Goal: Task Accomplishment & Management: Use online tool/utility

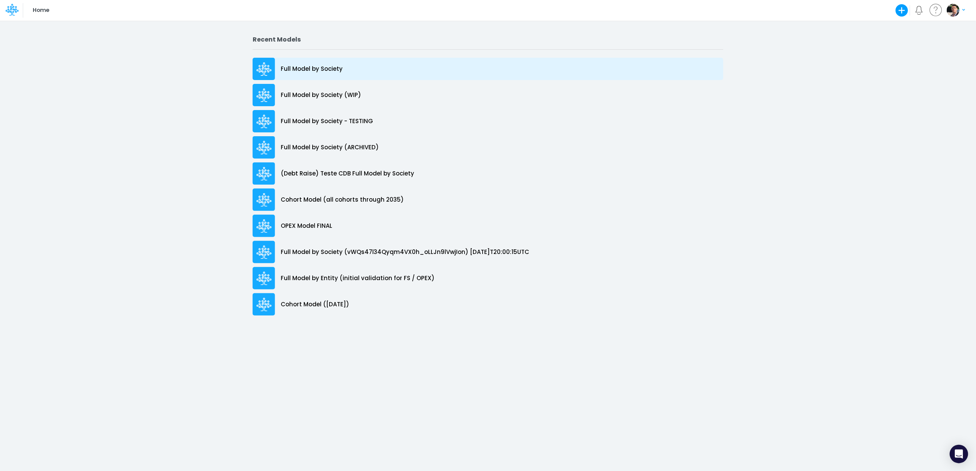
click at [321, 68] on p "Full Model by Society" at bounding box center [312, 69] width 62 height 9
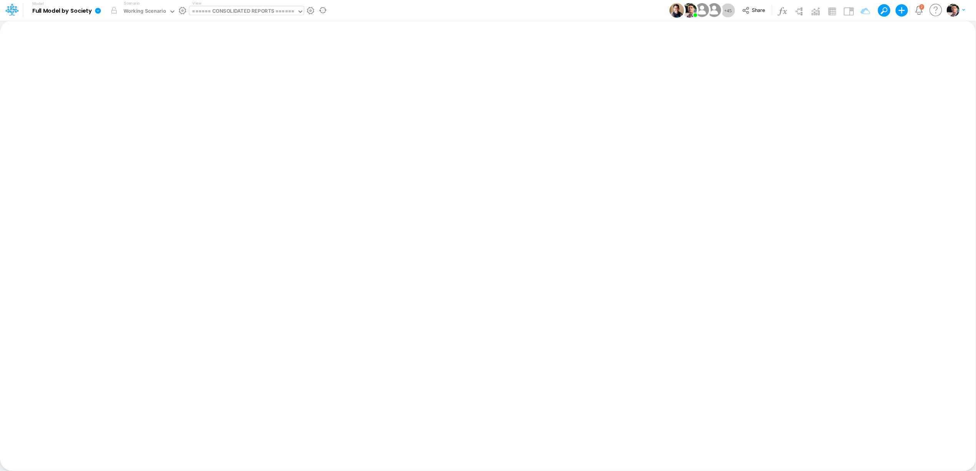
click at [249, 8] on div "====== CONSOLIDATED REPORTS ======" at bounding box center [243, 11] width 102 height 9
type input "ADV"
click at [213, 23] on div "Advancing Cost" at bounding box center [241, 25] width 104 height 13
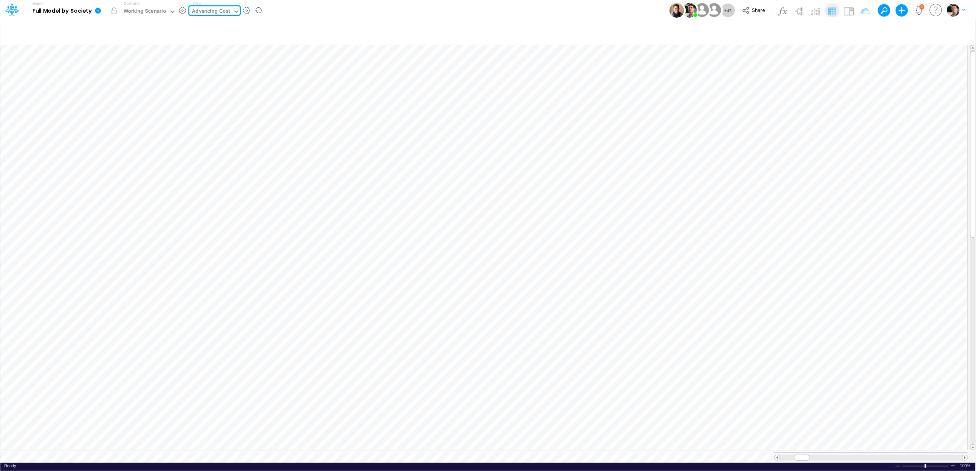
click at [98, 11] on icon at bounding box center [98, 11] width 6 height 6
click at [134, 82] on button "View model info" at bounding box center [136, 80] width 82 height 12
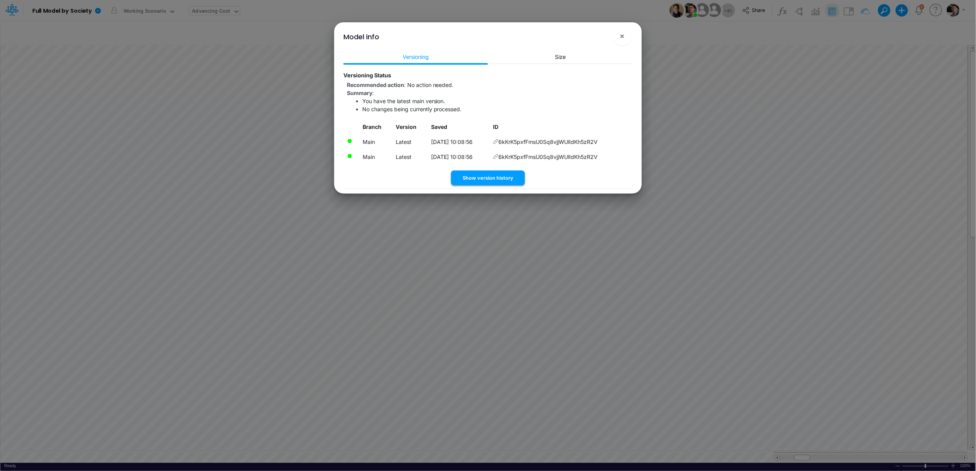
click at [476, 172] on button "Show version history" at bounding box center [488, 177] width 74 height 15
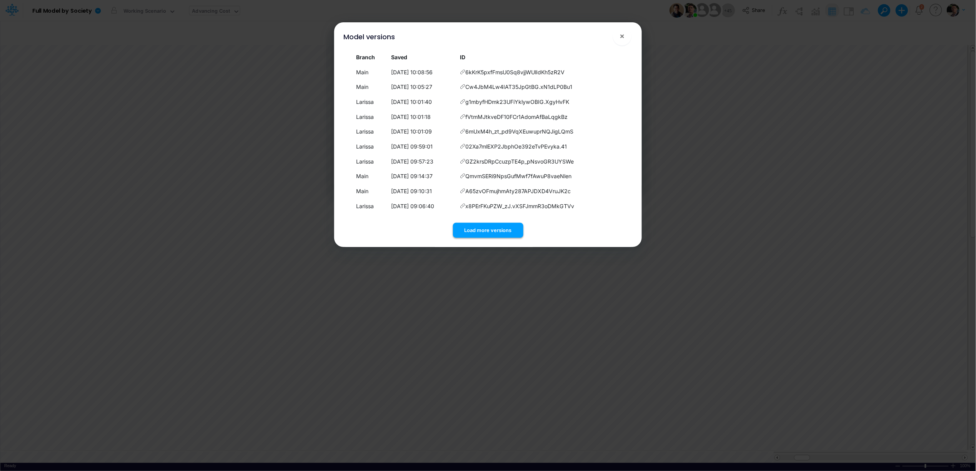
click at [473, 229] on button "Load more versions" at bounding box center [488, 230] width 70 height 15
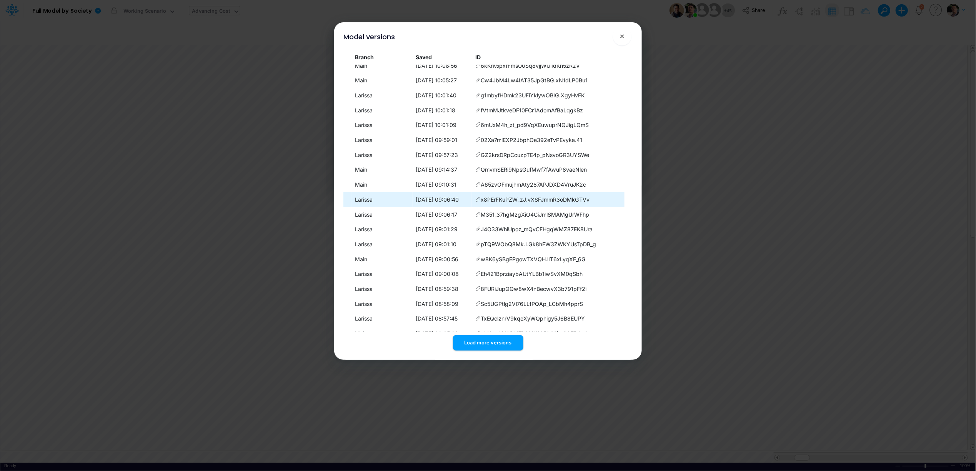
scroll to position [36, 0]
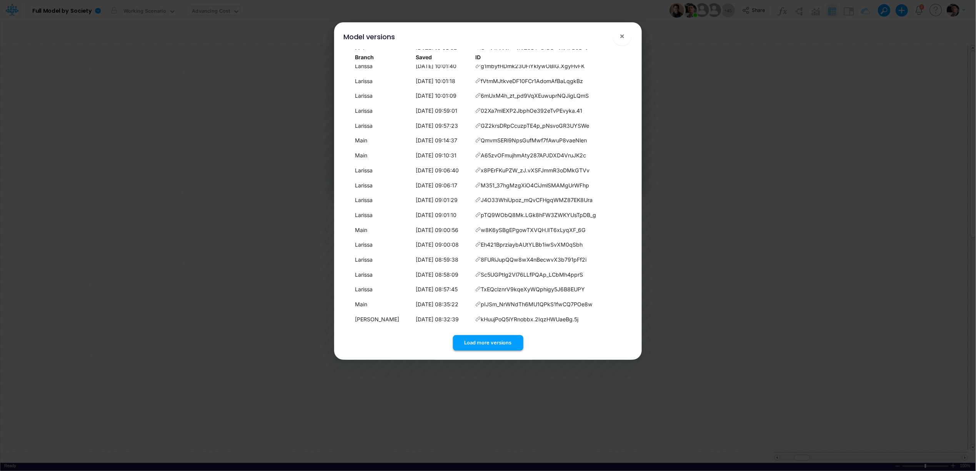
click at [482, 346] on button "Load more versions" at bounding box center [488, 342] width 70 height 15
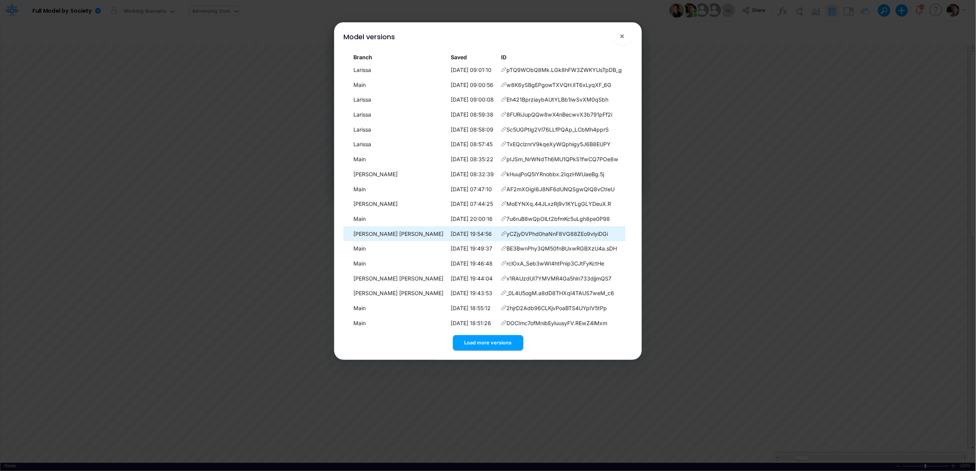
scroll to position [185, 0]
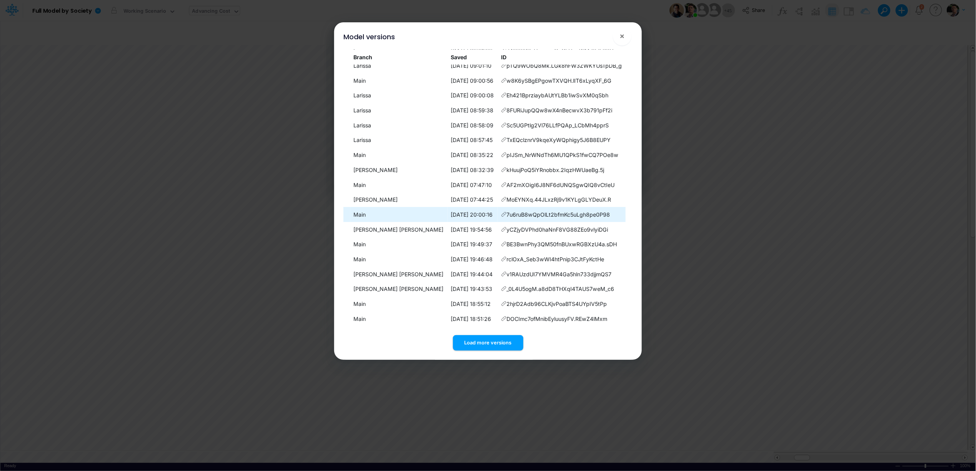
click at [501, 213] on icon at bounding box center [503, 213] width 5 height 5
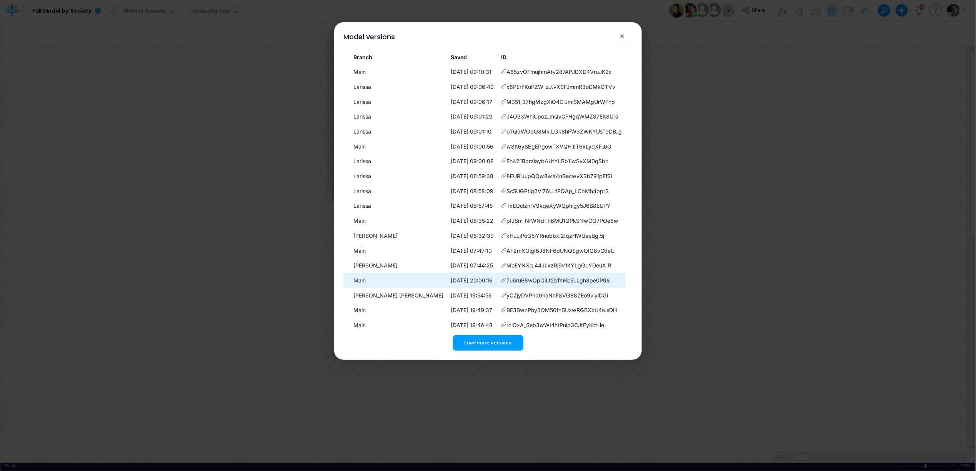
scroll to position [126, 0]
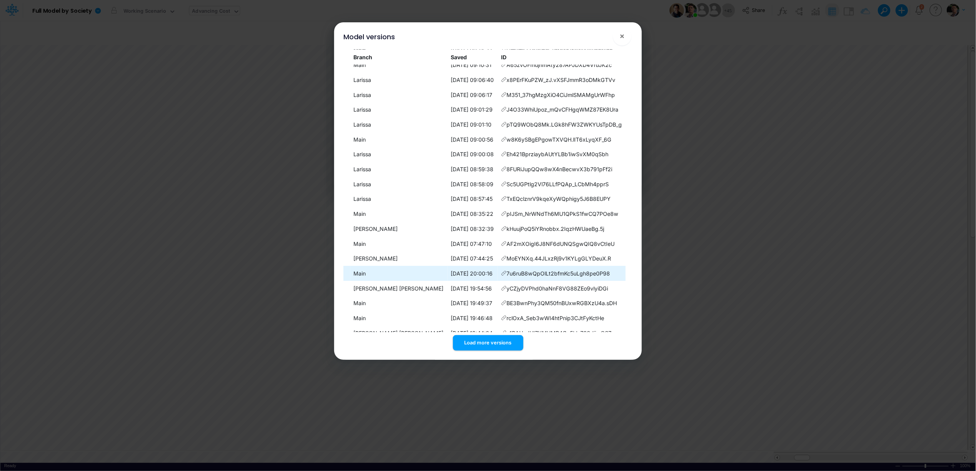
click at [501, 273] on icon at bounding box center [503, 272] width 5 height 5
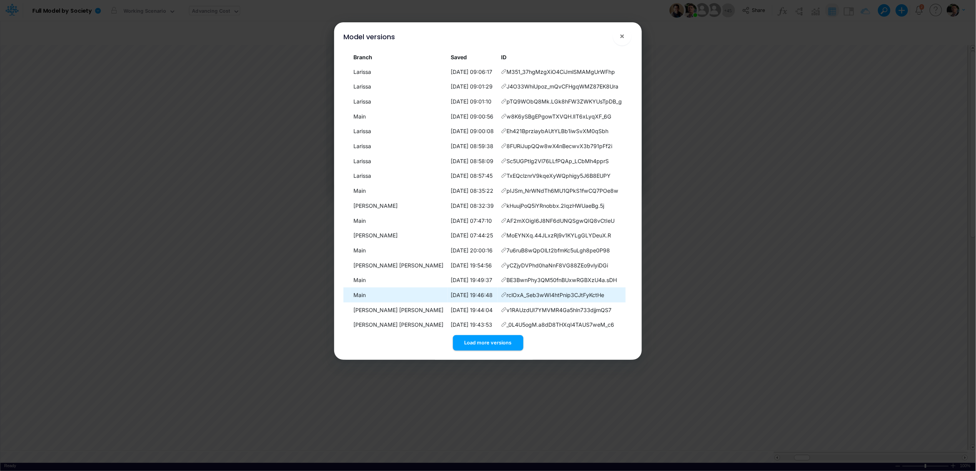
scroll to position [185, 0]
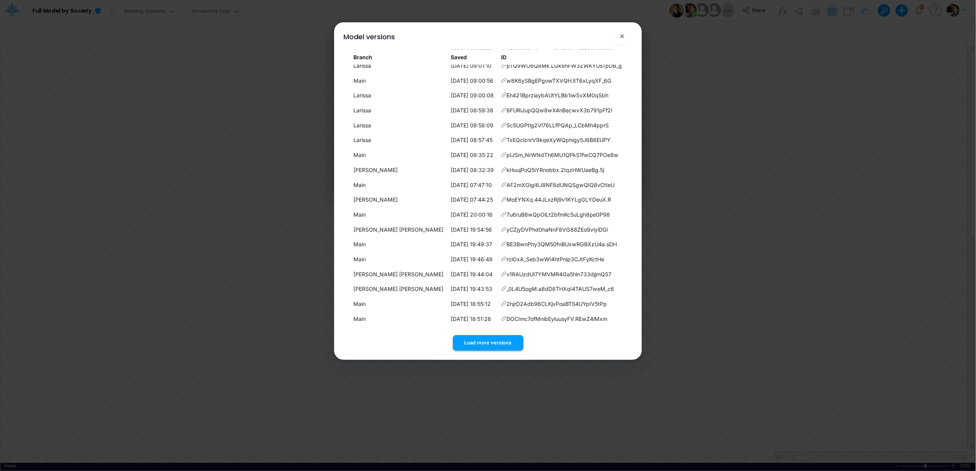
click at [488, 348] on button "Load more versions" at bounding box center [488, 342] width 70 height 15
click at [501, 228] on icon at bounding box center [503, 228] width 5 height 5
click at [483, 344] on button "Load more versions" at bounding box center [488, 342] width 70 height 15
click at [501, 228] on icon at bounding box center [503, 228] width 5 height 5
drag, startPoint x: 623, startPoint y: 37, endPoint x: 615, endPoint y: 53, distance: 17.5
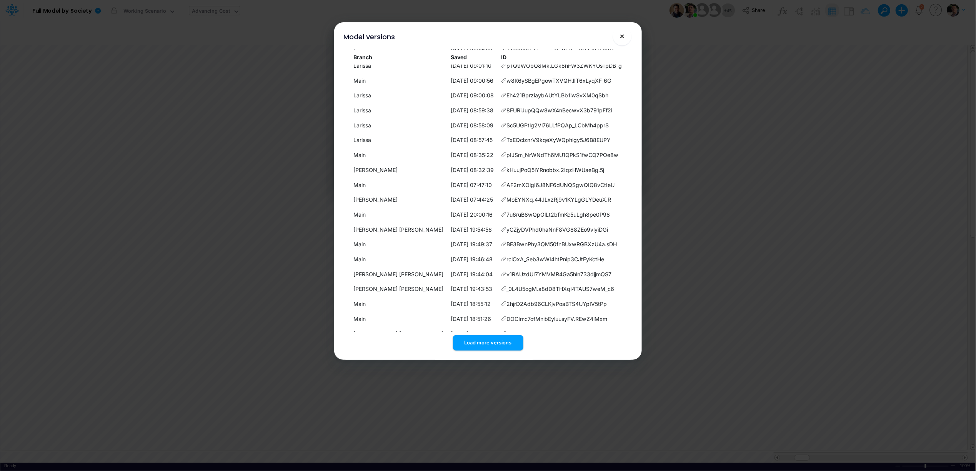
click at [623, 37] on span "×" at bounding box center [622, 35] width 5 height 9
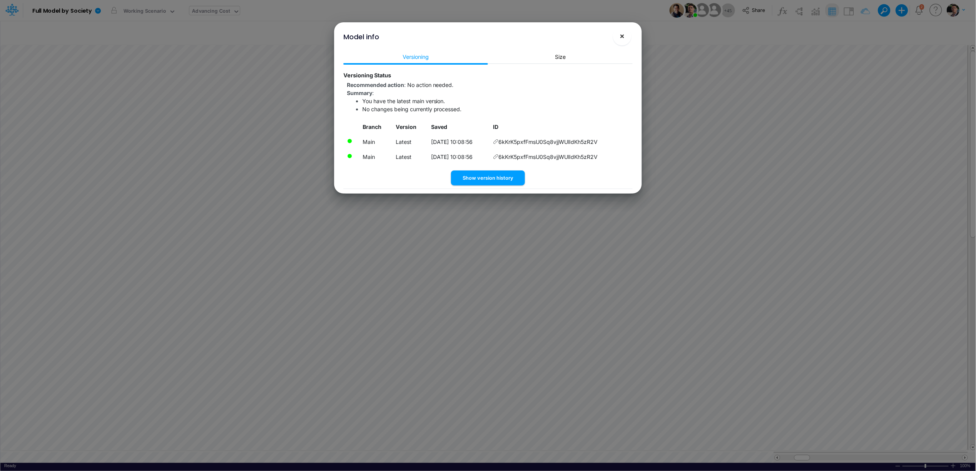
click at [626, 41] on button "×" at bounding box center [622, 36] width 18 height 18
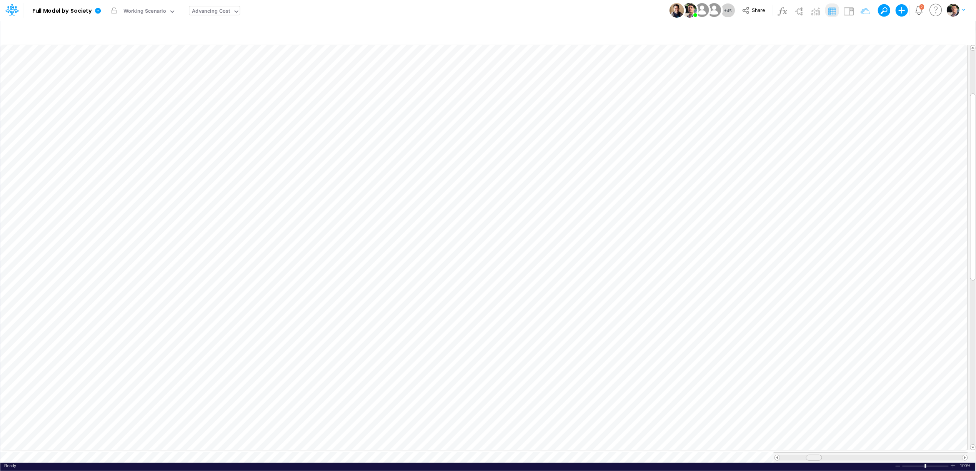
drag, startPoint x: 801, startPoint y: 455, endPoint x: 813, endPoint y: 455, distance: 11.9
click at [813, 455] on span at bounding box center [813, 457] width 5 height 5
click at [99, 11] on icon at bounding box center [98, 11] width 6 height 6
click at [135, 78] on button "View model info" at bounding box center [136, 80] width 82 height 12
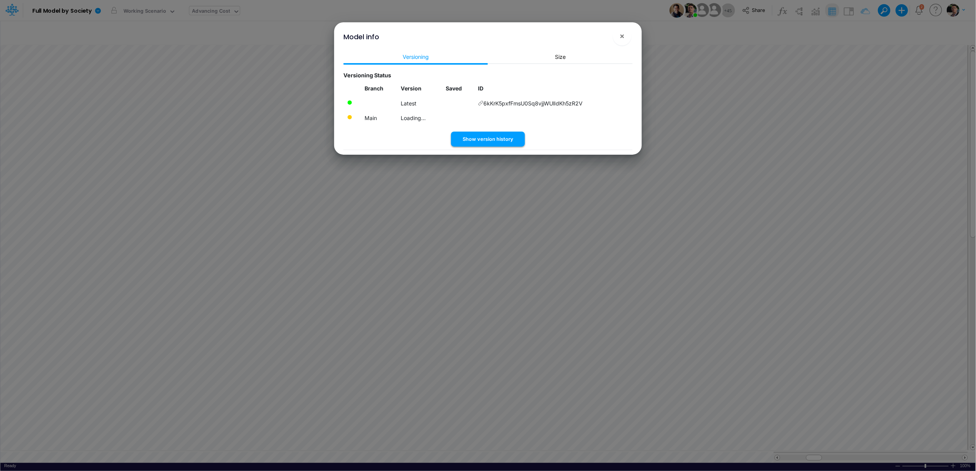
click at [479, 135] on button "Show version history" at bounding box center [488, 139] width 74 height 15
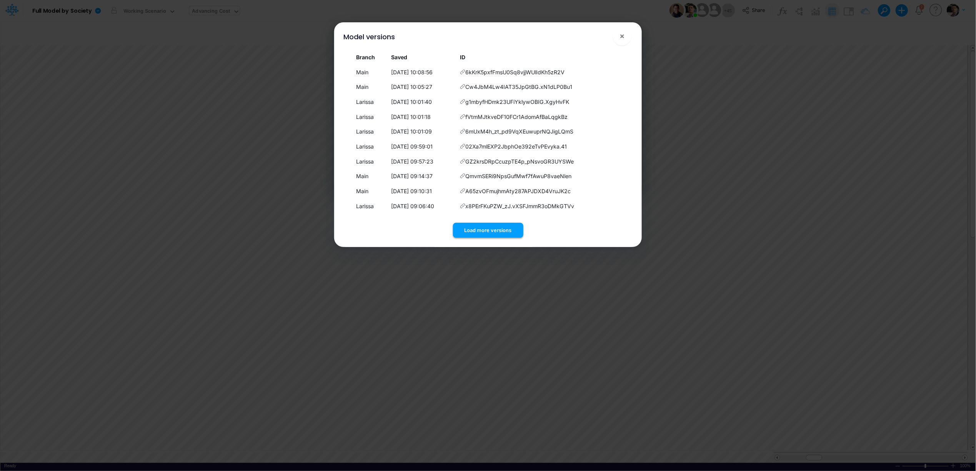
click at [482, 230] on button "Load more versions" at bounding box center [488, 230] width 70 height 15
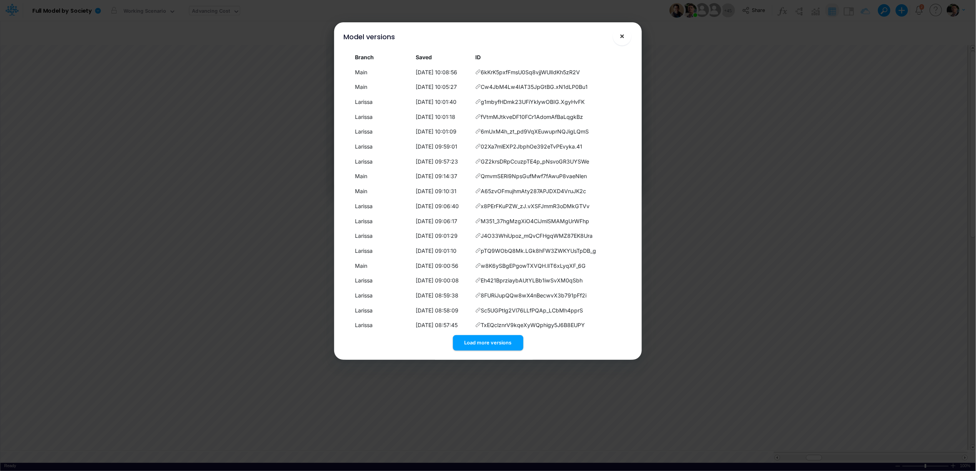
click at [625, 37] on button "×" at bounding box center [622, 36] width 18 height 18
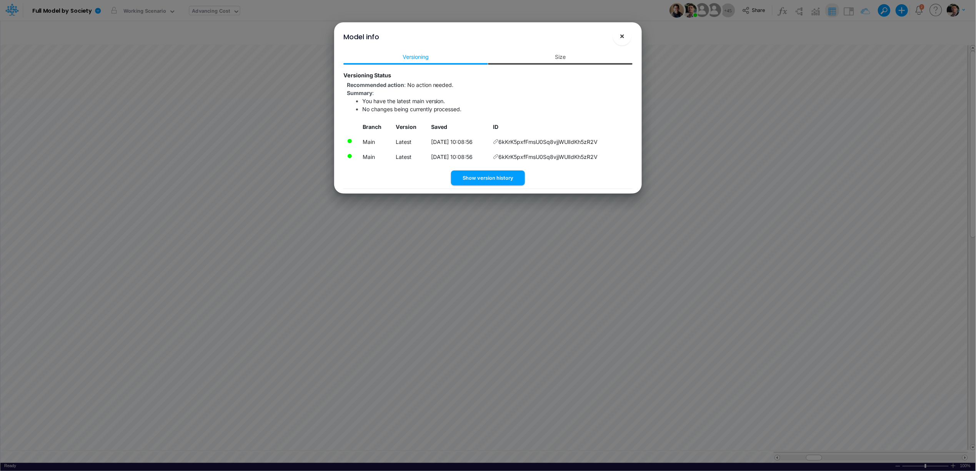
click at [624, 40] on span "×" at bounding box center [622, 35] width 5 height 9
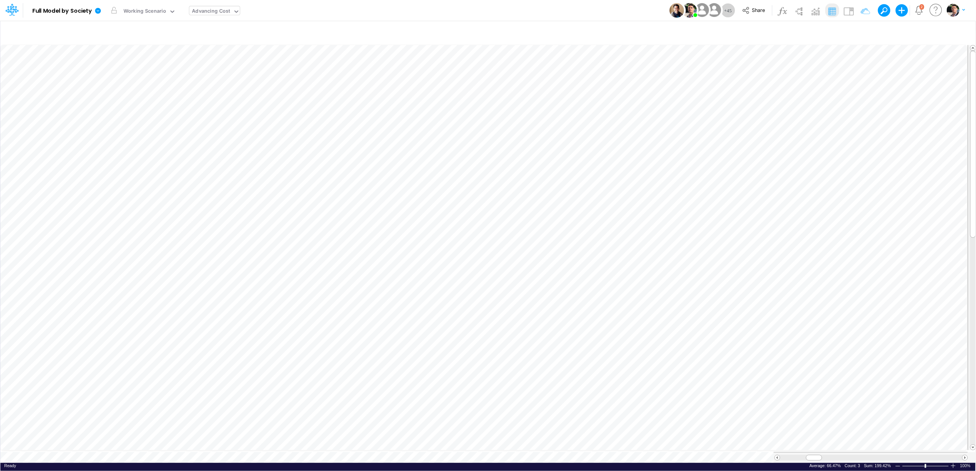
scroll to position [0, 0]
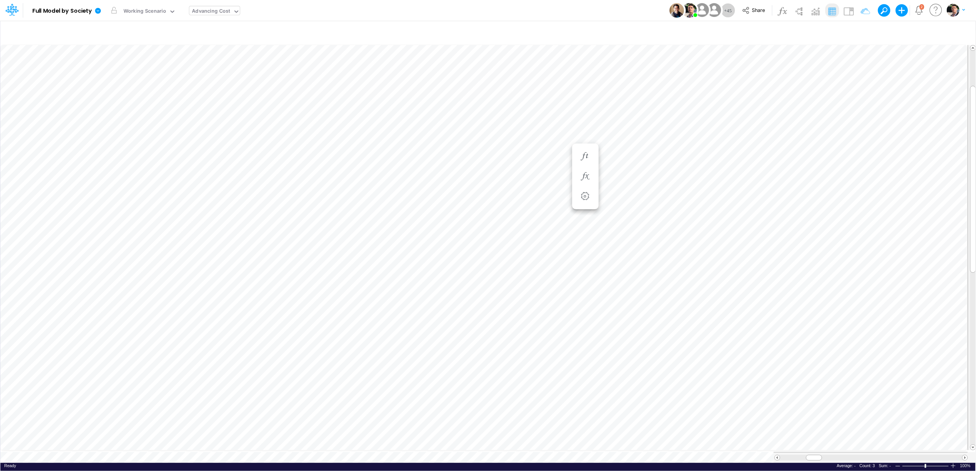
scroll to position [0, 0]
click at [95, 11] on icon at bounding box center [98, 11] width 6 height 6
click at [127, 81] on button "View model info" at bounding box center [136, 80] width 82 height 12
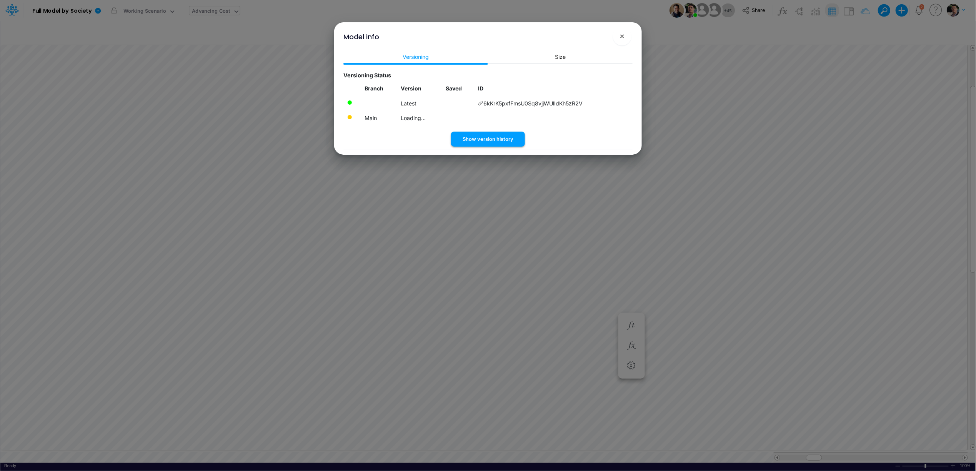
click at [490, 136] on button "Show version history" at bounding box center [488, 139] width 74 height 15
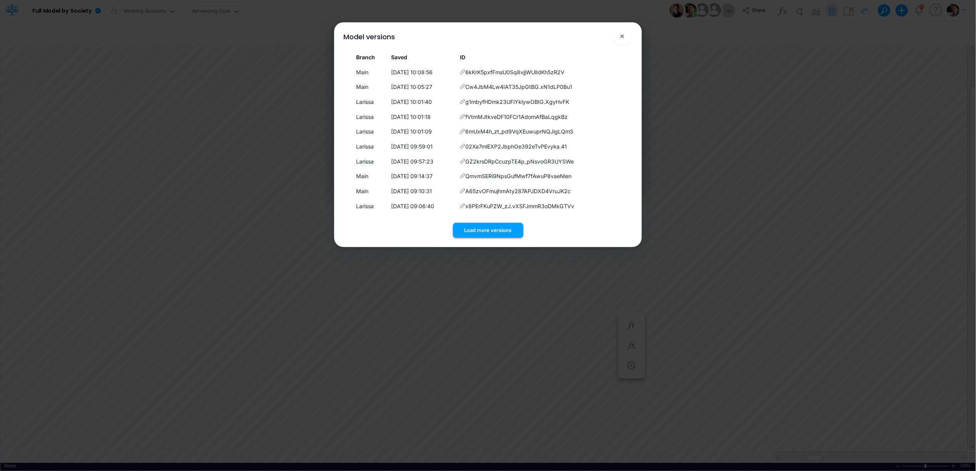
click at [476, 231] on button "Load more versions" at bounding box center [488, 230] width 70 height 15
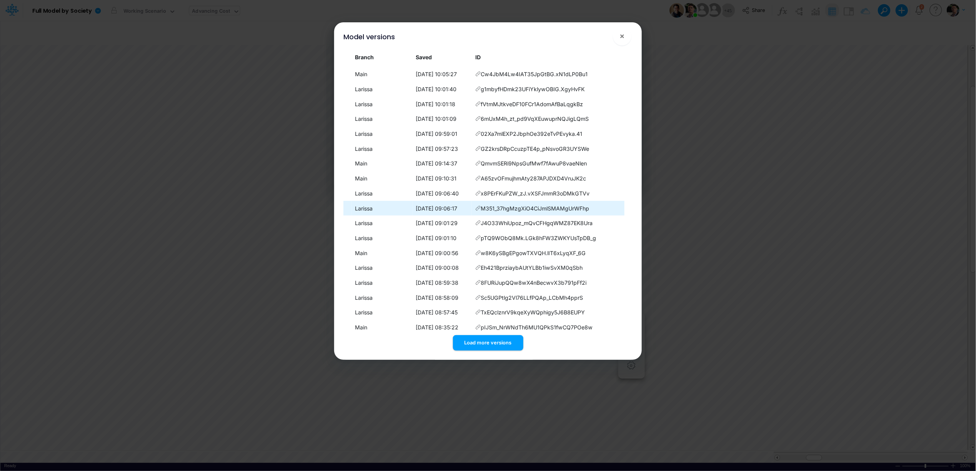
scroll to position [36, 0]
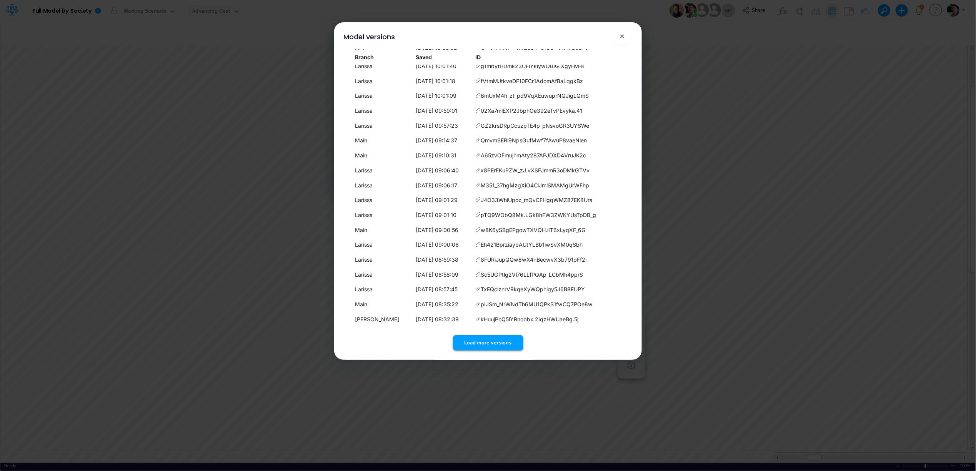
click at [486, 339] on button "Load more versions" at bounding box center [488, 342] width 70 height 15
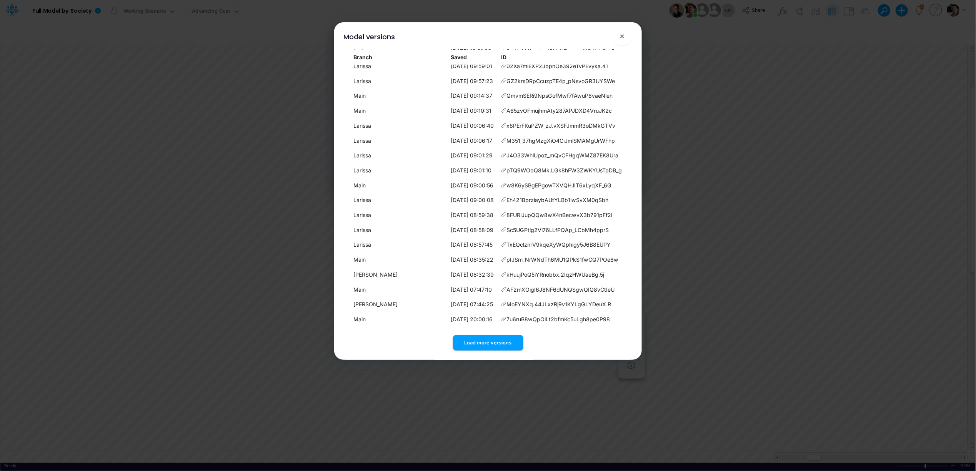
scroll to position [185, 0]
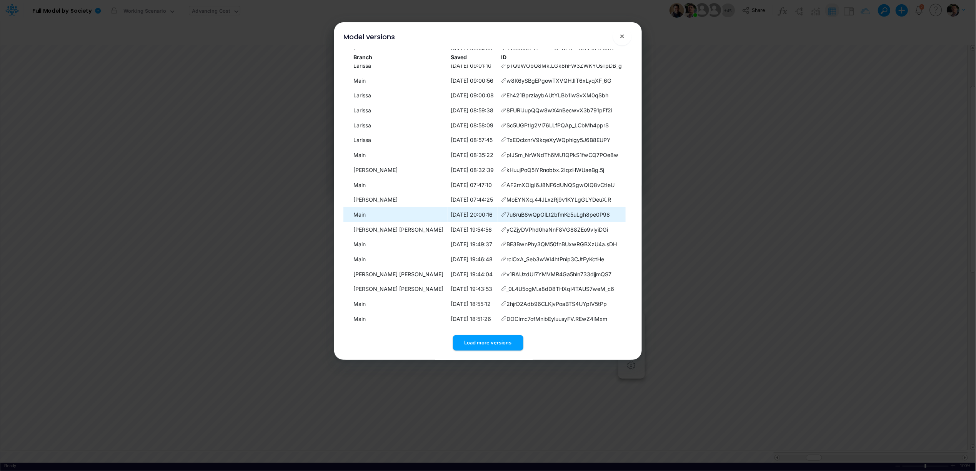
click at [501, 213] on icon at bounding box center [503, 213] width 5 height 5
click at [623, 34] on span "×" at bounding box center [622, 35] width 5 height 9
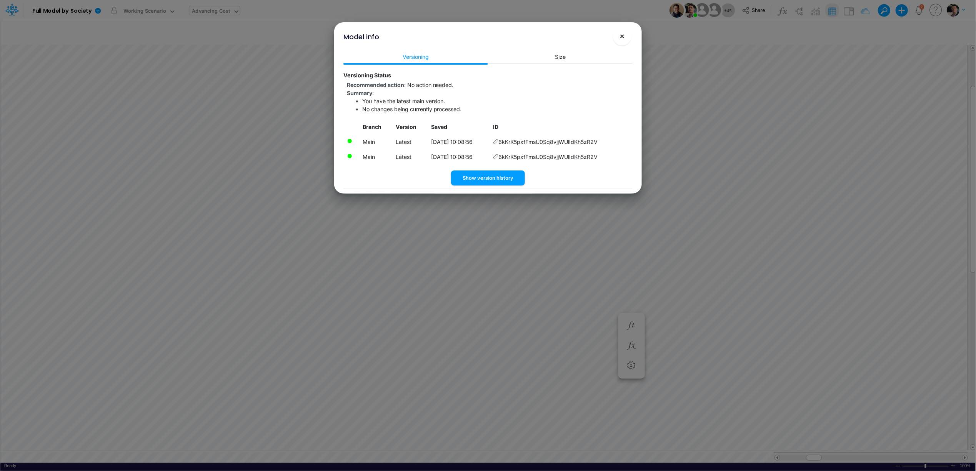
click at [623, 34] on span "×" at bounding box center [622, 35] width 5 height 9
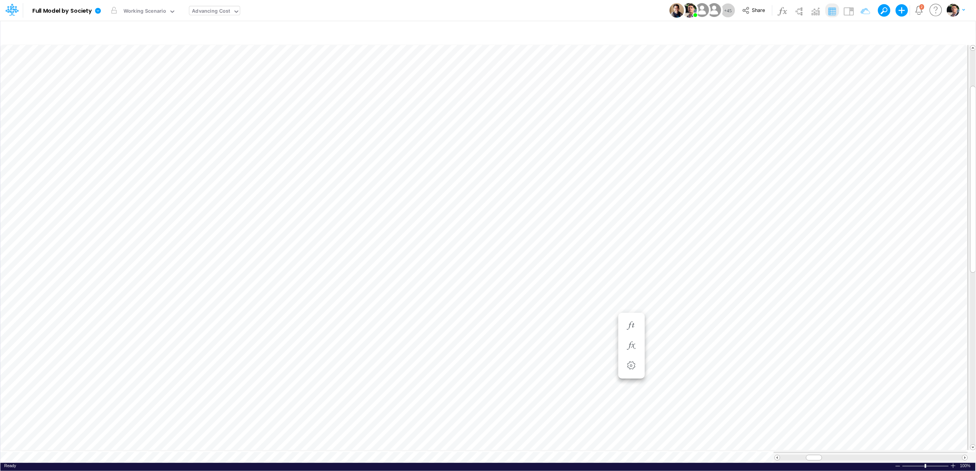
scroll to position [0, 0]
click at [97, 10] on icon at bounding box center [98, 11] width 6 height 6
click at [138, 78] on button "View model info" at bounding box center [136, 80] width 82 height 12
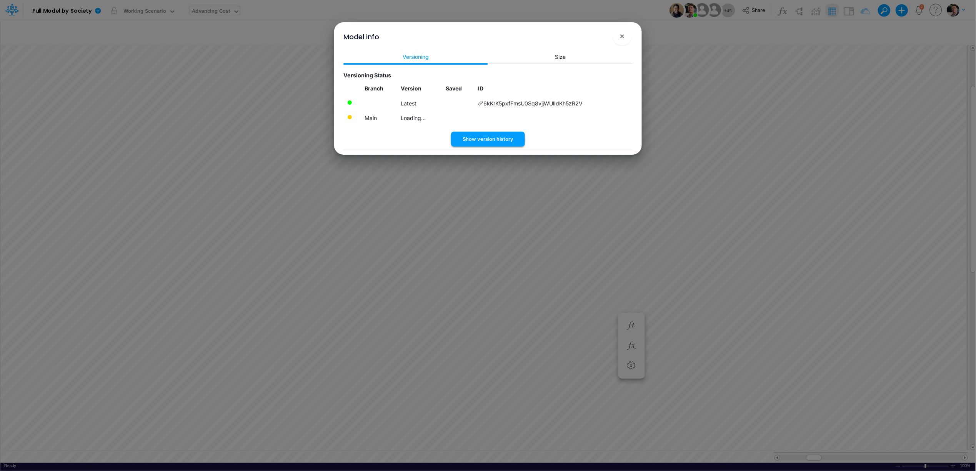
click at [502, 136] on button "Show version history" at bounding box center [488, 139] width 74 height 15
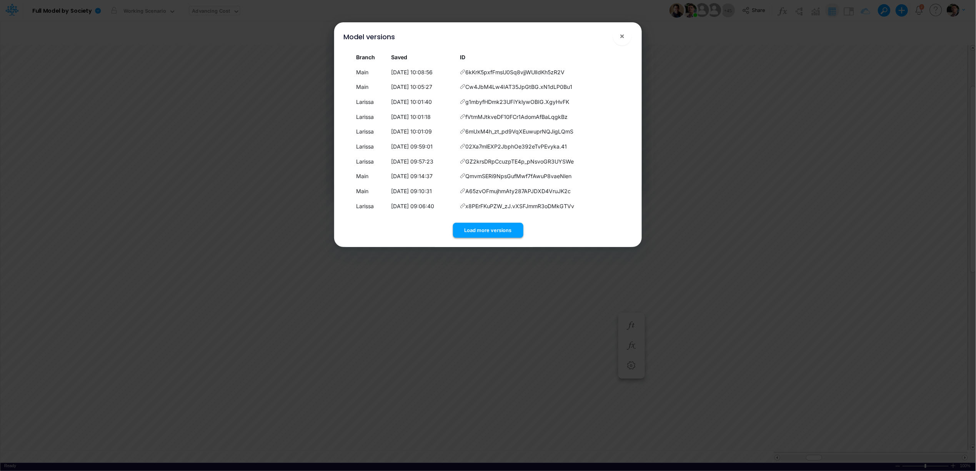
click at [490, 234] on button "Load more versions" at bounding box center [488, 230] width 70 height 15
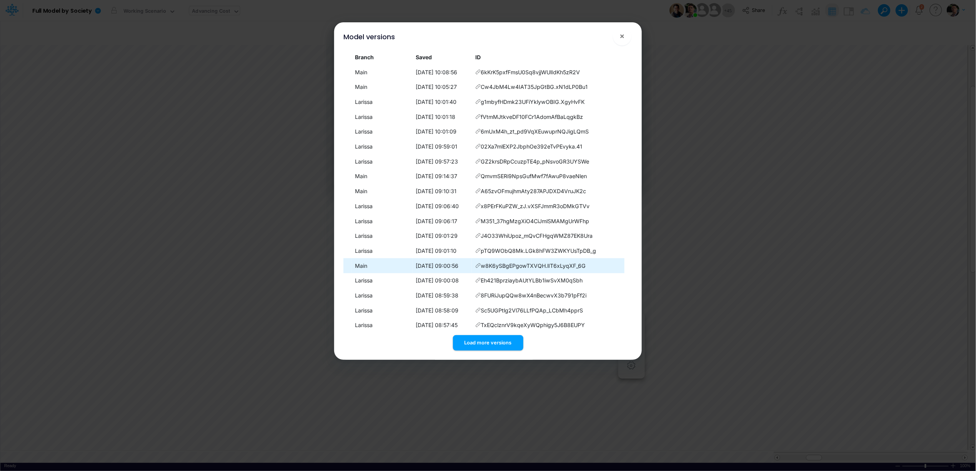
scroll to position [36, 0]
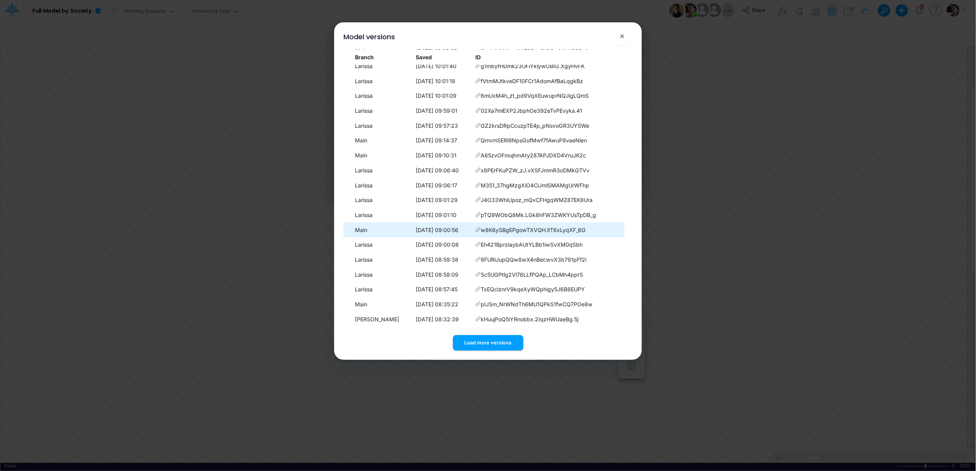
click at [481, 228] on icon at bounding box center [477, 229] width 5 height 5
click at [485, 340] on button "Load more versions" at bounding box center [488, 342] width 70 height 15
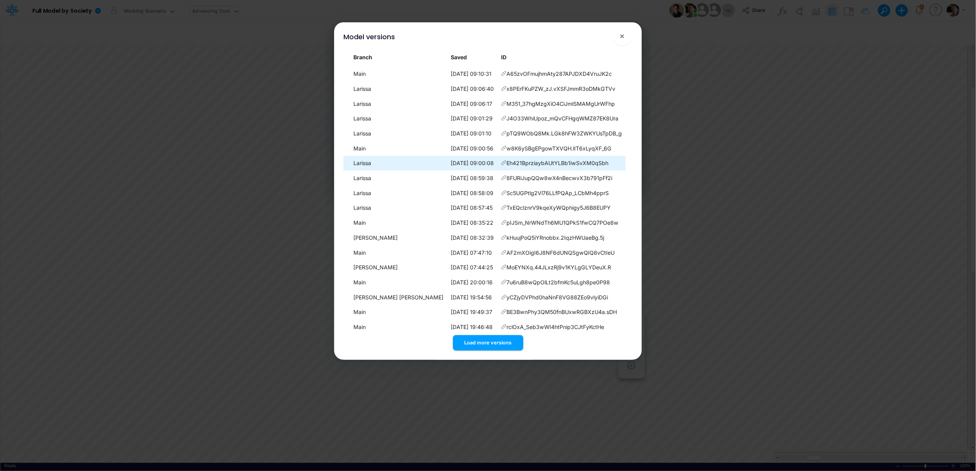
scroll to position [111, 0]
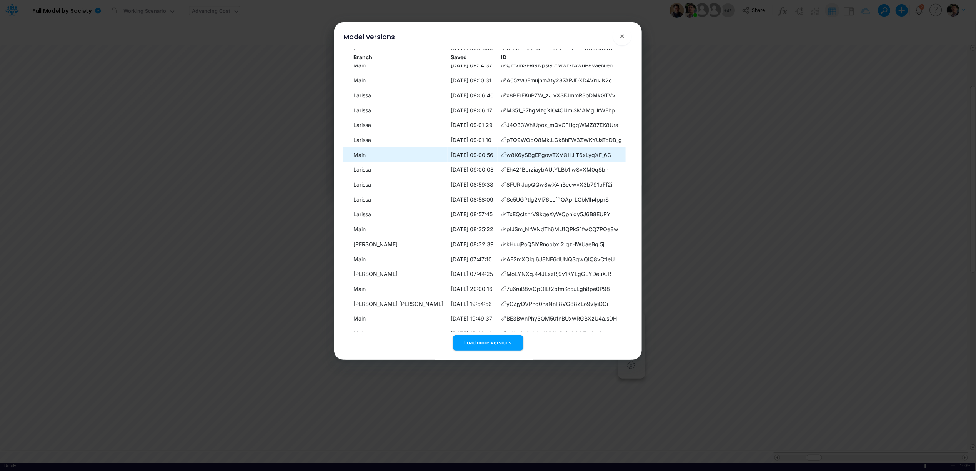
click at [501, 154] on icon at bounding box center [503, 154] width 5 height 5
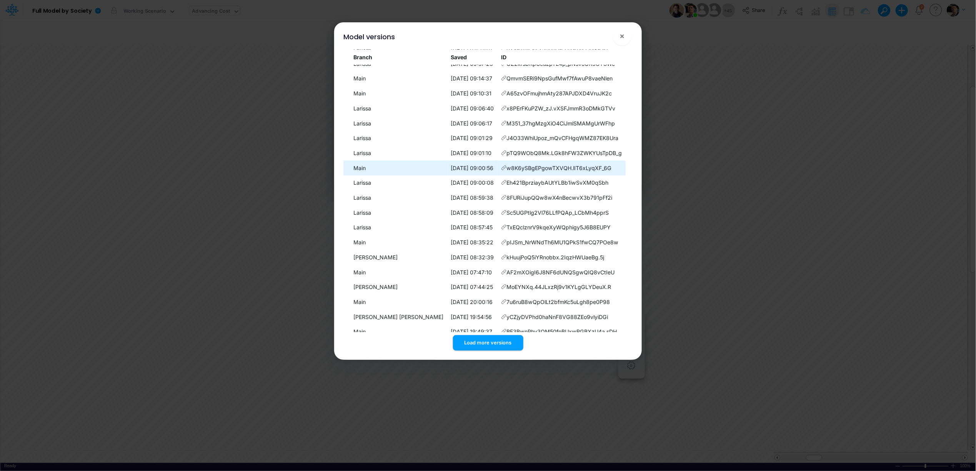
scroll to position [85, 0]
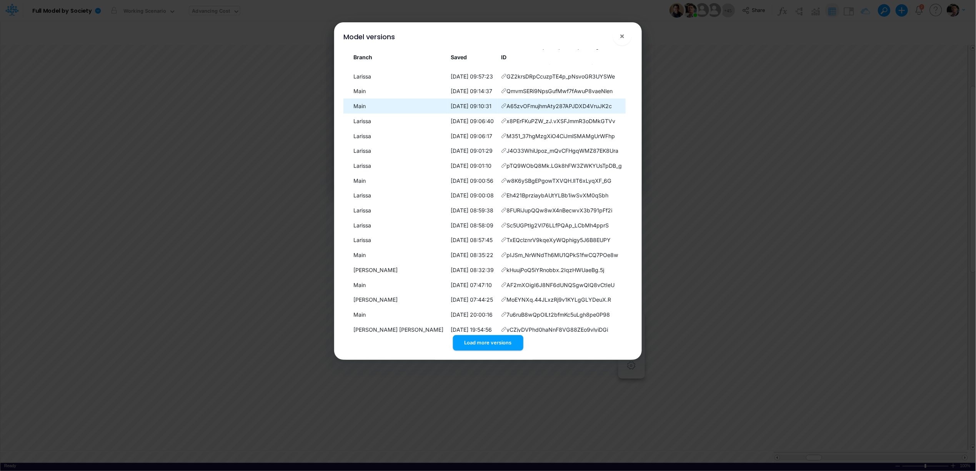
click at [501, 105] on icon at bounding box center [503, 105] width 5 height 5
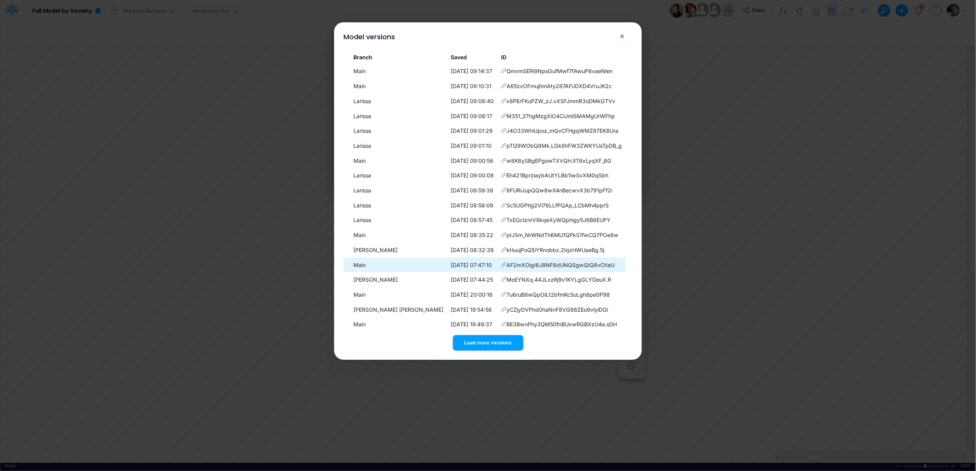
scroll to position [133, 0]
drag, startPoint x: 355, startPoint y: 266, endPoint x: 606, endPoint y: 266, distance: 250.7
click at [606, 266] on tr "Main 27/08/2025, 20:00:16 7u6ruB8wQpOlLt2bfmKc5uLgh8pe0P98" at bounding box center [487, 266] width 289 height 15
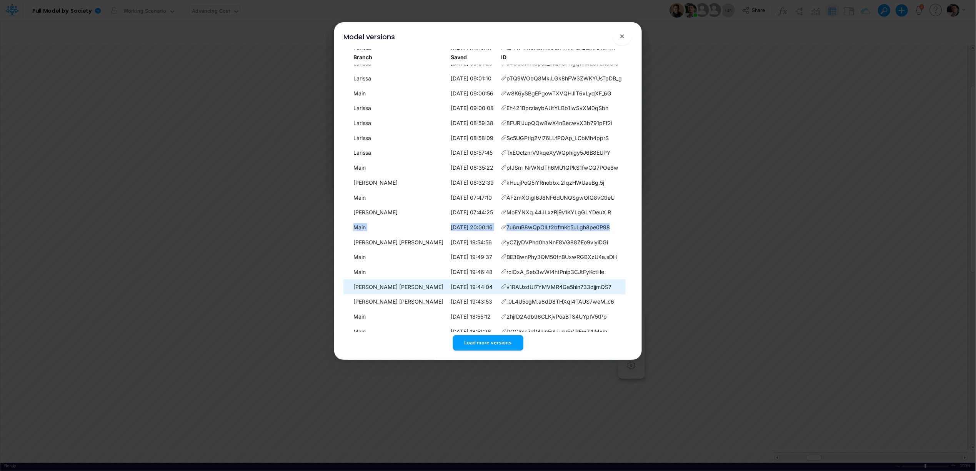
scroll to position [179, 0]
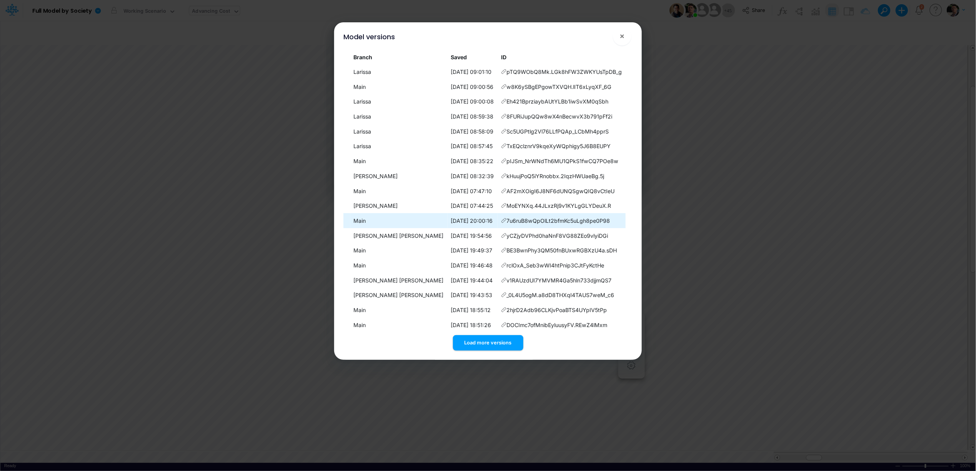
click at [501, 219] on icon at bounding box center [503, 220] width 5 height 5
click at [501, 220] on icon at bounding box center [503, 220] width 5 height 5
drag, startPoint x: 354, startPoint y: 218, endPoint x: 606, endPoint y: 222, distance: 252.3
click at [606, 222] on tr "Main 27/08/2025, 20:00:16 7u6ruB8wQpOlLt2bfmKc5uLgh8pe0P98" at bounding box center [487, 220] width 289 height 15
click at [624, 36] on span "×" at bounding box center [622, 35] width 5 height 9
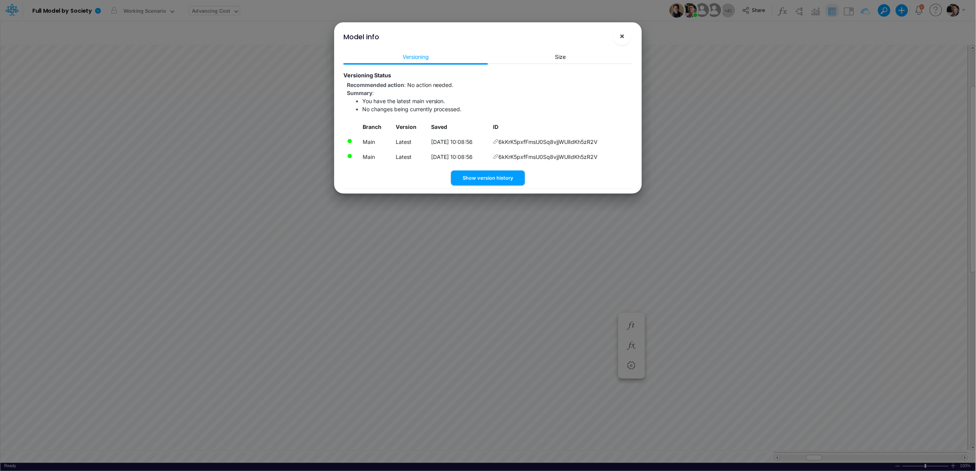
click at [624, 38] on span "×" at bounding box center [622, 35] width 5 height 9
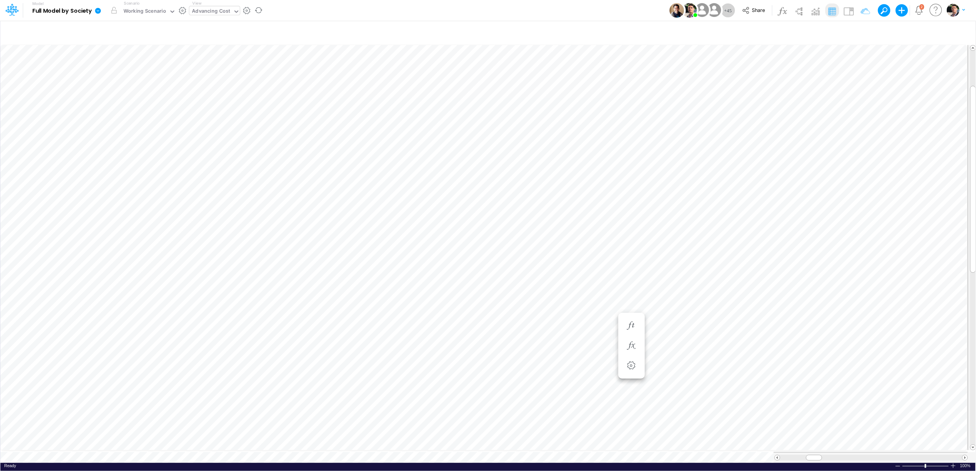
click at [98, 11] on icon at bounding box center [98, 11] width 6 height 6
click at [230, 12] on div "Advancing Cost" at bounding box center [210, 12] width 43 height 12
type input "d"
type input "loans"
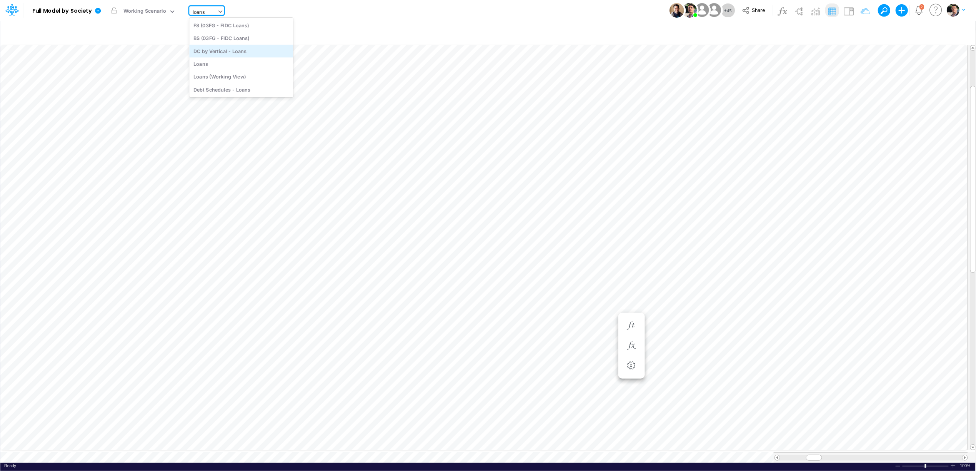
click at [223, 53] on div "DC by Vertical - Loans" at bounding box center [241, 51] width 104 height 13
click at [243, 11] on div "DC by Vertical - Loans" at bounding box center [218, 11] width 53 height 9
drag, startPoint x: 248, startPoint y: 448, endPoint x: 234, endPoint y: 9, distance: 439.4
click at [248, 448] on div "Close" at bounding box center [263, 447] width 33 height 9
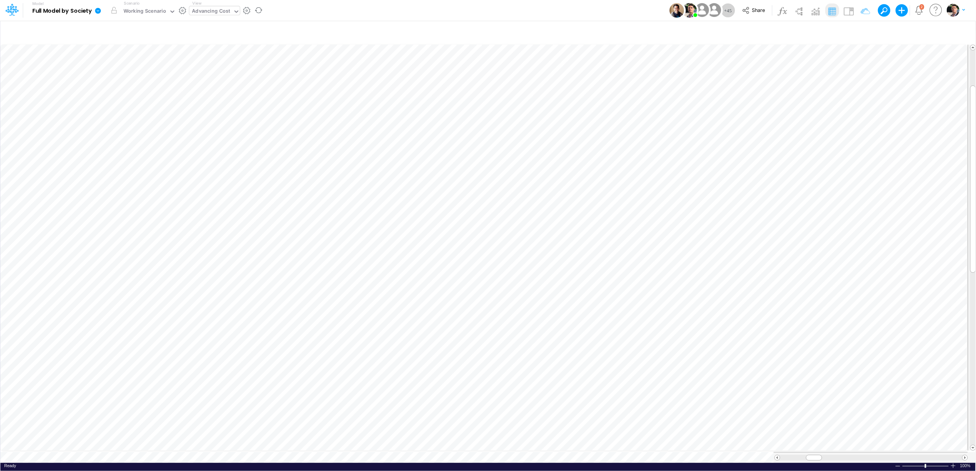
scroll to position [0, 0]
click at [235, 13] on icon at bounding box center [236, 11] width 7 height 7
type input "loan"
click at [233, 88] on div "Debt Schedules - Loans" at bounding box center [241, 89] width 104 height 13
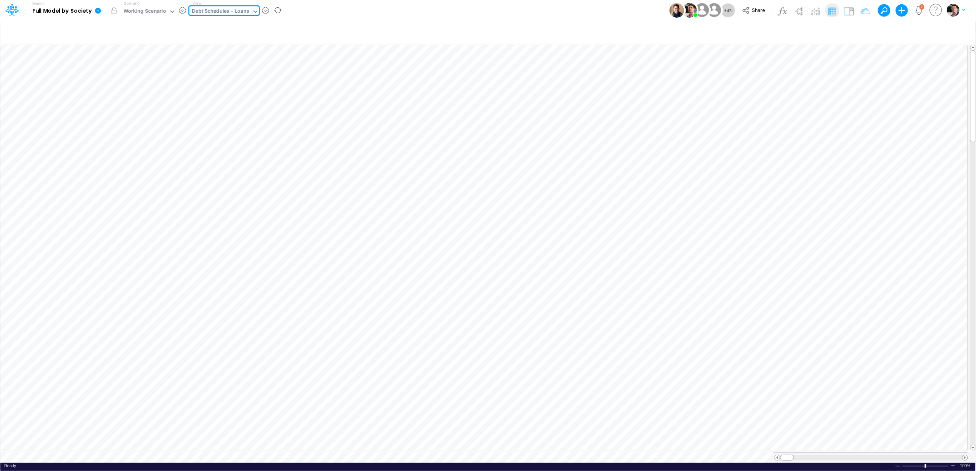
click at [964, 455] on span at bounding box center [964, 457] width 5 height 5
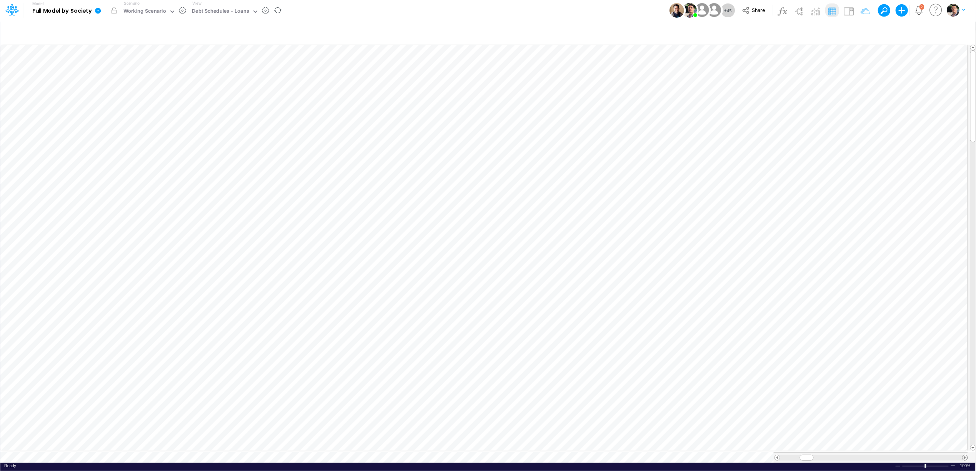
click at [964, 455] on span at bounding box center [964, 457] width 5 height 5
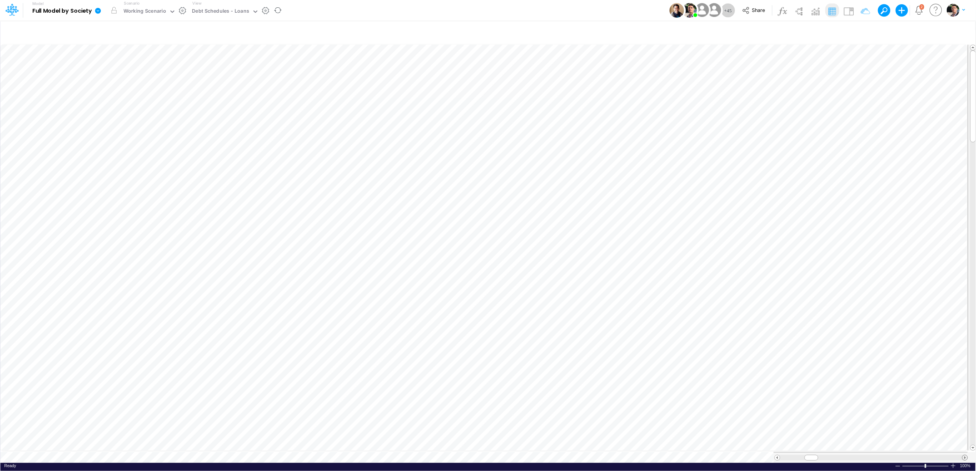
click at [964, 455] on span at bounding box center [964, 457] width 5 height 5
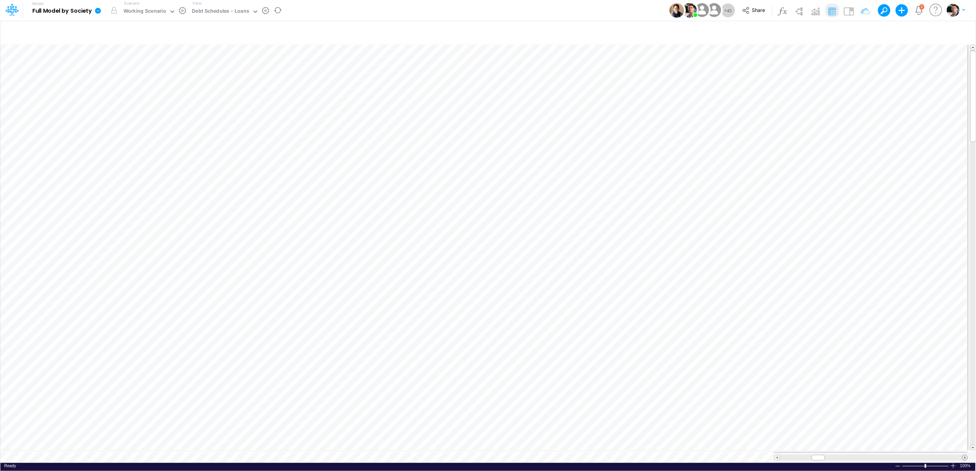
click at [964, 455] on span at bounding box center [964, 457] width 5 height 5
click at [214, 6] on div "Debt Schedules - Loans" at bounding box center [220, 12] width 63 height 12
type input "assum"
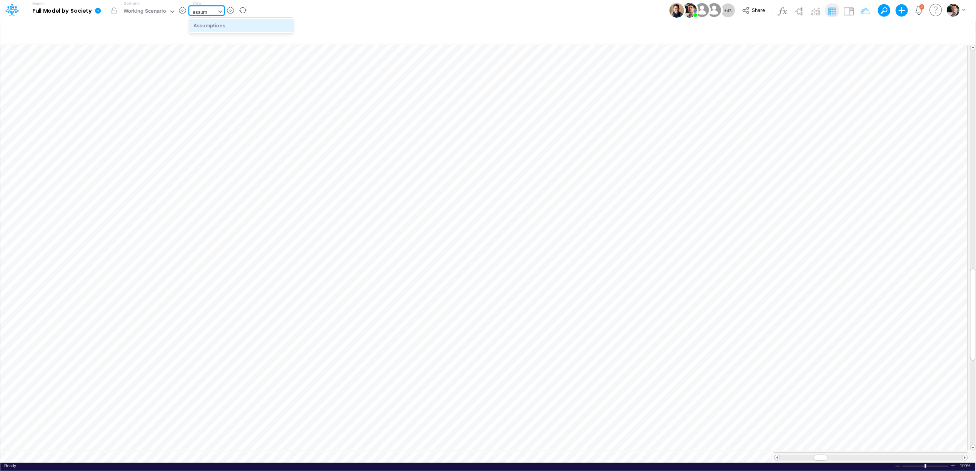
click at [237, 24] on div "Assumptions" at bounding box center [241, 25] width 104 height 13
click at [204, 12] on div "Assumptions" at bounding box center [208, 11] width 32 height 9
type input "02br"
click at [225, 39] on div "BS (02BR - Hold BR)" at bounding box center [241, 38] width 104 height 13
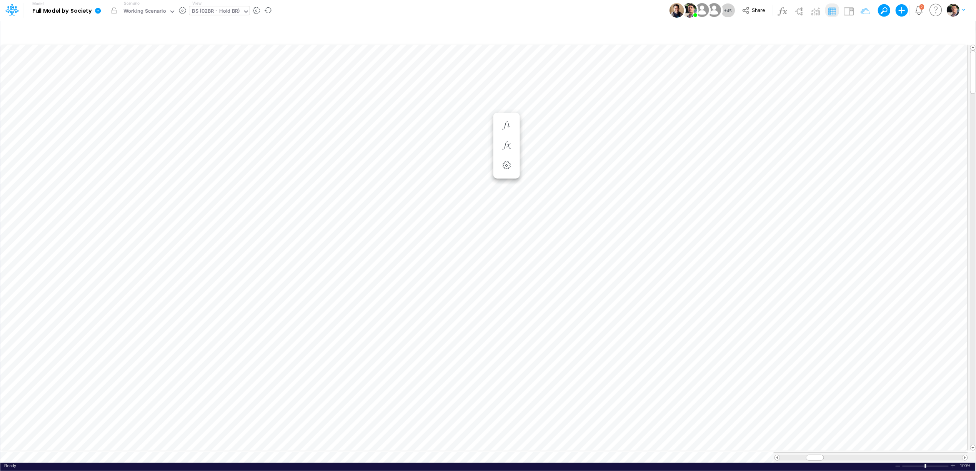
scroll to position [0, 0]
click at [370, 182] on icon "button" at bounding box center [369, 184] width 12 height 8
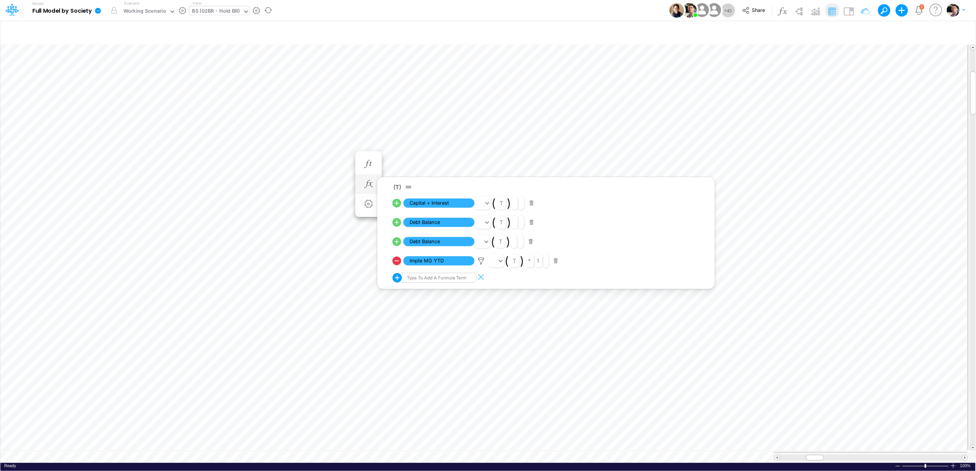
click at [398, 261] on icon at bounding box center [396, 260] width 11 height 11
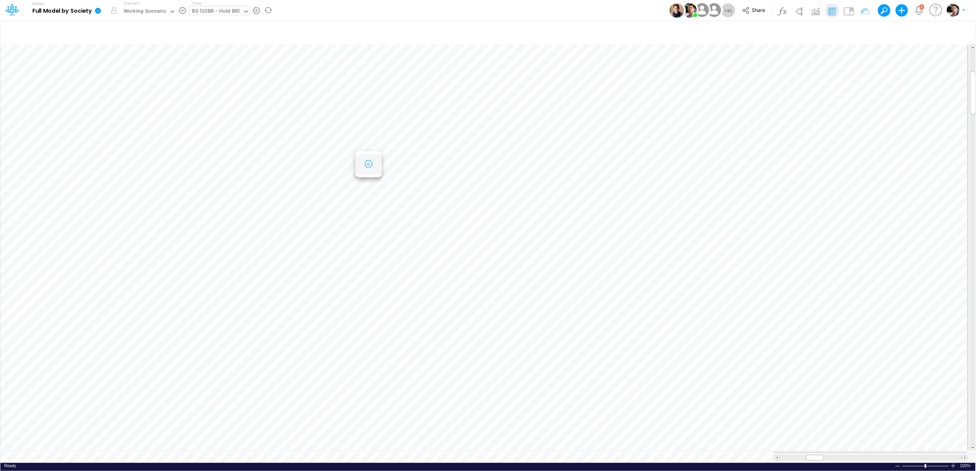
click at [368, 163] on icon "button" at bounding box center [369, 164] width 12 height 8
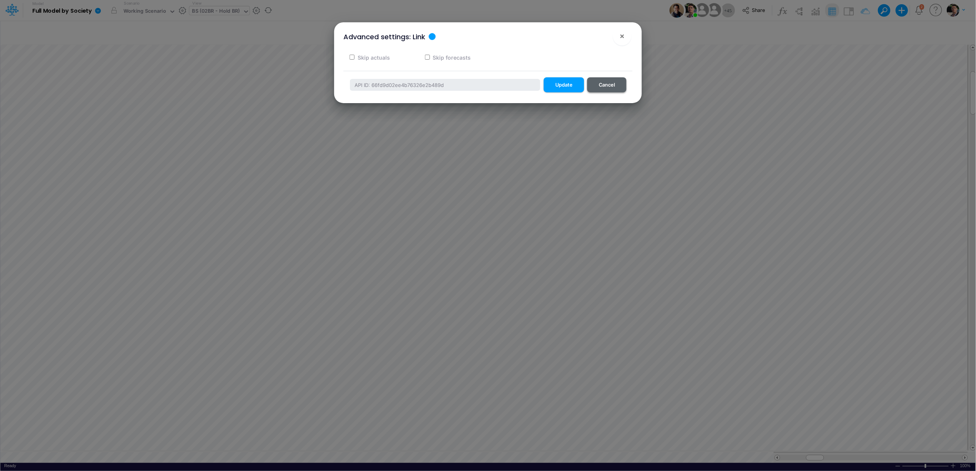
click at [605, 85] on button "Cancel" at bounding box center [606, 84] width 39 height 15
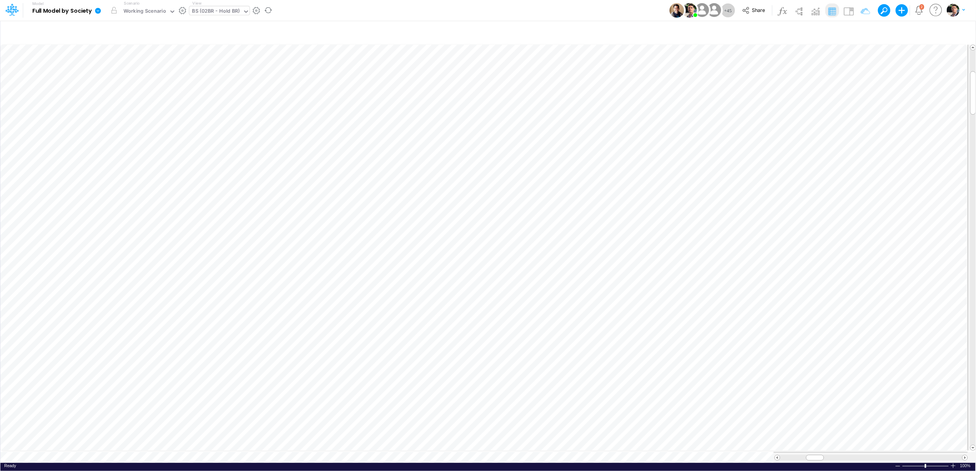
scroll to position [0, 0]
click at [370, 202] on icon "button" at bounding box center [369, 204] width 12 height 8
select select "field"
select select "Number"
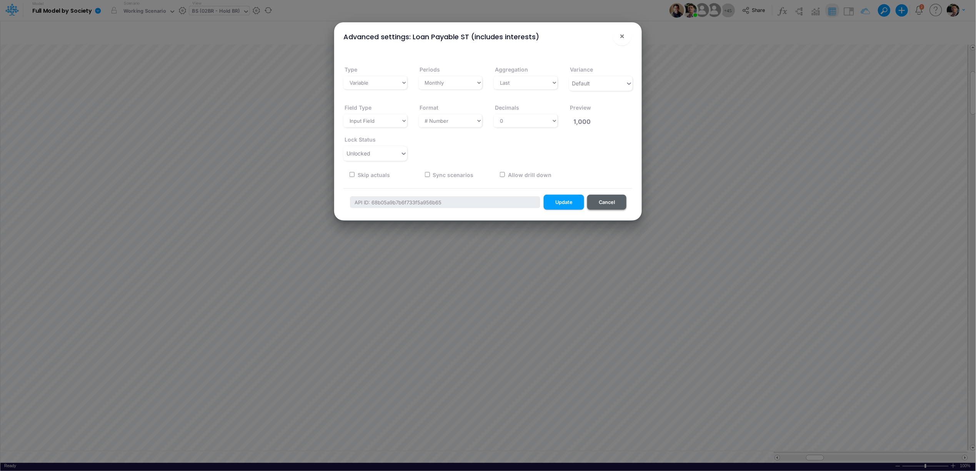
click at [619, 208] on button "Cancel" at bounding box center [606, 202] width 39 height 15
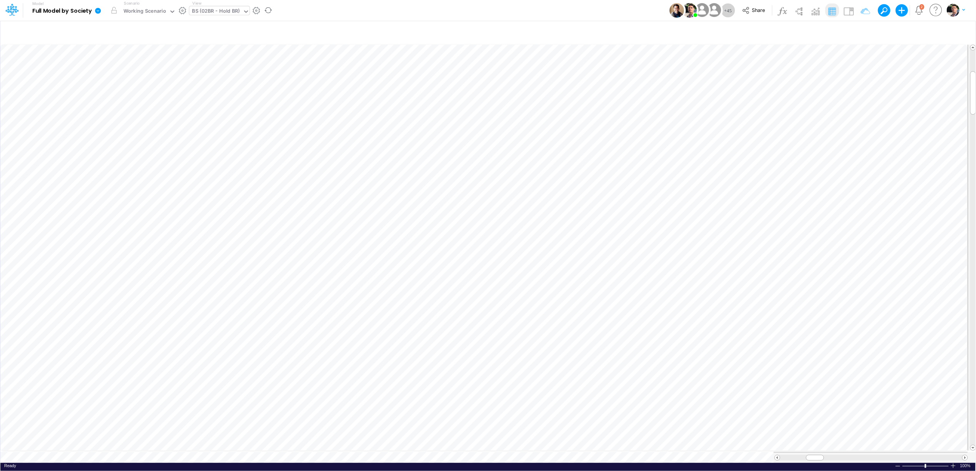
scroll to position [0, 0]
click at [414, 183] on icon "button" at bounding box center [410, 184] width 12 height 8
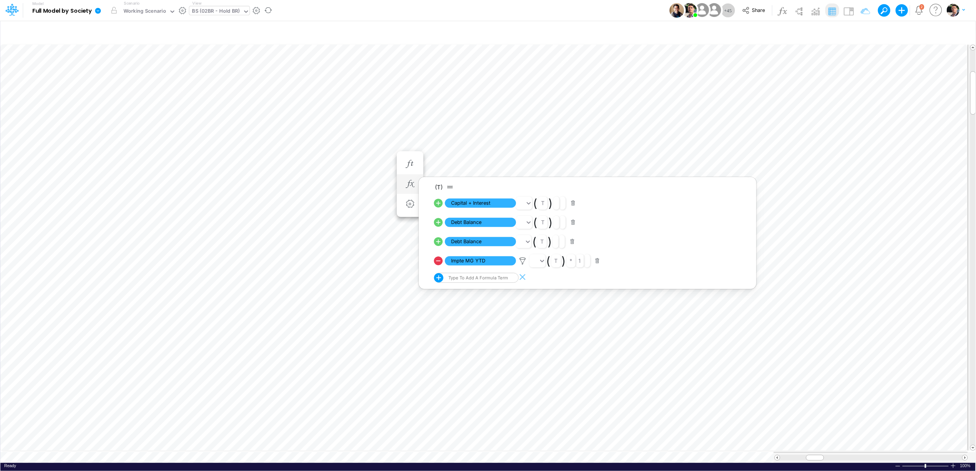
click at [439, 203] on icon at bounding box center [438, 203] width 11 height 11
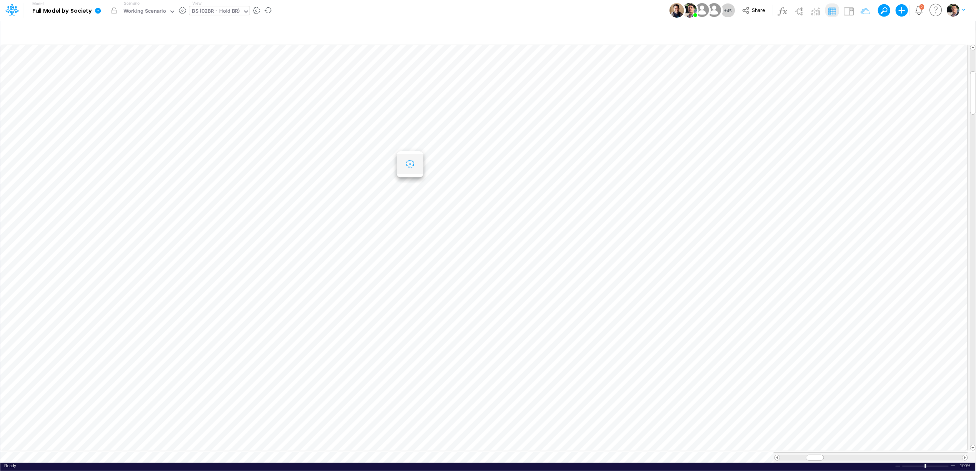
click at [415, 168] on button "button" at bounding box center [410, 164] width 14 height 15
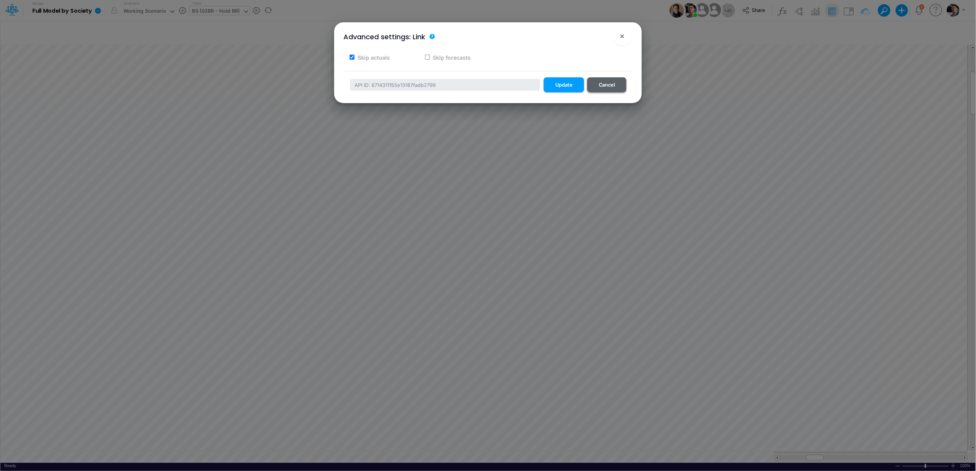
click at [615, 83] on button "Cancel" at bounding box center [606, 84] width 39 height 15
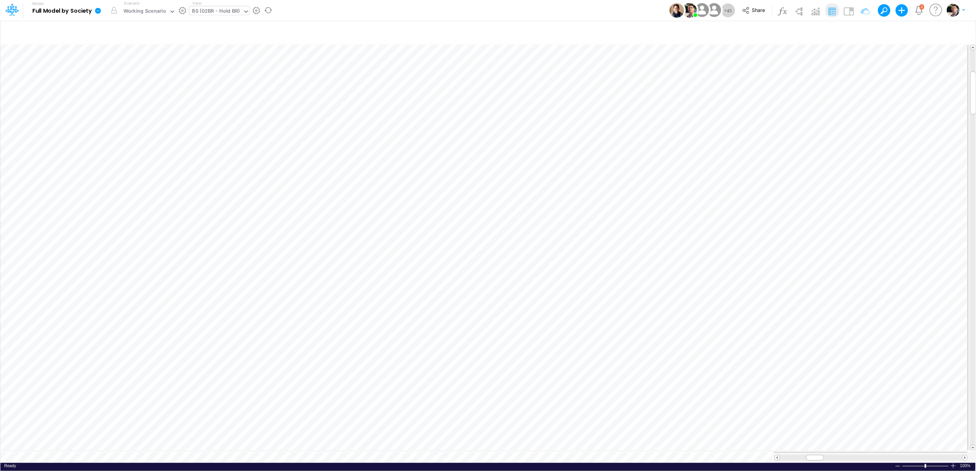
scroll to position [0, 0]
click at [409, 187] on icon "button" at bounding box center [410, 184] width 12 height 8
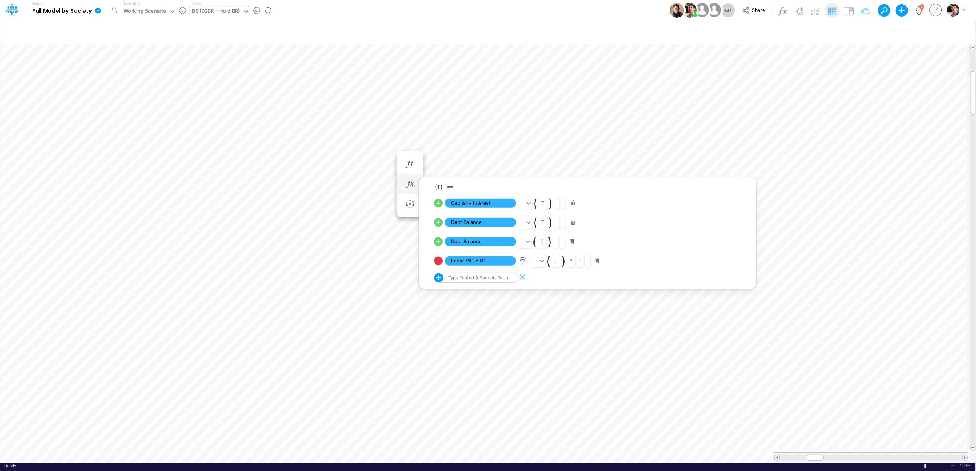
click at [438, 223] on icon at bounding box center [438, 222] width 11 height 11
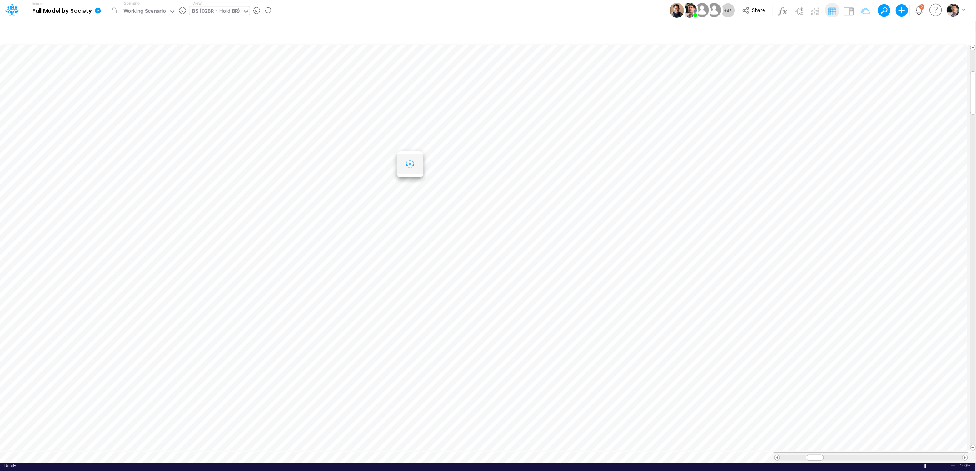
click at [401, 162] on li "Settings" at bounding box center [410, 164] width 27 height 20
click at [408, 163] on icon "button" at bounding box center [410, 164] width 12 height 8
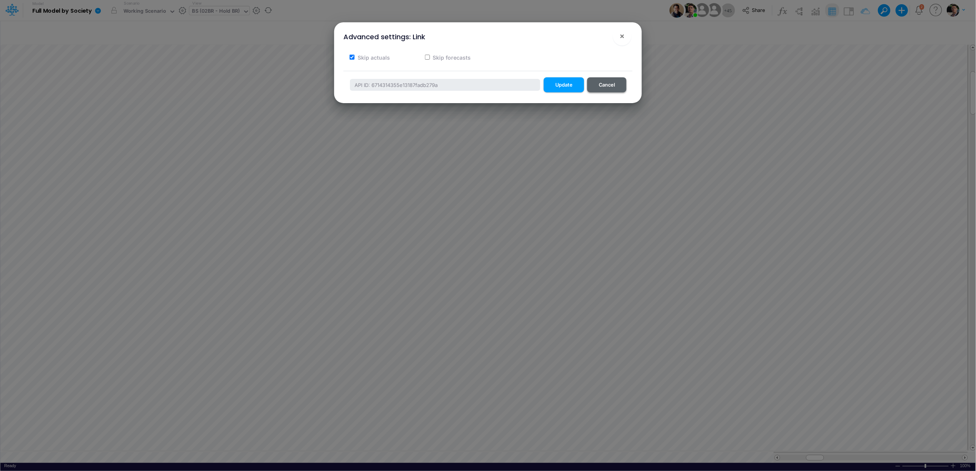
click at [612, 80] on button "Cancel" at bounding box center [606, 84] width 39 height 15
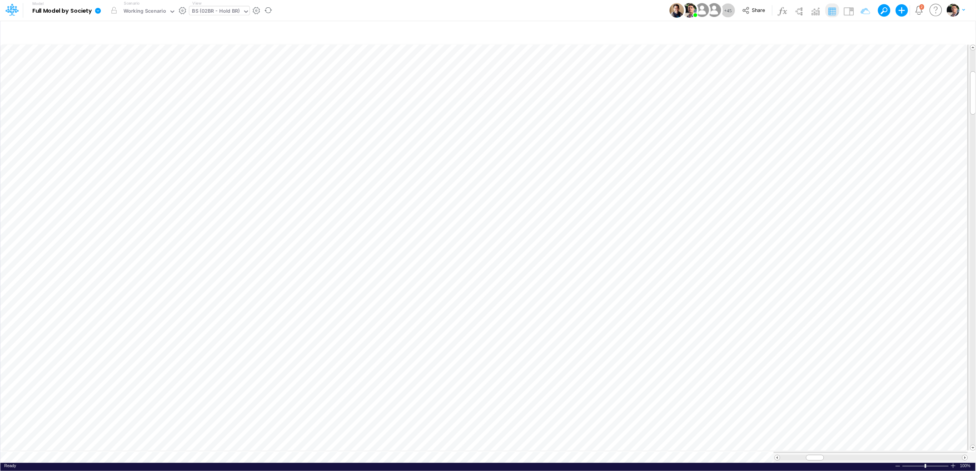
scroll to position [0, 0]
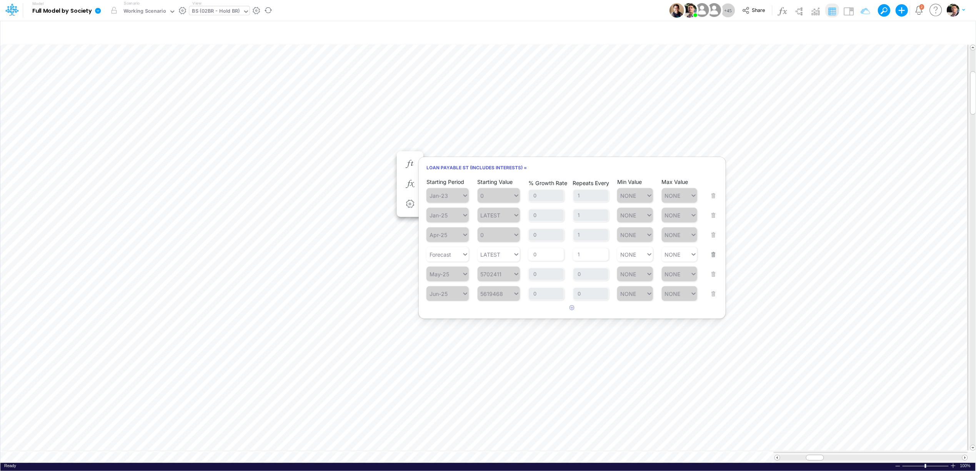
click at [412, 168] on icon "button" at bounding box center [410, 164] width 12 height 8
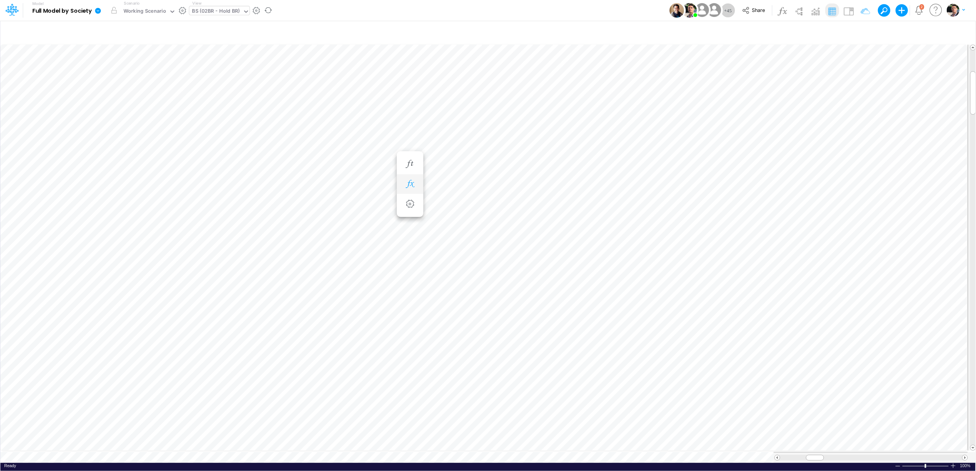
click at [410, 182] on icon "button" at bounding box center [410, 184] width 12 height 8
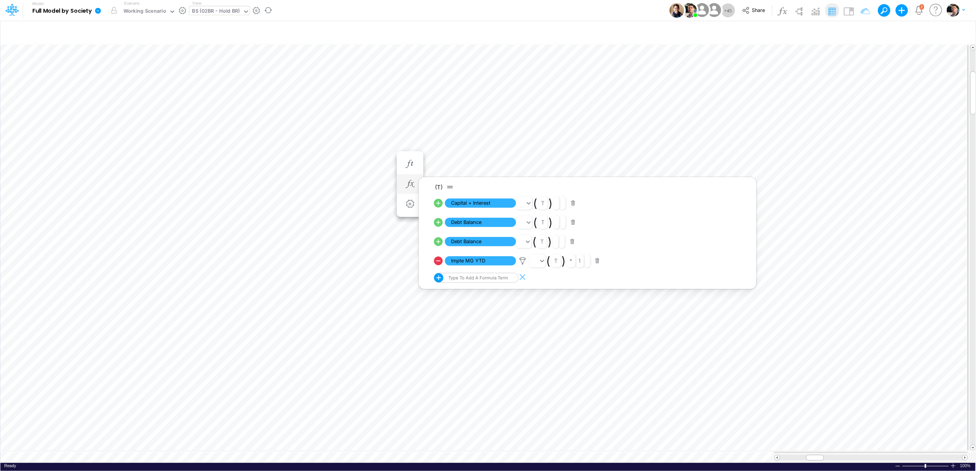
click at [442, 238] on icon at bounding box center [438, 241] width 11 height 11
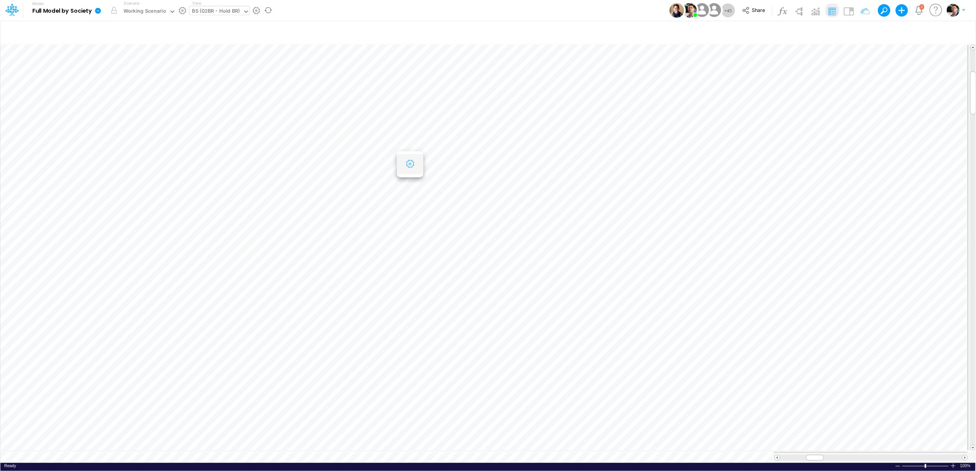
click at [411, 163] on icon "button" at bounding box center [410, 164] width 12 height 8
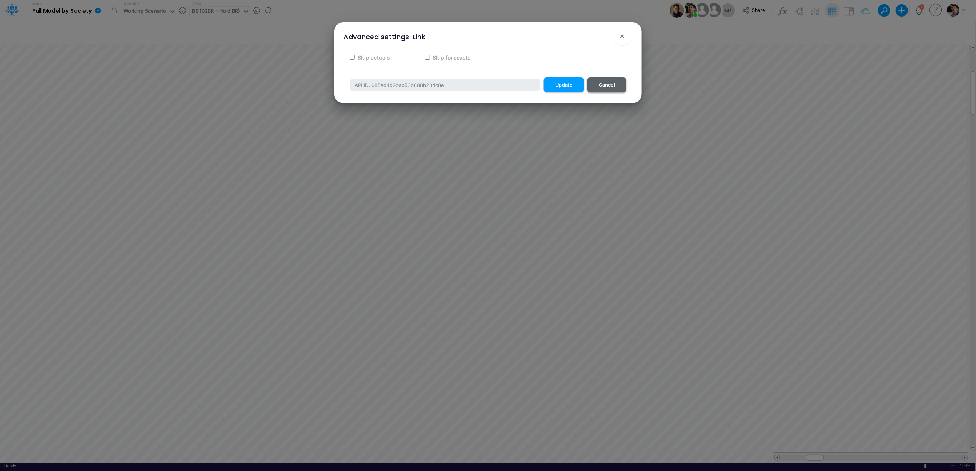
click at [616, 83] on button "Cancel" at bounding box center [606, 84] width 39 height 15
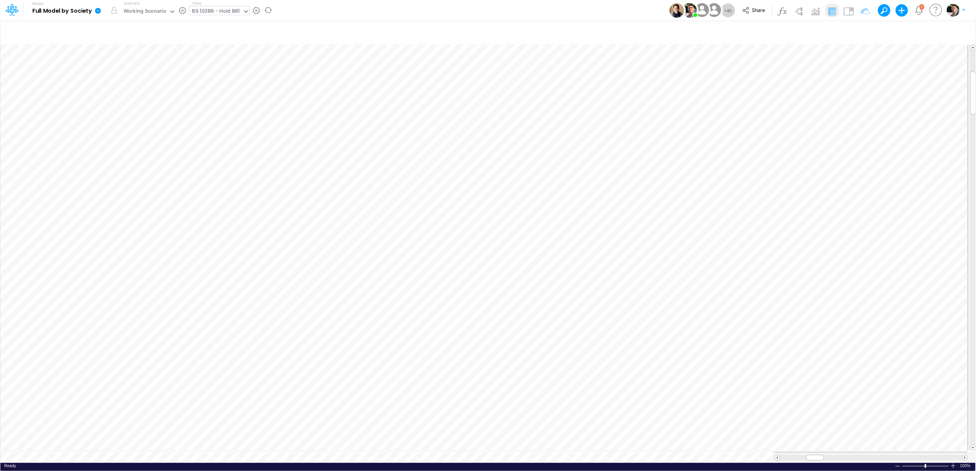
scroll to position [0, 0]
click at [413, 186] on icon "button" at bounding box center [410, 184] width 12 height 8
drag, startPoint x: 227, startPoint y: 7, endPoint x: 226, endPoint y: 12, distance: 5.4
click at [227, 7] on div "BS (02BR - Hold BR)" at bounding box center [215, 12] width 53 height 12
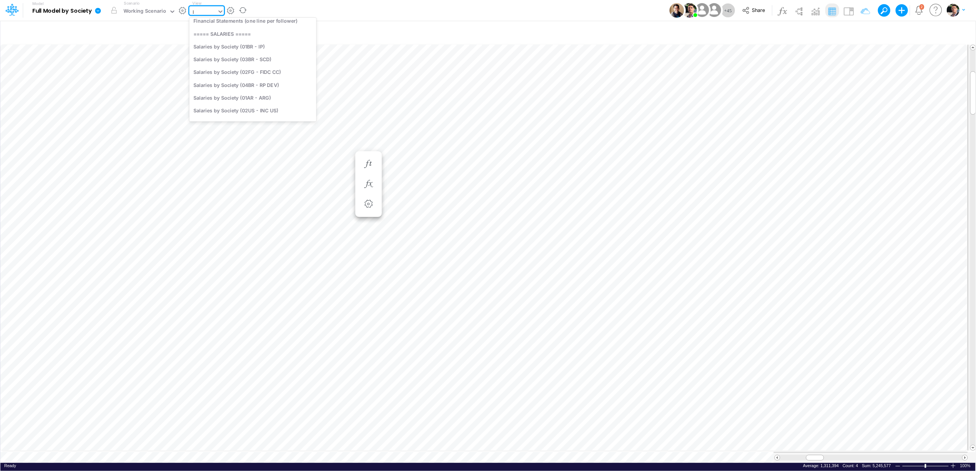
scroll to position [0, 0]
type input "loans"
click at [226, 88] on div "Debt Schedules - Loans" at bounding box center [241, 89] width 104 height 13
drag, startPoint x: 813, startPoint y: 453, endPoint x: 791, endPoint y: 452, distance: 21.5
click at [789, 455] on span at bounding box center [790, 457] width 5 height 5
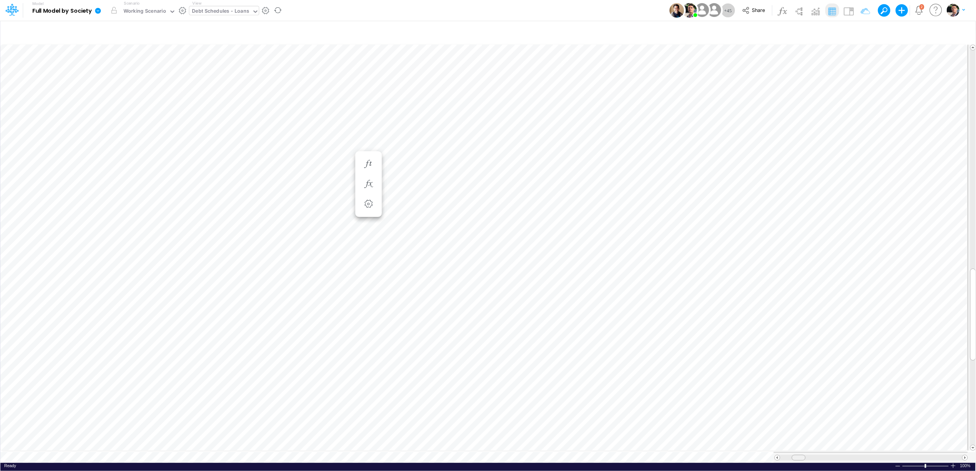
drag, startPoint x: 789, startPoint y: 453, endPoint x: 798, endPoint y: 453, distance: 8.8
click at [799, 455] on span at bounding box center [798, 457] width 5 height 5
click at [766, 347] on icon "button" at bounding box center [763, 345] width 12 height 8
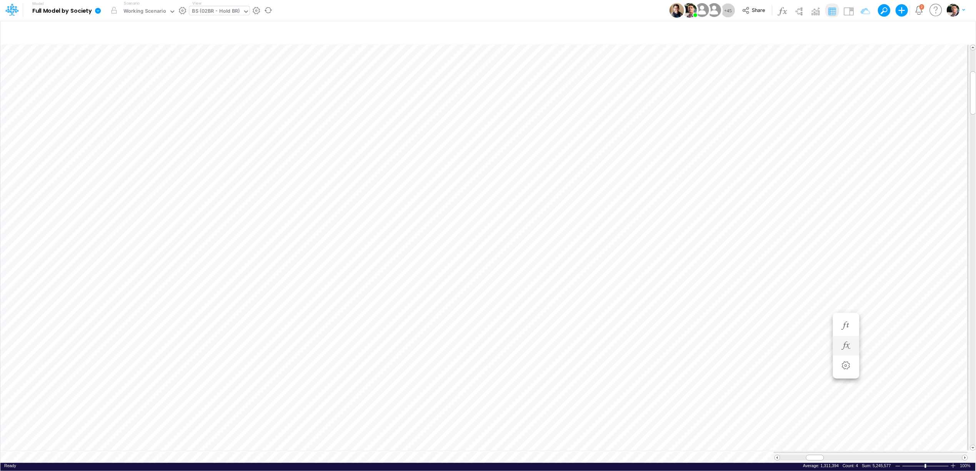
scroll to position [0, 0]
click at [221, 12] on div "Debt Schedules - Loans" at bounding box center [220, 11] width 57 height 9
type input "non"
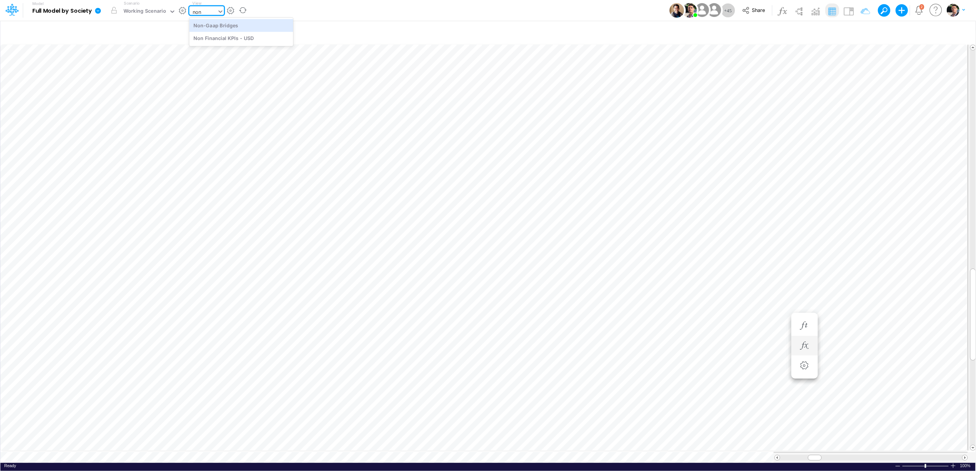
scroll to position [0, 0]
type input "Non Financial KPIs - USD"
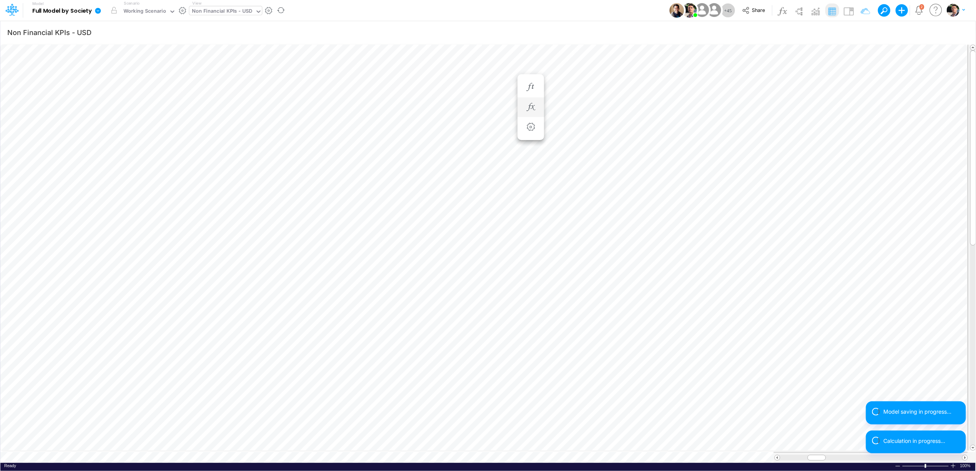
scroll to position [0, 0]
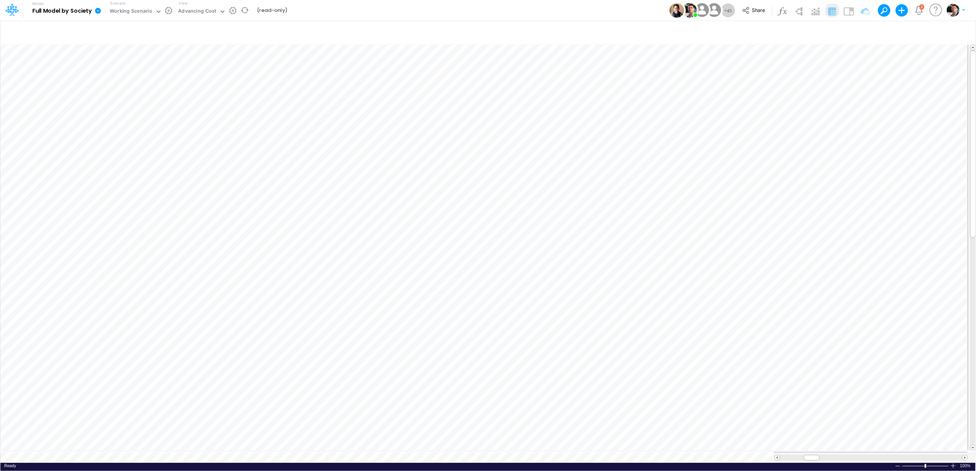
click at [97, 12] on icon at bounding box center [98, 11] width 6 height 6
click at [154, 81] on button "View model info" at bounding box center [136, 80] width 82 height 12
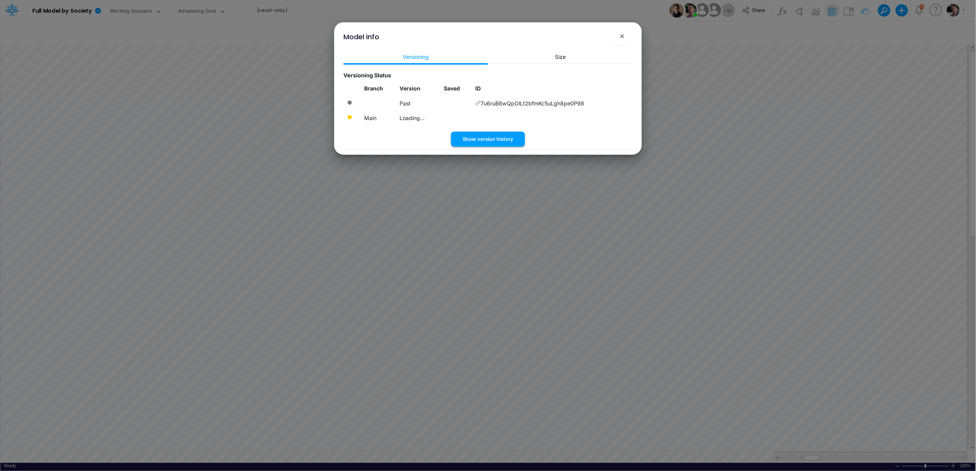
click at [491, 139] on button "Show version history" at bounding box center [488, 139] width 74 height 15
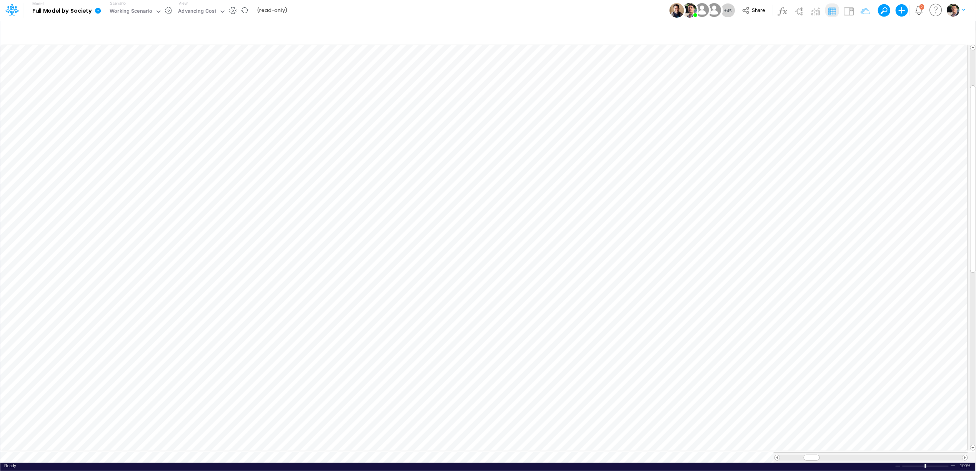
click at [98, 10] on icon at bounding box center [98, 11] width 6 height 6
click at [142, 80] on button "View model info" at bounding box center [136, 80] width 82 height 12
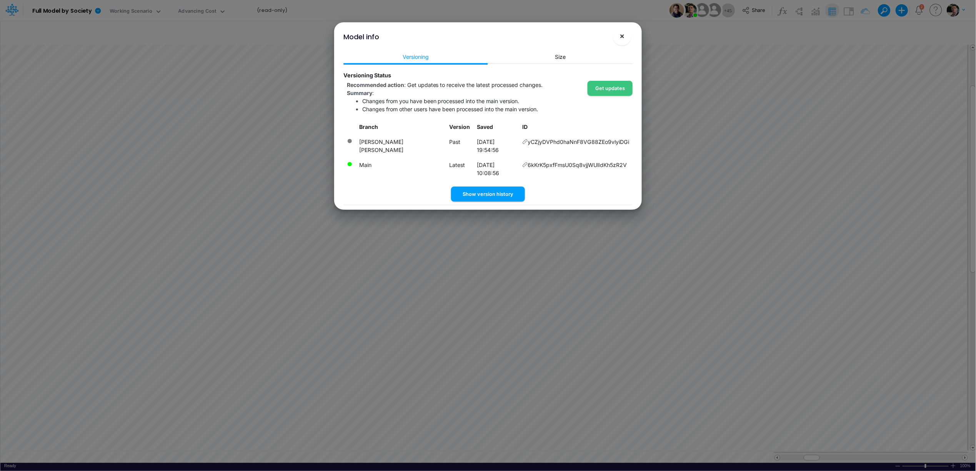
click at [621, 35] on span "×" at bounding box center [622, 35] width 5 height 9
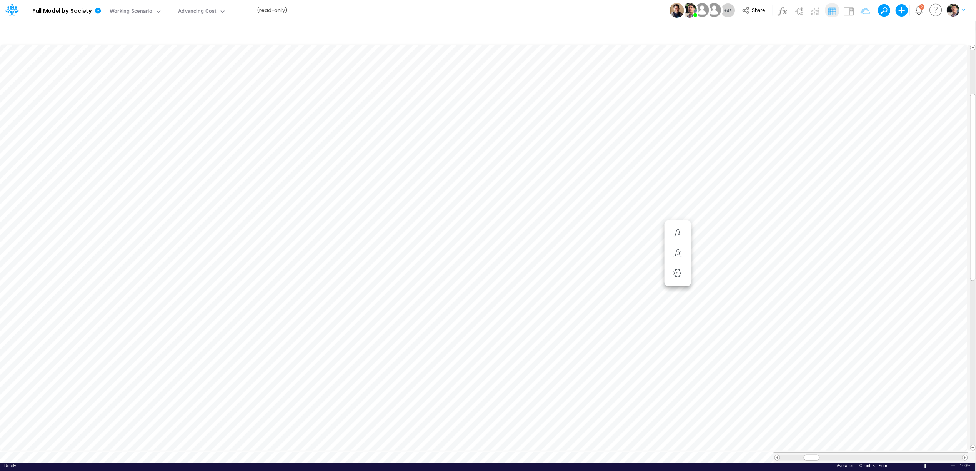
scroll to position [0, 0]
drag, startPoint x: 802, startPoint y: 453, endPoint x: 810, endPoint y: 449, distance: 9.0
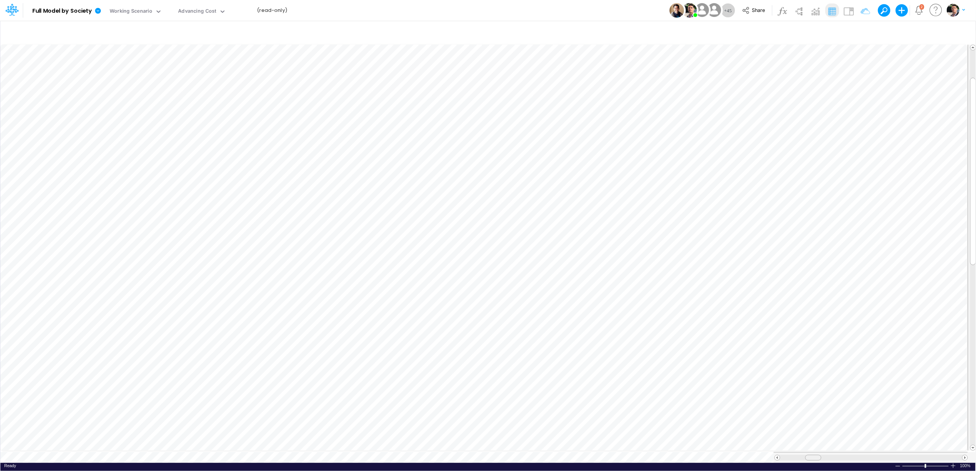
click at [815, 455] on span at bounding box center [813, 457] width 5 height 5
click at [14, 14] on icon at bounding box center [11, 9] width 13 height 13
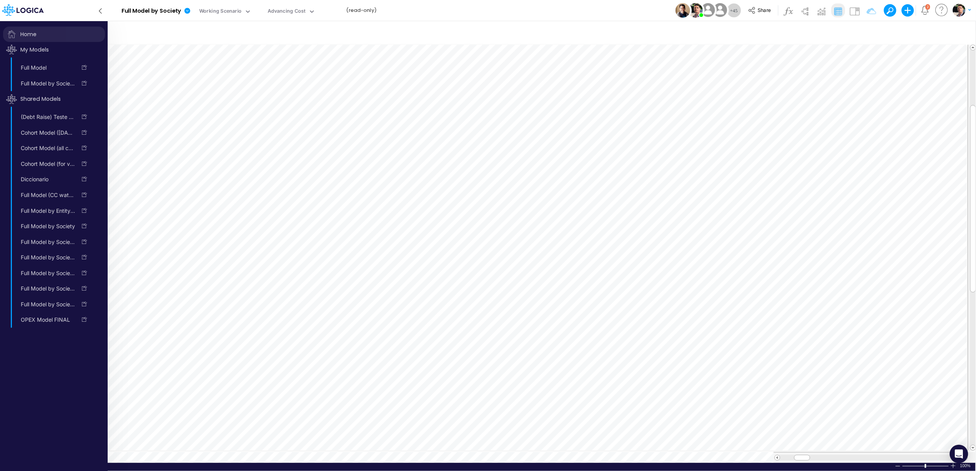
click at [30, 35] on span "Home" at bounding box center [54, 34] width 102 height 15
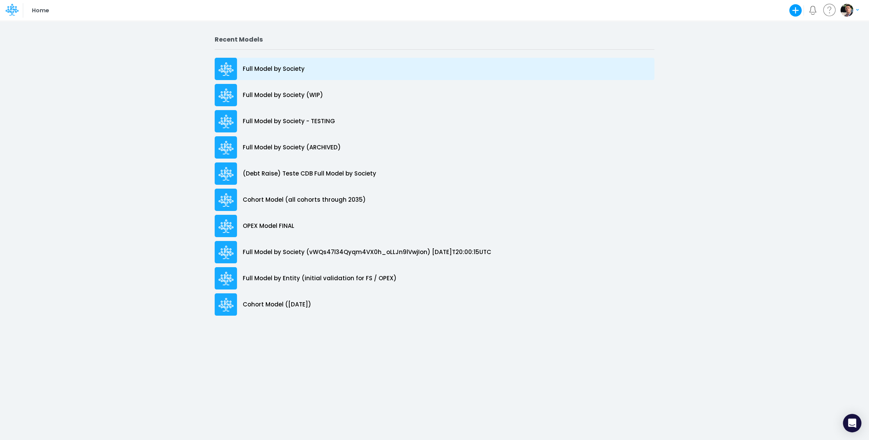
click at [277, 66] on p "Full Model by Society" at bounding box center [274, 69] width 62 height 9
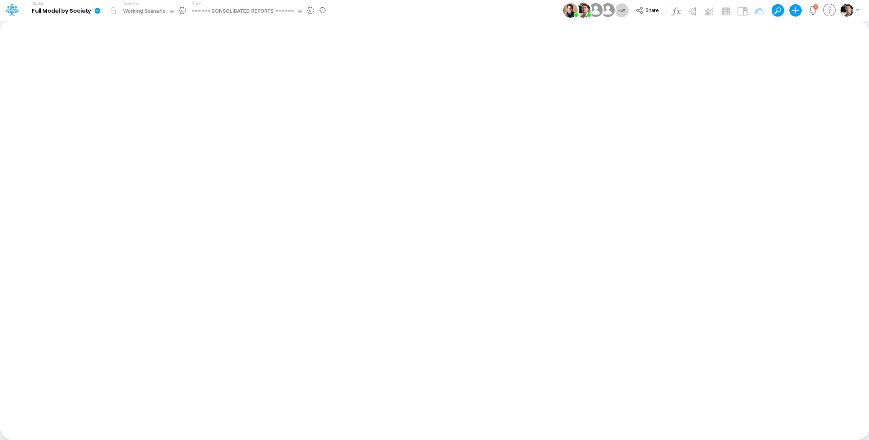
click at [96, 10] on icon at bounding box center [97, 10] width 7 height 7
click at [143, 81] on button "View model info" at bounding box center [136, 80] width 82 height 12
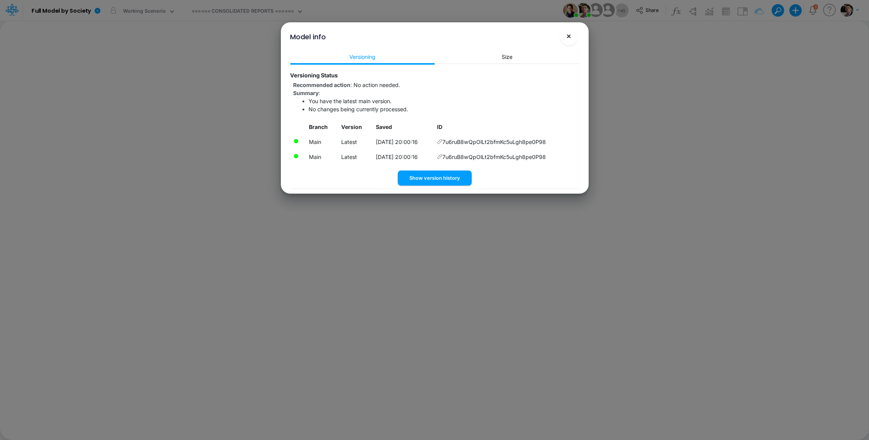
click at [569, 35] on span "×" at bounding box center [568, 35] width 5 height 9
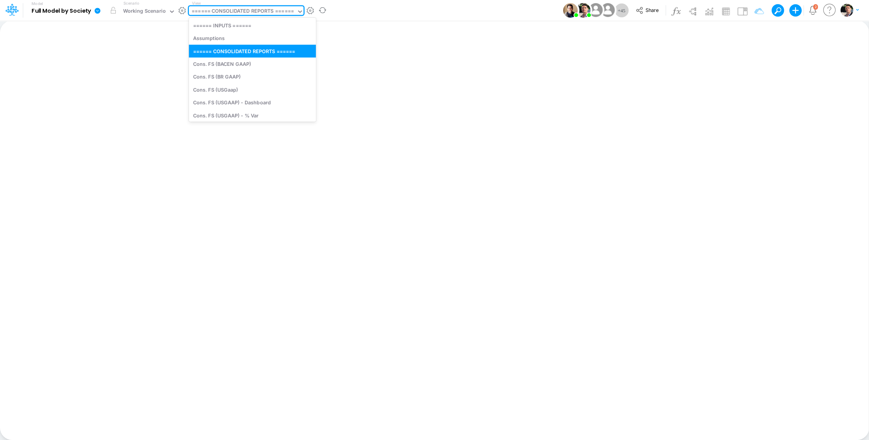
click at [251, 7] on div "====== CONSOLIDATED REPORTS ======" at bounding box center [242, 11] width 102 height 9
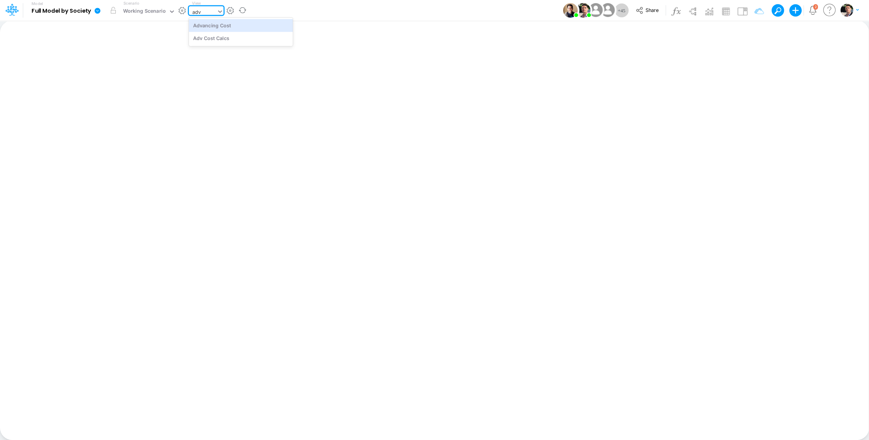
type input "adva"
click at [211, 25] on div "Advancing Cost" at bounding box center [241, 25] width 104 height 13
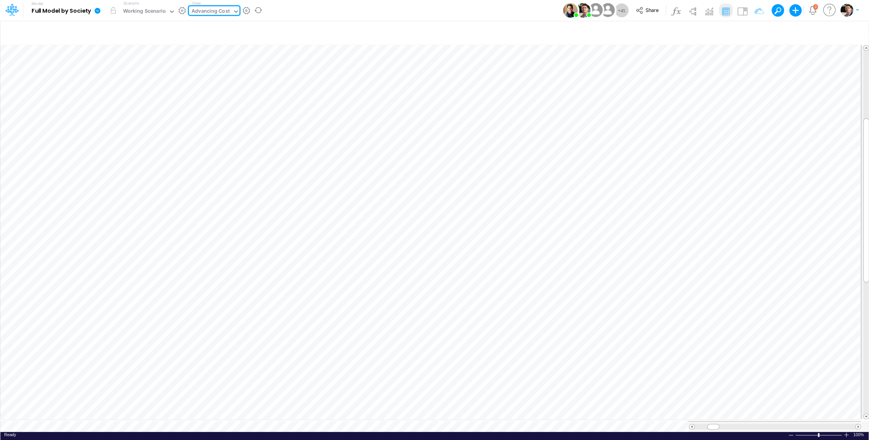
click at [847, 423] on div at bounding box center [774, 426] width 160 height 6
click at [142, 11] on div "Working Scenario" at bounding box center [144, 11] width 43 height 9
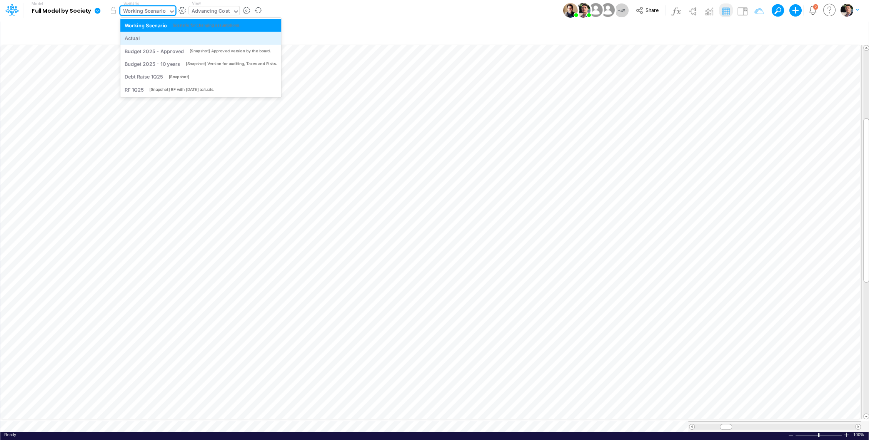
click at [142, 35] on div "Actual" at bounding box center [201, 38] width 153 height 7
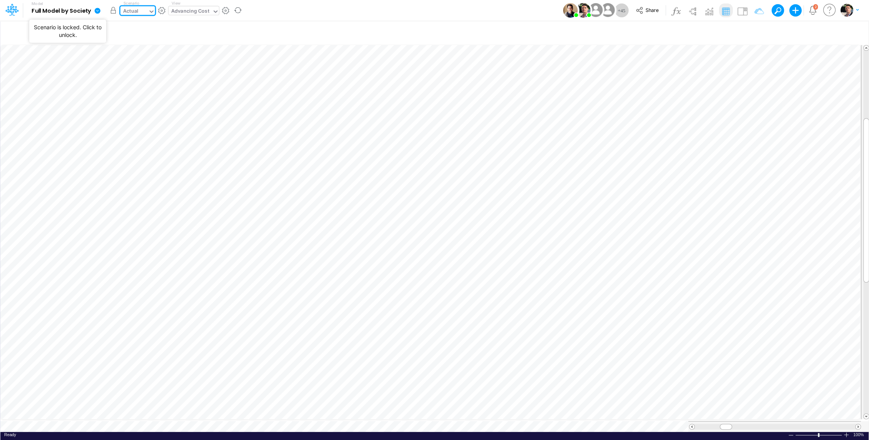
click at [113, 11] on button "button" at bounding box center [114, 10] width 14 height 14
click at [196, 12] on div "Advancing Cost" at bounding box center [190, 11] width 38 height 9
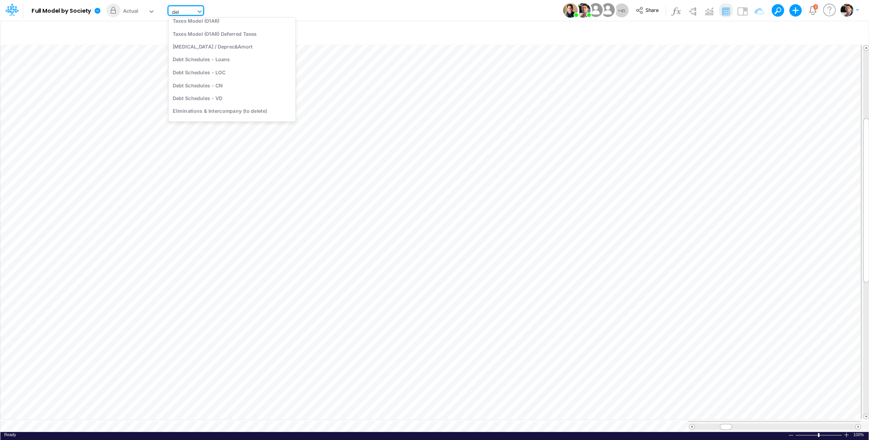
scroll to position [0, 0]
type input "debt"
click at [222, 27] on div "Debt Schedules - Loans" at bounding box center [220, 25] width 104 height 13
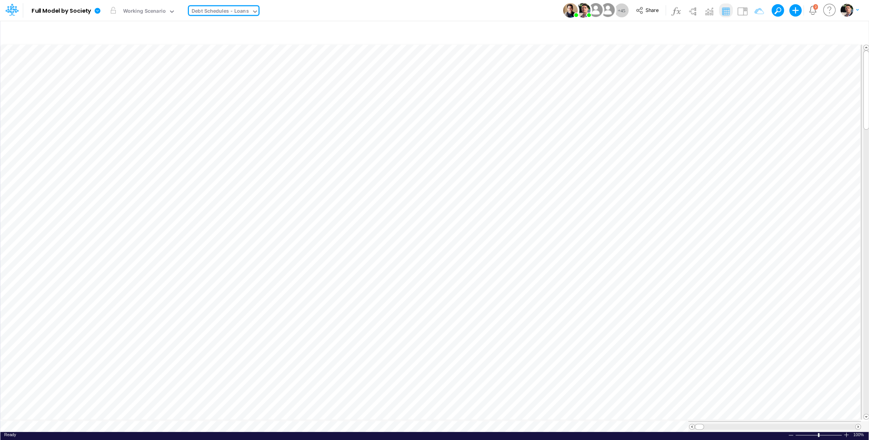
click at [850, 423] on div at bounding box center [774, 426] width 160 height 6
click at [101, 10] on icon at bounding box center [97, 10] width 7 height 7
click at [128, 82] on button "View model info" at bounding box center [136, 80] width 82 height 12
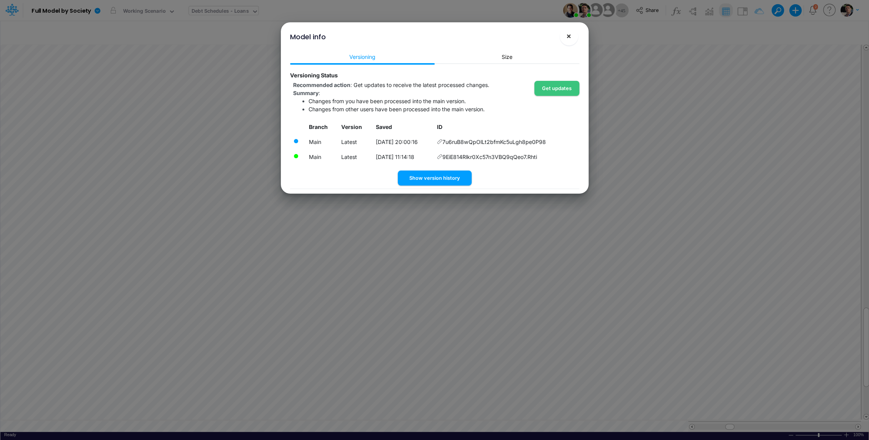
click at [573, 40] on button "×" at bounding box center [568, 36] width 18 height 18
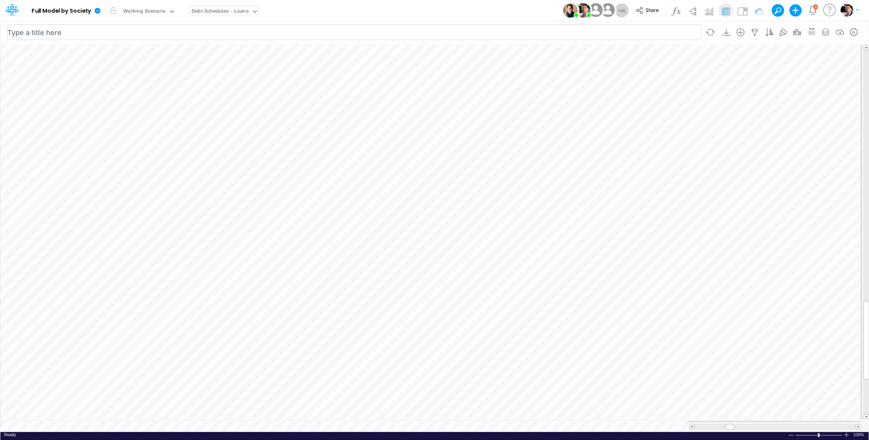
scroll to position [3, 1]
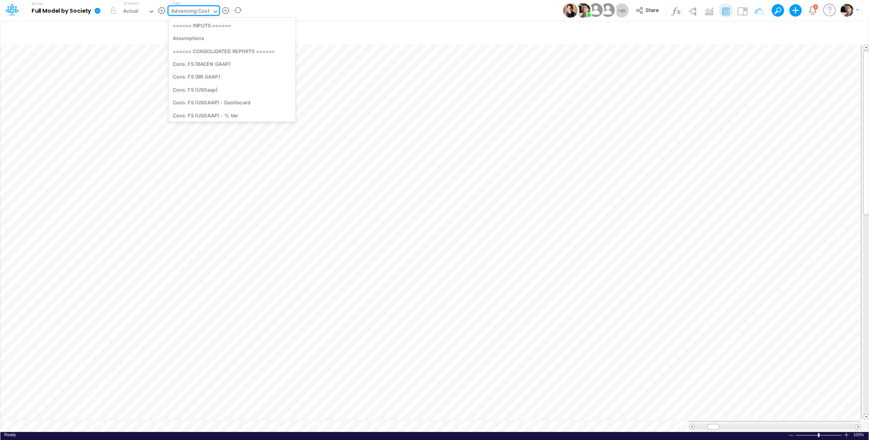
click at [183, 9] on div "Advancing Cost" at bounding box center [190, 11] width 38 height 9
type input "deb"
click at [212, 29] on div "Debt Schedules - Loans" at bounding box center [220, 25] width 104 height 13
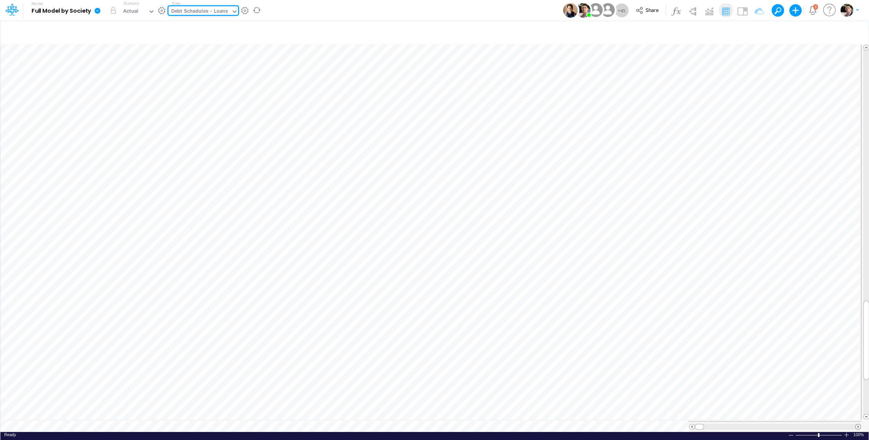
click at [857, 424] on span at bounding box center [857, 426] width 5 height 5
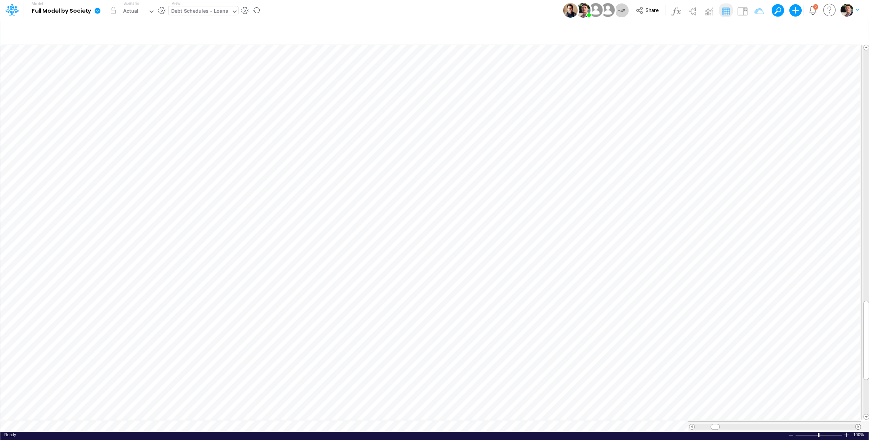
click at [857, 424] on span at bounding box center [857, 426] width 5 height 5
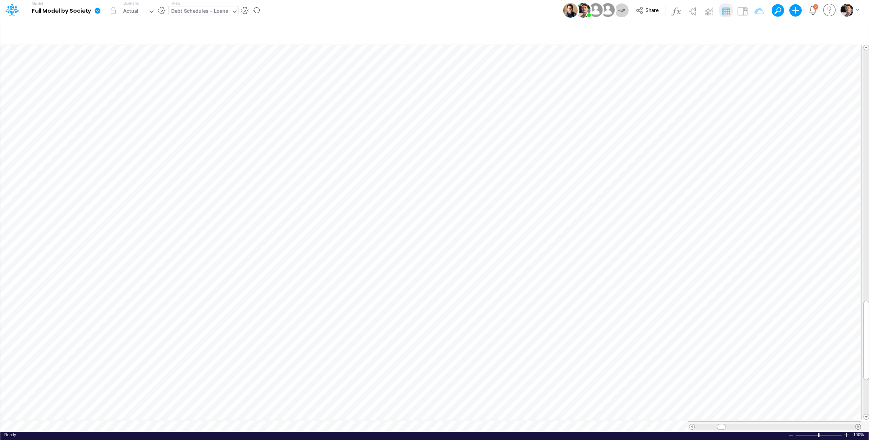
click at [857, 424] on span at bounding box center [857, 426] width 5 height 5
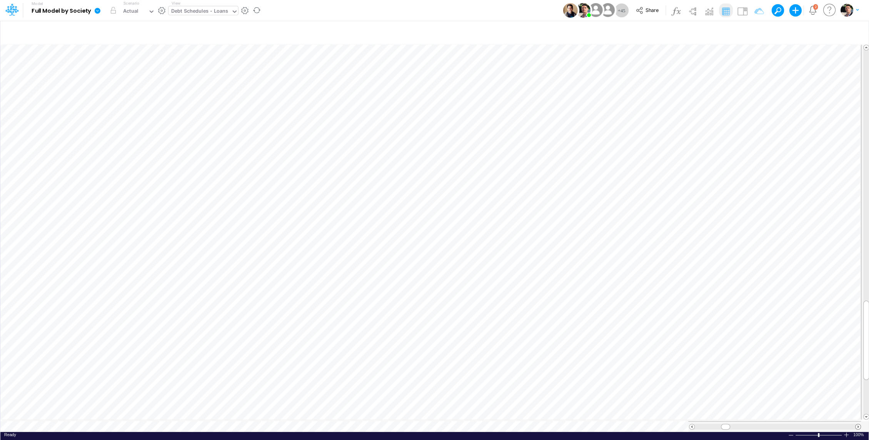
click at [857, 424] on span at bounding box center [857, 426] width 5 height 5
click at [856, 424] on span at bounding box center [857, 426] width 5 height 5
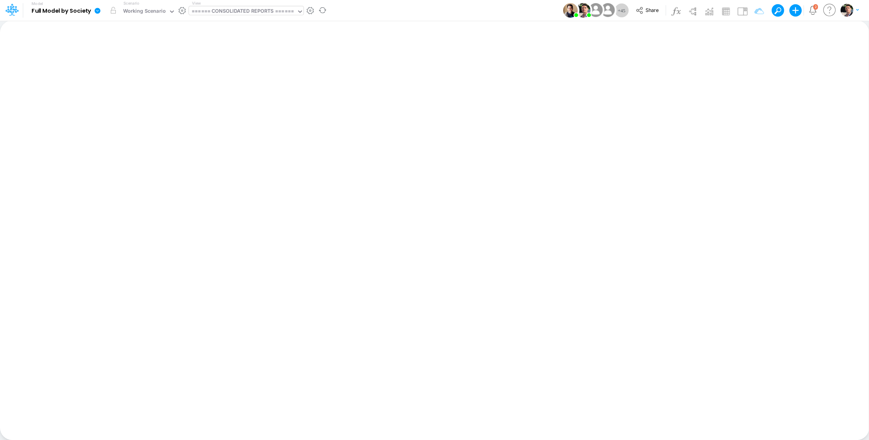
click at [275, 15] on div "====== CONSOLIDATED REPORTS ======" at bounding box center [242, 11] width 102 height 9
type input "debt"
click at [248, 27] on div "Debt Schedules - Loans" at bounding box center [241, 25] width 104 height 13
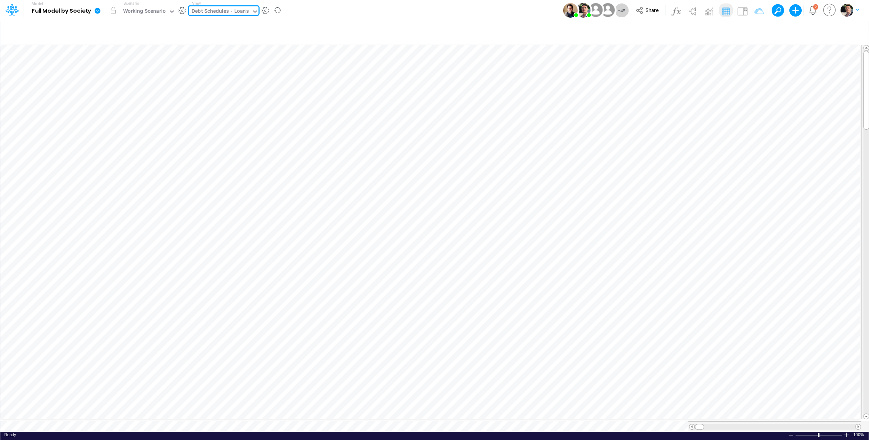
click at [844, 423] on div at bounding box center [774, 426] width 160 height 6
click at [843, 423] on div at bounding box center [774, 426] width 160 height 6
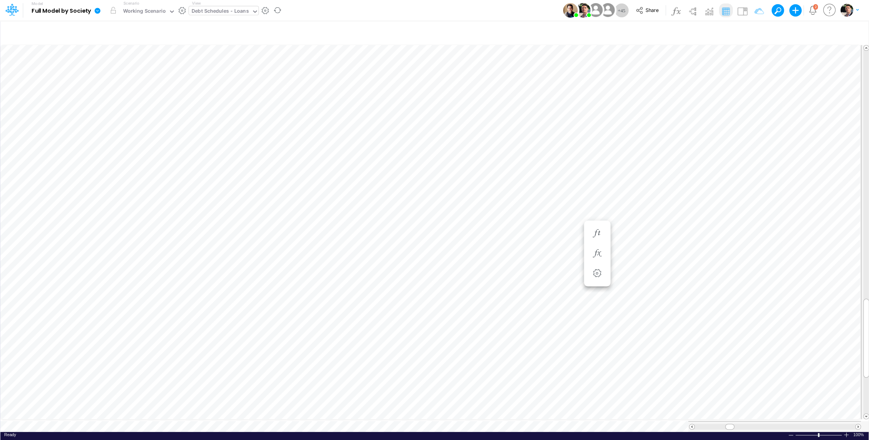
scroll to position [3, 1]
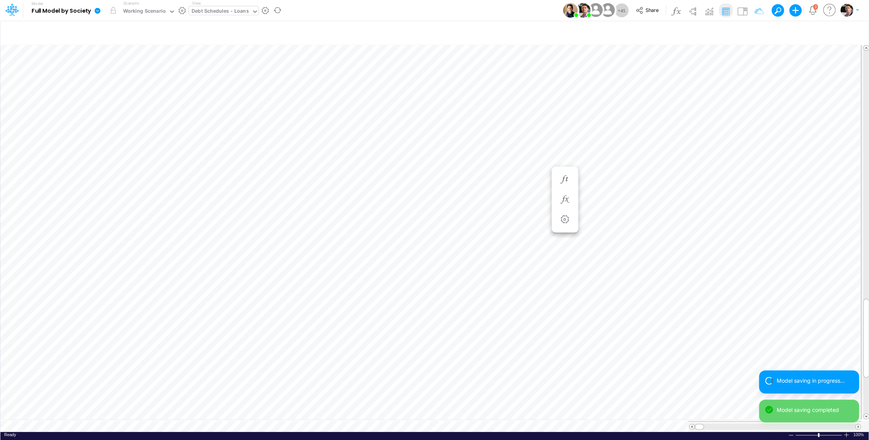
scroll to position [3, 1]
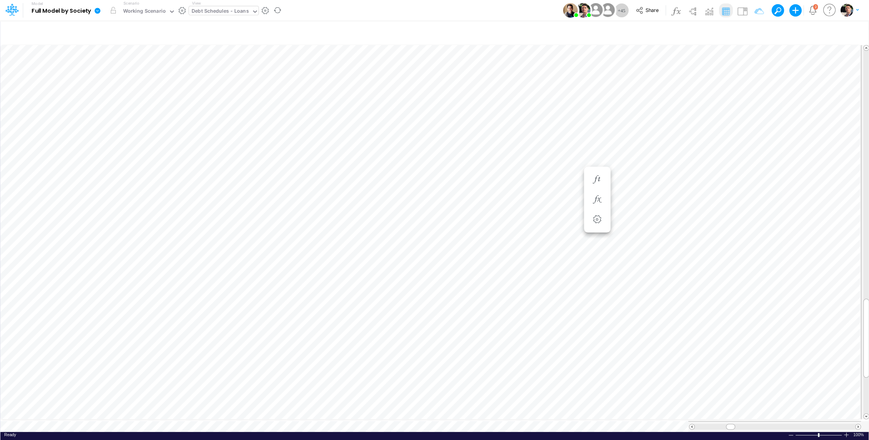
scroll to position [3, 1]
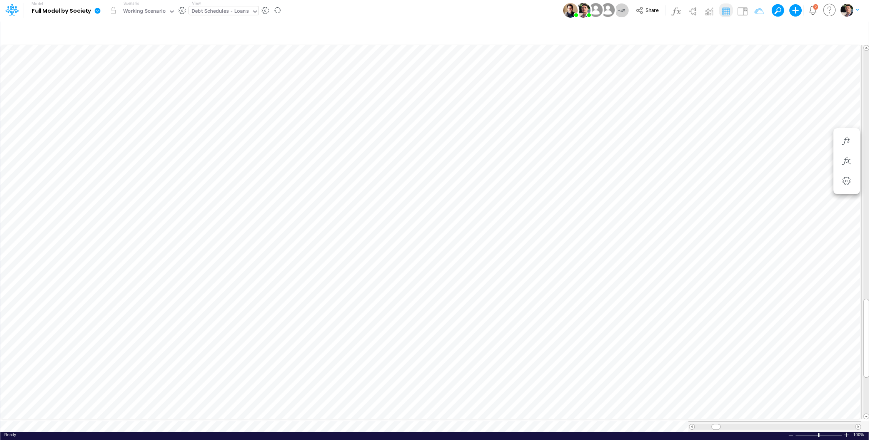
scroll to position [3, 1]
click at [679, 150] on icon "button" at bounding box center [680, 153] width 12 height 8
click at [681, 135] on icon "button" at bounding box center [680, 133] width 12 height 8
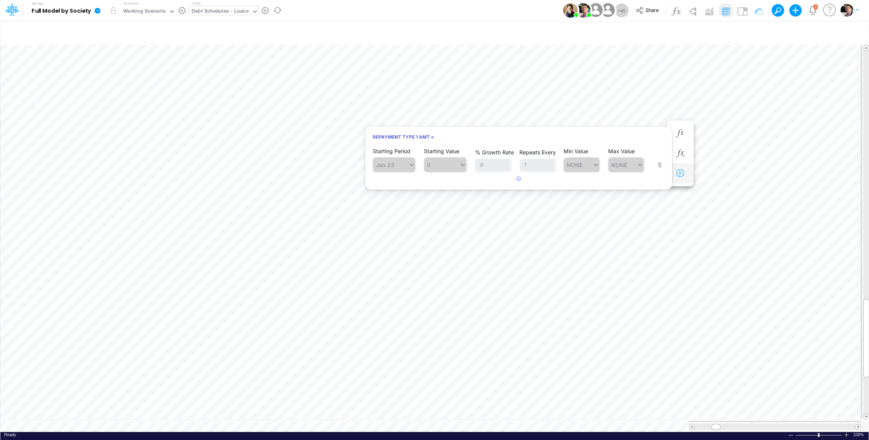
click at [683, 174] on icon "button" at bounding box center [680, 173] width 12 height 8
select select "sum"
select select "field"
select select "Number"
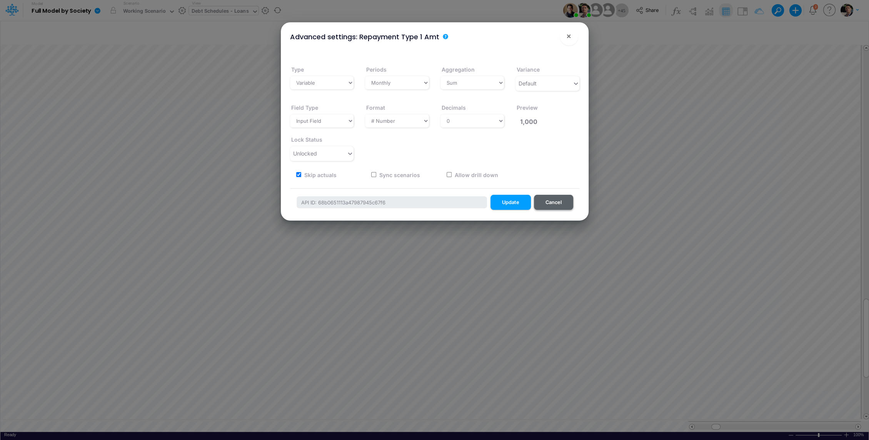
click at [558, 203] on button "Cancel" at bounding box center [553, 202] width 39 height 15
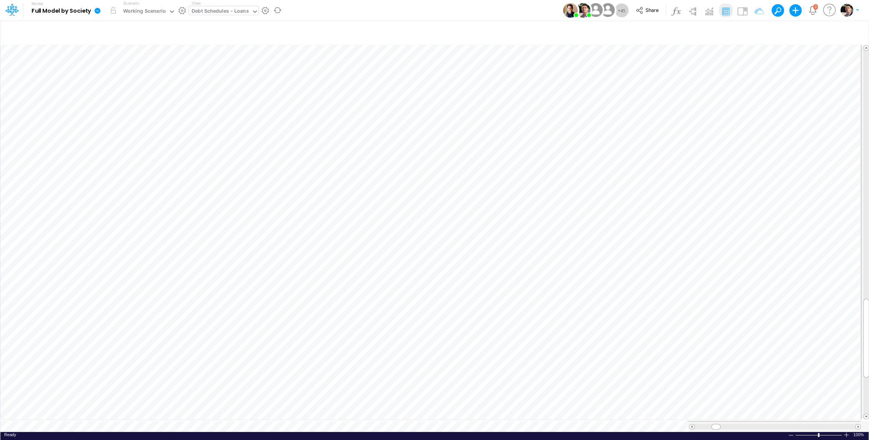
scroll to position [3, 1]
click at [641, 172] on icon "button" at bounding box center [639, 173] width 12 height 8
select select "sum"
select select "field"
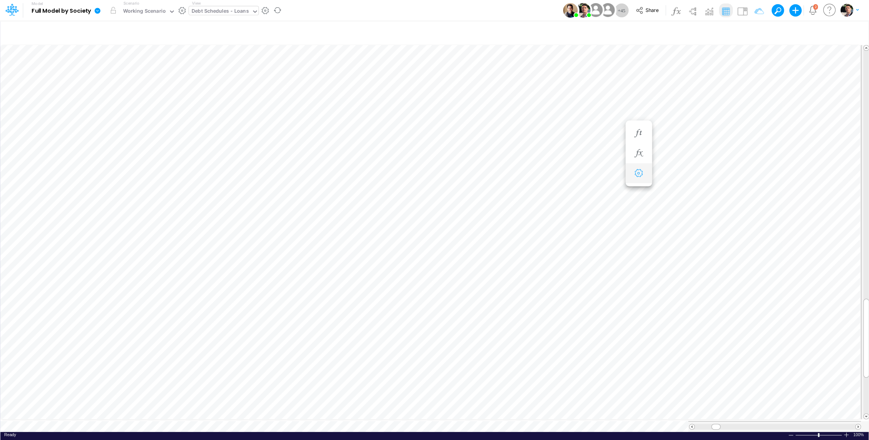
select select "Number"
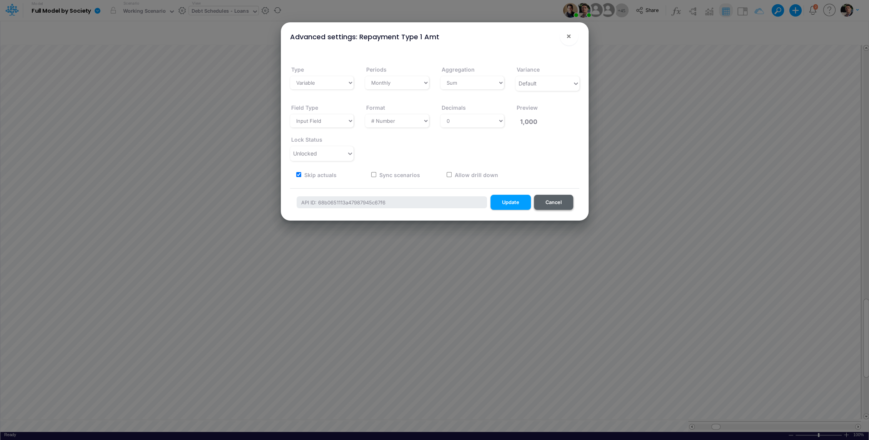
click at [560, 201] on button "Cancel" at bounding box center [553, 202] width 39 height 15
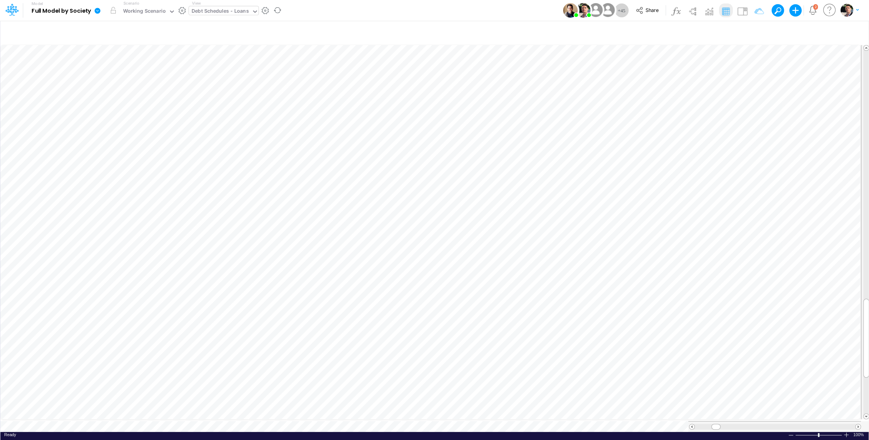
scroll to position [3, 1]
click at [638, 155] on icon "button" at bounding box center [639, 153] width 12 height 8
click at [311, 170] on icon at bounding box center [312, 172] width 9 height 9
click at [639, 130] on icon "button" at bounding box center [639, 133] width 12 height 8
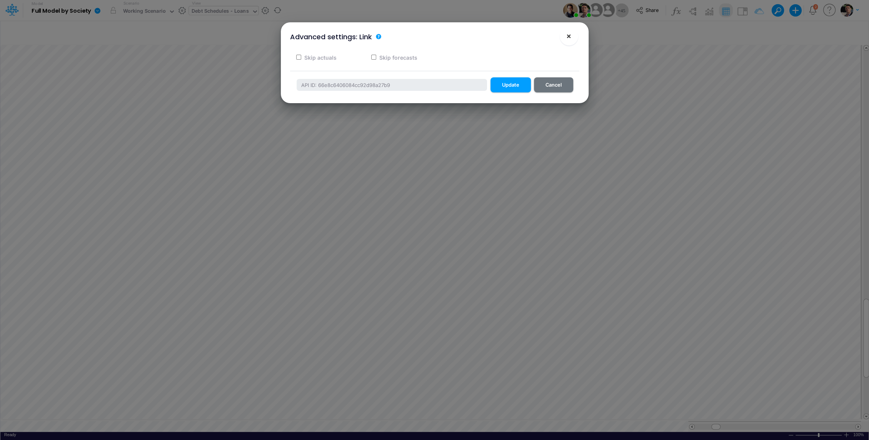
click at [571, 37] on button "×" at bounding box center [568, 36] width 18 height 18
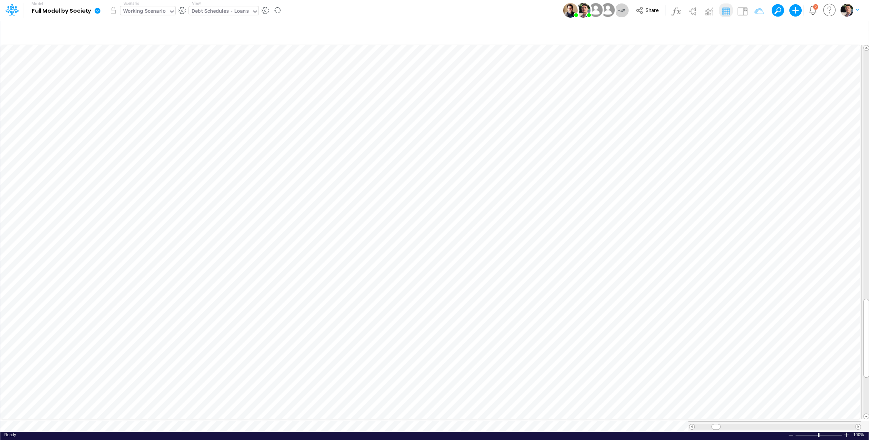
click at [143, 12] on div "Working Scenario" at bounding box center [144, 11] width 43 height 9
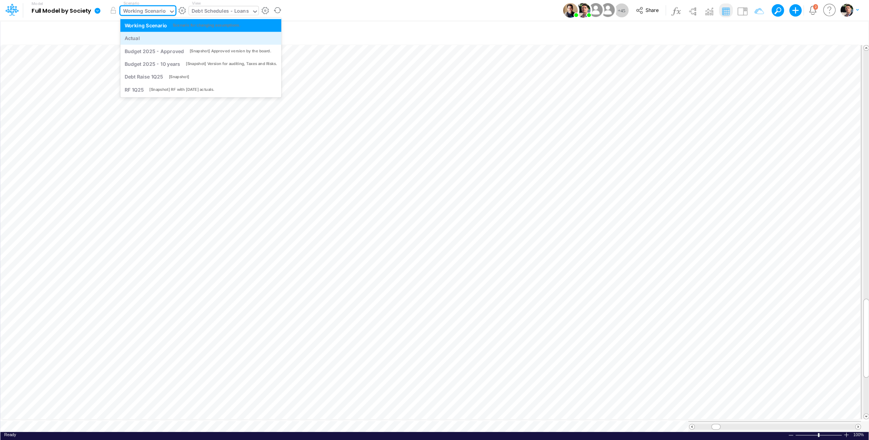
click at [140, 37] on div "Actual" at bounding box center [201, 38] width 153 height 7
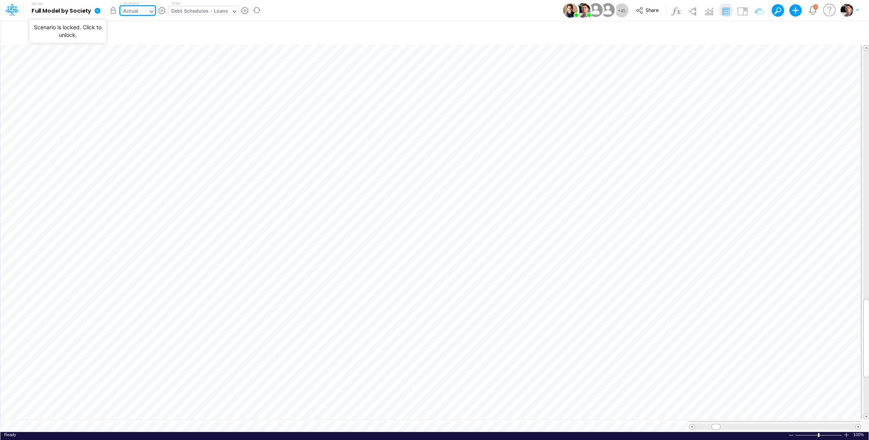
click at [112, 13] on button "button" at bounding box center [114, 10] width 14 height 14
click at [136, 11] on div "Actual" at bounding box center [130, 11] width 15 height 9
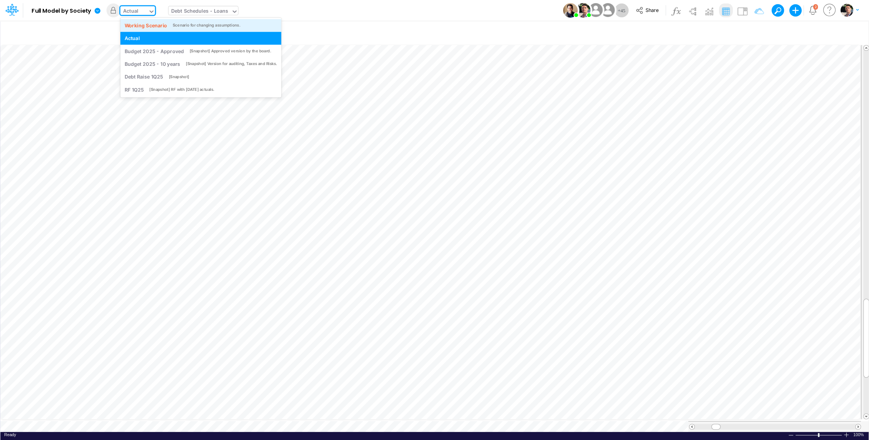
click at [143, 25] on div "Working Scenario" at bounding box center [146, 25] width 43 height 7
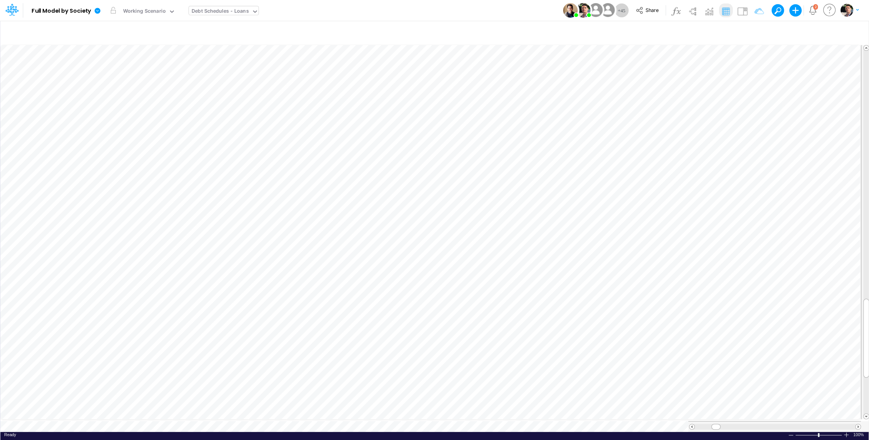
scroll to position [3, 1]
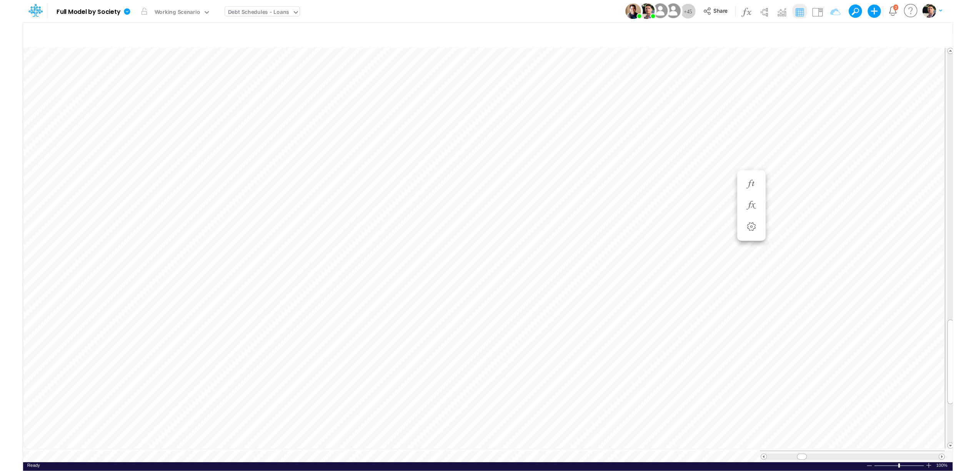
scroll to position [3, 1]
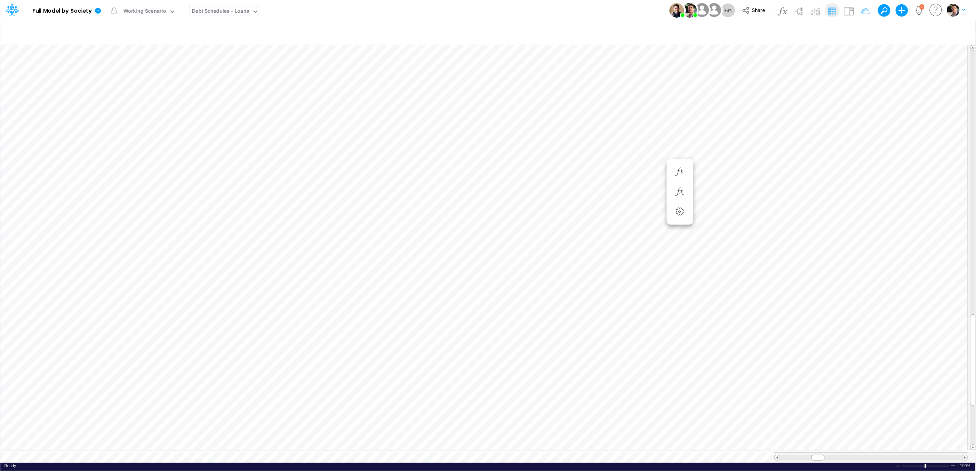
click at [220, 14] on div "Debt Schedules - Loans" at bounding box center [220, 11] width 57 height 9
type input "02br"
click at [227, 38] on div "BS (02BR - Hold BR)" at bounding box center [241, 38] width 104 height 13
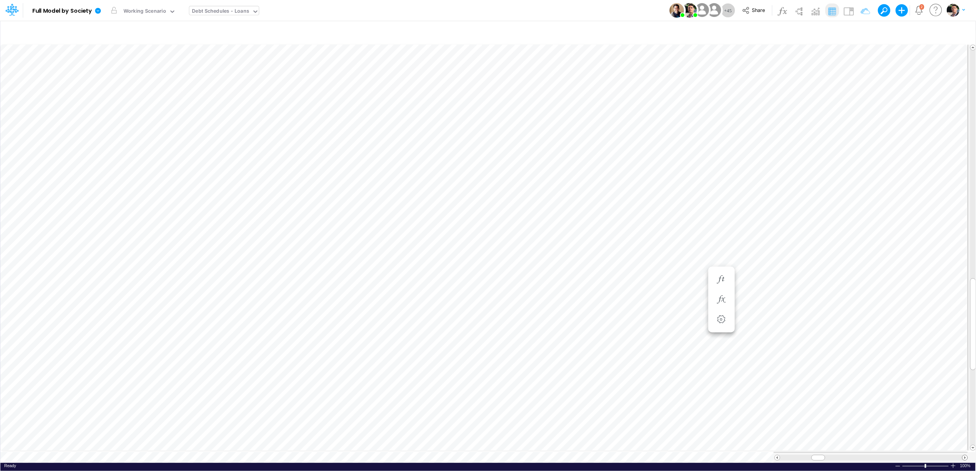
click at [868, 439] on span at bounding box center [964, 457] width 5 height 5
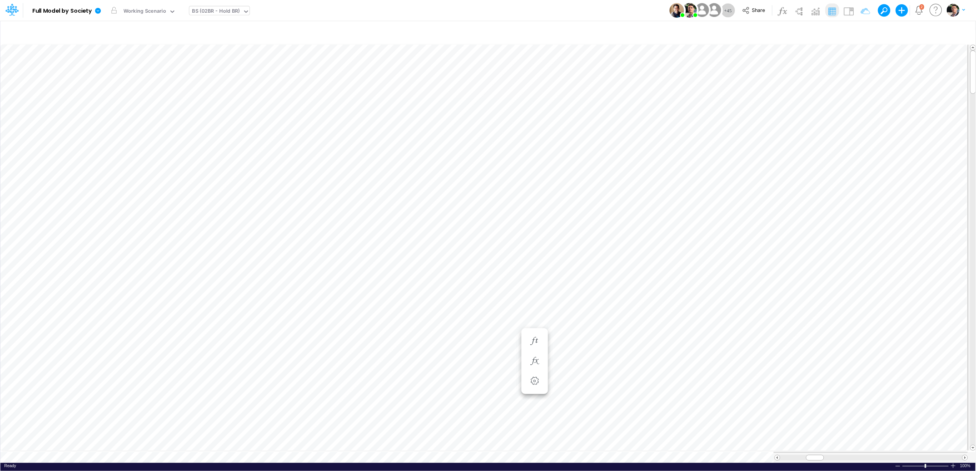
click at [209, 11] on div "BS (02BR - Hold BR)" at bounding box center [216, 11] width 48 height 9
type input "below"
click at [237, 65] on div "Below EBITDA (02BR)" at bounding box center [252, 63] width 127 height 13
click at [868, 439] on span at bounding box center [964, 457] width 5 height 5
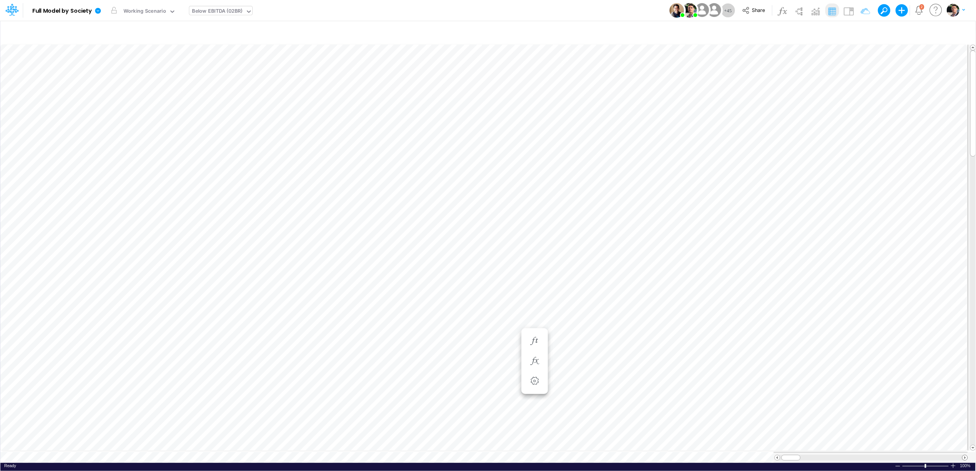
click at [868, 439] on span at bounding box center [964, 457] width 5 height 5
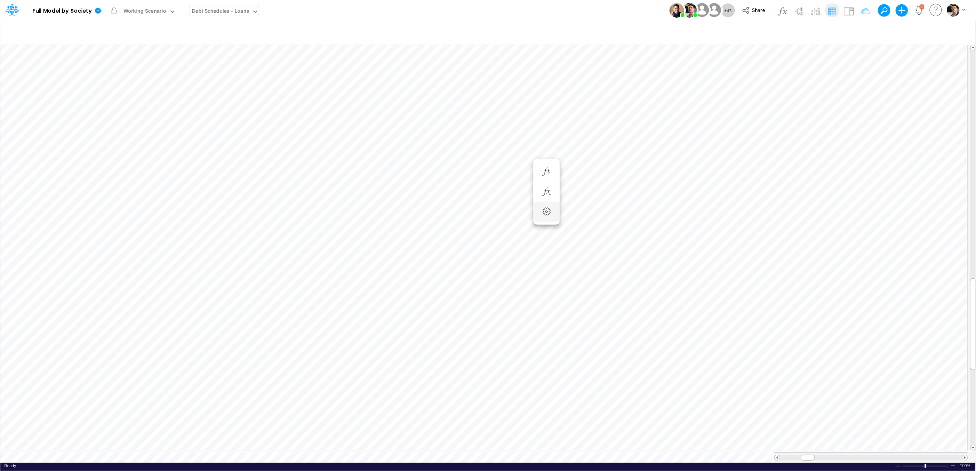
scroll to position [0, 0]
click at [684, 303] on button "button" at bounding box center [680, 299] width 14 height 15
click at [680, 285] on button "button" at bounding box center [680, 279] width 14 height 15
click at [148, 7] on div "Working Scenario" at bounding box center [144, 11] width 43 height 9
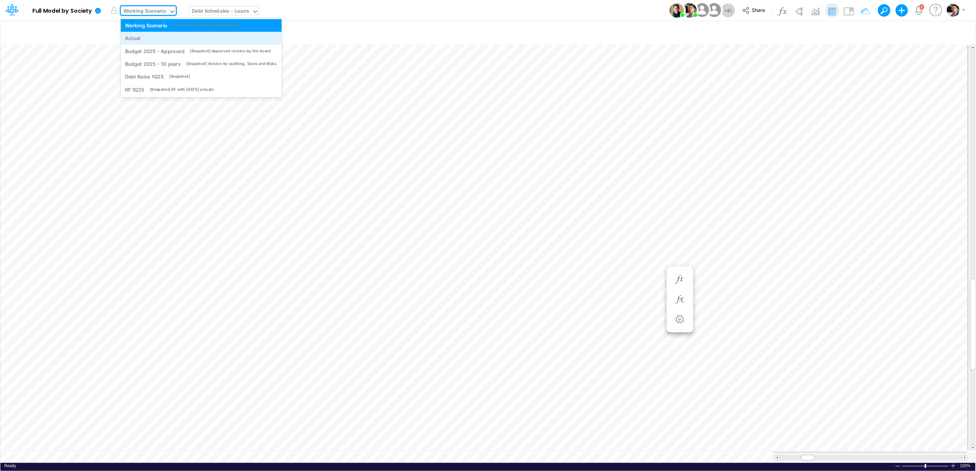
click at [158, 40] on div "Actual" at bounding box center [201, 38] width 153 height 7
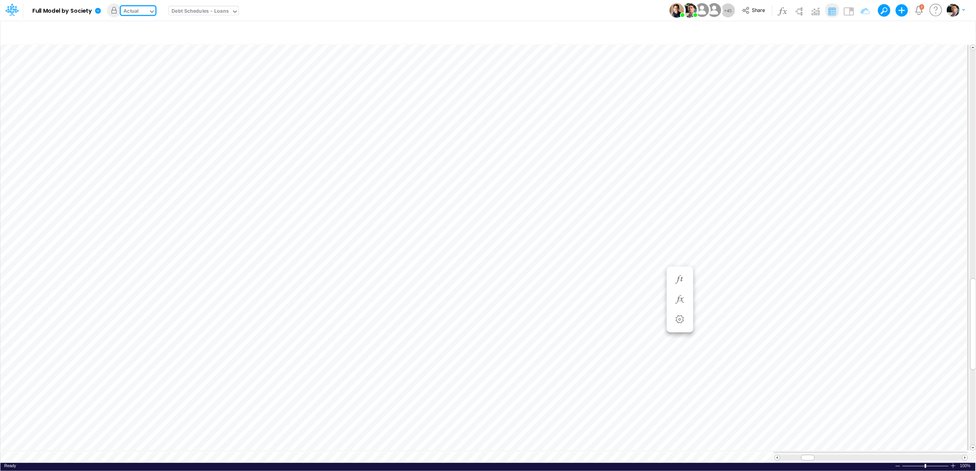
click at [136, 8] on div "Actual" at bounding box center [130, 11] width 15 height 9
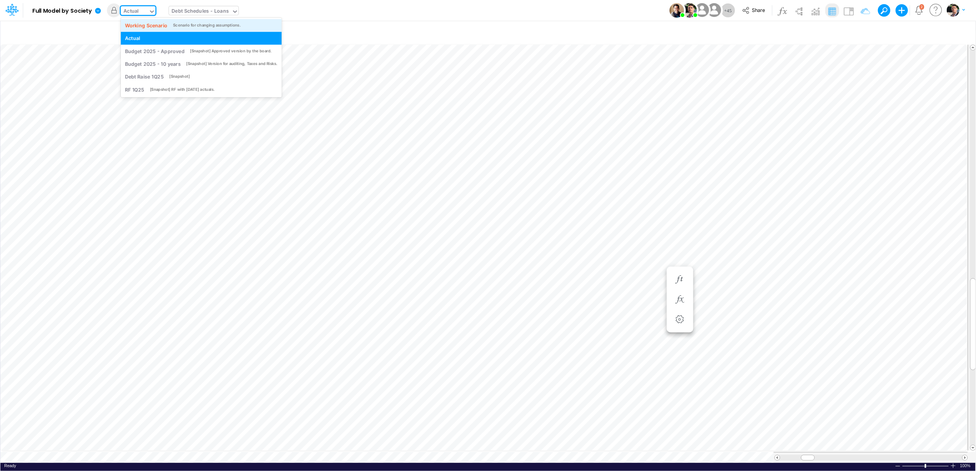
click at [151, 26] on div "Working Scenario" at bounding box center [146, 25] width 43 height 7
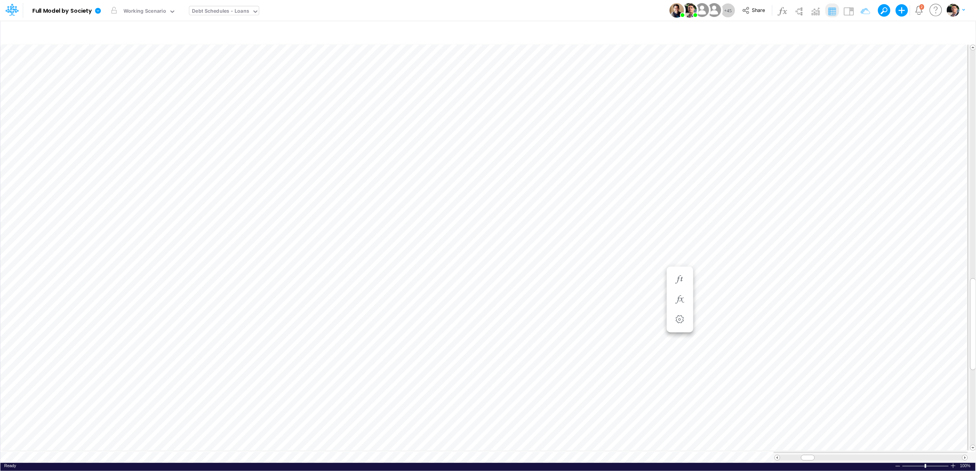
scroll to position [0, 0]
click at [495, 363] on icon "button" at bounding box center [493, 361] width 12 height 8
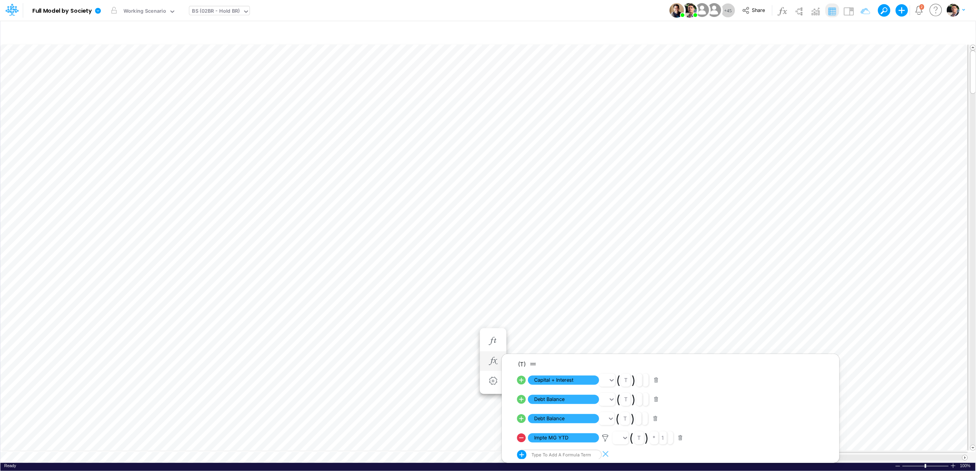
click at [520, 380] on icon at bounding box center [521, 380] width 11 height 11
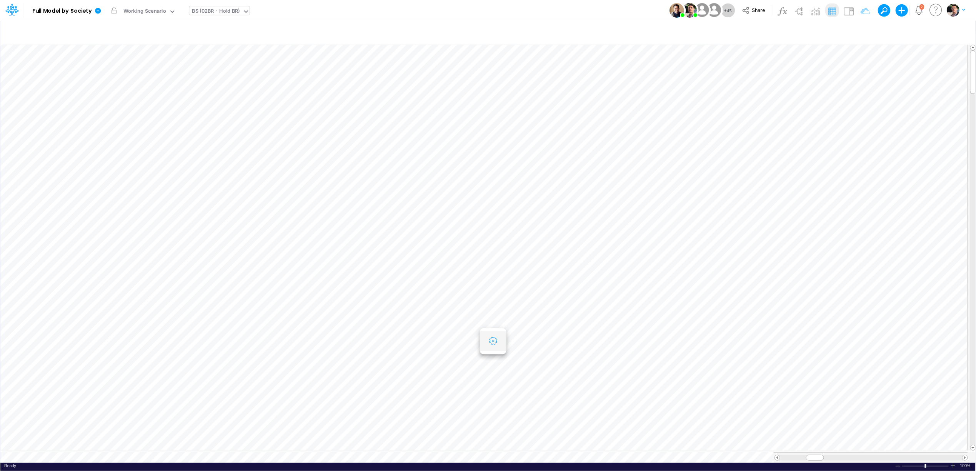
click at [495, 346] on button "button" at bounding box center [493, 340] width 14 height 15
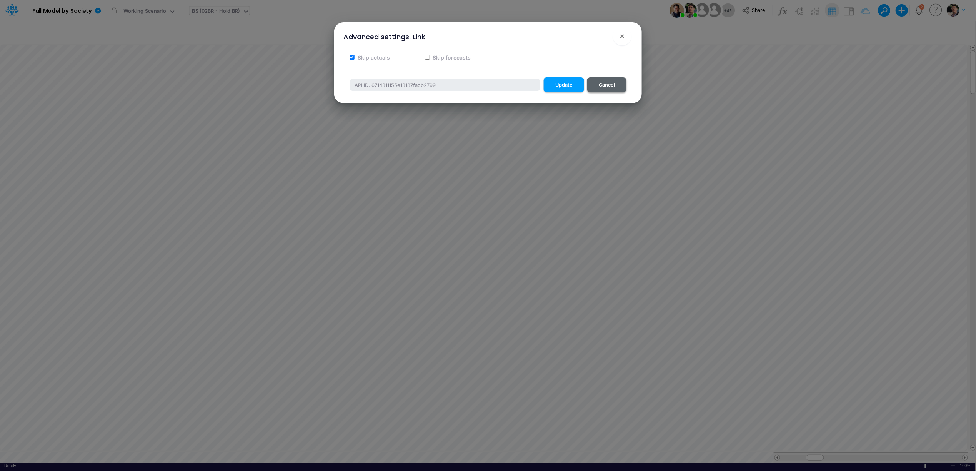
click at [615, 80] on button "Cancel" at bounding box center [606, 84] width 39 height 15
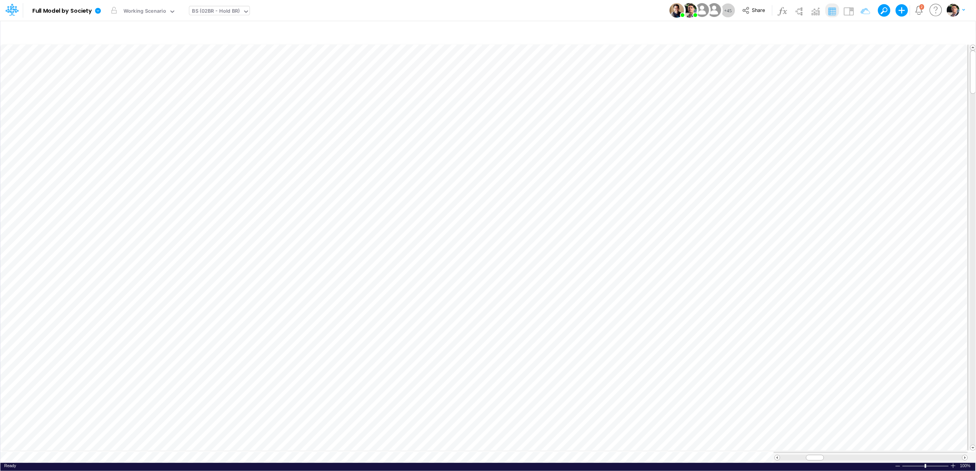
scroll to position [0, 0]
click at [494, 358] on icon "button" at bounding box center [493, 361] width 12 height 8
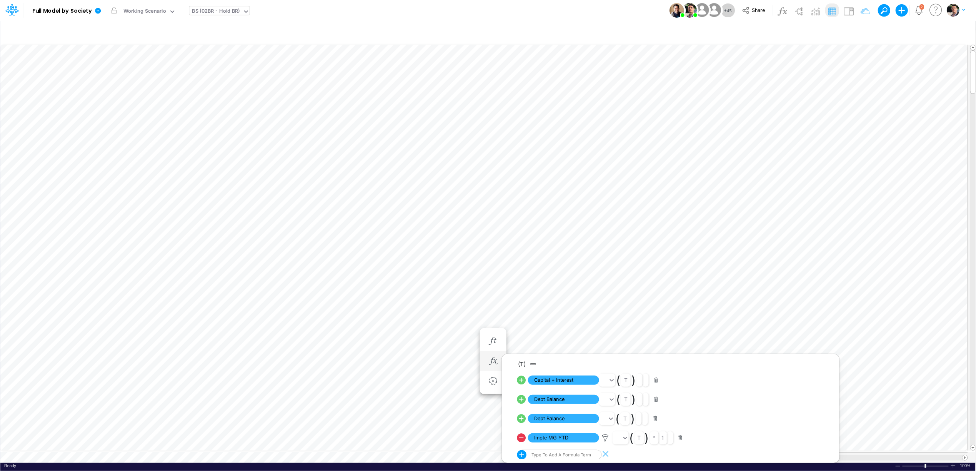
click at [523, 398] on icon at bounding box center [521, 399] width 9 height 9
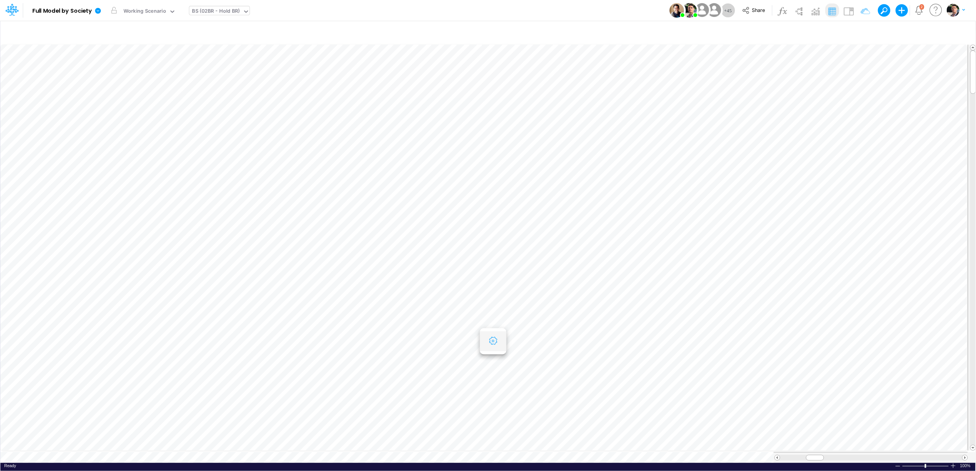
click at [495, 336] on button "button" at bounding box center [493, 340] width 14 height 15
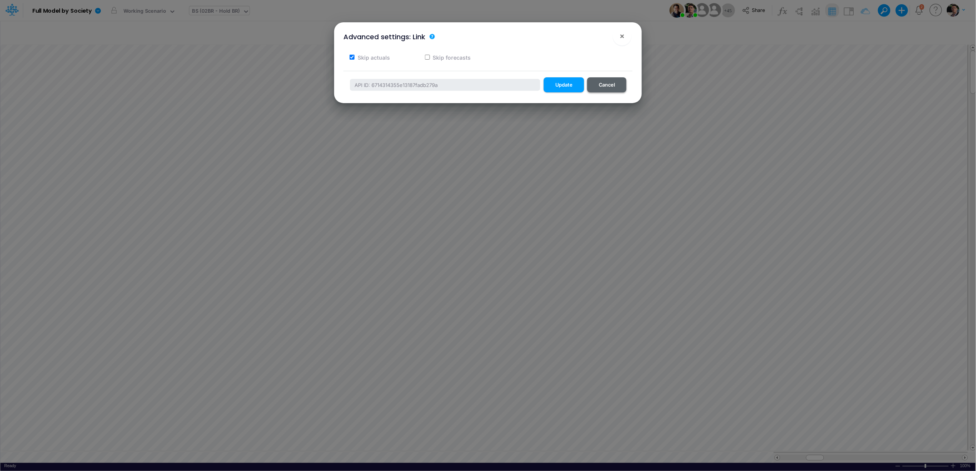
click at [611, 85] on button "Cancel" at bounding box center [606, 84] width 39 height 15
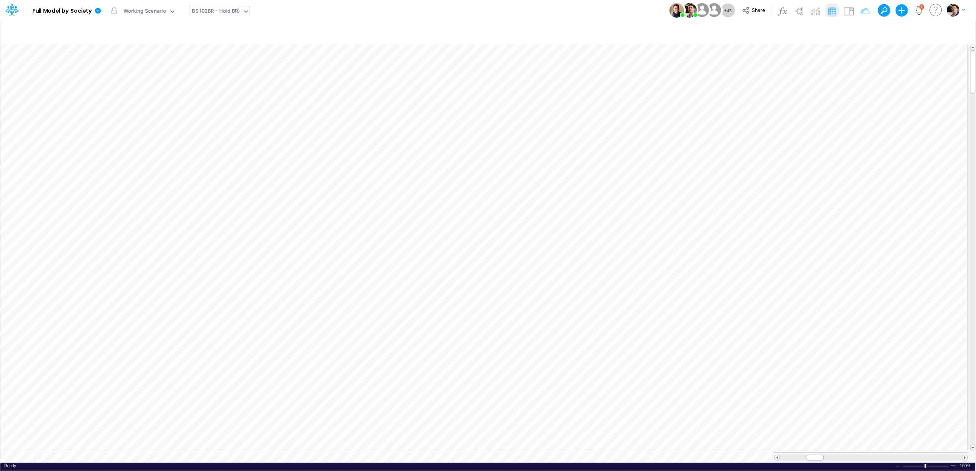
scroll to position [0, 0]
click at [538, 365] on icon "button" at bounding box center [535, 361] width 12 height 8
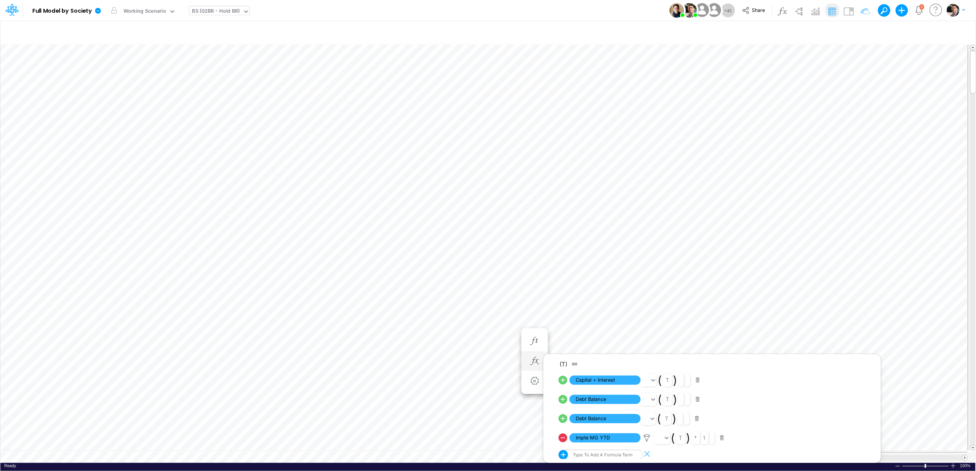
click at [565, 419] on icon at bounding box center [563, 418] width 9 height 9
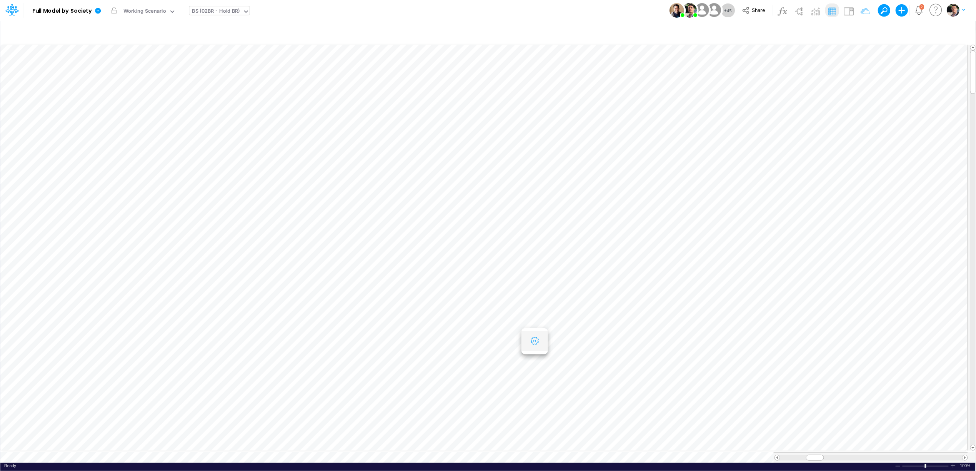
click at [531, 336] on button "button" at bounding box center [535, 340] width 14 height 15
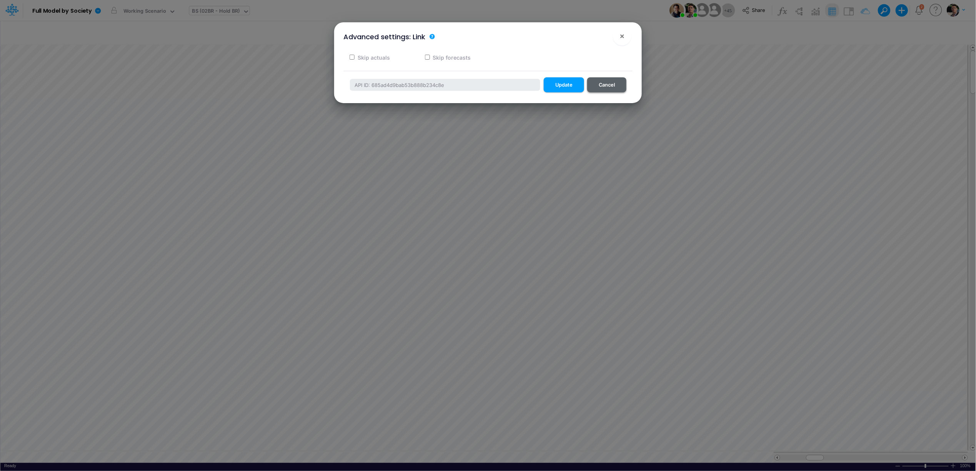
click at [604, 88] on button "Cancel" at bounding box center [606, 84] width 39 height 15
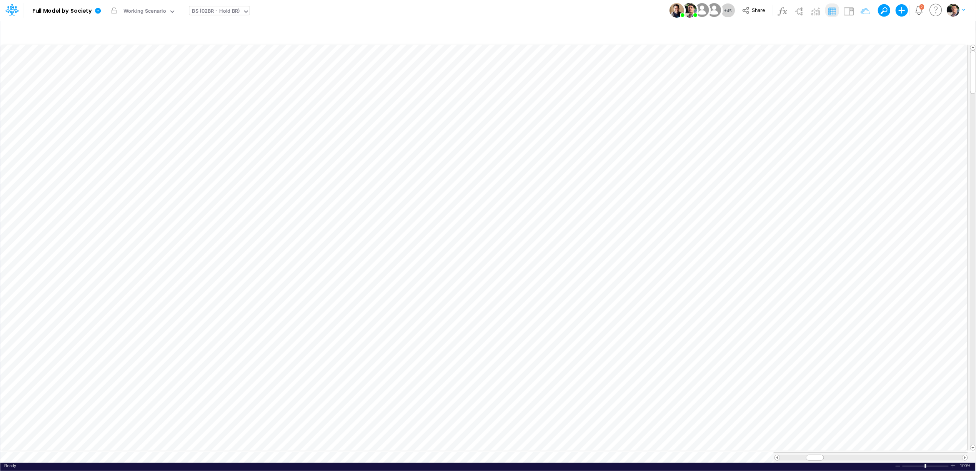
scroll to position [0, 0]
click at [536, 360] on icon "button" at bounding box center [535, 361] width 12 height 8
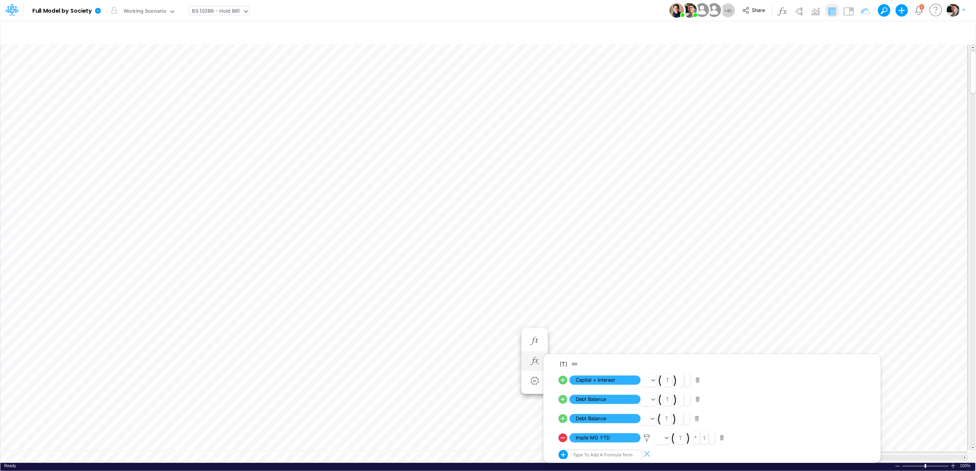
click at [565, 438] on icon at bounding box center [563, 437] width 9 height 9
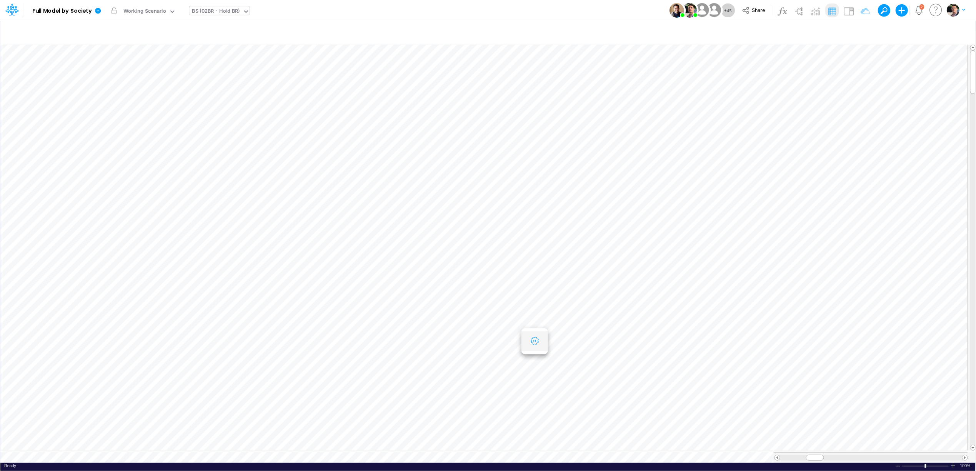
click at [531, 345] on button "button" at bounding box center [535, 340] width 14 height 15
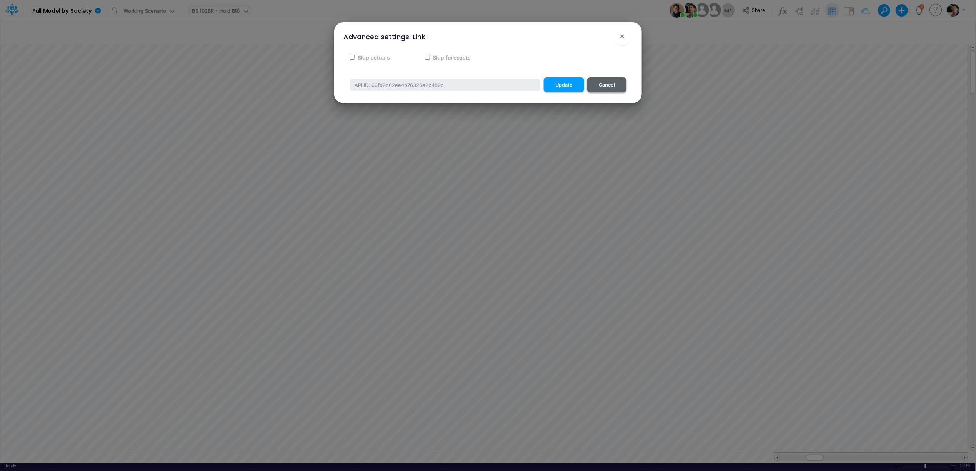
click at [604, 82] on button "Cancel" at bounding box center [606, 84] width 39 height 15
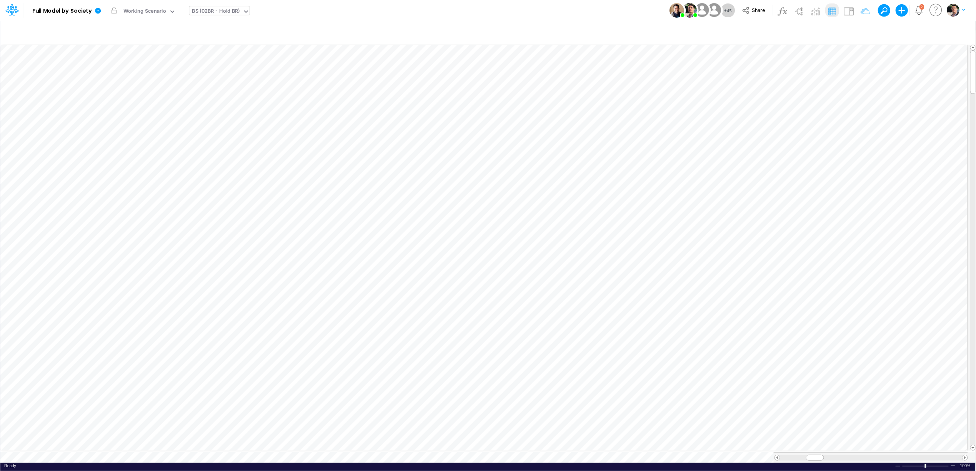
scroll to position [0, 0]
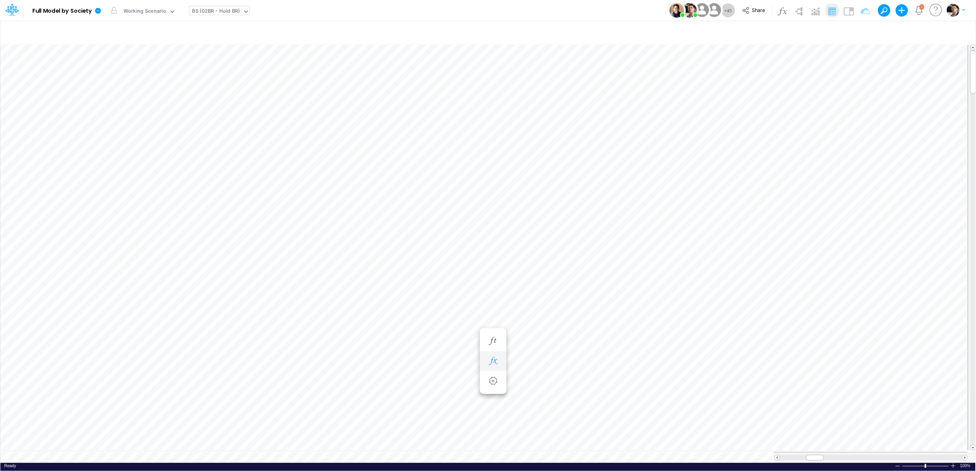
click at [493, 361] on icon "button" at bounding box center [493, 361] width 12 height 8
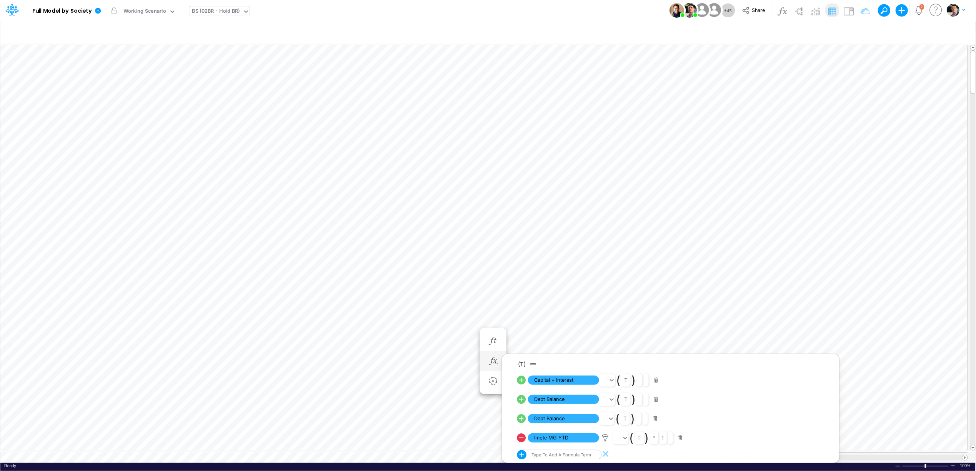
click at [523, 399] on icon at bounding box center [521, 399] width 11 height 11
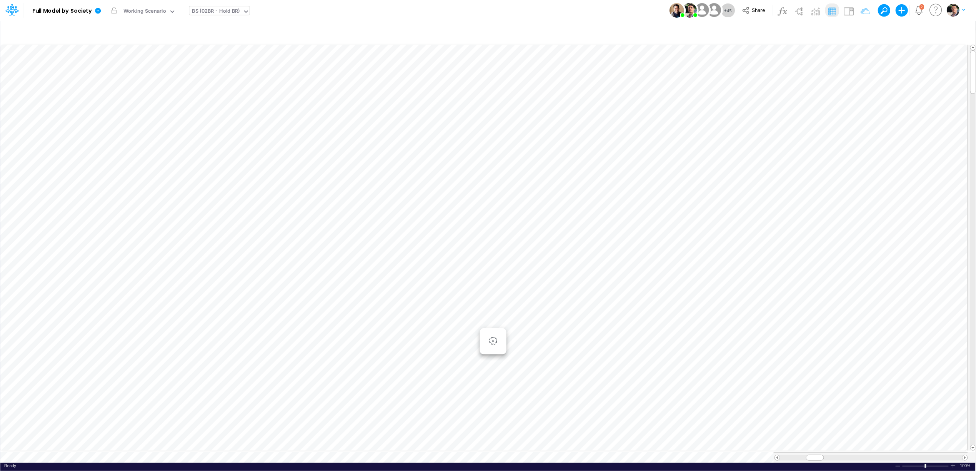
scroll to position [0, 0]
click at [539, 360] on icon "button" at bounding box center [535, 361] width 12 height 8
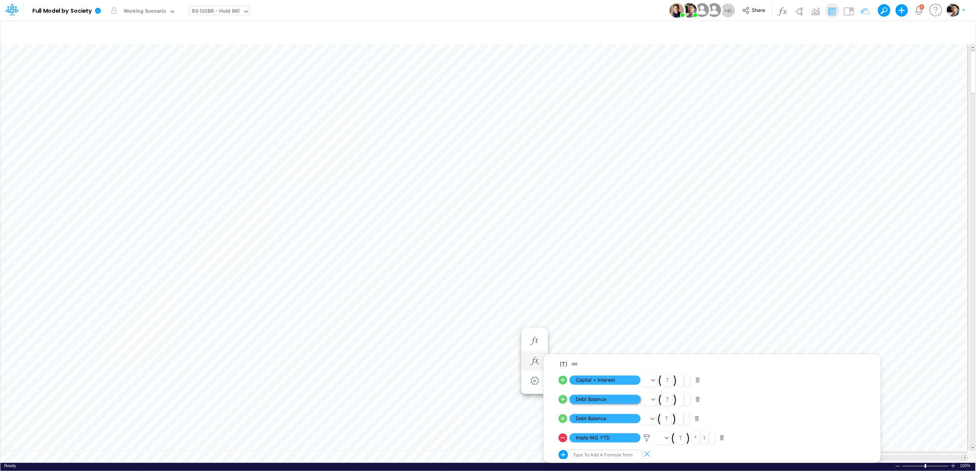
click at [603, 400] on span "Debt Balance" at bounding box center [604, 400] width 71 height 10
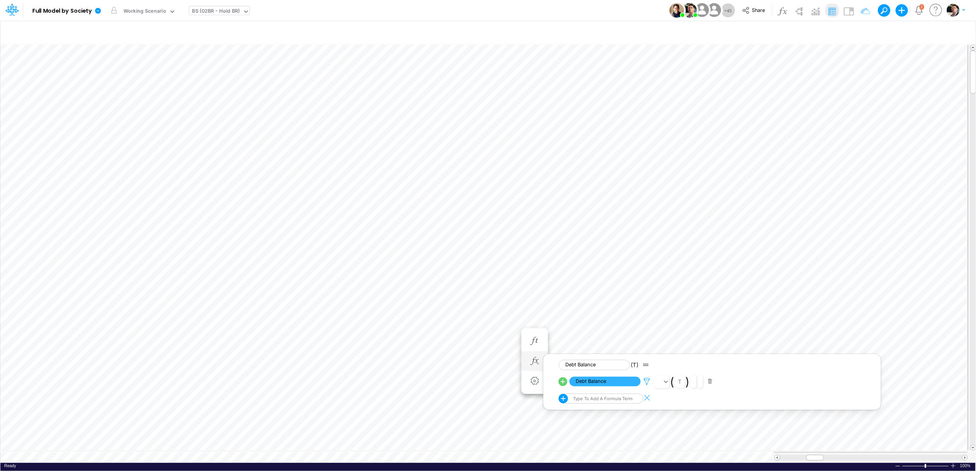
click at [646, 380] on icon at bounding box center [647, 381] width 12 height 8
click at [311, 439] on div at bounding box center [488, 237] width 976 height 467
click at [212, 15] on div "BS (02BR - Hold BR)" at bounding box center [216, 11] width 48 height 9
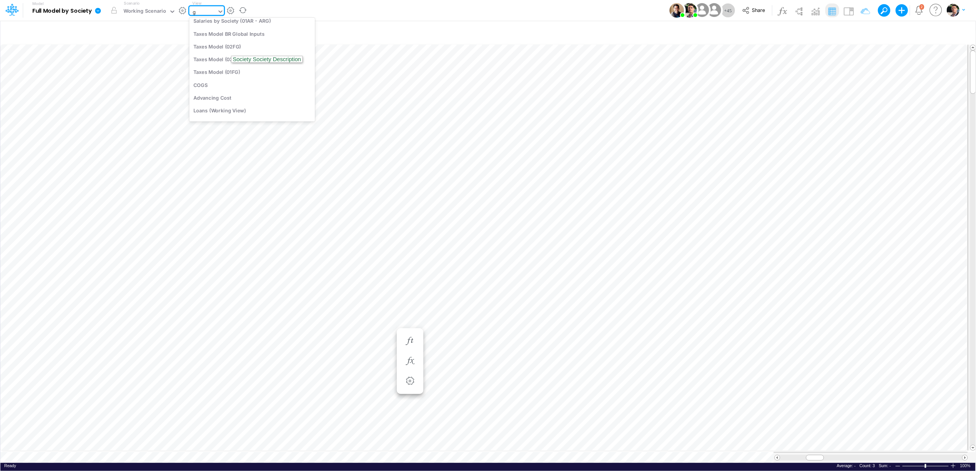
scroll to position [2, 0]
type input "gr m"
click at [223, 39] on div "GR Mapping - YTD" at bounding box center [241, 38] width 104 height 13
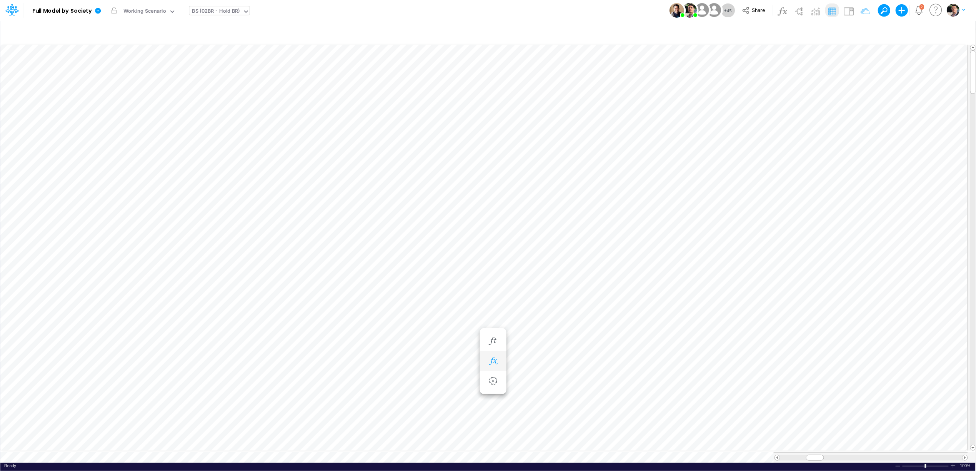
click at [491, 359] on icon "button" at bounding box center [493, 361] width 12 height 8
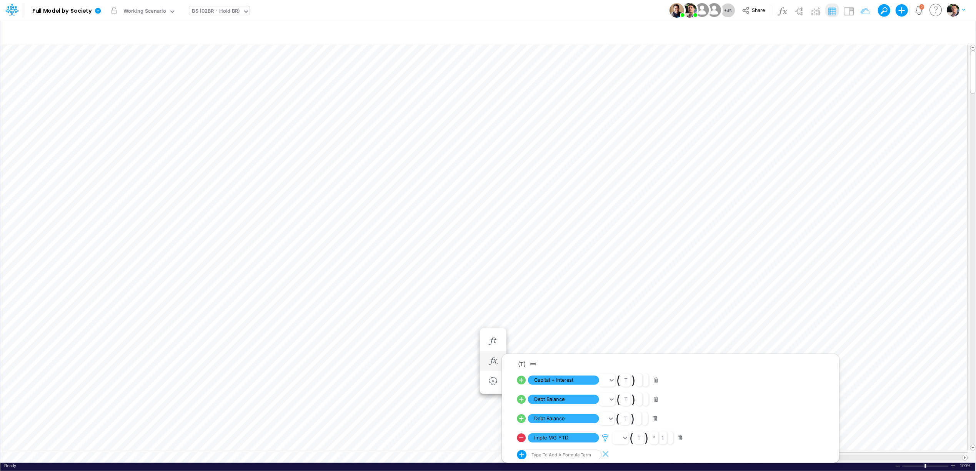
click at [604, 436] on icon at bounding box center [606, 438] width 12 height 8
click at [505, 303] on div at bounding box center [488, 237] width 976 height 467
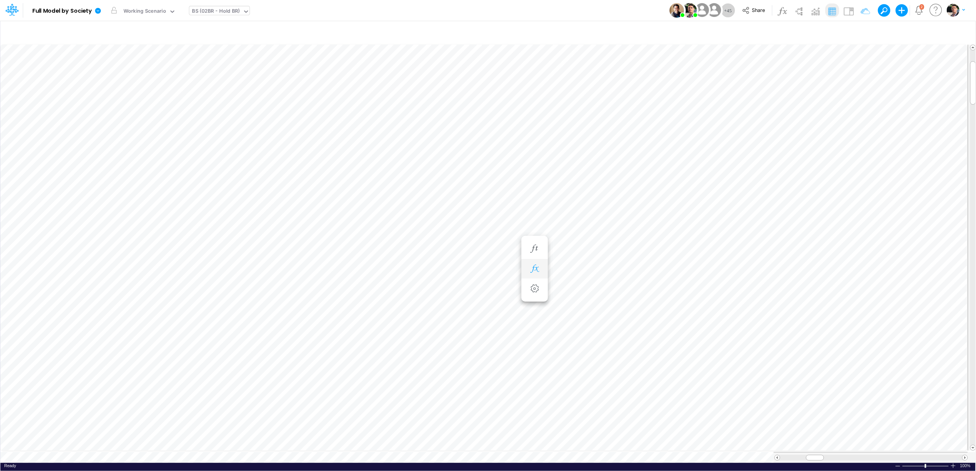
click at [535, 269] on icon "button" at bounding box center [535, 269] width 12 height 8
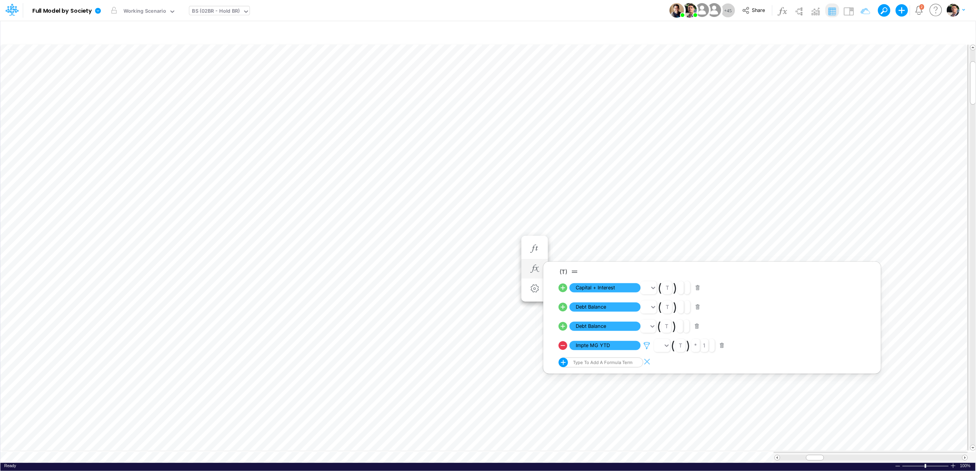
click at [649, 346] on icon at bounding box center [647, 345] width 12 height 8
click at [369, 439] on div at bounding box center [488, 237] width 976 height 467
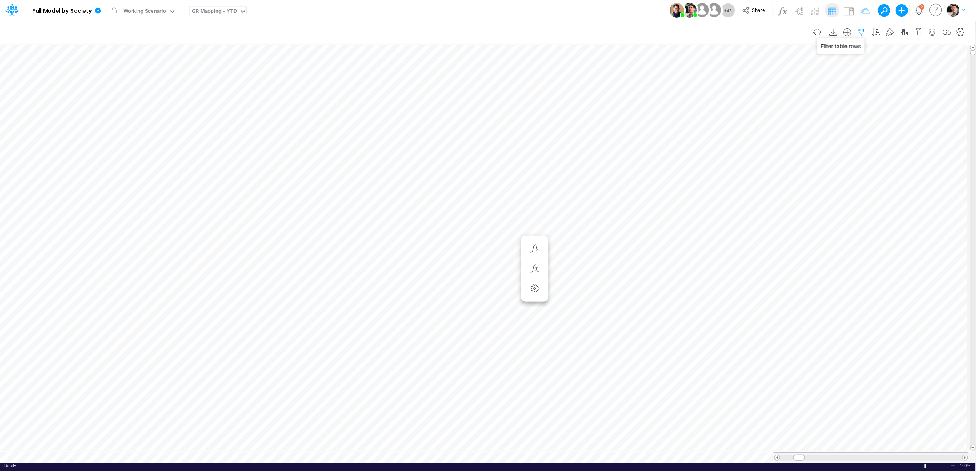
click at [862, 32] on icon "button" at bounding box center [862, 32] width 12 height 8
select select "notEqual"
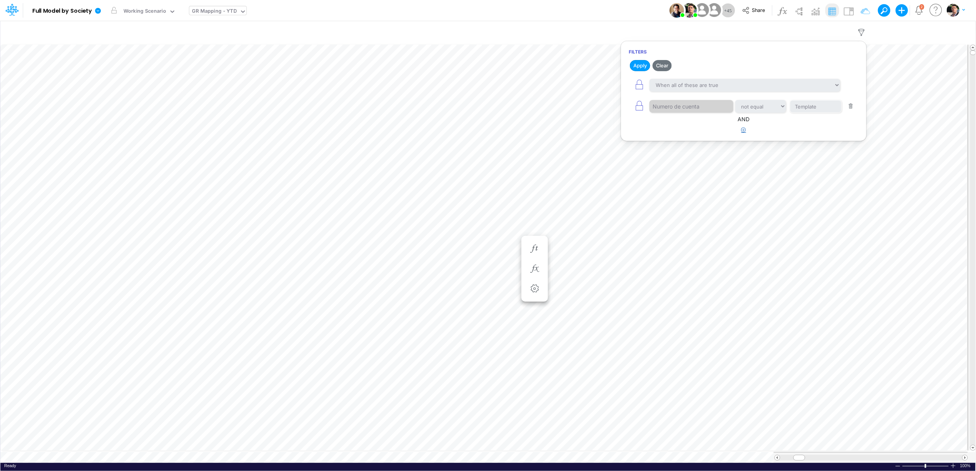
click at [744, 130] on icon "button" at bounding box center [743, 129] width 5 height 5
click at [674, 159] on div at bounding box center [685, 154] width 73 height 13
type input "con"
click at [684, 175] on div "Unidad de consolidacion" at bounding box center [691, 176] width 83 height 14
click at [812, 152] on input "text" at bounding box center [816, 154] width 52 height 13
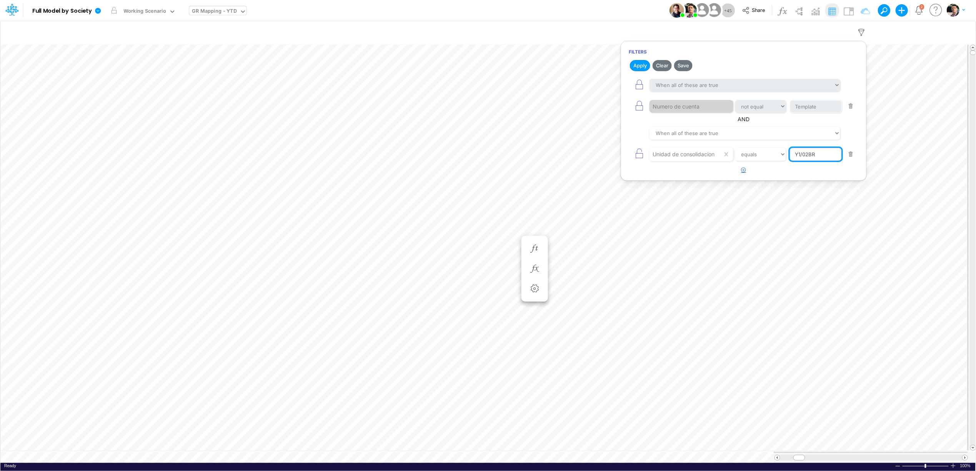
type input "Y1/02BR"
click at [741, 172] on icon "button" at bounding box center [743, 169] width 5 height 5
drag, startPoint x: 648, startPoint y: 185, endPoint x: 659, endPoint y: 181, distance: 11.7
click at [648, 184] on button "button" at bounding box center [639, 175] width 21 height 17
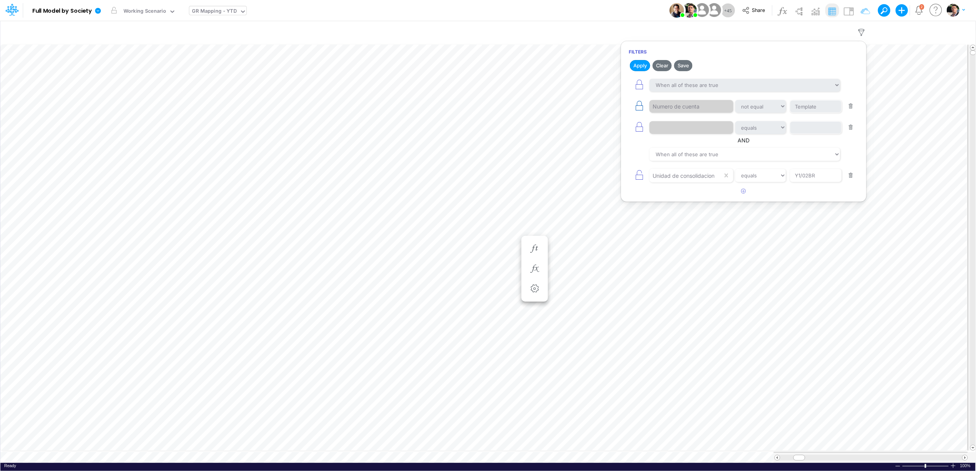
click at [636, 109] on icon "button" at bounding box center [639, 105] width 11 height 11
select select "equals"
select select "notEqual"
type input "Template"
click at [856, 105] on button "button" at bounding box center [851, 106] width 15 height 10
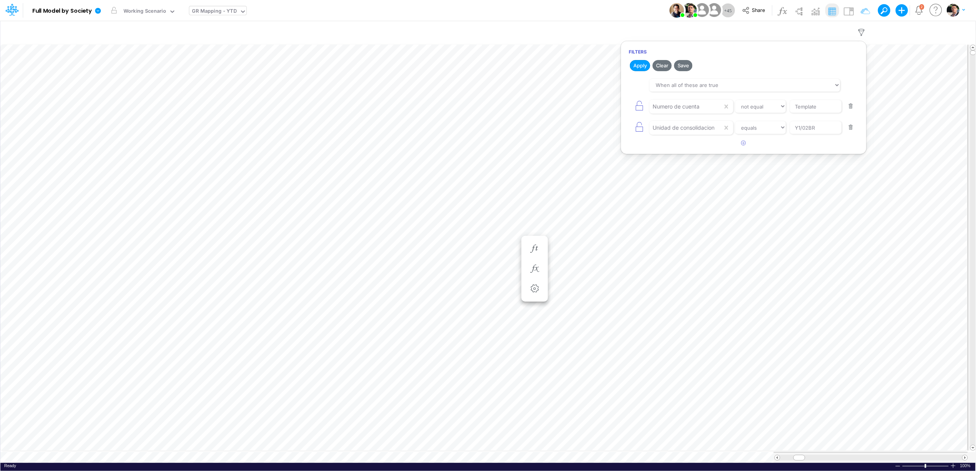
click at [850, 108] on button "button" at bounding box center [851, 106] width 15 height 10
select select "equals"
type input "Y1/02BR"
click at [745, 123] on icon "button" at bounding box center [743, 121] width 5 height 5
click at [689, 129] on div at bounding box center [685, 127] width 73 height 13
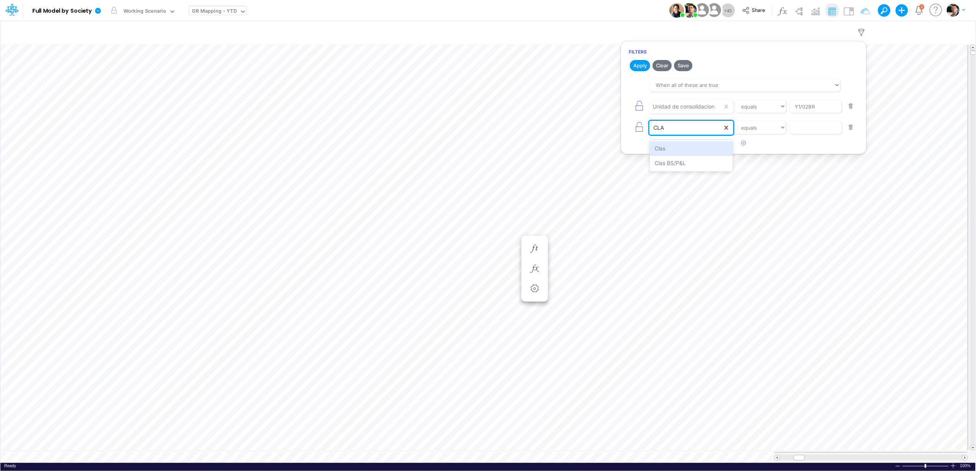
type input "CLAS"
click at [682, 152] on div "Clas" at bounding box center [691, 148] width 83 height 14
click at [816, 131] on input "text" at bounding box center [816, 127] width 52 height 13
type input "Geral"
click at [739, 145] on button "button" at bounding box center [743, 143] width 15 height 13
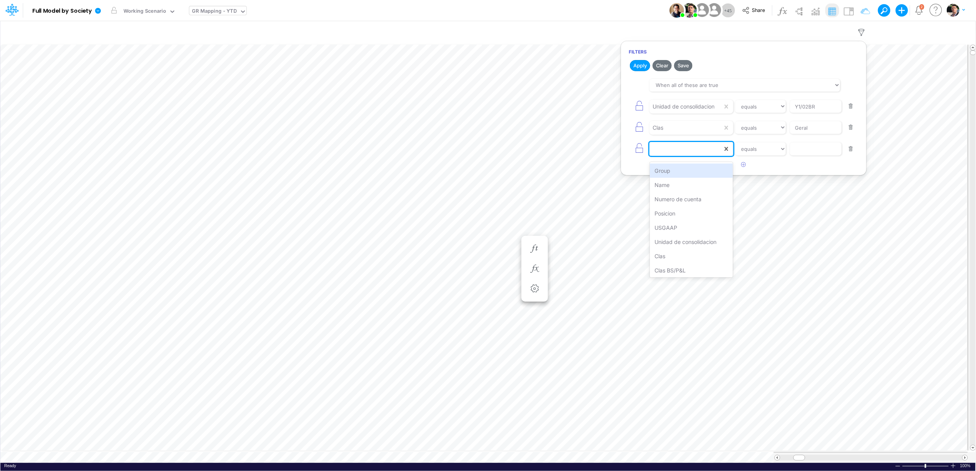
click at [682, 152] on div at bounding box center [685, 148] width 73 height 13
type input "us"
click at [760, 152] on select "equals not equal starts with ends with contains" at bounding box center [761, 148] width 52 height 13
select select "contains"
click at [735, 145] on select "equals not equal starts with ends with contains" at bounding box center [761, 148] width 52 height 13
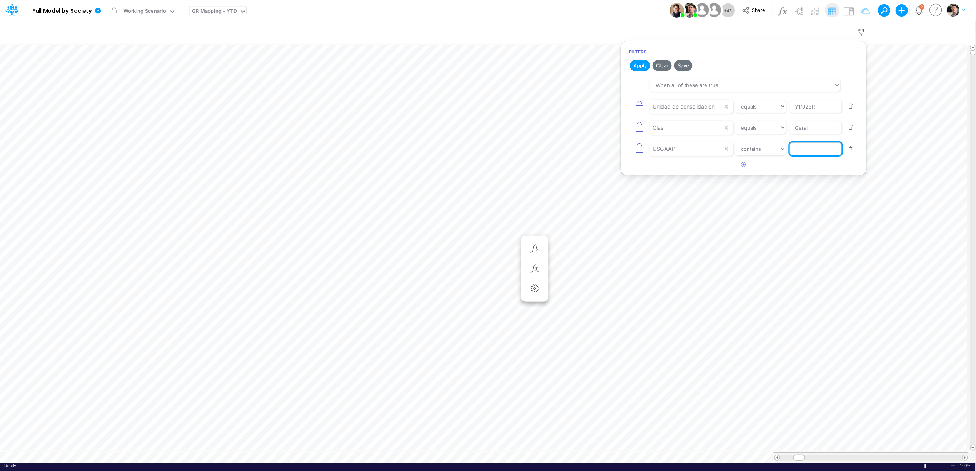
click at [814, 152] on input "text" at bounding box center [816, 148] width 52 height 13
type input "Loans Payable Short Term"
click at [637, 66] on button "Apply" at bounding box center [640, 65] width 20 height 11
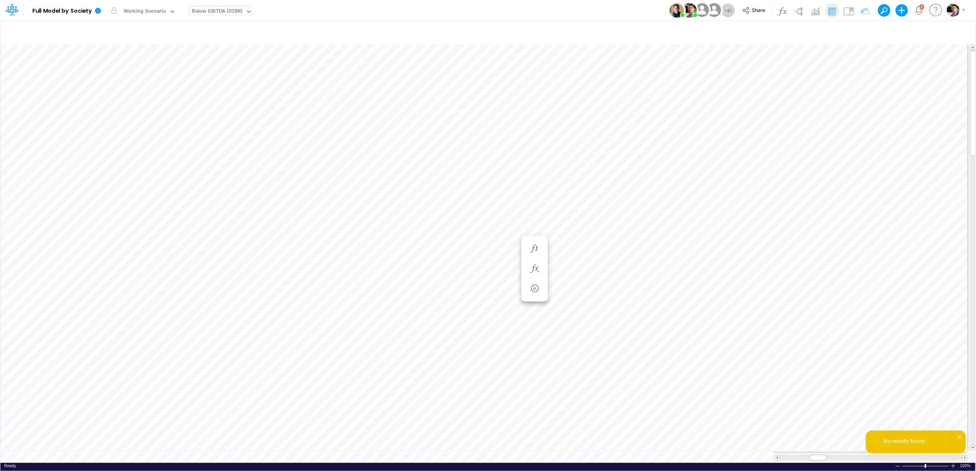
scroll to position [0, 0]
click at [495, 267] on icon "button" at bounding box center [493, 269] width 12 height 8
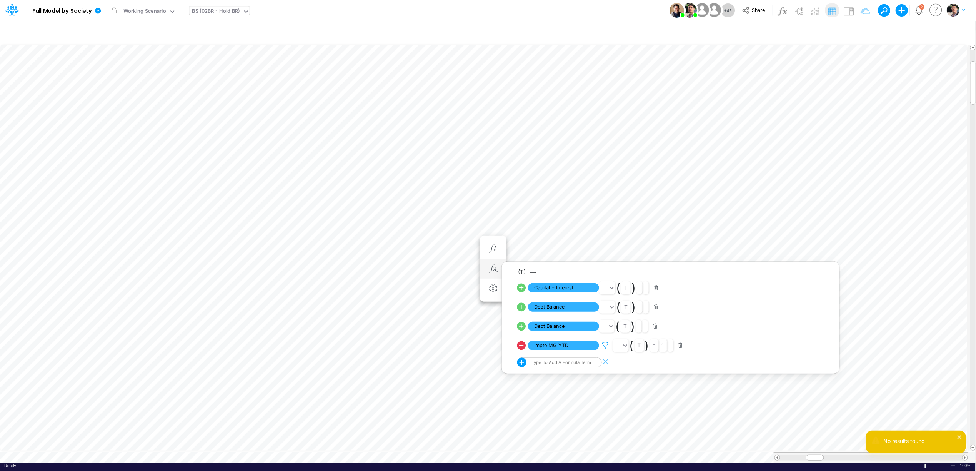
click at [601, 343] on icon at bounding box center [606, 345] width 12 height 8
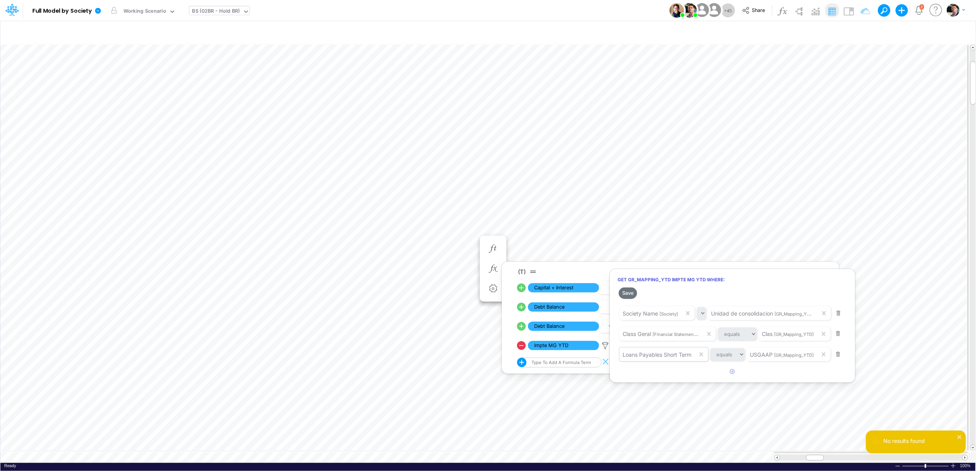
click at [638, 351] on span "Loans Payables Short Term" at bounding box center [657, 354] width 69 height 7
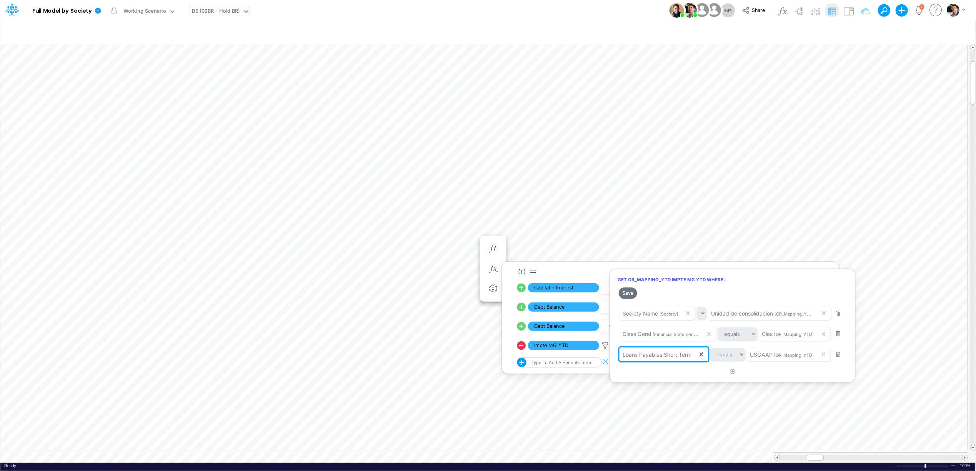
drag, startPoint x: 693, startPoint y: 354, endPoint x: 629, endPoint y: 353, distance: 63.8
click at [629, 353] on div "Loans Payables Short Term" at bounding box center [658, 354] width 78 height 13
click at [370, 439] on div at bounding box center [488, 237] width 976 height 467
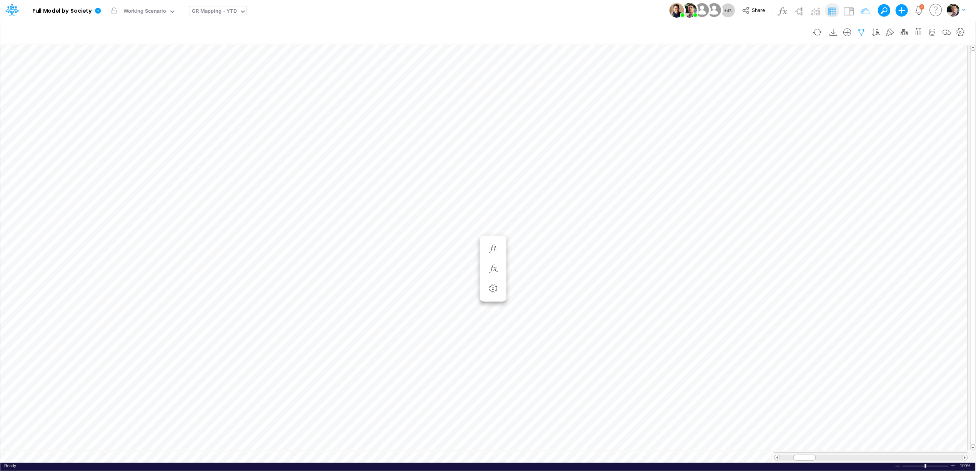
drag, startPoint x: 859, startPoint y: 30, endPoint x: 858, endPoint y: 35, distance: 5.1
click at [859, 30] on icon "button" at bounding box center [862, 32] width 12 height 8
select select "contains"
drag, startPoint x: 820, startPoint y: 153, endPoint x: 827, endPoint y: 153, distance: 6.5
click at [820, 153] on input "Loans Payable Short Term" at bounding box center [816, 148] width 52 height 13
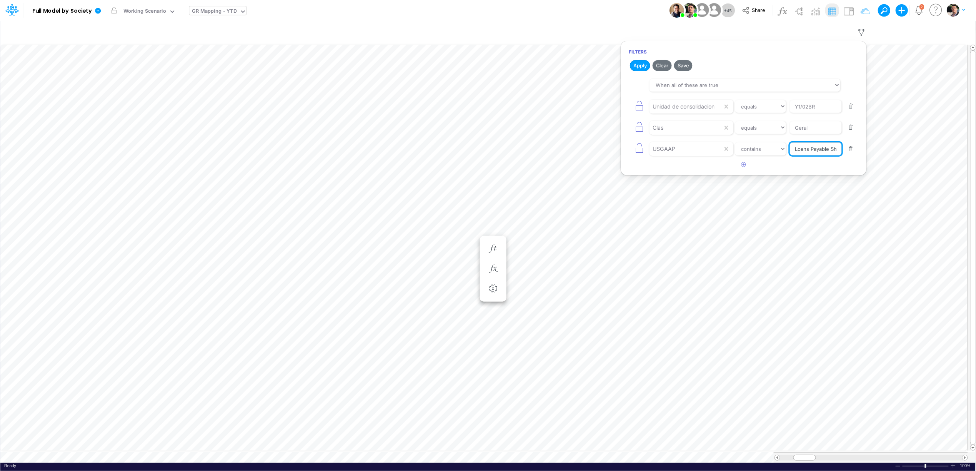
click at [829, 151] on input "Loans Payable Short Term" at bounding box center [816, 148] width 52 height 13
type input "Loans Payables Short Term"
click at [812, 130] on input "Geral" at bounding box center [816, 127] width 52 height 13
drag, startPoint x: 641, startPoint y: 64, endPoint x: 636, endPoint y: 93, distance: 29.0
click at [641, 64] on button "Apply" at bounding box center [640, 65] width 20 height 11
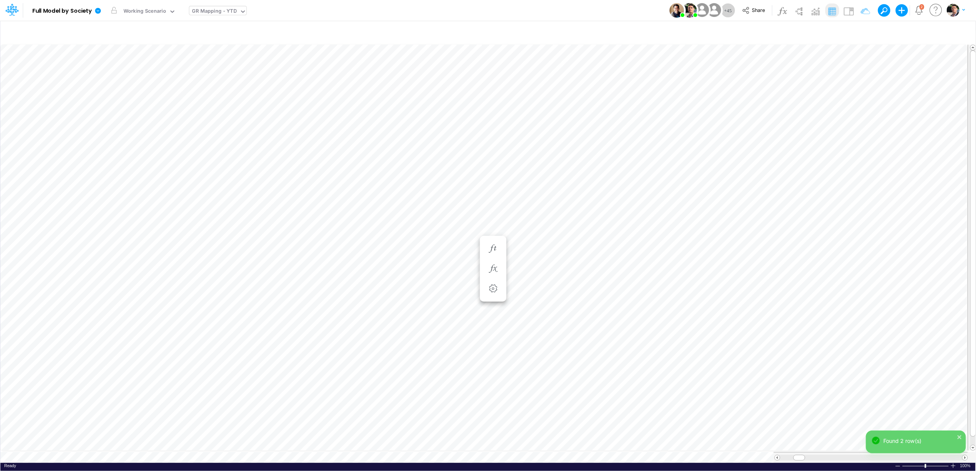
scroll to position [0, 0]
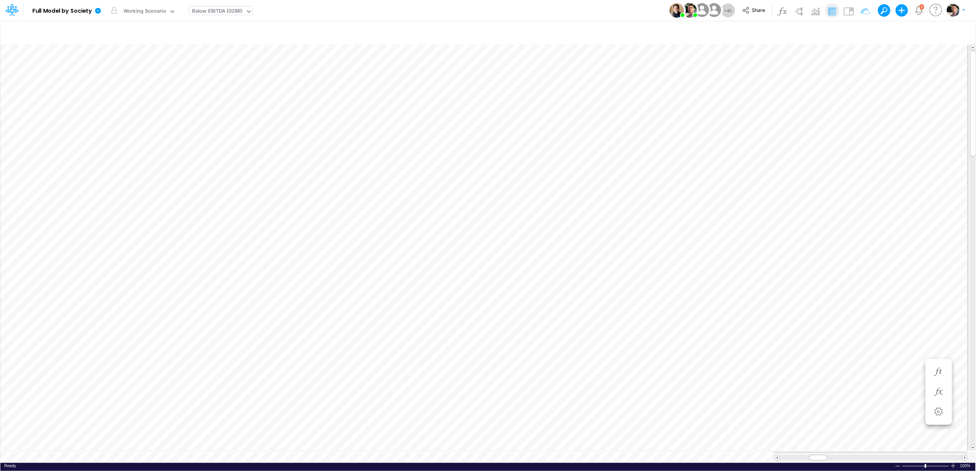
click at [223, 12] on div "Below EBITDA (02BR)" at bounding box center [217, 11] width 50 height 9
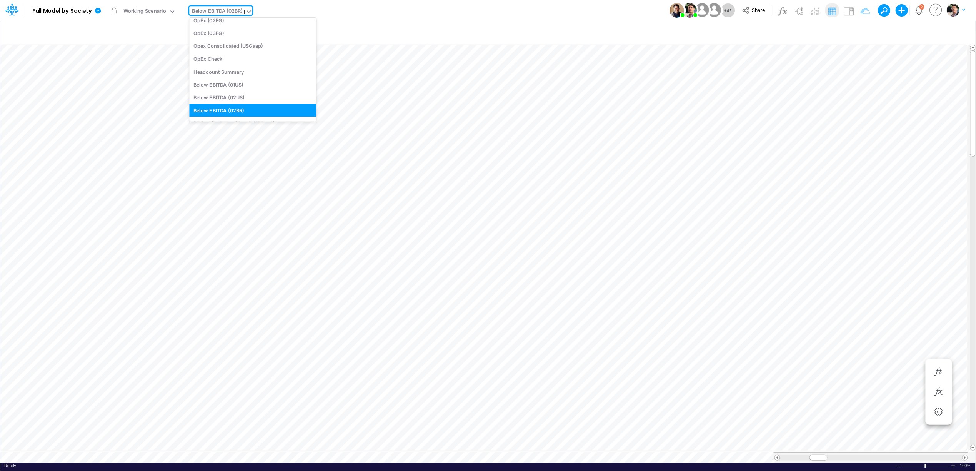
scroll to position [20, 0]
type input "loc"
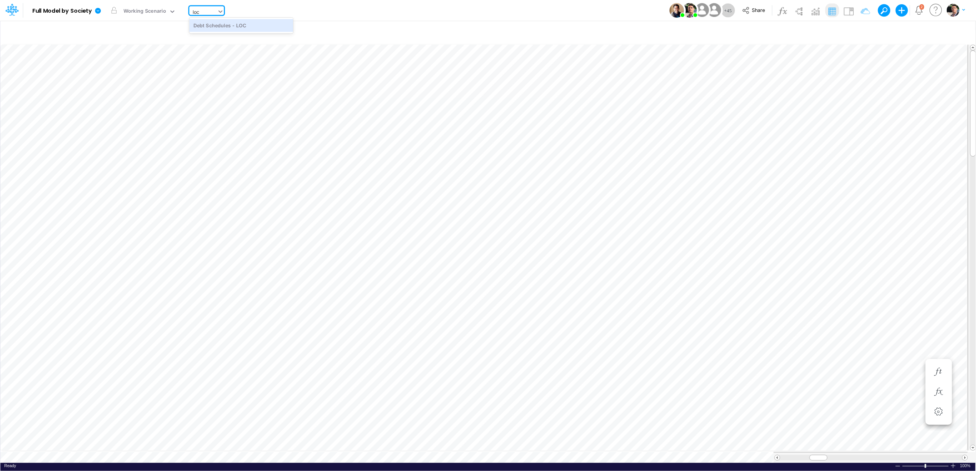
scroll to position [0, 0]
click at [220, 30] on div "Debt Schedules - LOC" at bounding box center [241, 25] width 104 height 13
click at [211, 12] on div "Below EBITDA (02BR)" at bounding box center [217, 11] width 50 height 9
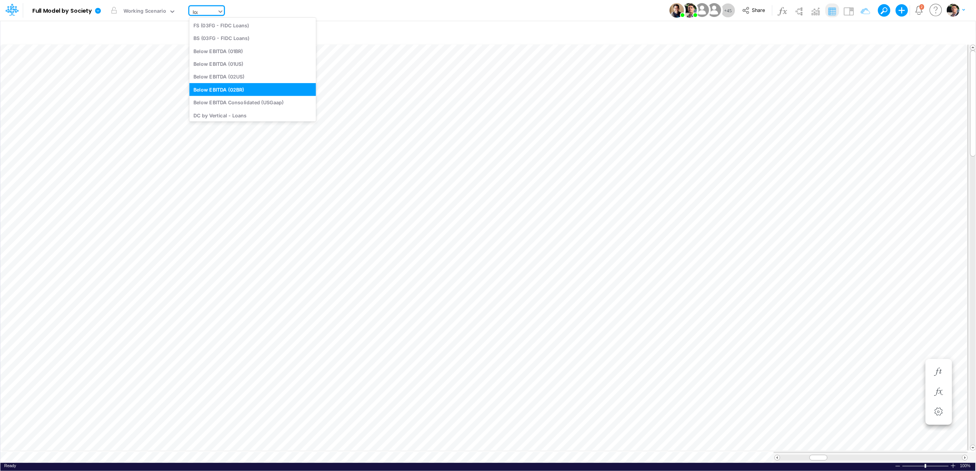
type input "loan"
click at [228, 85] on div "Debt Schedules - Loans" at bounding box center [241, 89] width 104 height 13
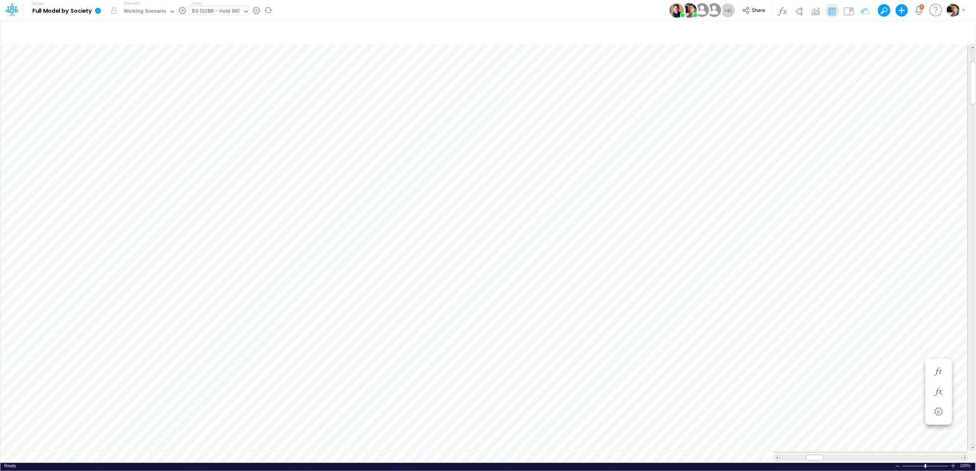
scroll to position [0, 0]
click at [491, 263] on button "button" at bounding box center [493, 268] width 14 height 15
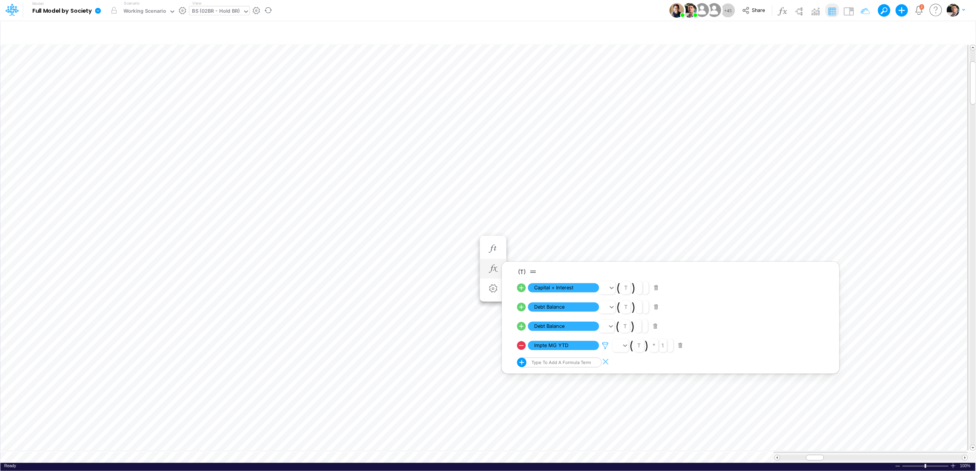
click at [603, 344] on icon at bounding box center [606, 345] width 12 height 8
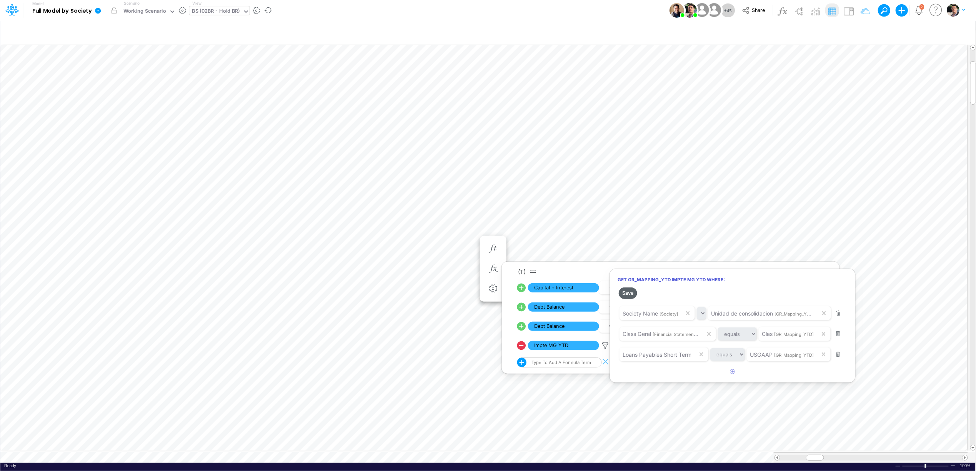
click at [629, 292] on button "Save" at bounding box center [628, 292] width 18 height 11
click at [542, 230] on div at bounding box center [488, 237] width 976 height 467
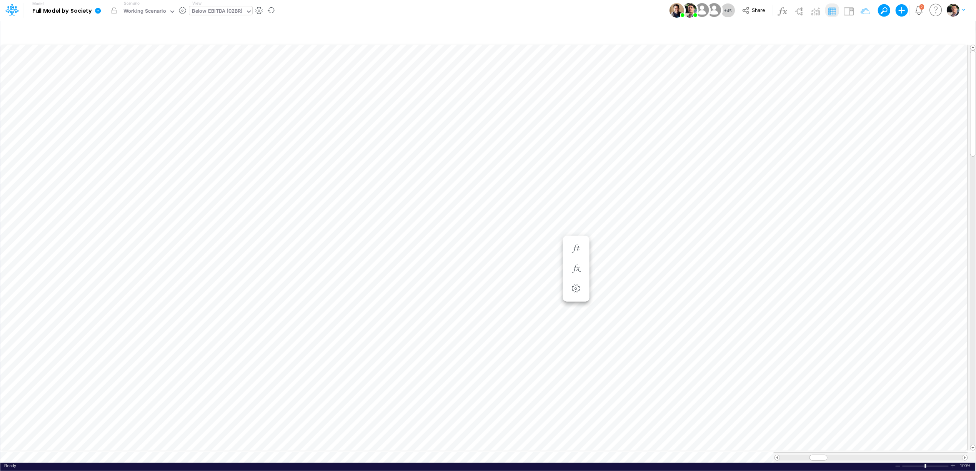
scroll to position [0, 0]
click at [591, 190] on icon "button" at bounding box center [588, 192] width 12 height 8
click at [701, 209] on icon at bounding box center [701, 211] width 12 height 8
click at [724, 158] on button "Save" at bounding box center [723, 158] width 18 height 11
click at [376, 439] on div at bounding box center [488, 237] width 976 height 467
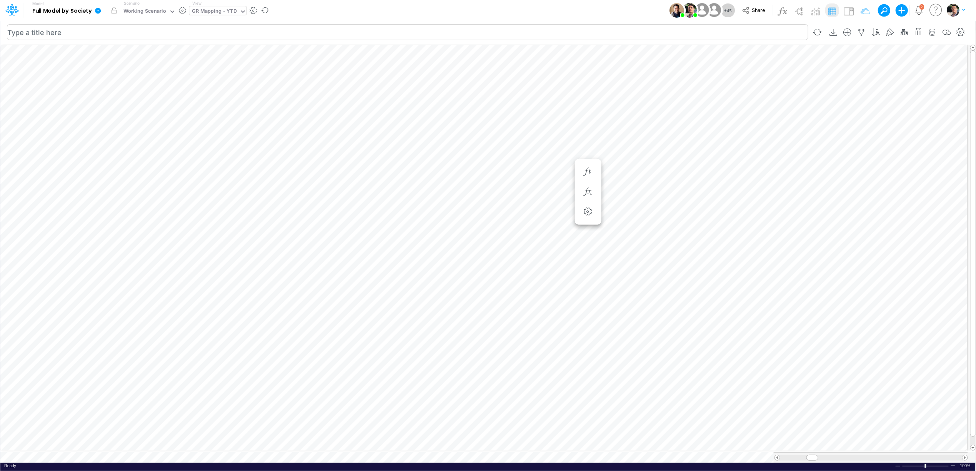
scroll to position [0, 0]
click at [160, 12] on div "Working Scenario" at bounding box center [144, 11] width 43 height 9
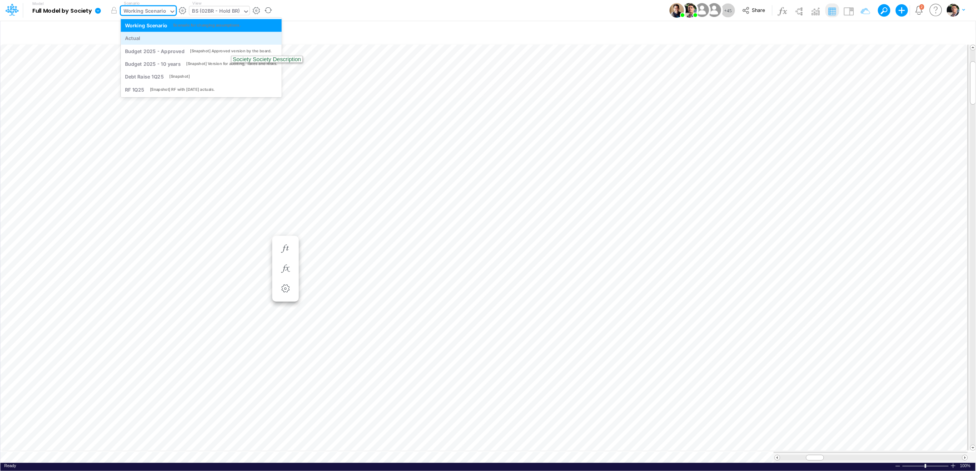
click at [151, 35] on div "Actual" at bounding box center [201, 38] width 153 height 7
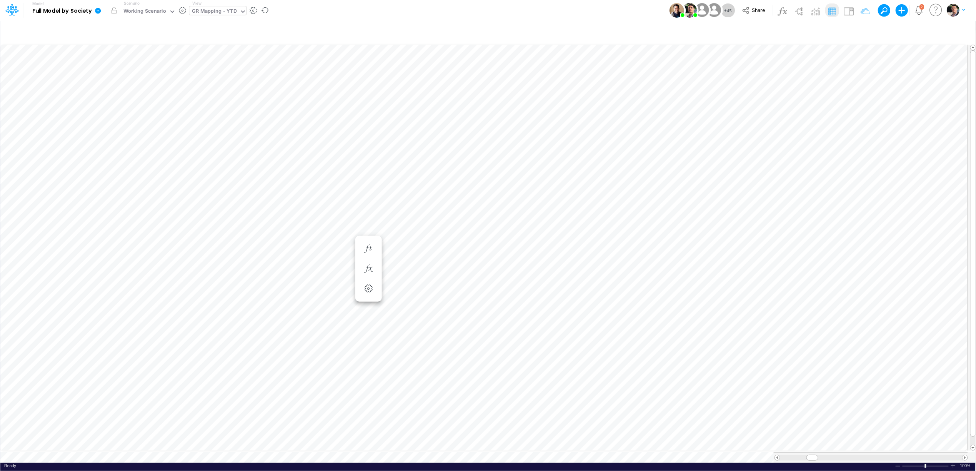
scroll to position [0, 0]
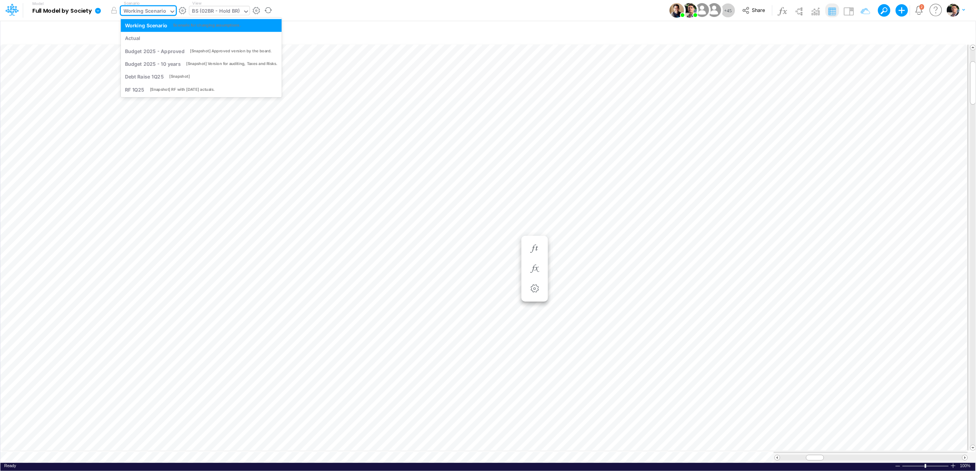
click at [143, 15] on div "Working Scenario" at bounding box center [144, 11] width 43 height 9
click at [142, 38] on div "Actual" at bounding box center [201, 38] width 153 height 7
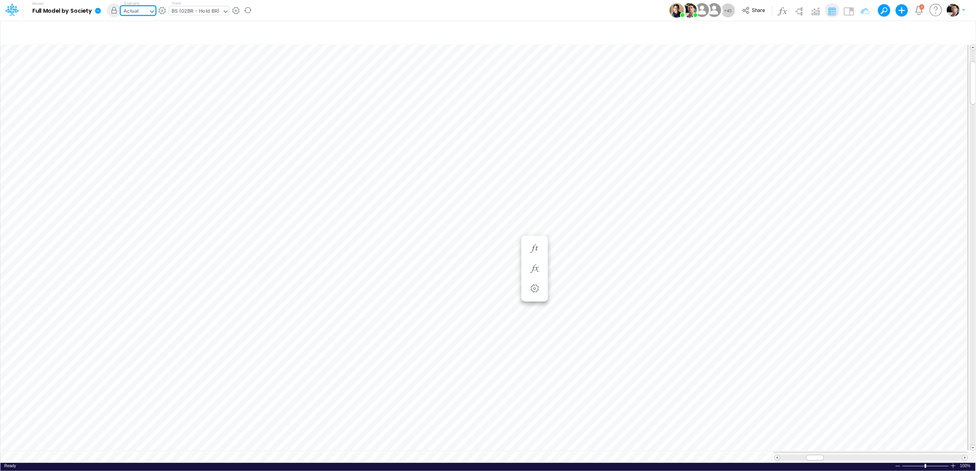
click at [136, 12] on div "Actual" at bounding box center [130, 11] width 15 height 9
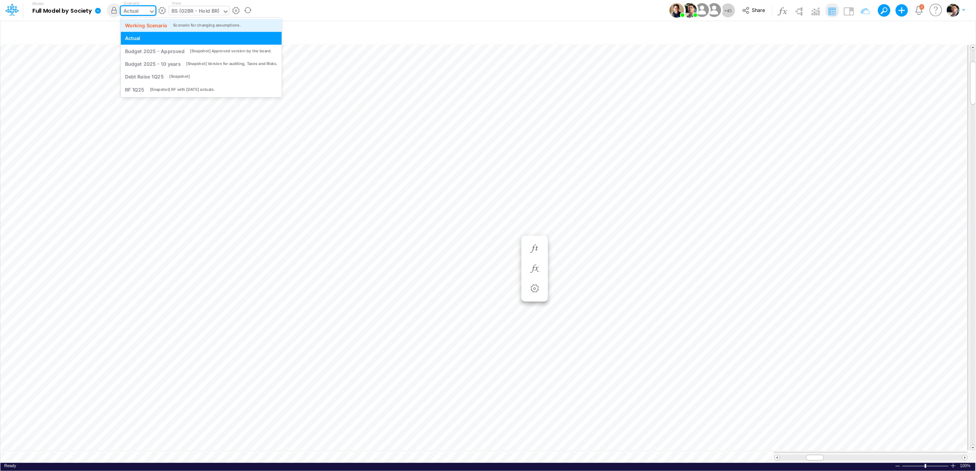
click at [138, 24] on div "Working Scenario" at bounding box center [146, 25] width 43 height 7
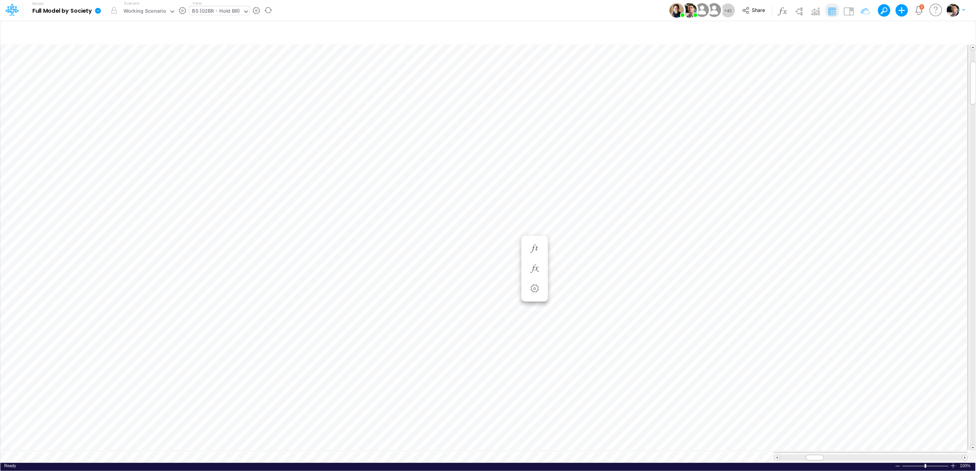
click at [99, 12] on icon at bounding box center [98, 11] width 6 height 6
click at [140, 82] on button "View model info" at bounding box center [136, 80] width 82 height 12
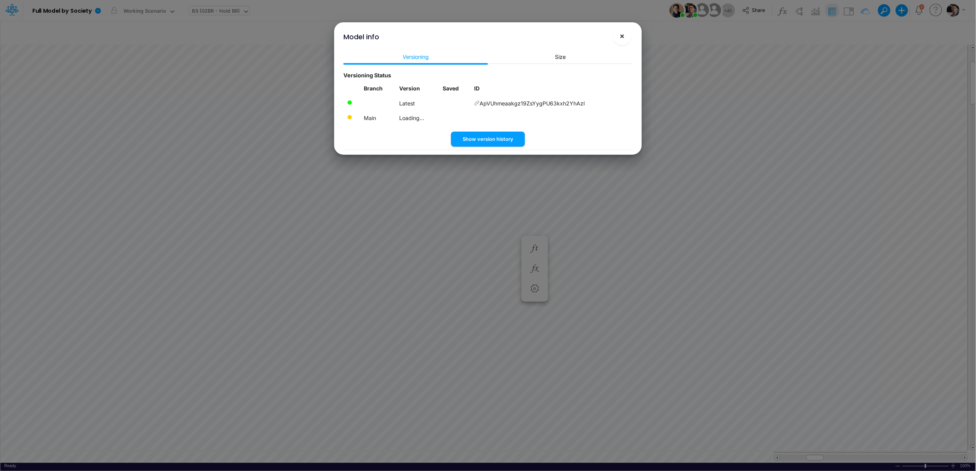
click at [618, 34] on button "×" at bounding box center [622, 36] width 18 height 18
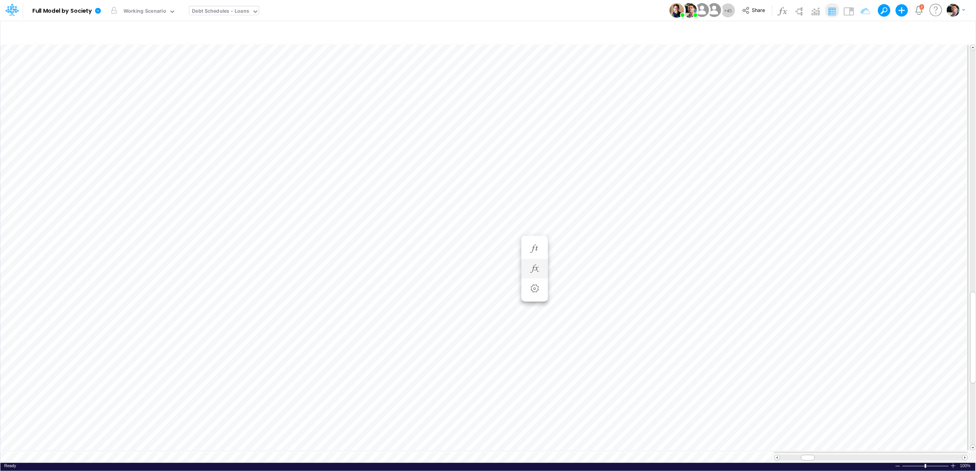
scroll to position [0, 0]
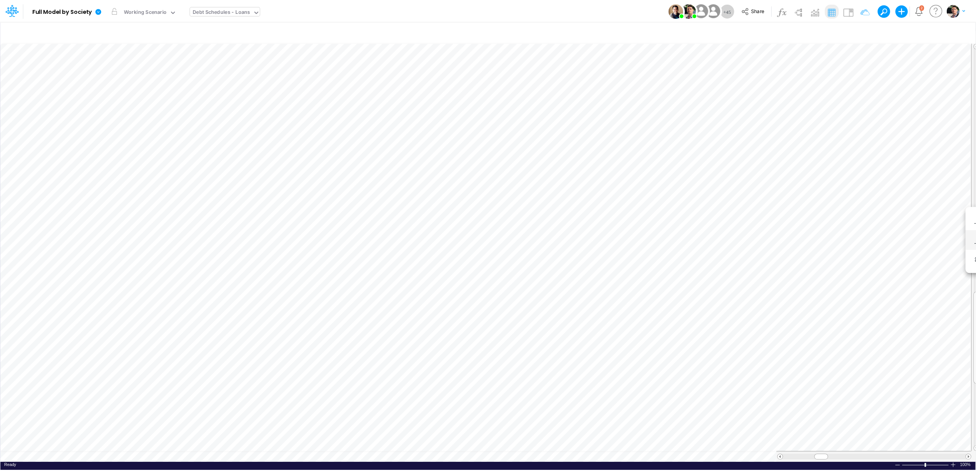
scroll to position [0, 0]
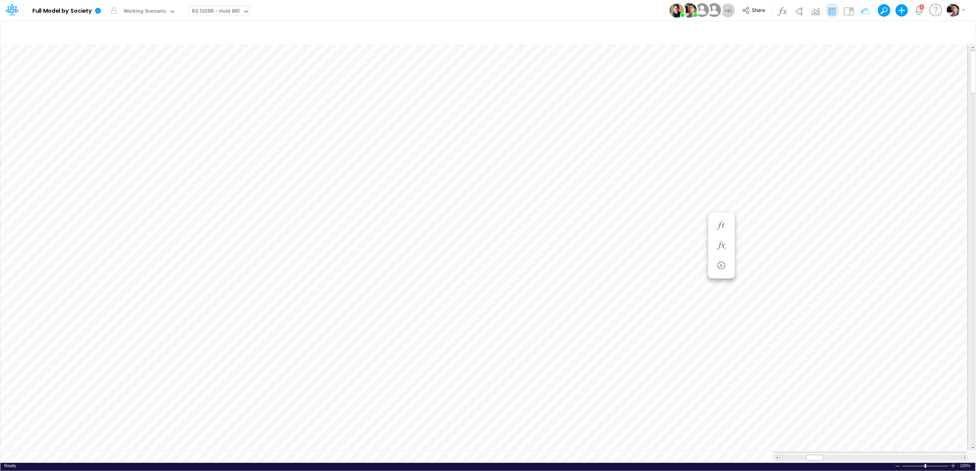
scroll to position [0, 0]
click at [541, 168] on button "button" at bounding box center [535, 168] width 14 height 15
click at [566, 187] on icon at bounding box center [563, 187] width 9 height 9
click at [536, 147] on icon "button" at bounding box center [535, 149] width 12 height 8
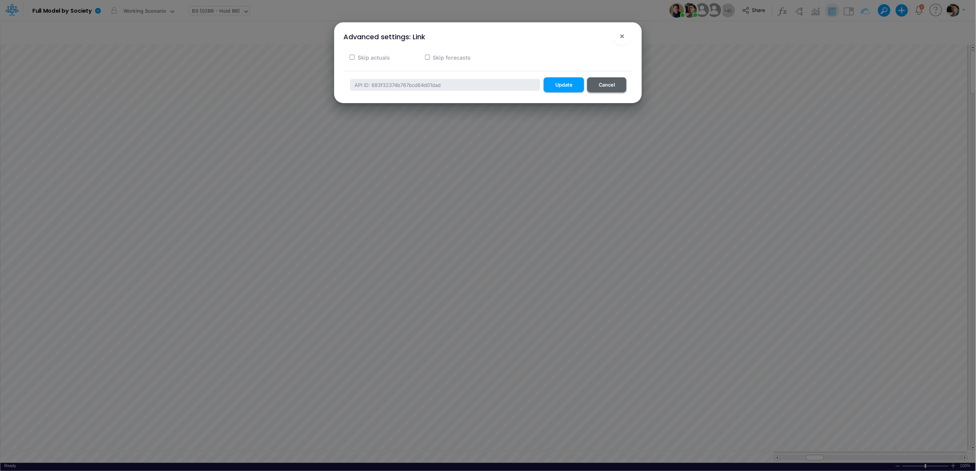
click at [611, 83] on button "Cancel" at bounding box center [606, 84] width 39 height 15
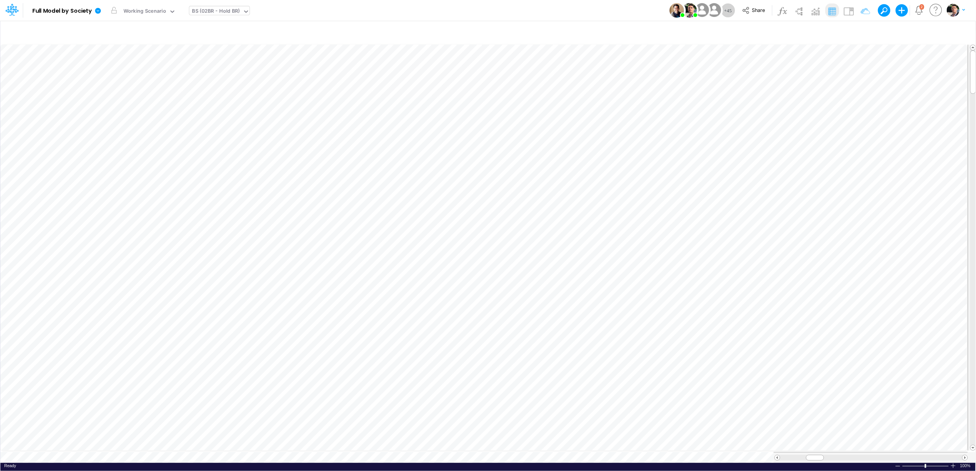
scroll to position [0, 0]
click at [529, 168] on icon "button" at bounding box center [535, 169] width 12 height 8
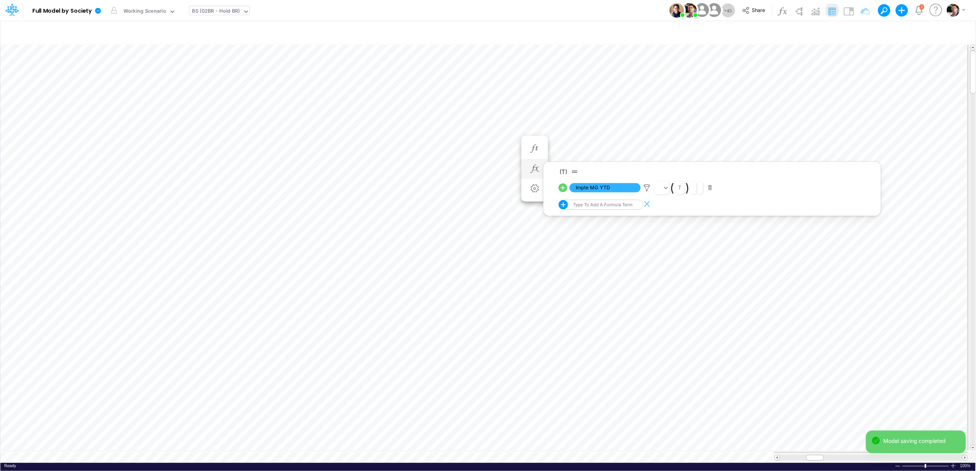
click at [563, 190] on icon at bounding box center [563, 187] width 11 height 11
click at [535, 150] on icon "button" at bounding box center [535, 149] width 12 height 8
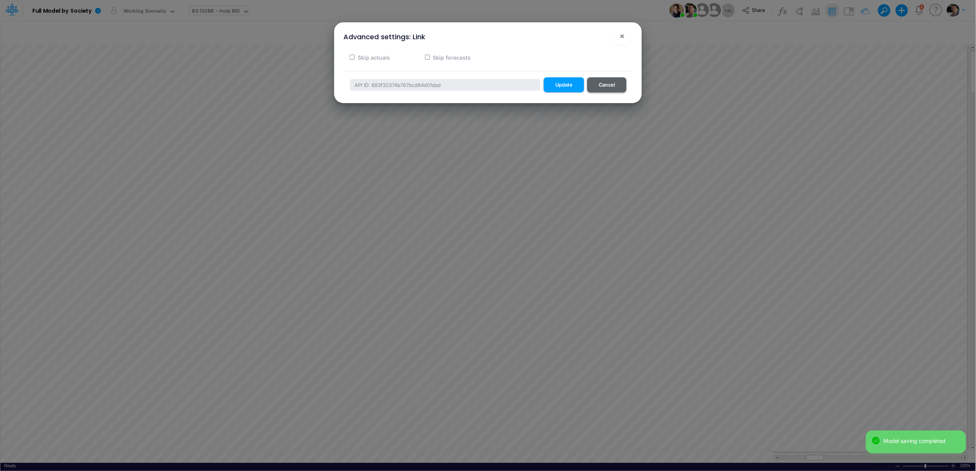
click at [609, 86] on button "Cancel" at bounding box center [606, 84] width 39 height 15
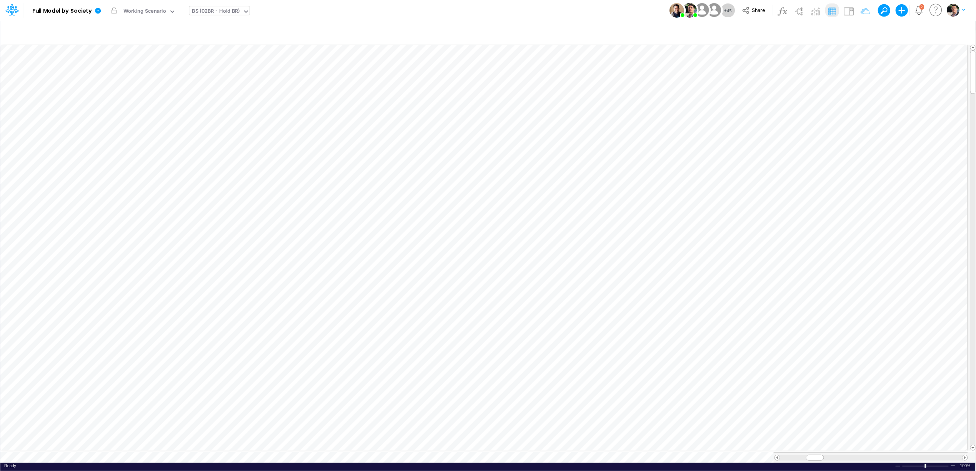
scroll to position [0, 0]
click at [495, 170] on icon "button" at bounding box center [493, 169] width 12 height 8
click at [497, 148] on icon "button" at bounding box center [493, 149] width 12 height 8
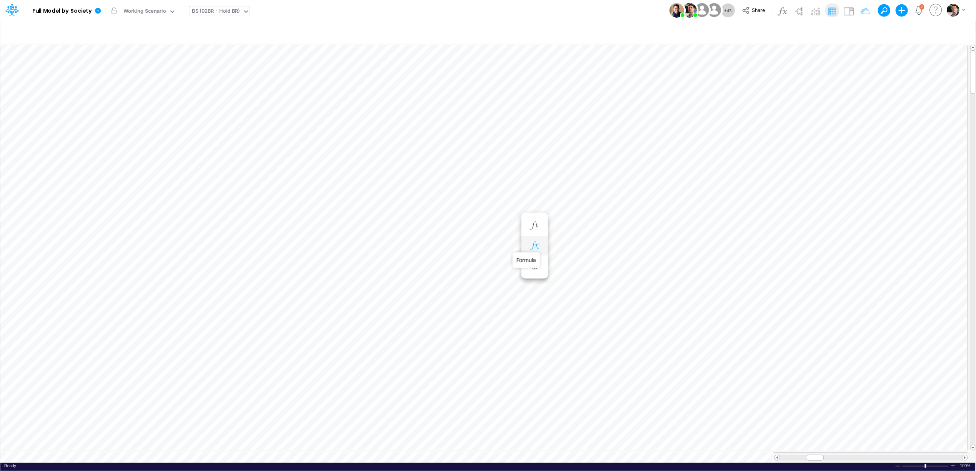
click at [531, 248] on icon "button" at bounding box center [535, 245] width 12 height 8
click at [565, 303] on icon at bounding box center [563, 303] width 9 height 9
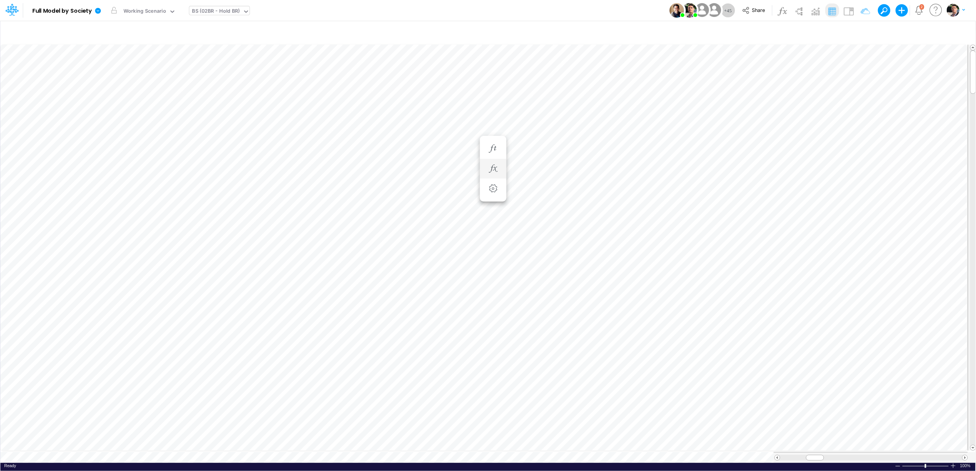
click at [503, 165] on li at bounding box center [493, 169] width 27 height 20
click at [489, 166] on icon "button" at bounding box center [493, 169] width 12 height 8
click at [494, 351] on icon "button" at bounding box center [493, 353] width 12 height 8
click at [157, 6] on div "Working Scenario" at bounding box center [145, 12] width 48 height 12
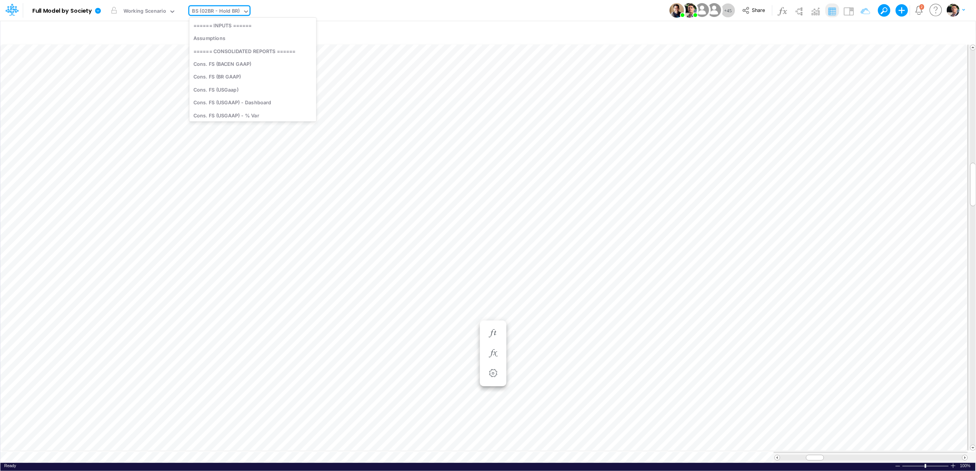
click at [219, 10] on div "BS (02BR - Hold BR)" at bounding box center [216, 11] width 48 height 9
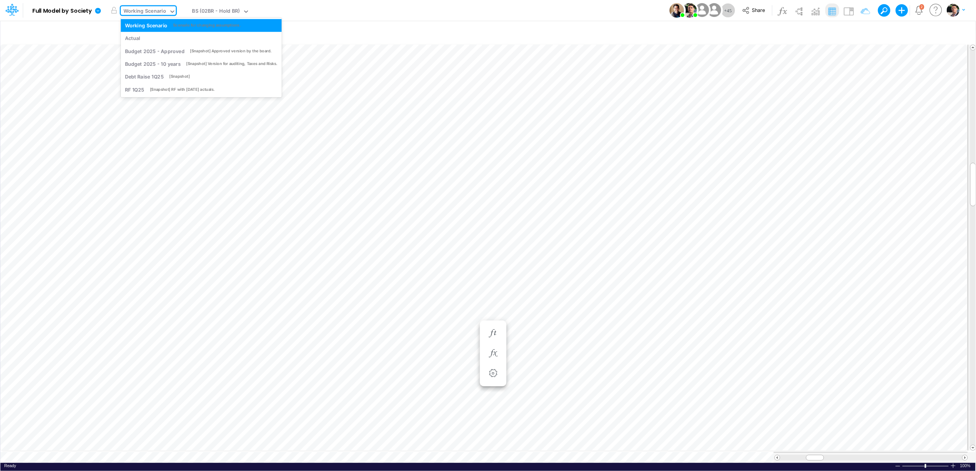
click at [147, 14] on div "Working Scenario" at bounding box center [144, 11] width 43 height 9
click at [144, 35] on div "Actual" at bounding box center [201, 38] width 153 height 7
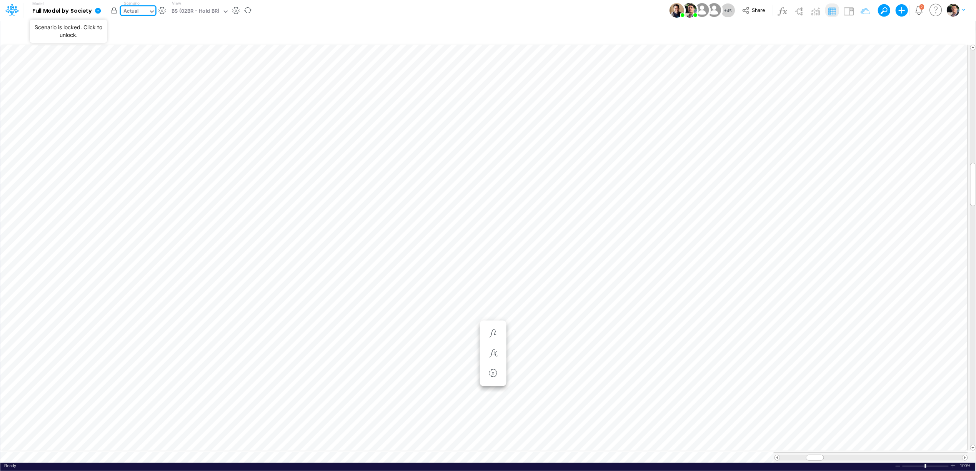
click at [117, 12] on button "button" at bounding box center [114, 10] width 14 height 14
click at [205, 14] on div "BS (02BR - Hold BR)" at bounding box center [196, 11] width 48 height 9
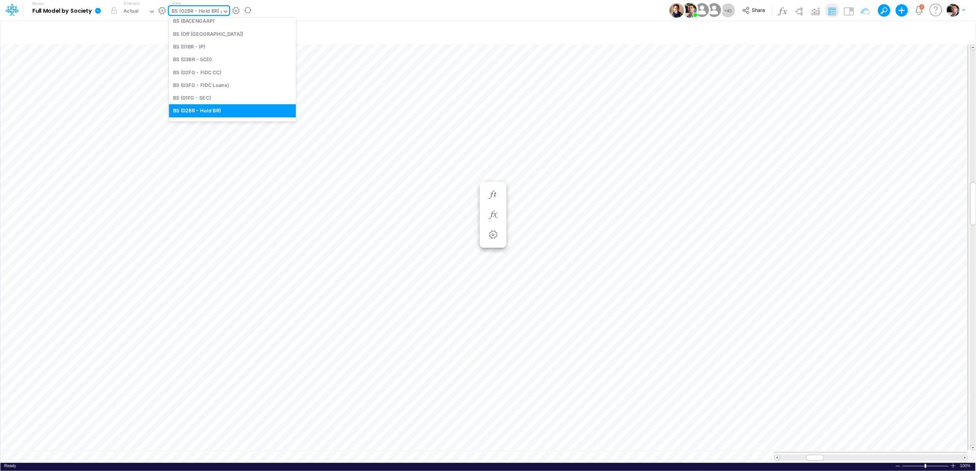
scroll to position [105, 0]
type input "01"
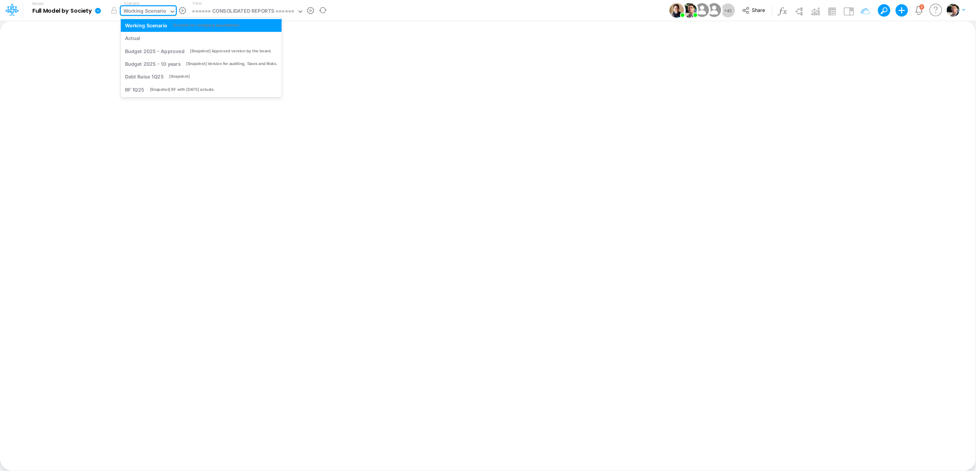
click at [152, 8] on div "Working Scenario" at bounding box center [144, 11] width 43 height 9
click at [160, 91] on div "[Snapshot] RF with [DATE] actuals." at bounding box center [182, 90] width 65 height 6
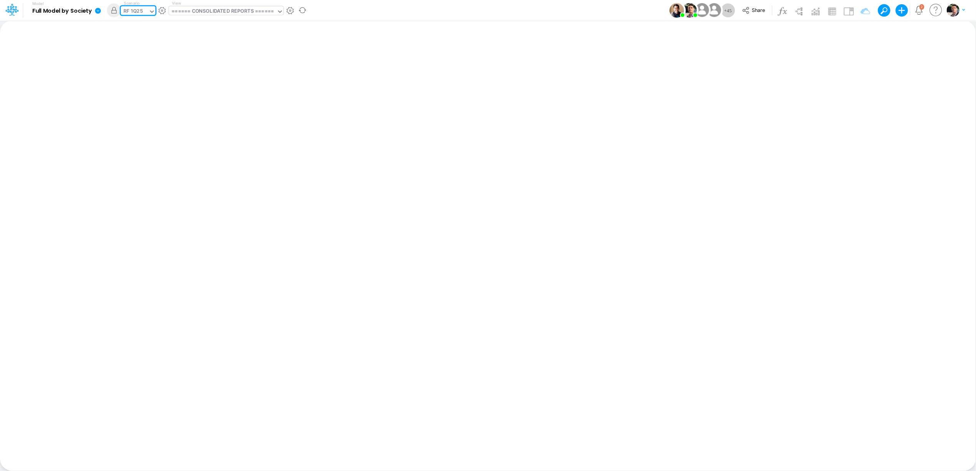
click at [253, 13] on div "====== CONSOLIDATED REPORTS ======" at bounding box center [223, 11] width 102 height 9
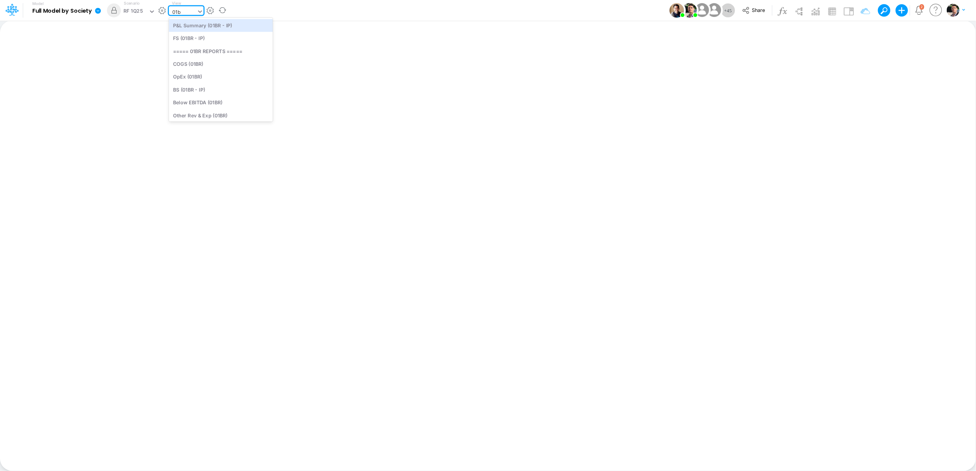
type input "01br"
click at [191, 90] on div "BS (01BR - IP)" at bounding box center [221, 89] width 104 height 13
type input "BS (01BR - IP)"
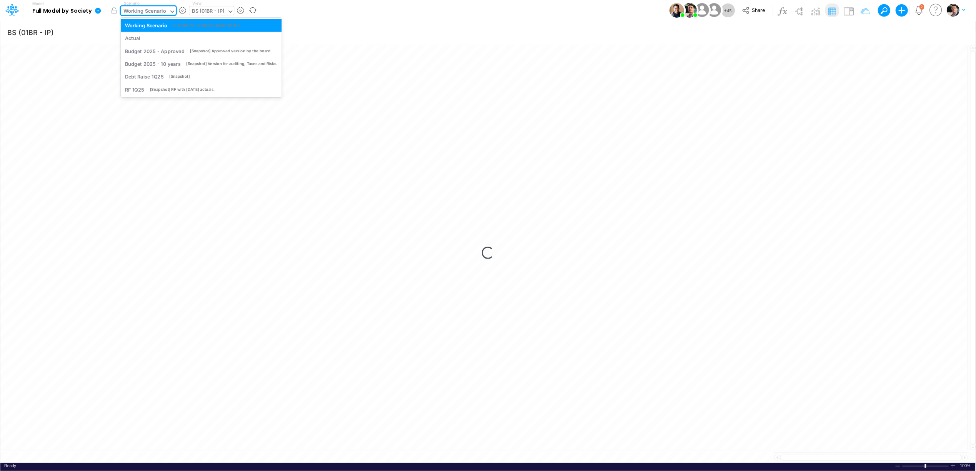
click at [150, 13] on div "Working Scenario" at bounding box center [144, 11] width 43 height 9
click at [155, 88] on div "[Snapshot] RF with [DATE] actuals." at bounding box center [182, 90] width 65 height 6
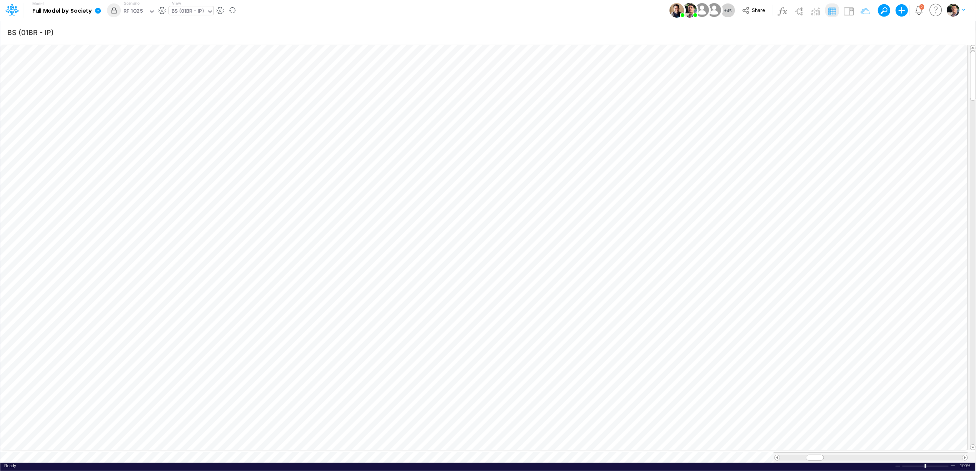
scroll to position [0, 0]
click at [966, 30] on icon "button" at bounding box center [961, 32] width 12 height 8
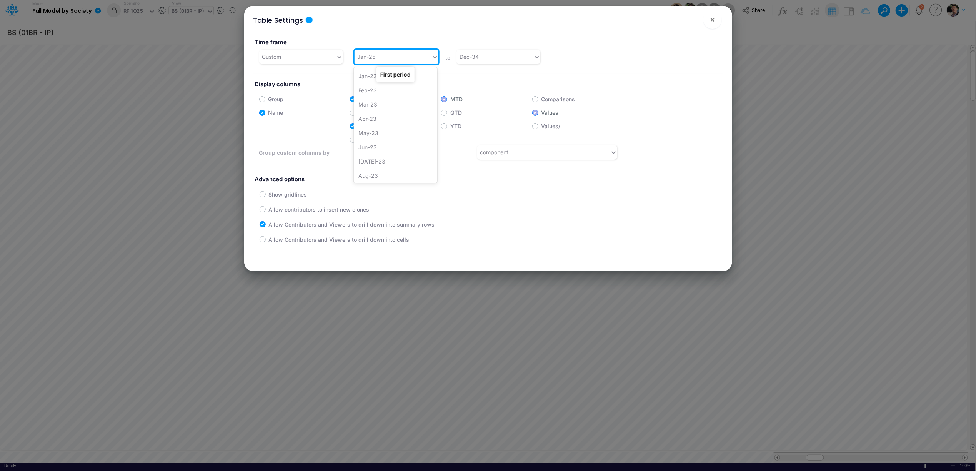
click at [403, 54] on div "Jan-25" at bounding box center [393, 56] width 77 height 13
type input "j"
type input "dec-23"
drag, startPoint x: 370, startPoint y: 75, endPoint x: 433, endPoint y: 281, distance: 215.7
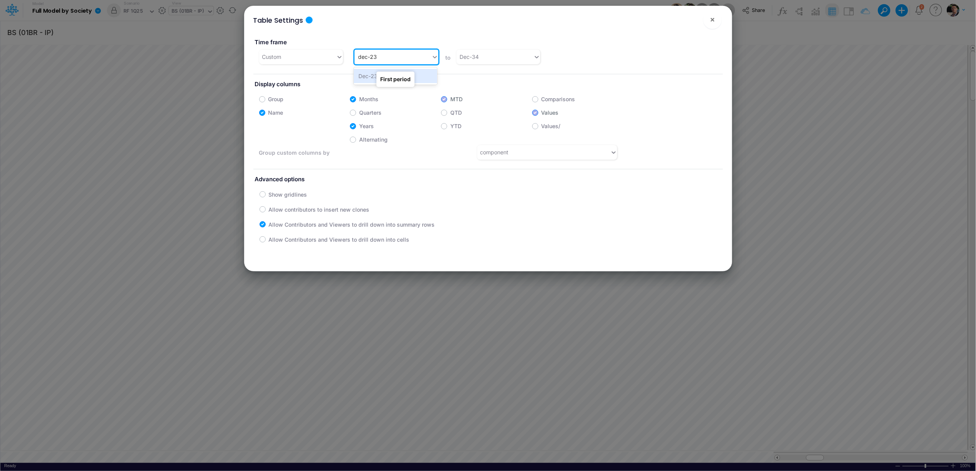
click at [370, 75] on div "Dec-23" at bounding box center [395, 76] width 83 height 14
click at [368, 335] on div "Table Settings × Time frame Custom option Dec-23, selected. 0 results available…" at bounding box center [488, 235] width 976 height 471
click at [378, 328] on div "Table Settings × Time frame Custom Dec-23 to Dec-34 Display columns Group Month…" at bounding box center [488, 235] width 976 height 471
click at [710, 23] on span "×" at bounding box center [712, 19] width 5 height 9
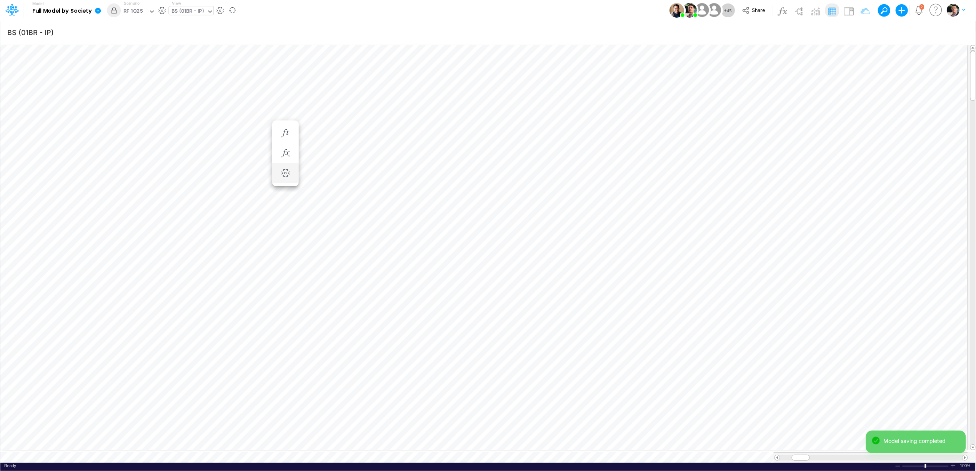
scroll to position [0, 0]
click at [964, 455] on span at bounding box center [964, 457] width 5 height 5
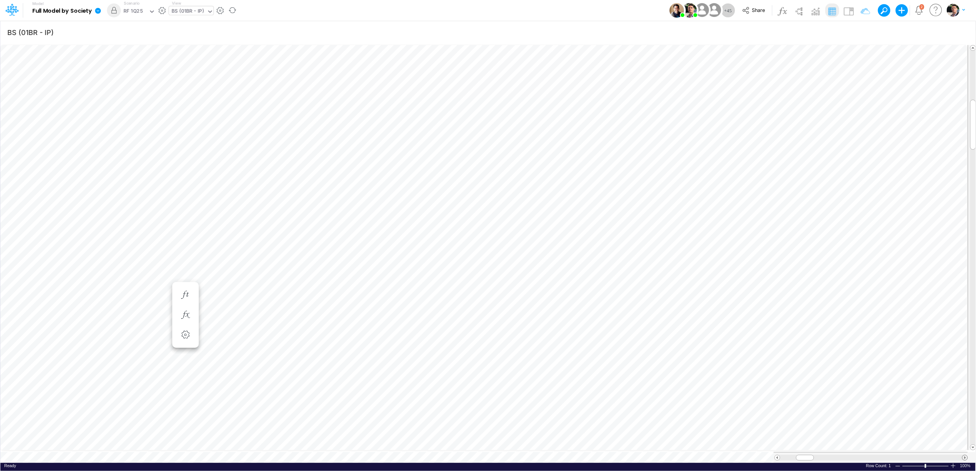
click at [964, 455] on span at bounding box center [964, 457] width 5 height 5
drag, startPoint x: 802, startPoint y: 453, endPoint x: 781, endPoint y: 453, distance: 20.8
click at [781, 455] on div at bounding box center [789, 458] width 18 height 6
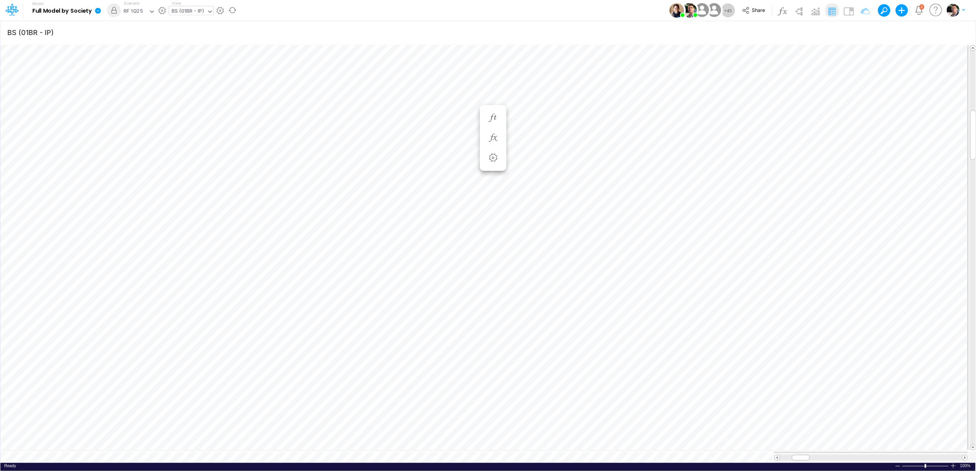
click at [102, 13] on link at bounding box center [99, 10] width 15 height 20
click at [120, 80] on button "View model info" at bounding box center [136, 80] width 82 height 12
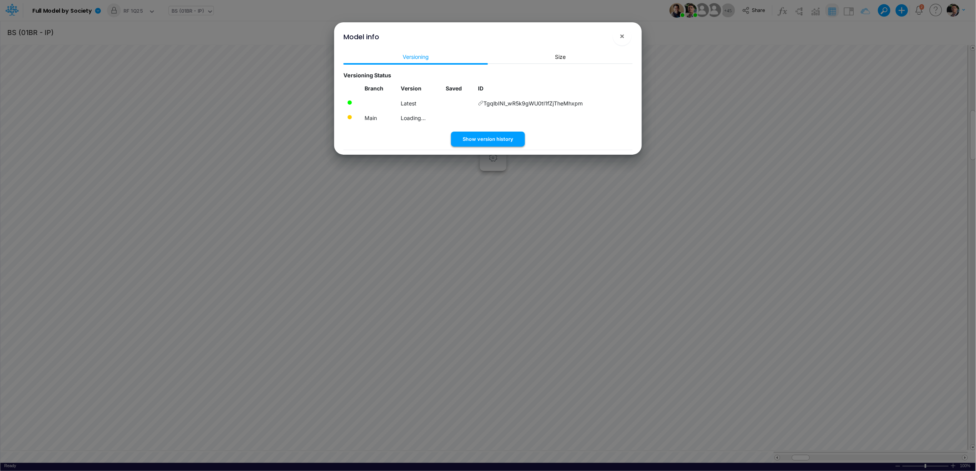
click at [486, 141] on button "Show version history" at bounding box center [488, 139] width 74 height 15
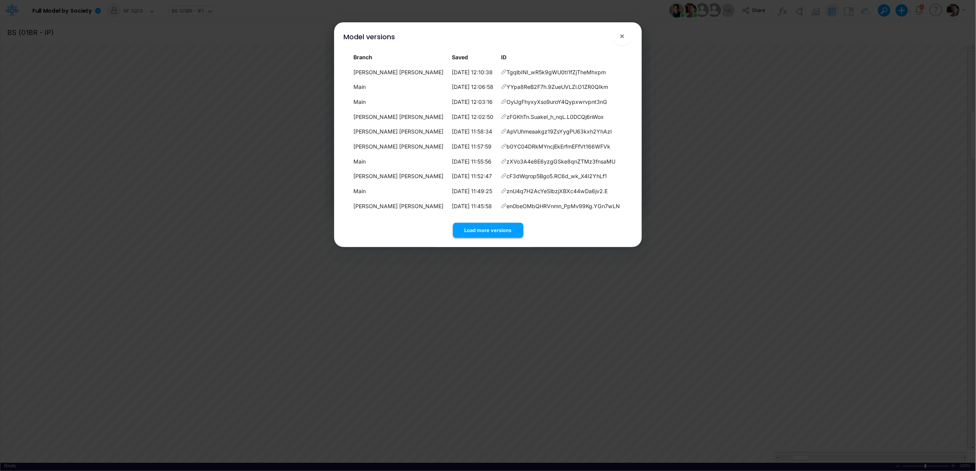
click at [482, 227] on button "Load more versions" at bounding box center [488, 230] width 70 height 15
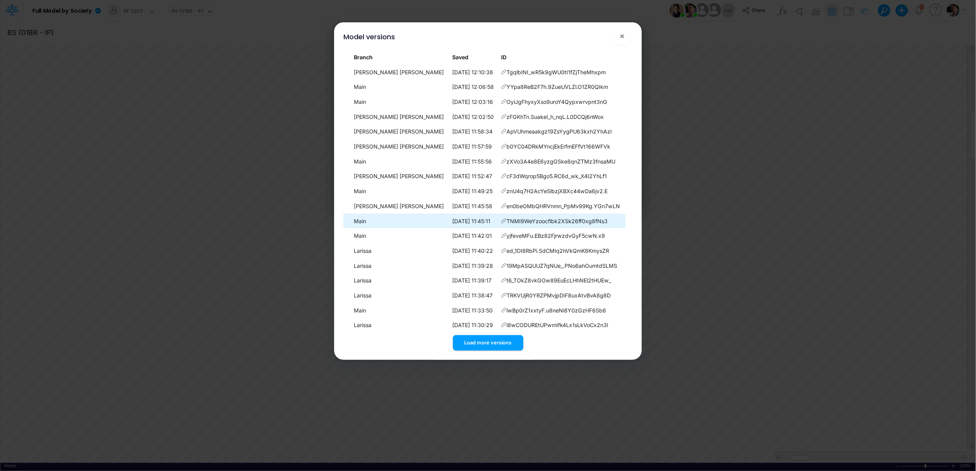
scroll to position [36, 0]
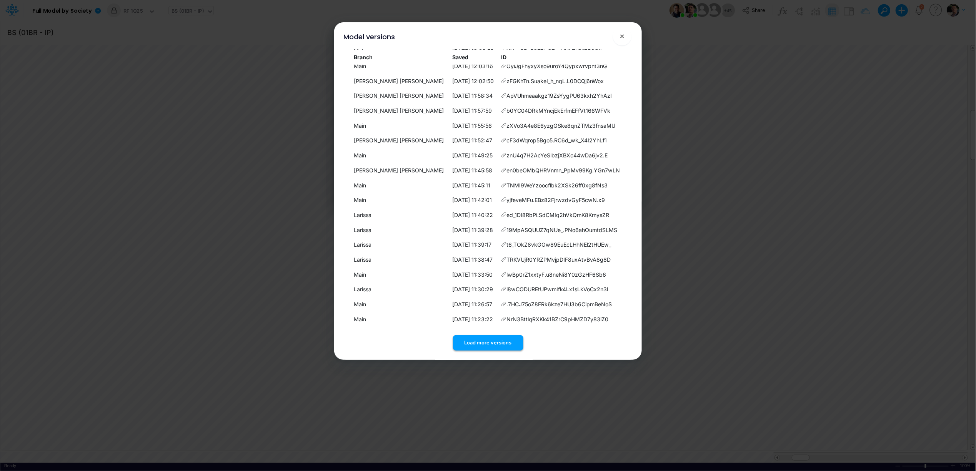
click at [488, 340] on button "Load more versions" at bounding box center [488, 342] width 70 height 15
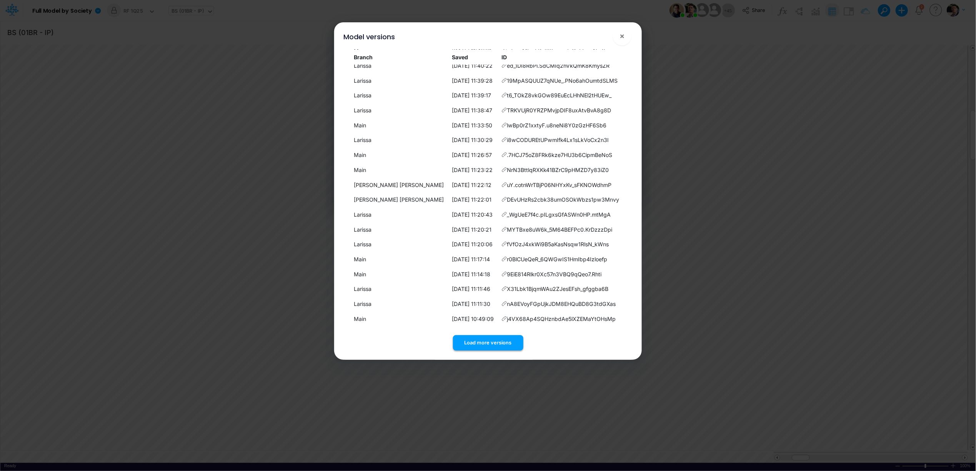
click at [486, 335] on button "Load more versions" at bounding box center [488, 342] width 70 height 15
click at [491, 339] on button "Load more versions" at bounding box center [488, 342] width 70 height 15
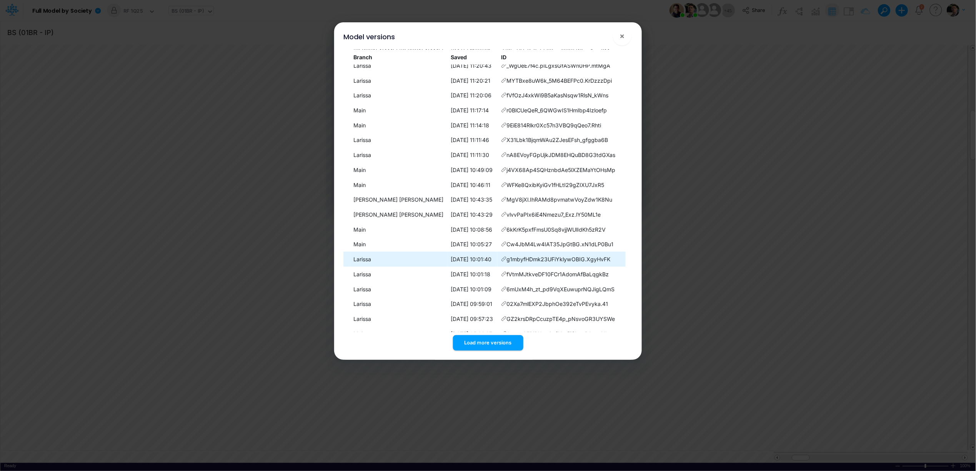
scroll to position [482, 0]
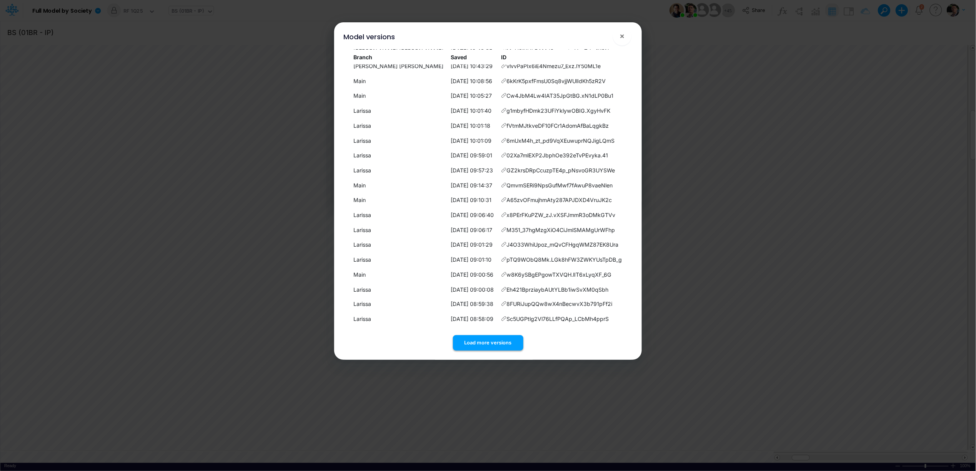
click at [494, 336] on button "Load more versions" at bounding box center [488, 342] width 70 height 15
click at [496, 344] on button "Load more versions" at bounding box center [488, 342] width 70 height 15
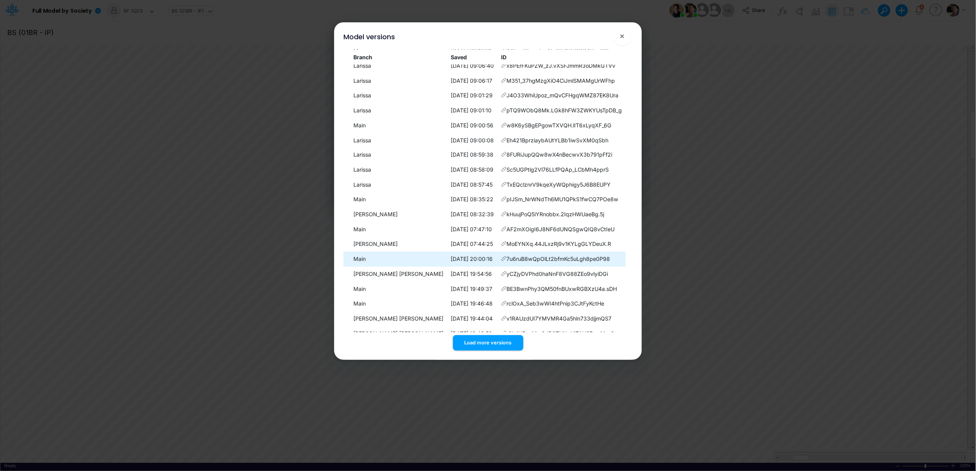
click at [501, 258] on icon at bounding box center [503, 258] width 5 height 5
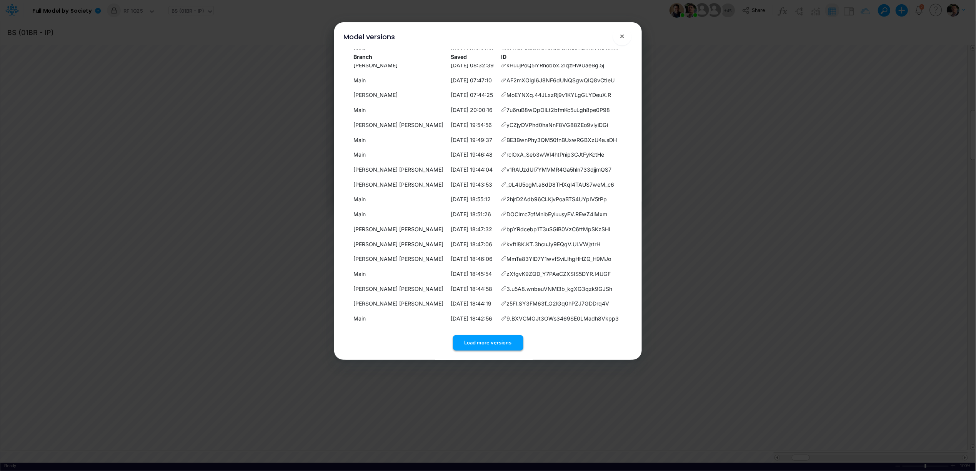
click at [488, 341] on button "Load more versions" at bounding box center [488, 342] width 70 height 15
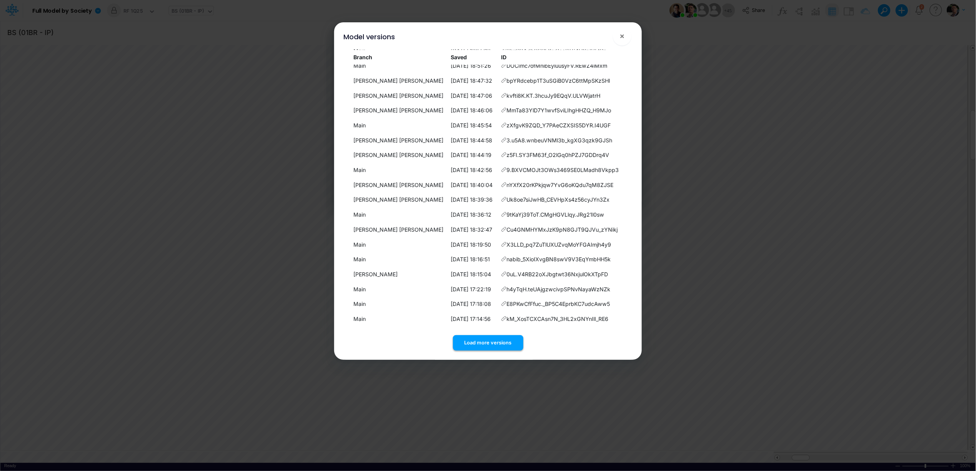
click at [500, 343] on button "Load more versions" at bounding box center [488, 342] width 70 height 15
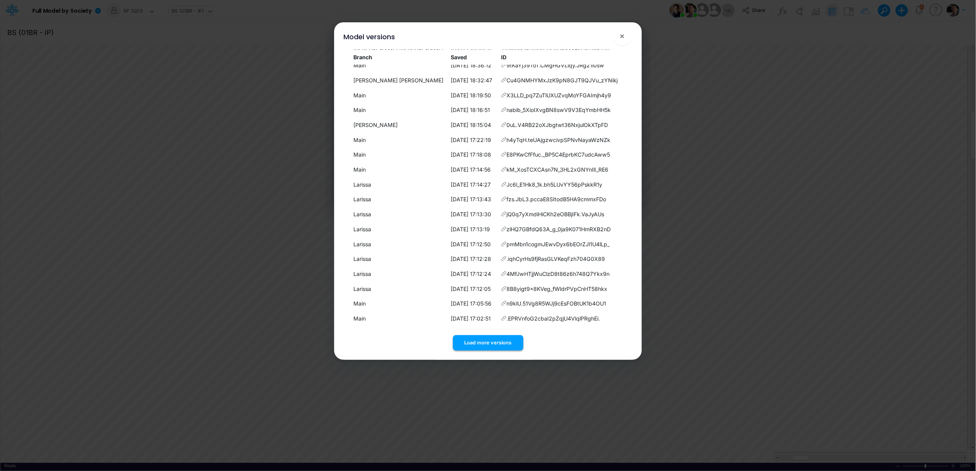
click at [495, 336] on button "Load more versions" at bounding box center [488, 342] width 70 height 15
click at [486, 340] on button "Load more versions" at bounding box center [488, 342] width 70 height 15
click at [479, 346] on button "Load more versions" at bounding box center [488, 342] width 70 height 15
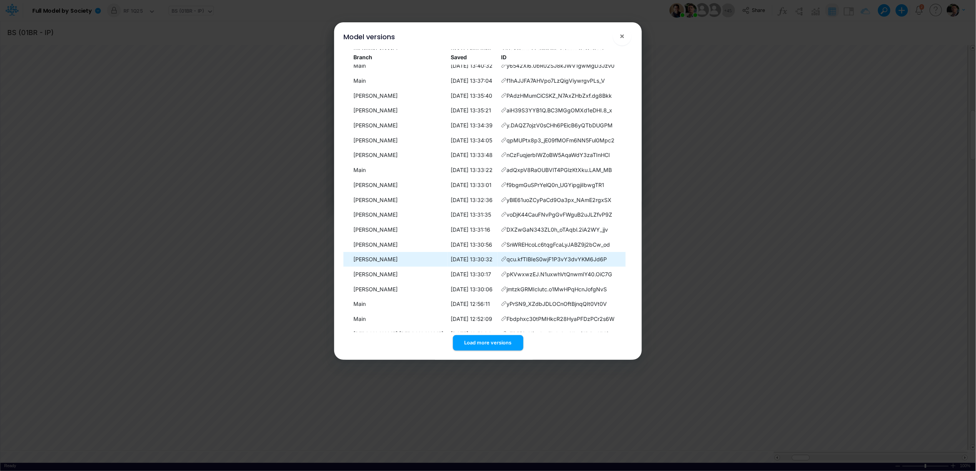
scroll to position [1525, 0]
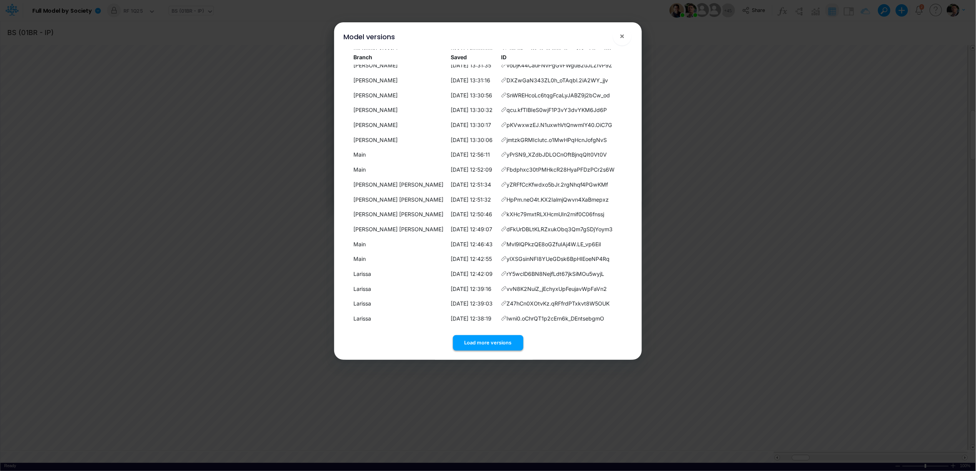
click at [497, 341] on button "Load more versions" at bounding box center [488, 342] width 70 height 15
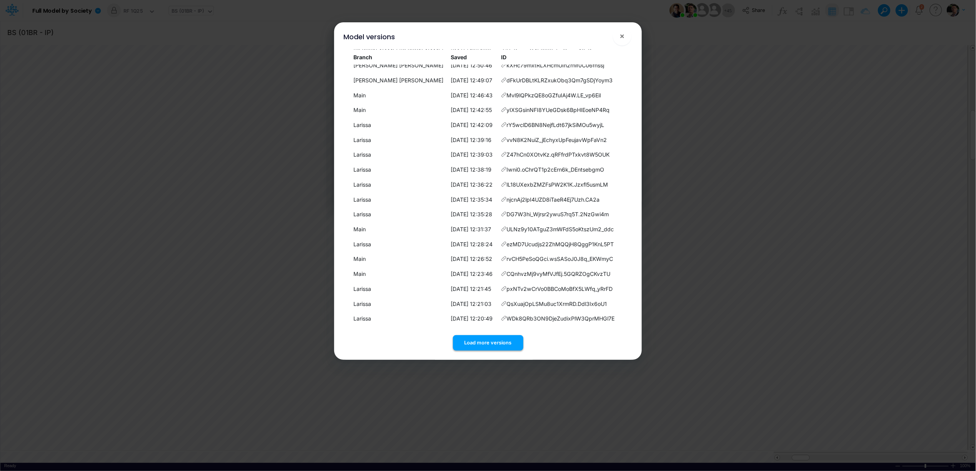
click at [481, 343] on button "Load more versions" at bounding box center [488, 342] width 70 height 15
click at [487, 340] on button "Load more versions" at bounding box center [488, 342] width 70 height 15
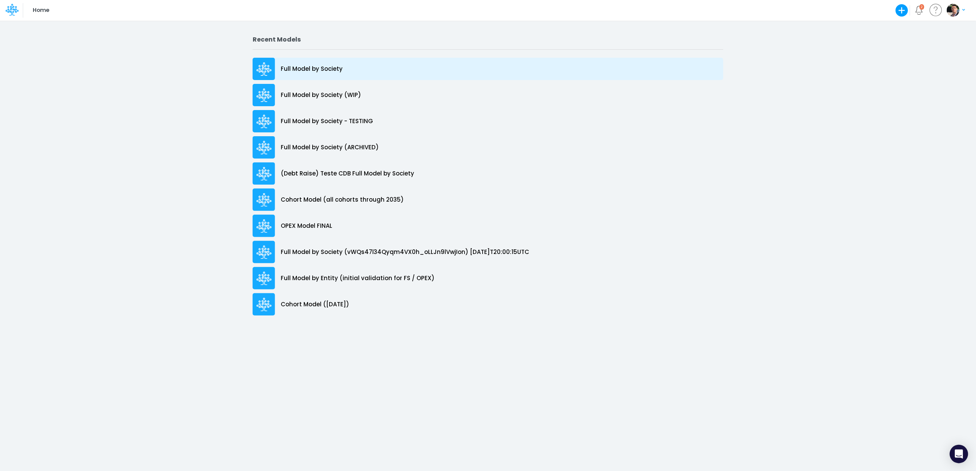
click at [309, 69] on p "Full Model by Society" at bounding box center [312, 69] width 62 height 9
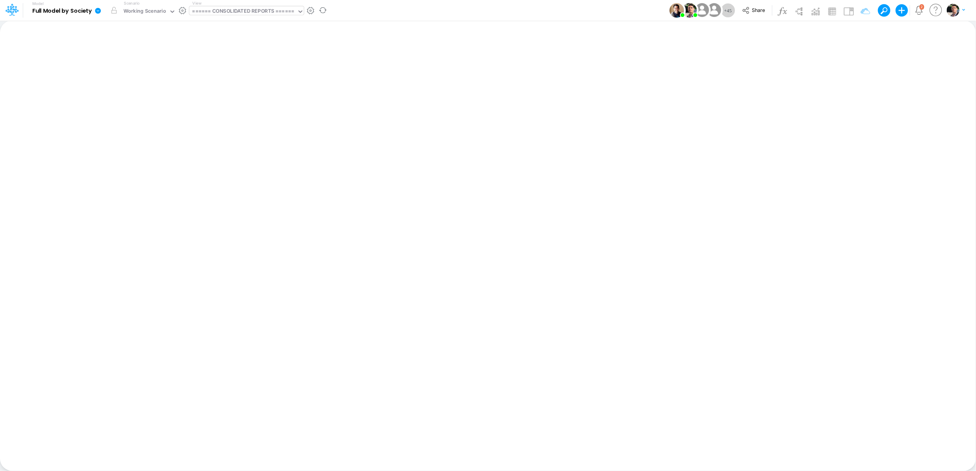
click at [260, 12] on div "====== CONSOLIDATED REPORTS ======" at bounding box center [243, 11] width 102 height 9
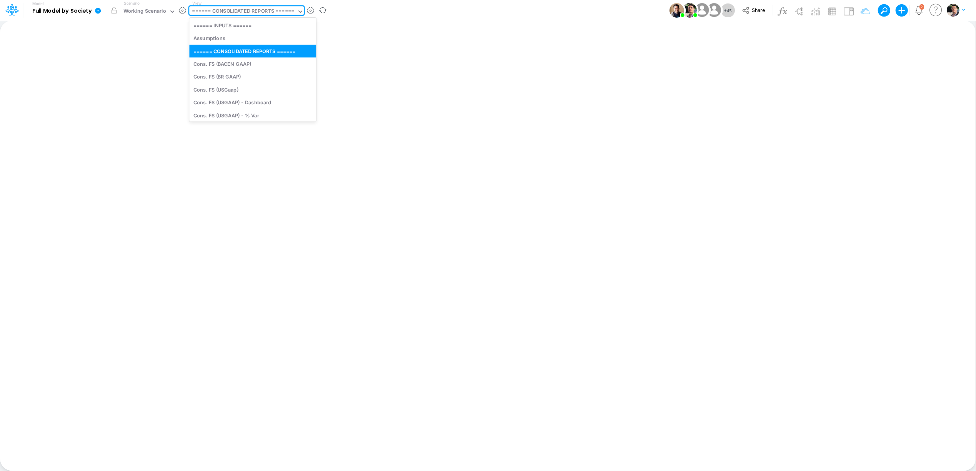
click at [261, 12] on div "====== CONSOLIDATED REPORTS ======" at bounding box center [243, 11] width 102 height 9
type input "01br"
click at [152, 8] on div "Working Scenario" at bounding box center [144, 11] width 43 height 9
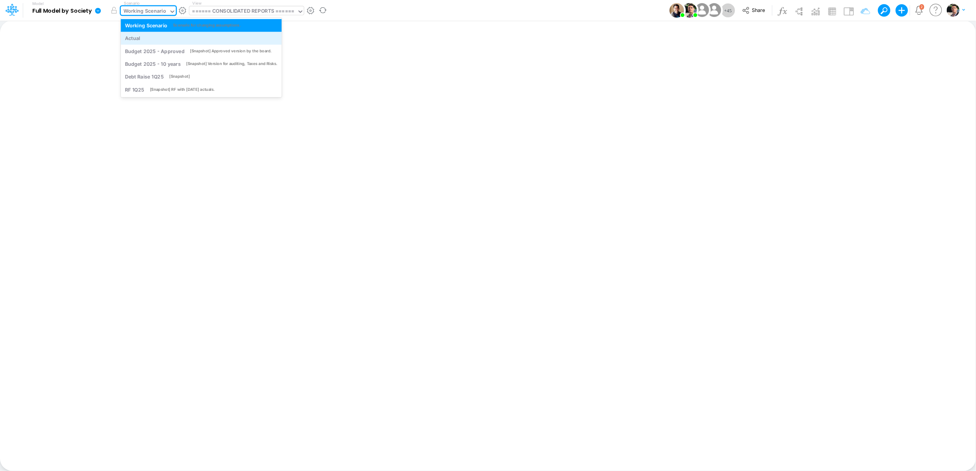
click at [153, 43] on div "Actual" at bounding box center [201, 38] width 161 height 13
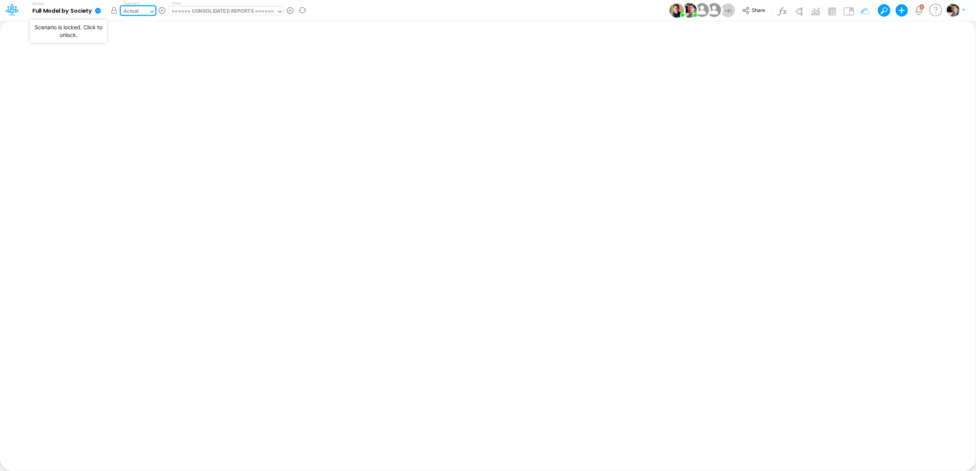
click at [112, 10] on button "button" at bounding box center [114, 10] width 14 height 14
click at [218, 5] on div "View ====== CONSOLIDATED REPORTS ======" at bounding box center [226, 10] width 115 height 20
click at [220, 10] on div "====== CONSOLIDATED REPORTS ======" at bounding box center [223, 11] width 102 height 9
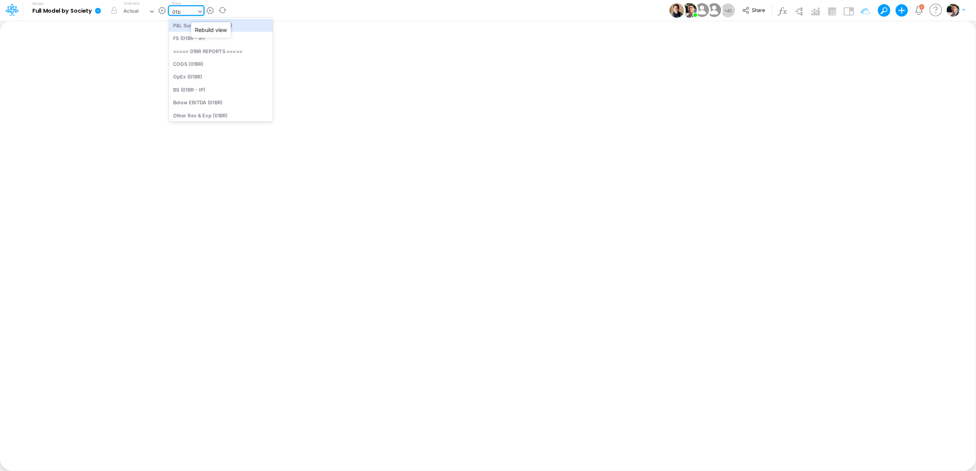
type input "01br"
click at [218, 85] on div "BS (01BR - IP)" at bounding box center [221, 83] width 104 height 13
type input "BS (01BR - IP)"
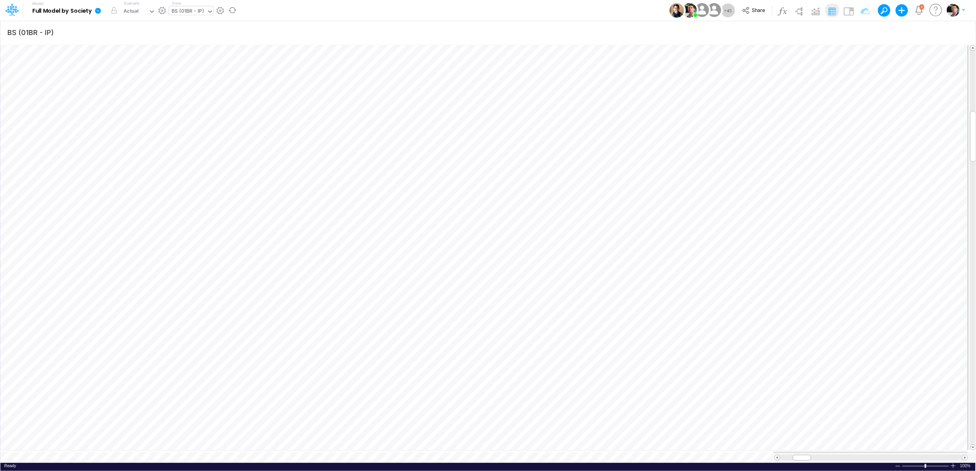
scroll to position [0, 0]
click at [370, 290] on icon "button" at bounding box center [369, 287] width 12 height 8
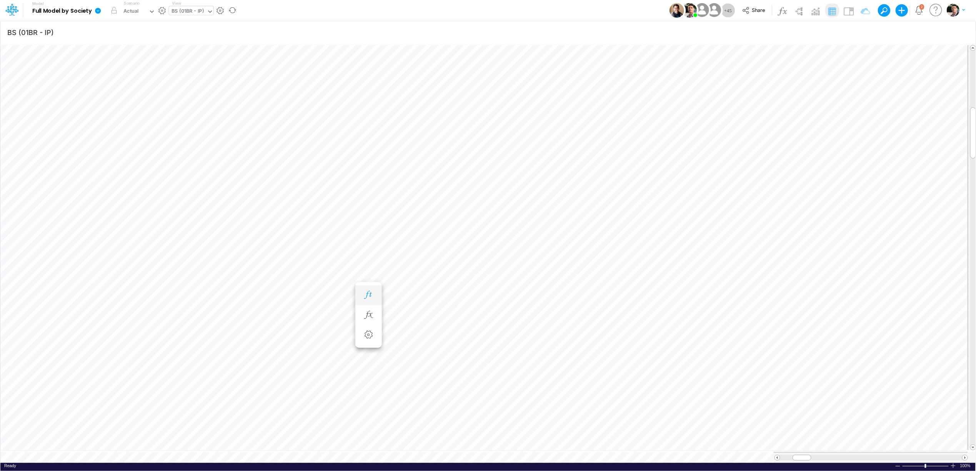
click at [371, 291] on icon "button" at bounding box center [369, 295] width 12 height 8
drag, startPoint x: 804, startPoint y: 455, endPoint x: 822, endPoint y: 455, distance: 17.7
click at [822, 455] on span at bounding box center [819, 457] width 5 height 5
click at [377, 323] on li at bounding box center [368, 315] width 27 height 20
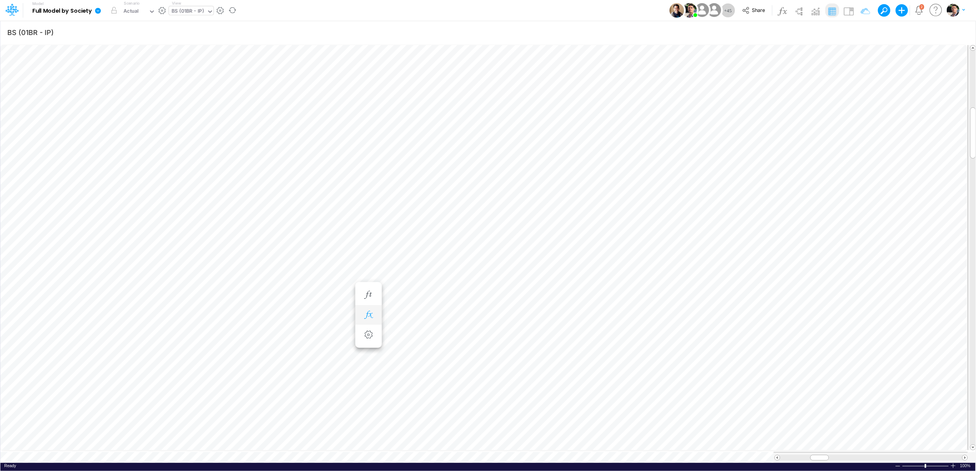
click at [373, 311] on icon "button" at bounding box center [369, 315] width 12 height 8
click at [368, 294] on icon "button" at bounding box center [369, 295] width 12 height 8
click at [778, 455] on span at bounding box center [777, 457] width 5 height 5
click at [369, 315] on icon "button" at bounding box center [369, 315] width 12 height 8
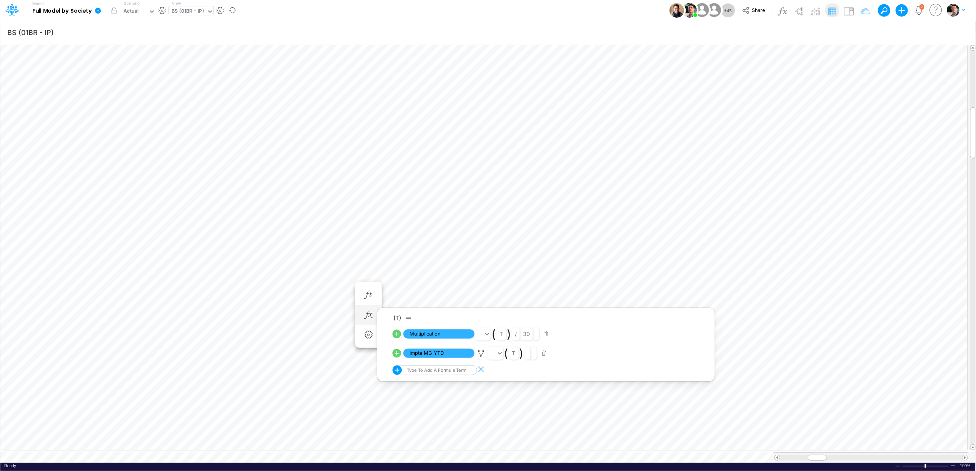
click at [395, 351] on icon at bounding box center [397, 353] width 9 height 9
click at [372, 295] on icon "button" at bounding box center [369, 295] width 12 height 8
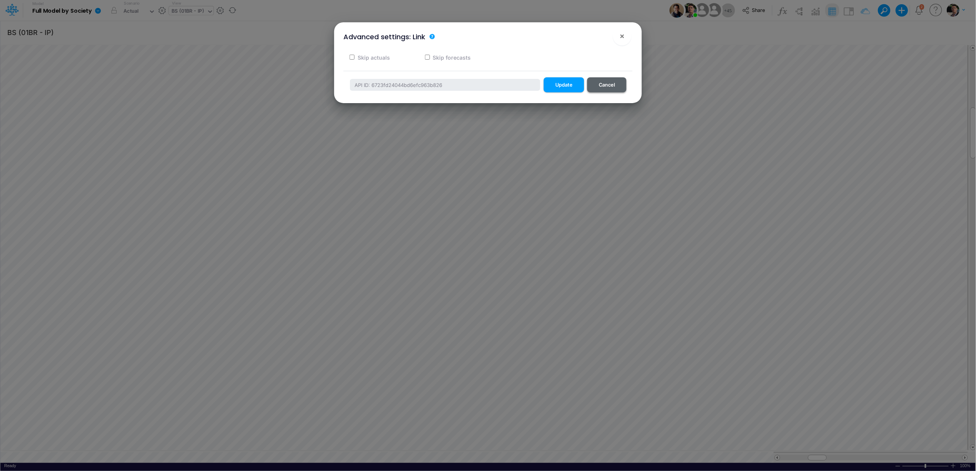
click at [616, 87] on button "Cancel" at bounding box center [606, 84] width 39 height 15
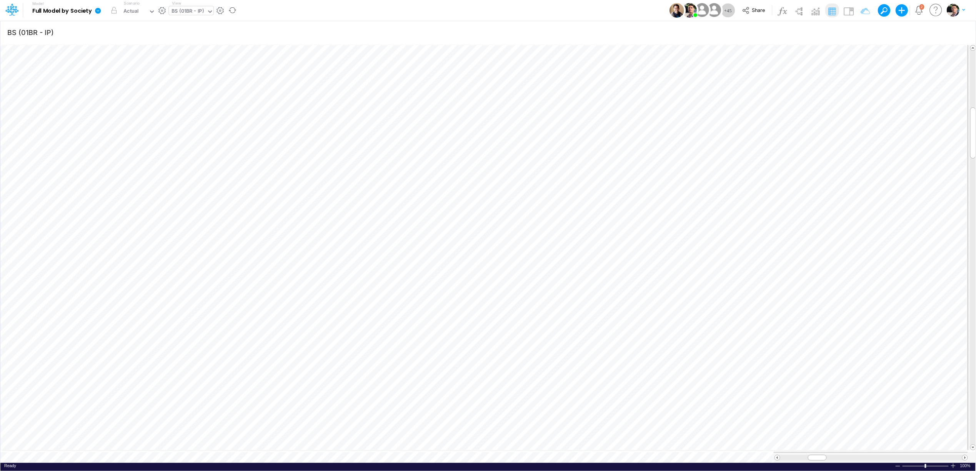
scroll to position [0, 0]
click at [368, 313] on icon "button" at bounding box center [369, 315] width 12 height 8
click at [479, 353] on icon at bounding box center [481, 353] width 12 height 8
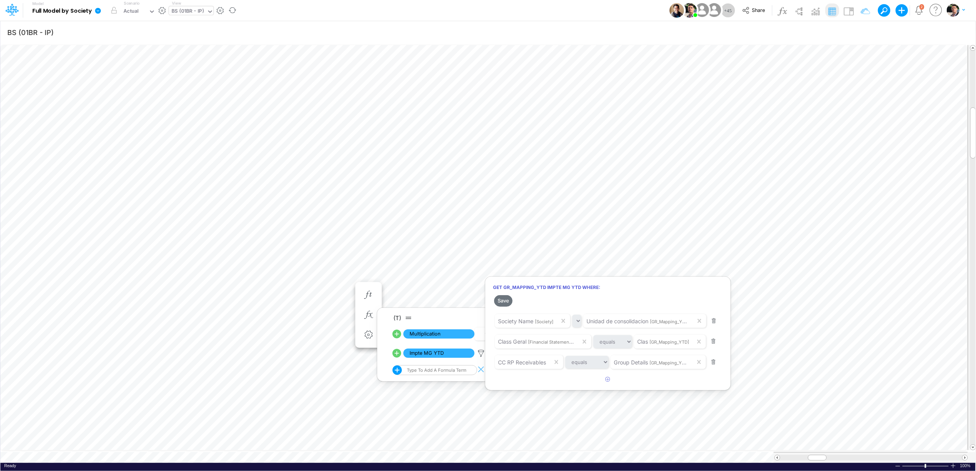
click at [308, 306] on div at bounding box center [488, 237] width 976 height 467
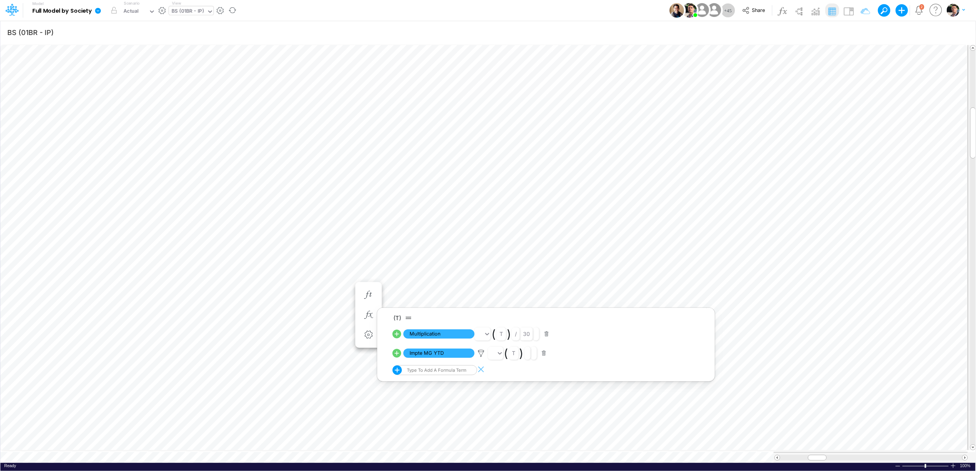
scroll to position [0, 0]
click at [412, 315] on icon "button" at bounding box center [410, 315] width 12 height 8
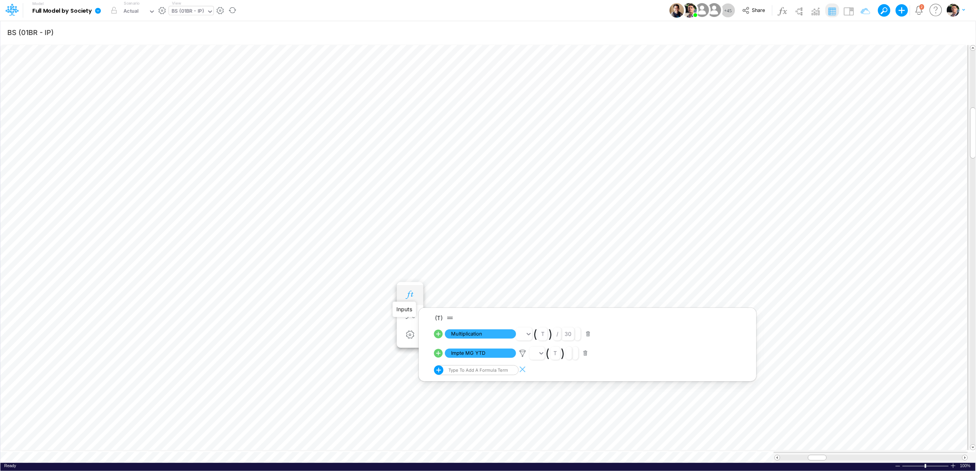
click at [412, 296] on icon "button" at bounding box center [410, 295] width 12 height 8
click at [98, 12] on icon at bounding box center [98, 11] width 6 height 6
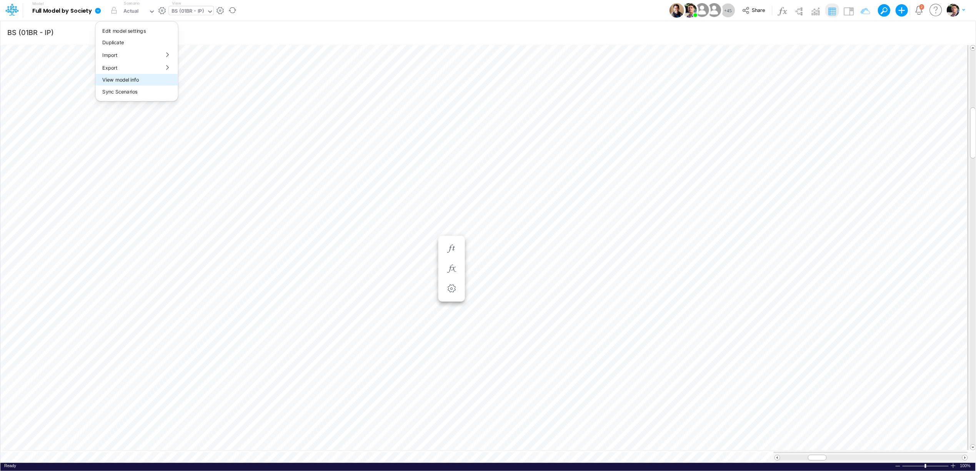
click at [131, 80] on button "View model info" at bounding box center [136, 80] width 82 height 12
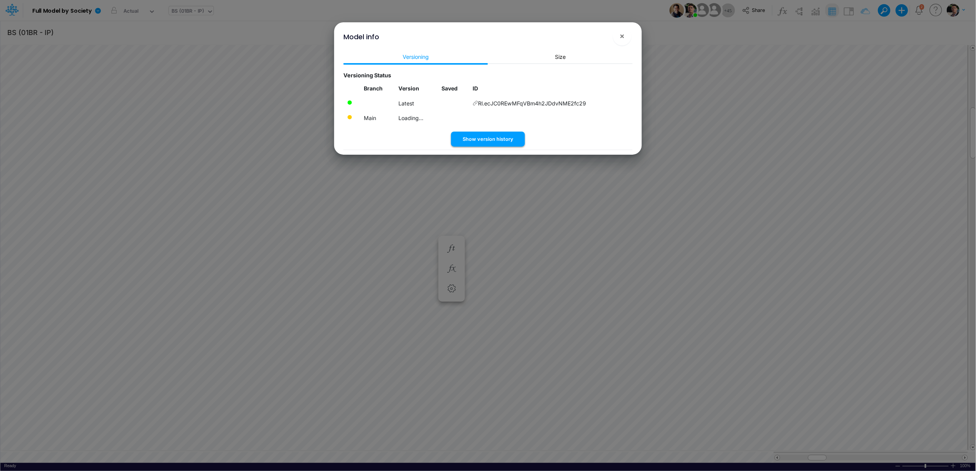
click at [488, 142] on button "Show version history" at bounding box center [488, 139] width 74 height 15
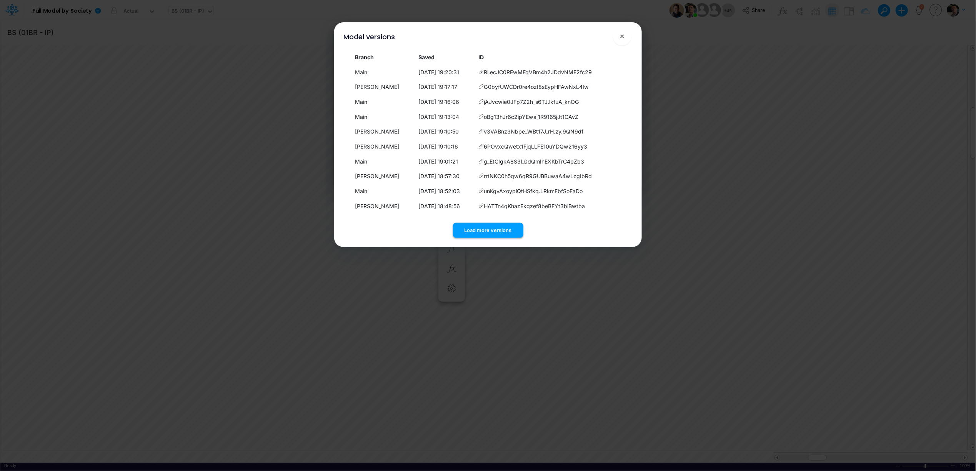
click at [486, 236] on button "Load more versions" at bounding box center [488, 230] width 70 height 15
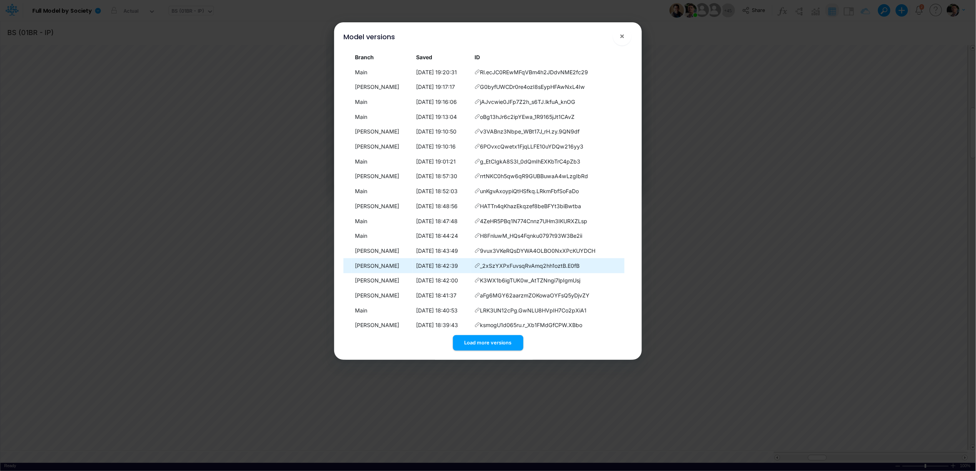
scroll to position [36, 0]
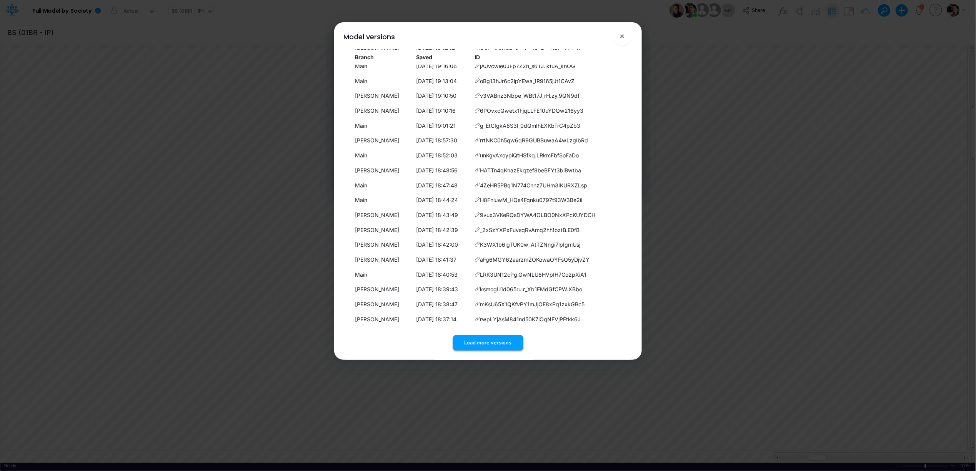
click at [487, 348] on button "Load more versions" at bounding box center [488, 342] width 70 height 15
click at [482, 343] on button "Load more versions" at bounding box center [488, 342] width 70 height 15
click at [484, 343] on button "Load more versions" at bounding box center [488, 342] width 70 height 15
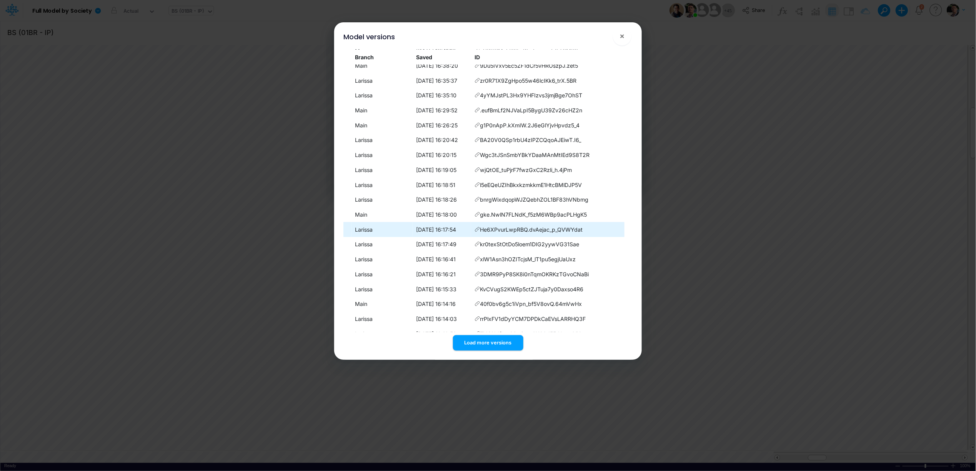
scroll to position [482, 0]
click at [488, 341] on button "Load more versions" at bounding box center [488, 342] width 70 height 15
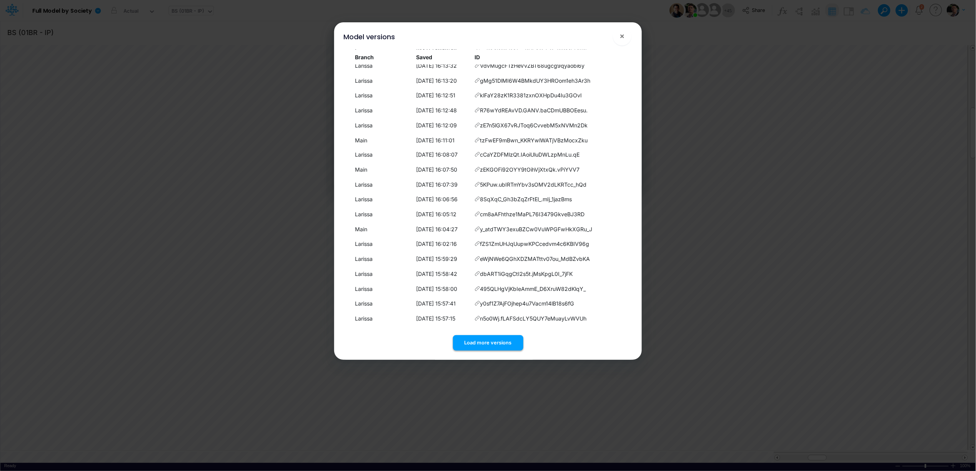
click at [484, 340] on button "Load more versions" at bounding box center [488, 342] width 70 height 15
click at [487, 343] on button "Load more versions" at bounding box center [488, 342] width 70 height 15
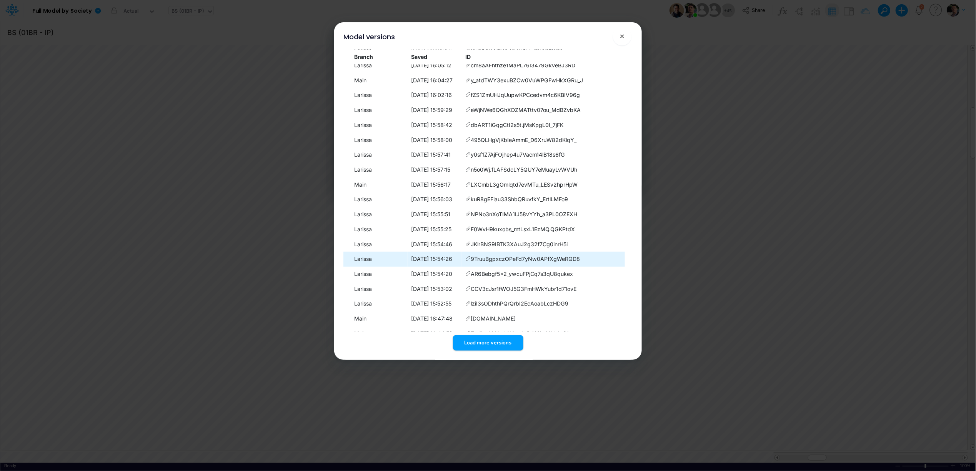
scroll to position [929, 0]
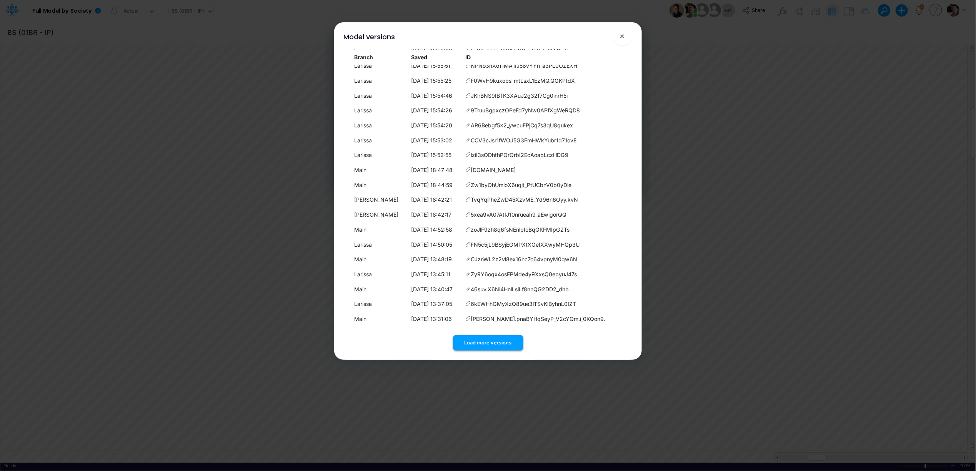
click at [494, 338] on button "Load more versions" at bounding box center [488, 342] width 70 height 15
click at [490, 340] on button "Load more versions" at bounding box center [488, 342] width 70 height 15
click at [484, 345] on button "Load more versions" at bounding box center [488, 342] width 70 height 15
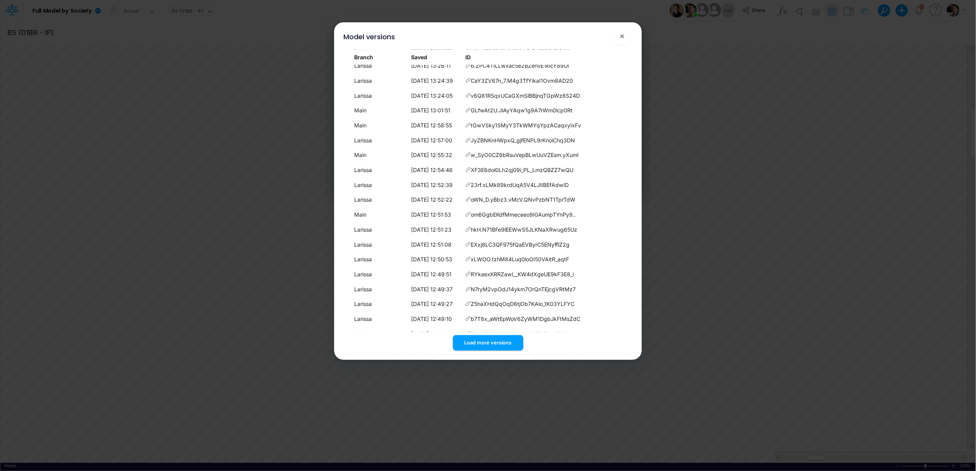
scroll to position [1375, 0]
click at [491, 339] on button "Load more versions" at bounding box center [488, 342] width 70 height 15
click at [490, 343] on button "Load more versions" at bounding box center [488, 342] width 70 height 15
click at [626, 38] on button "×" at bounding box center [622, 36] width 18 height 18
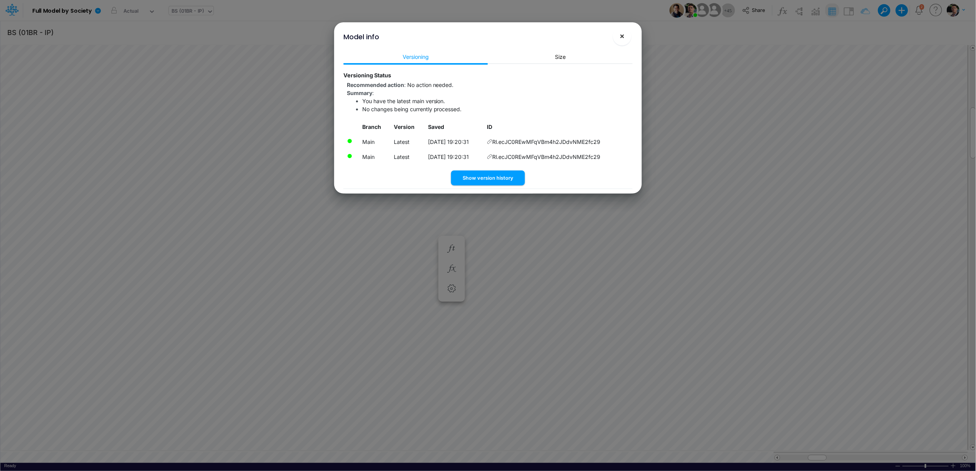
click at [625, 37] on button "×" at bounding box center [622, 36] width 18 height 18
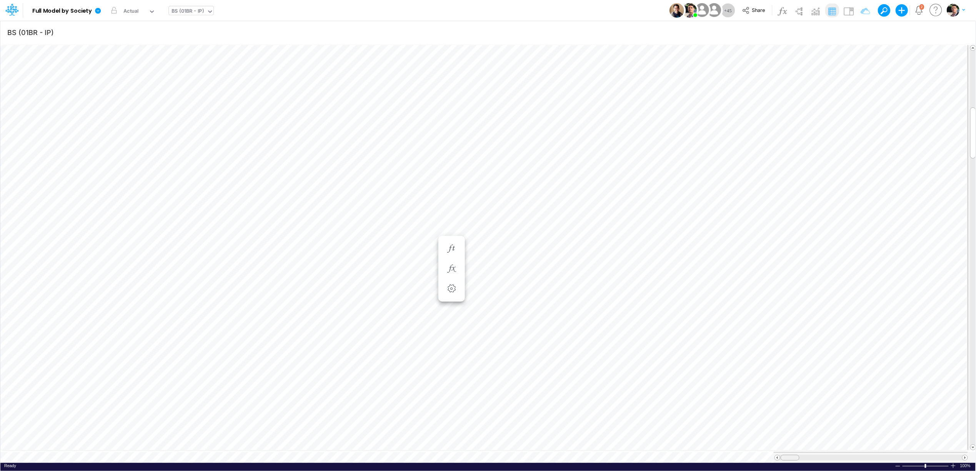
scroll to position [0, 0]
drag, startPoint x: 816, startPoint y: 451, endPoint x: 777, endPoint y: 451, distance: 39.2
click at [779, 455] on div at bounding box center [870, 458] width 193 height 6
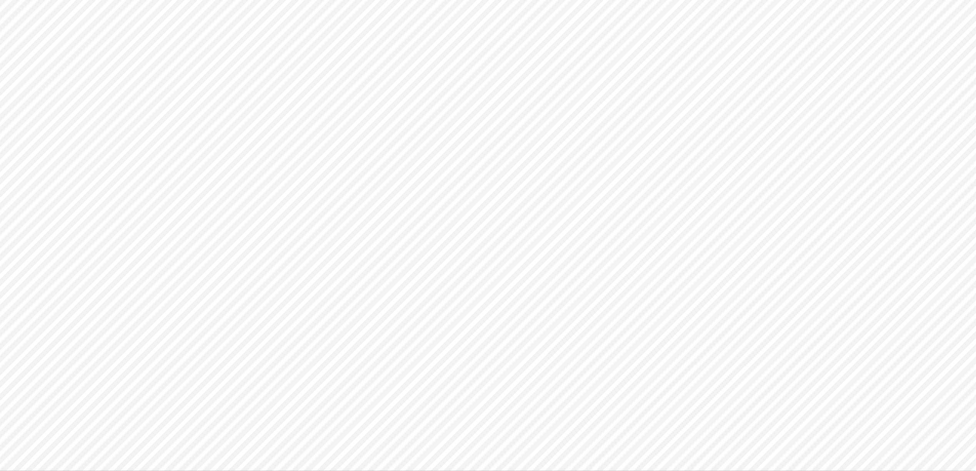
type input "BS (01BR - IP)"
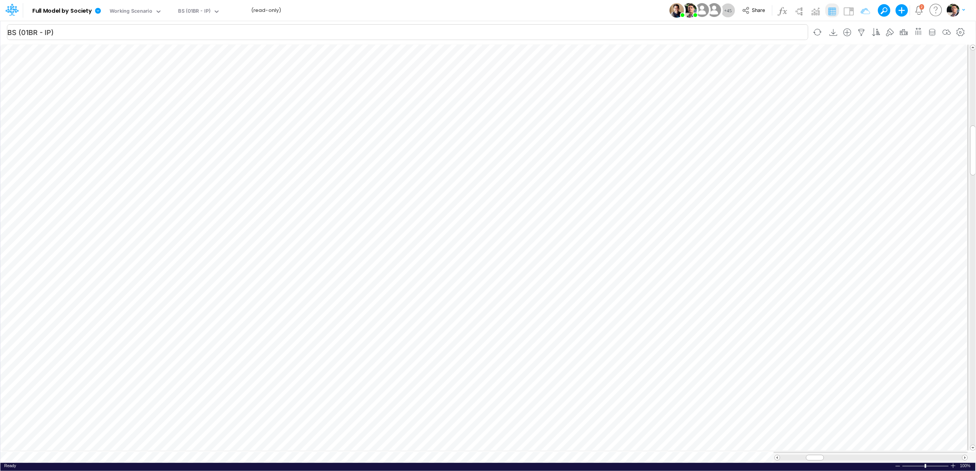
scroll to position [0, 0]
click at [157, 11] on icon at bounding box center [159, 11] width 4 height 2
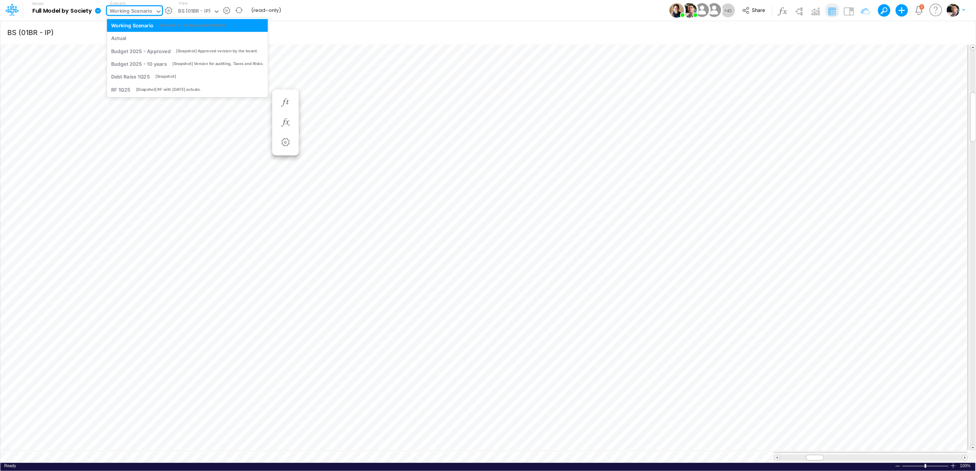
click at [95, 11] on icon at bounding box center [98, 11] width 6 height 6
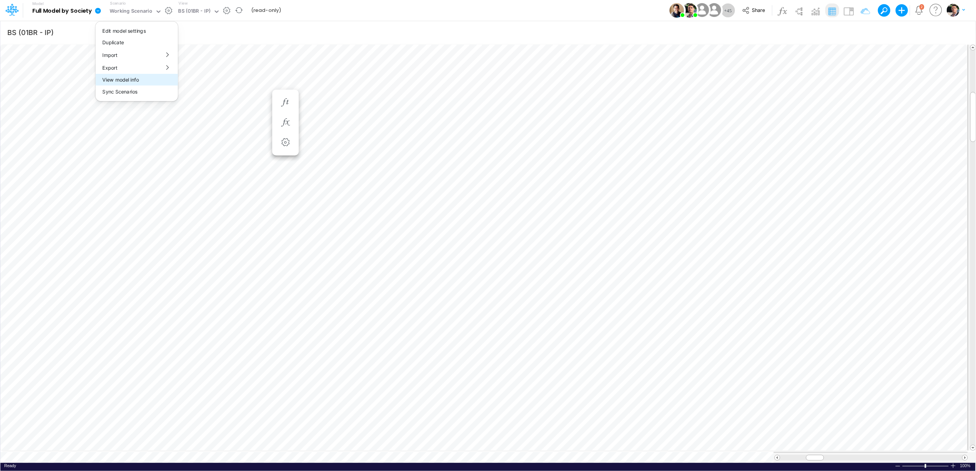
click at [121, 80] on button "View model info" at bounding box center [136, 80] width 82 height 12
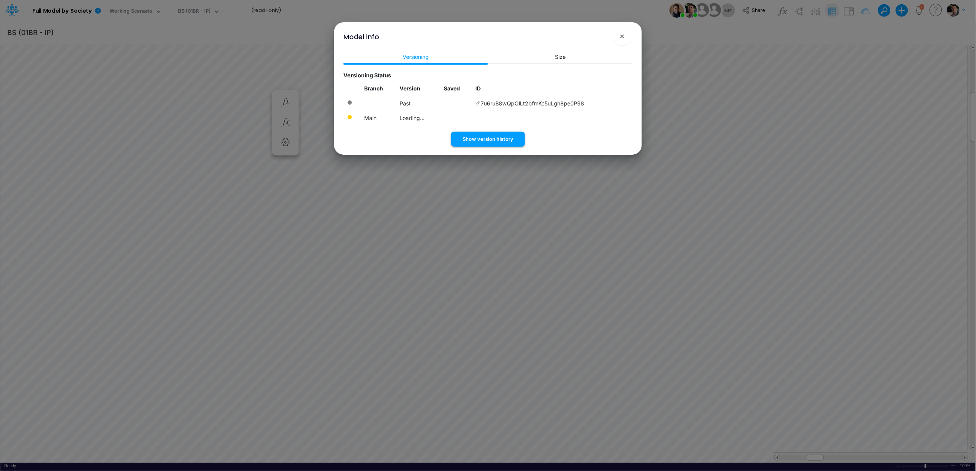
click at [486, 143] on button "Show version history" at bounding box center [488, 139] width 74 height 15
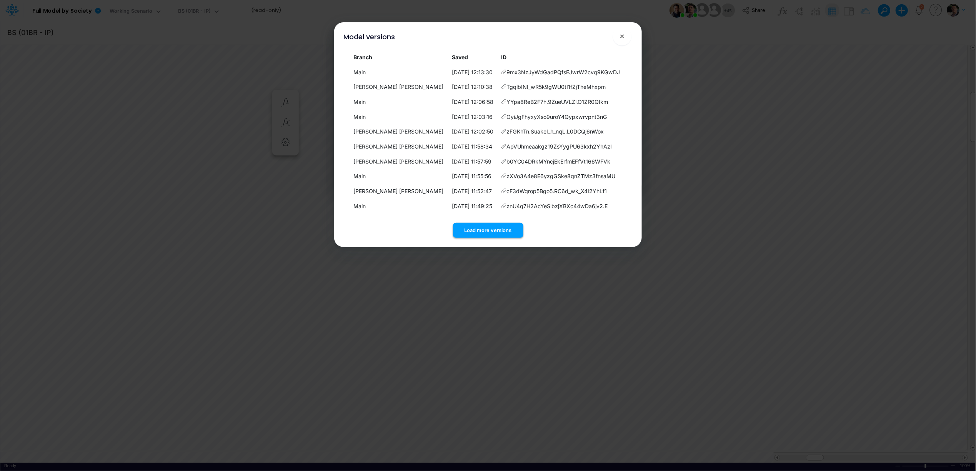
click at [476, 231] on button "Load more versions" at bounding box center [488, 230] width 70 height 15
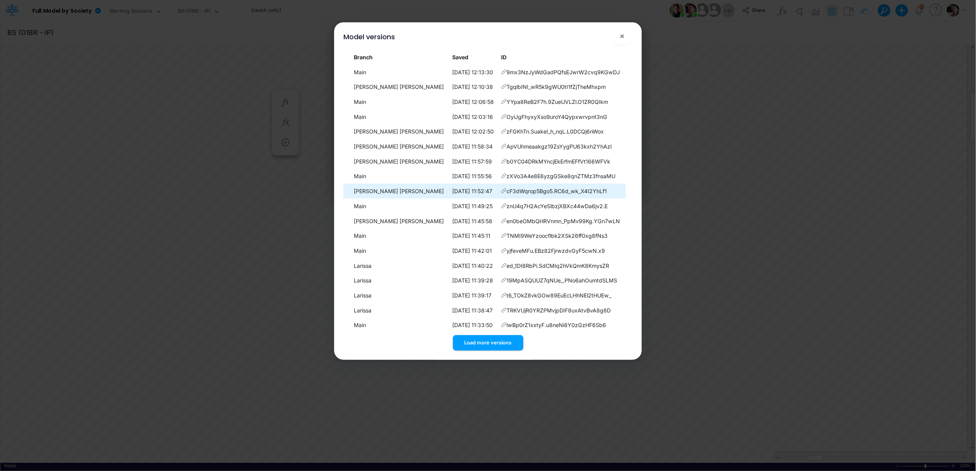
scroll to position [36, 0]
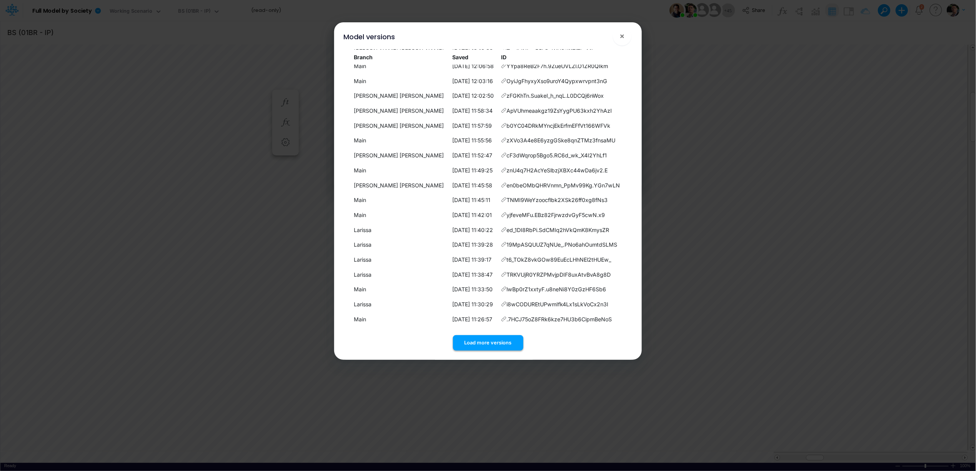
click at [490, 344] on button "Load more versions" at bounding box center [488, 342] width 70 height 15
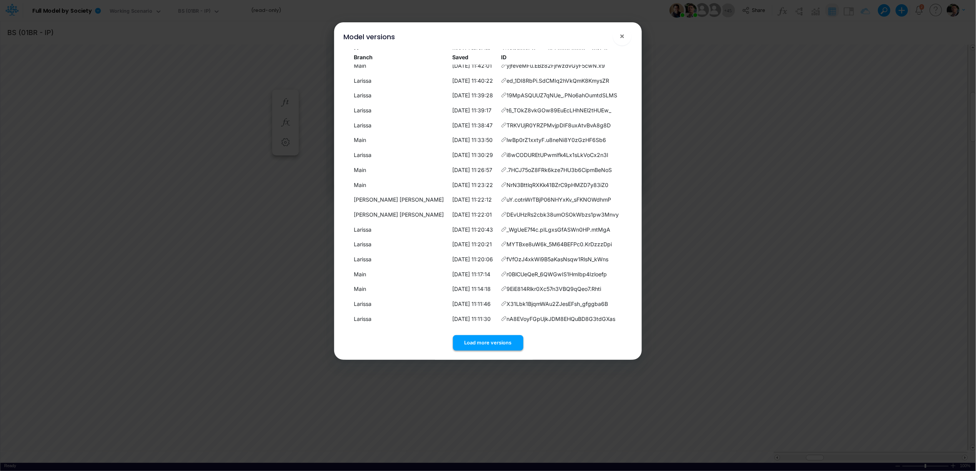
click at [485, 341] on button "Load more versions" at bounding box center [488, 342] width 70 height 15
click at [491, 342] on button "Load more versions" at bounding box center [488, 342] width 70 height 15
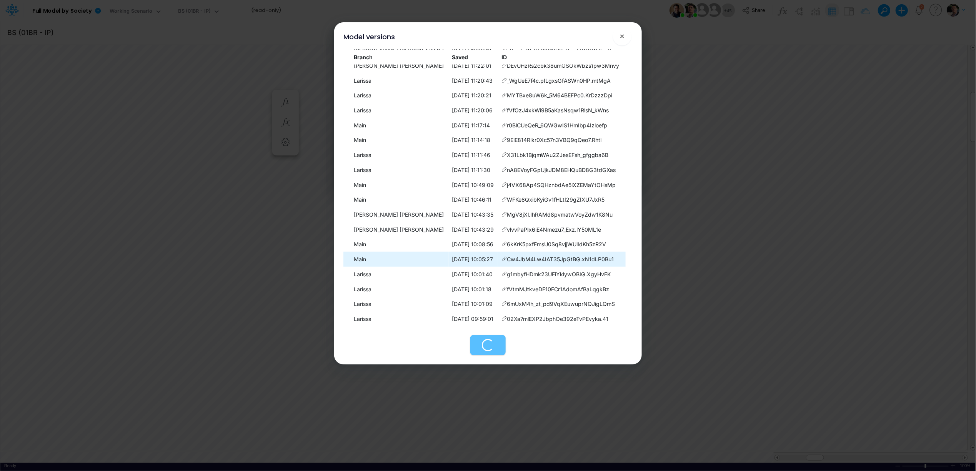
scroll to position [482, 0]
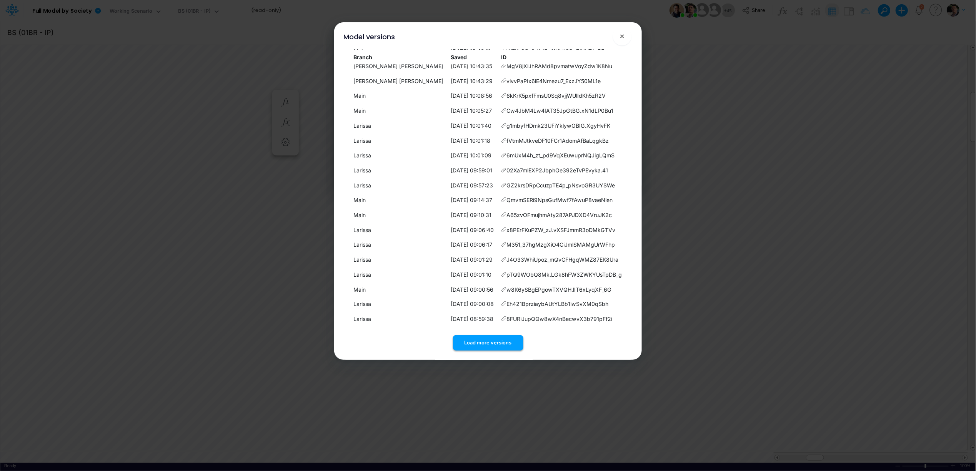
click at [493, 345] on button "Load more versions" at bounding box center [488, 342] width 70 height 15
click at [472, 343] on button "Load more versions" at bounding box center [488, 342] width 70 height 15
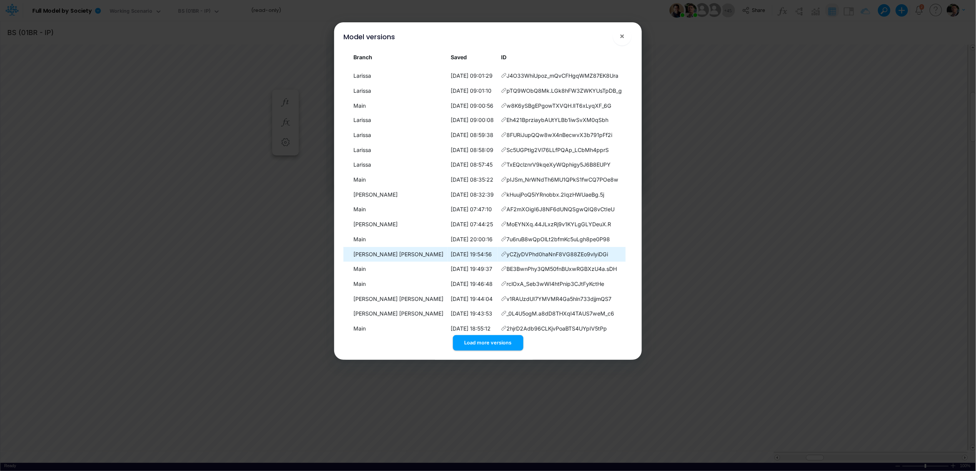
scroll to position [780, 0]
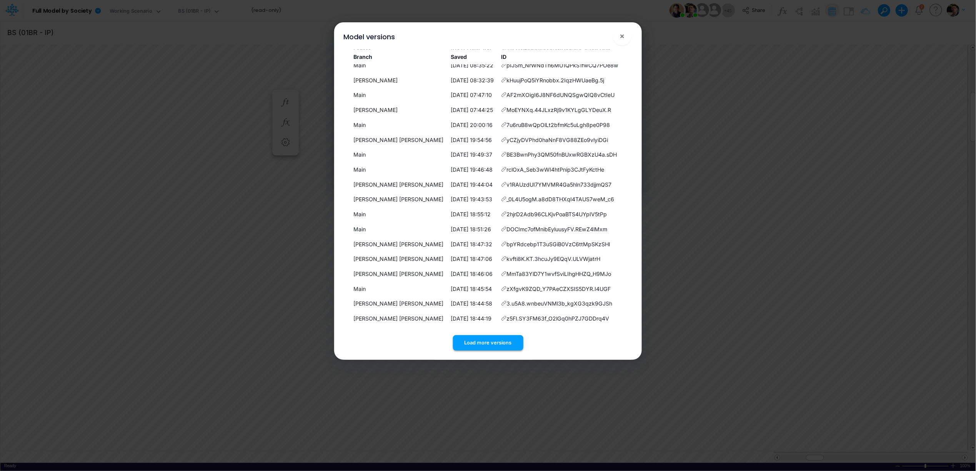
click at [491, 336] on button "Load more versions" at bounding box center [488, 342] width 70 height 15
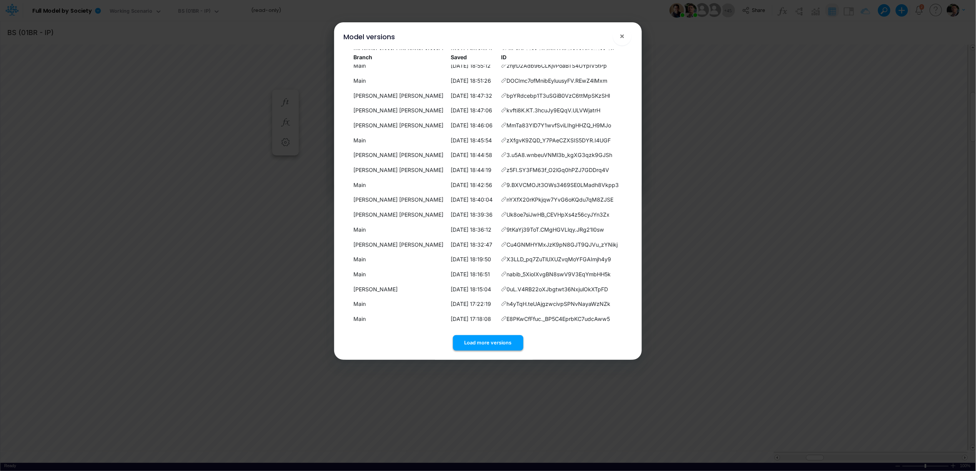
click at [483, 346] on button "Load more versions" at bounding box center [488, 342] width 70 height 15
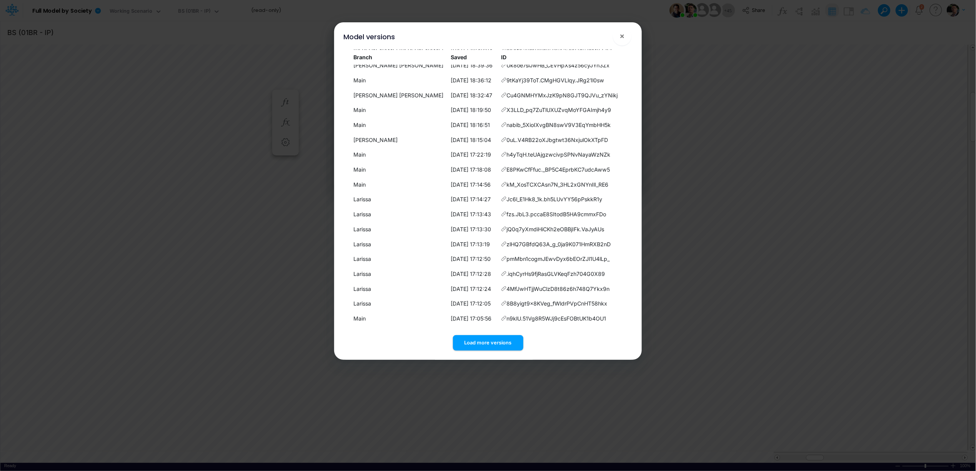
click at [480, 344] on button "Load more versions" at bounding box center [488, 342] width 70 height 15
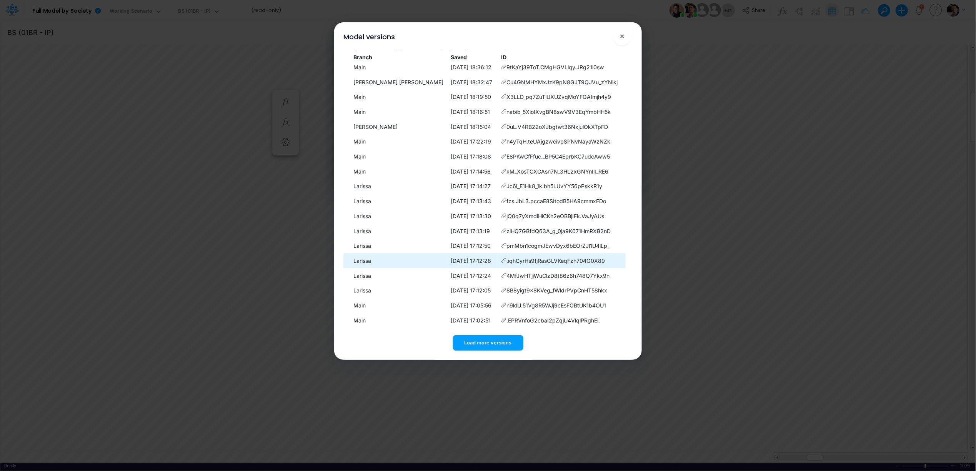
scroll to position [1227, 0]
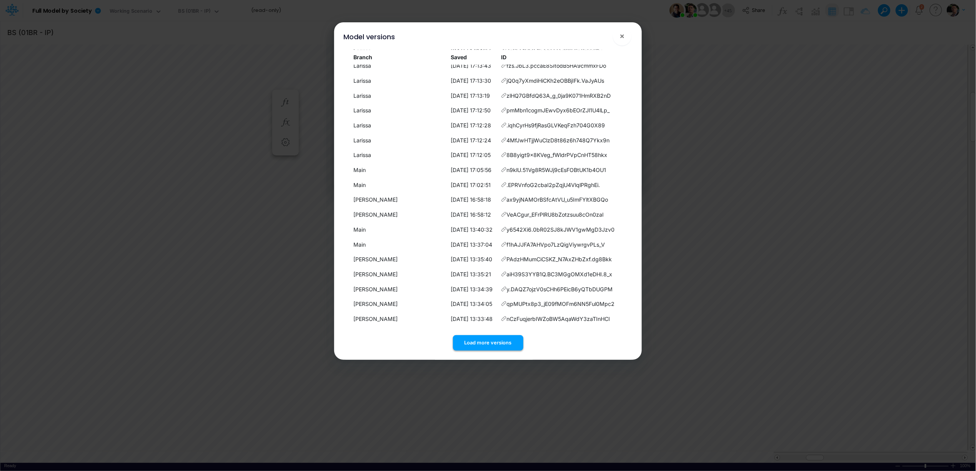
click at [488, 344] on button "Load more versions" at bounding box center [488, 342] width 70 height 15
click at [484, 348] on button "Load more versions" at bounding box center [488, 342] width 70 height 15
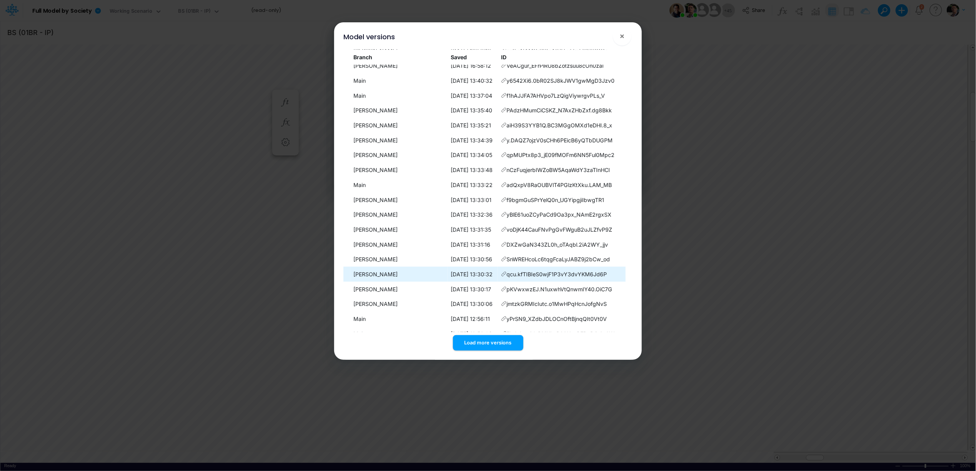
scroll to position [1525, 0]
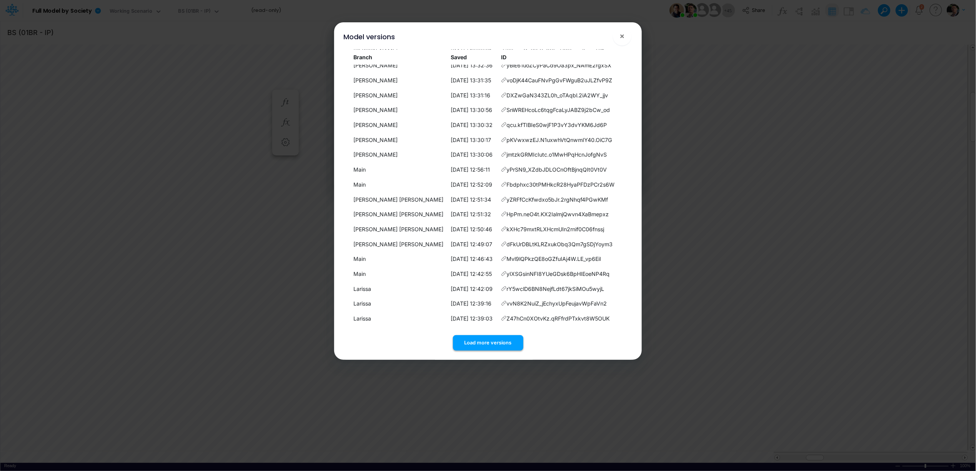
click at [490, 340] on button "Load more versions" at bounding box center [488, 342] width 70 height 15
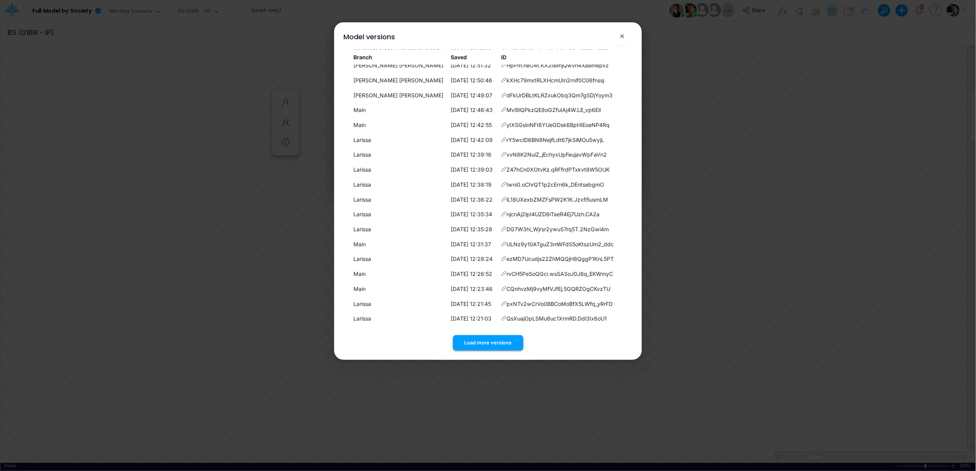
click at [498, 341] on button "Load more versions" at bounding box center [488, 342] width 70 height 15
click at [499, 351] on div "Branch Saved ID Main 28/08/2025, 12:13:30 9mx3NzJyWdGadPQfsEJwrW2cvq9KGwDJ Joel…" at bounding box center [487, 200] width 301 height 304
click at [499, 340] on button "Load more versions" at bounding box center [488, 342] width 70 height 15
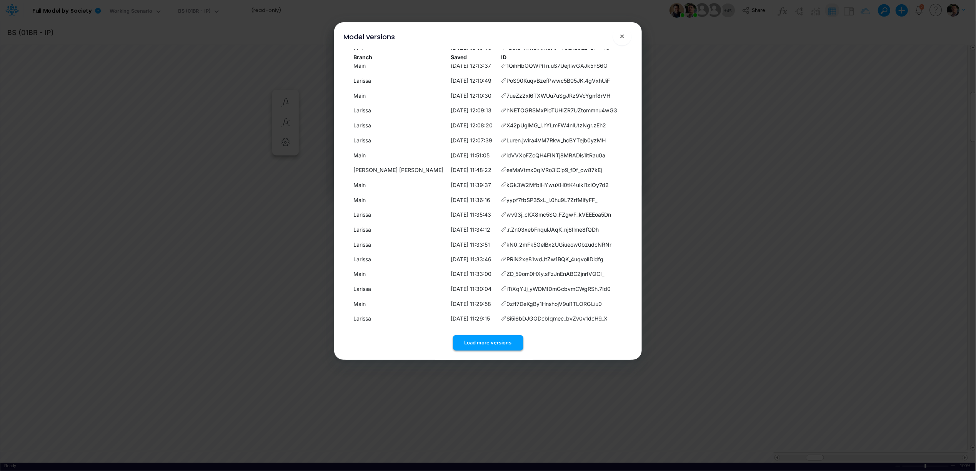
click at [486, 340] on button "Load more versions" at bounding box center [488, 342] width 70 height 15
click at [481, 344] on button "Load more versions" at bounding box center [488, 342] width 70 height 15
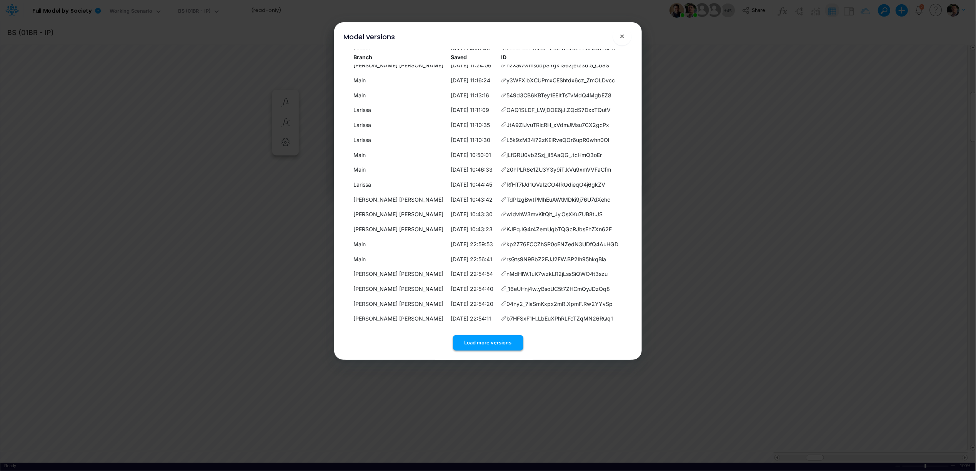
click at [488, 343] on button "Load more versions" at bounding box center [488, 342] width 70 height 15
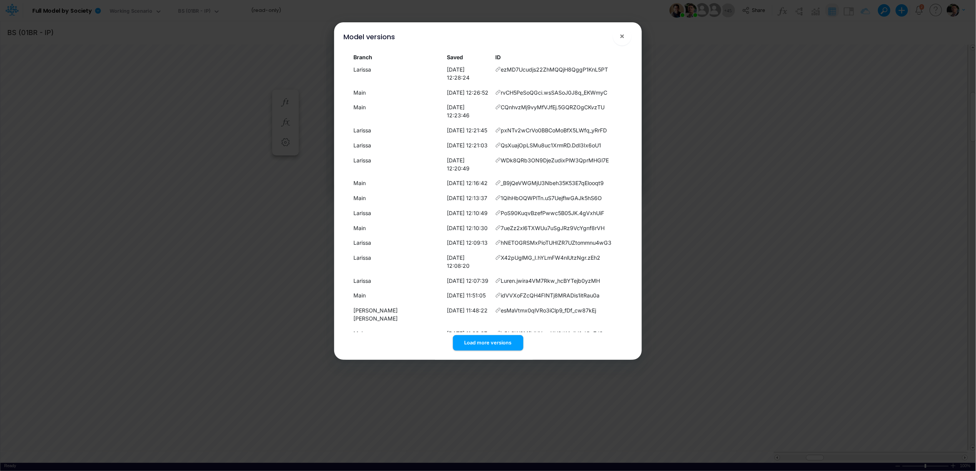
scroll to position [2417, 0]
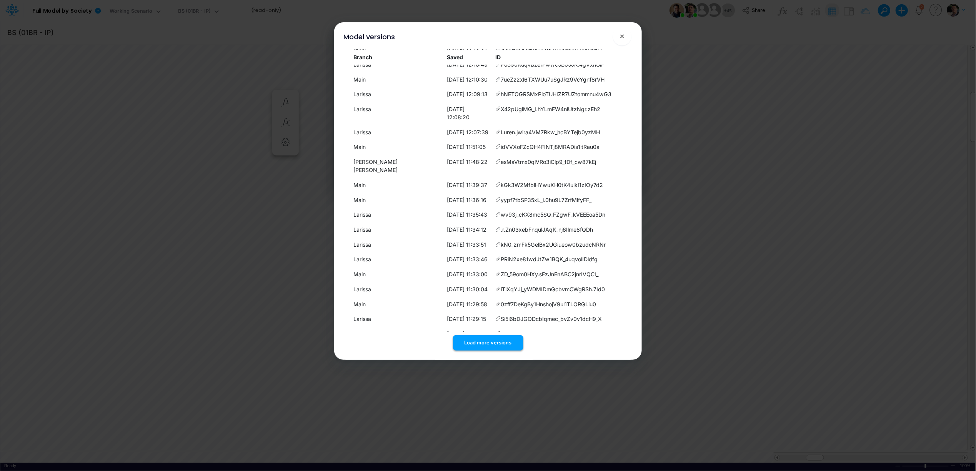
click at [480, 341] on button "Load more versions" at bounding box center [488, 342] width 70 height 15
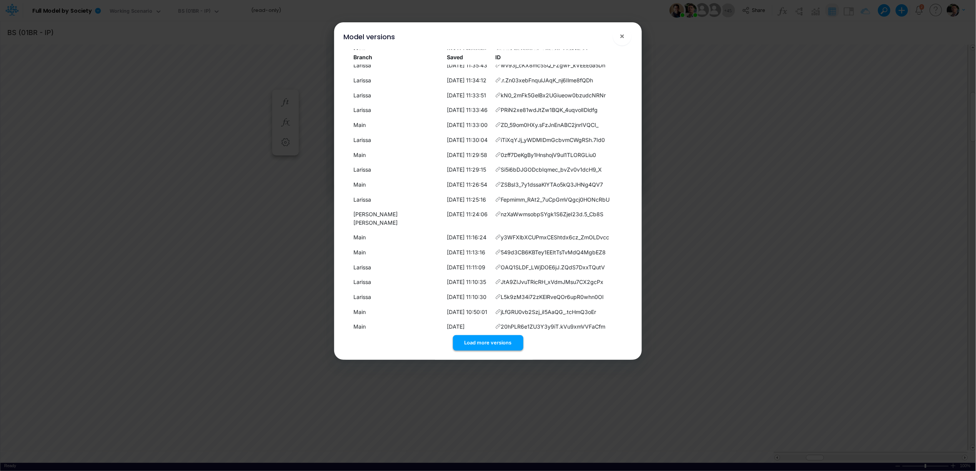
click at [478, 342] on button "Load more versions" at bounding box center [488, 342] width 70 height 15
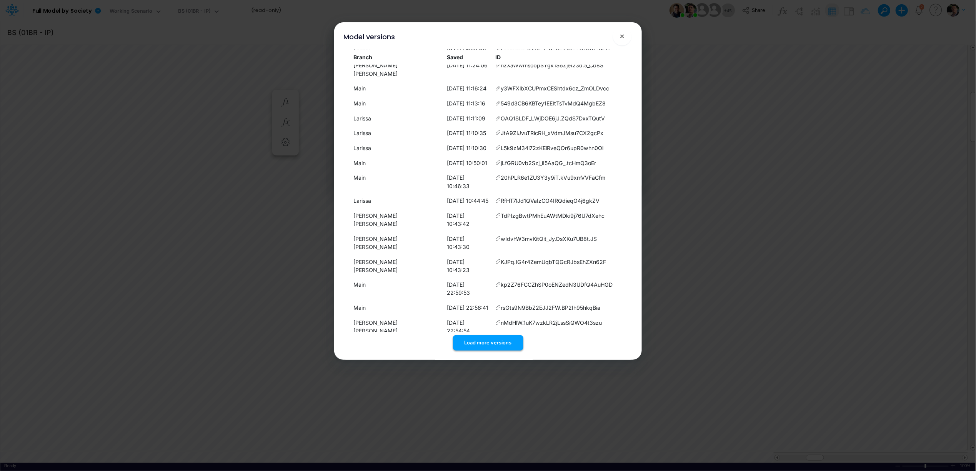
click at [471, 349] on button "Load more versions" at bounding box center [488, 342] width 70 height 15
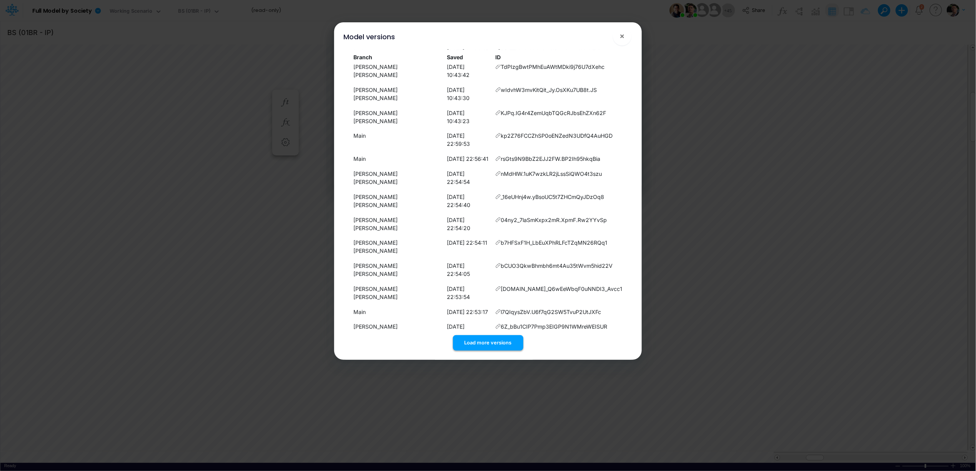
click at [486, 341] on button "Load more versions" at bounding box center [488, 342] width 70 height 15
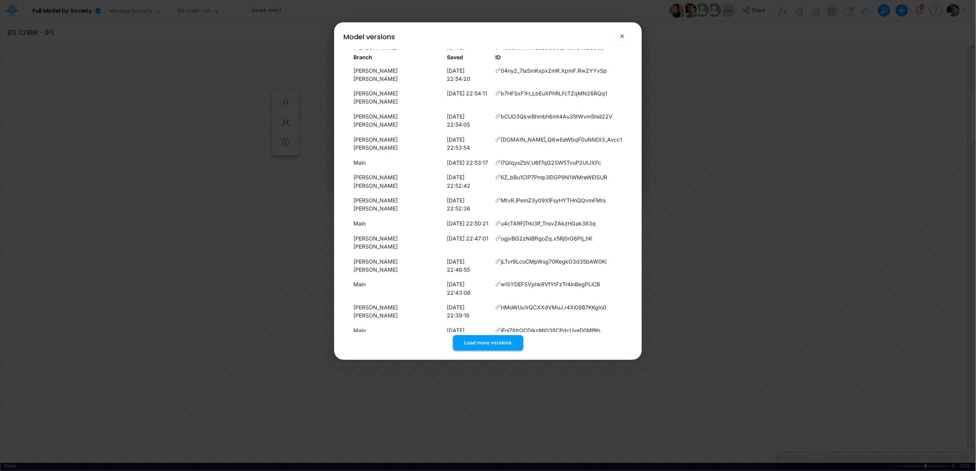
click at [495, 340] on button "Load more versions" at bounding box center [488, 342] width 70 height 15
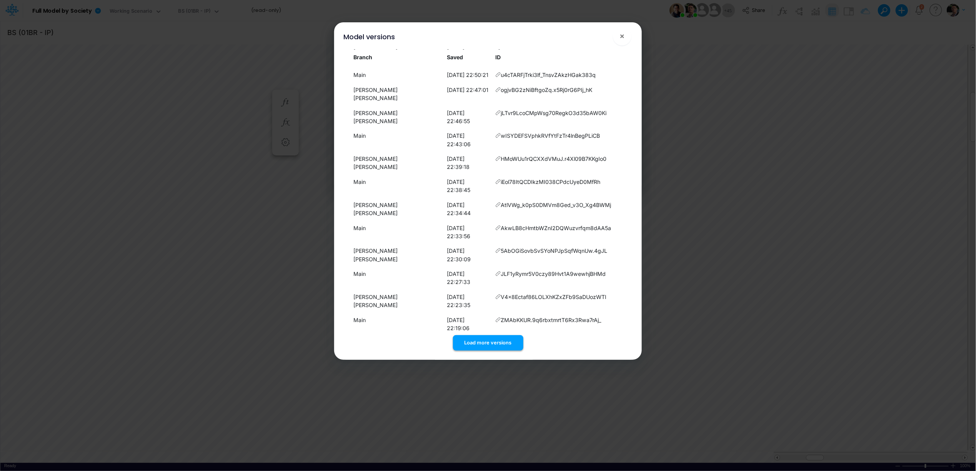
click at [487, 345] on button "Load more versions" at bounding box center [488, 342] width 70 height 15
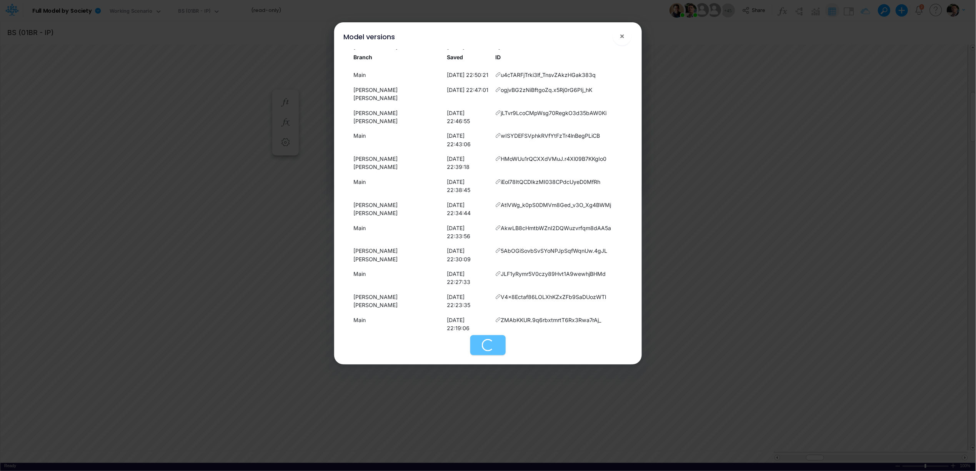
scroll to position [3310, 0]
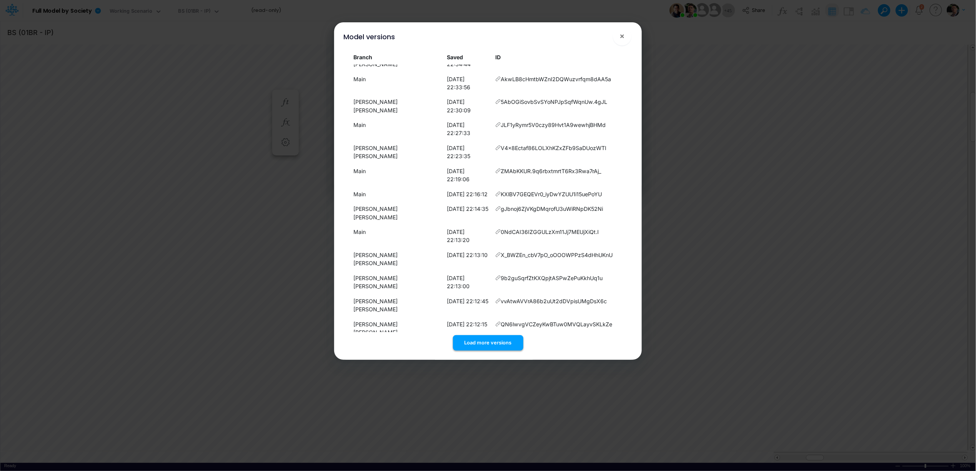
click at [471, 349] on button "Load more versions" at bounding box center [488, 342] width 70 height 15
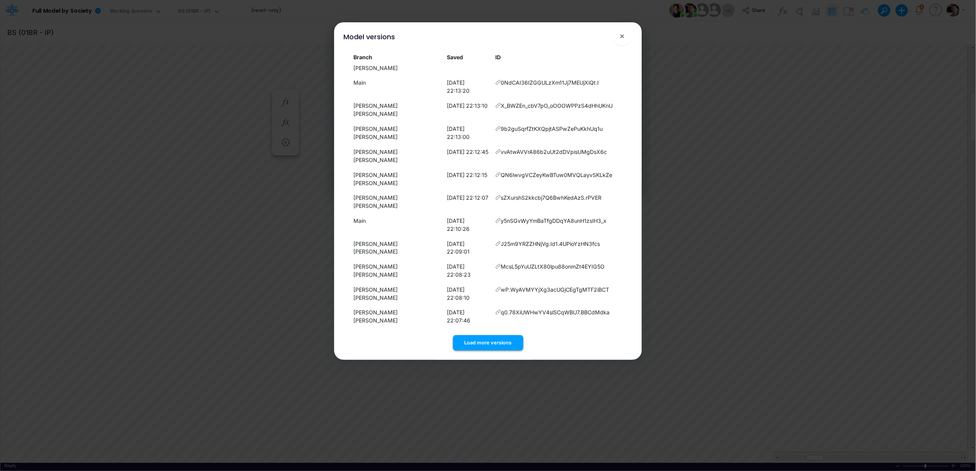
click at [486, 341] on button "Load more versions" at bounding box center [488, 342] width 70 height 15
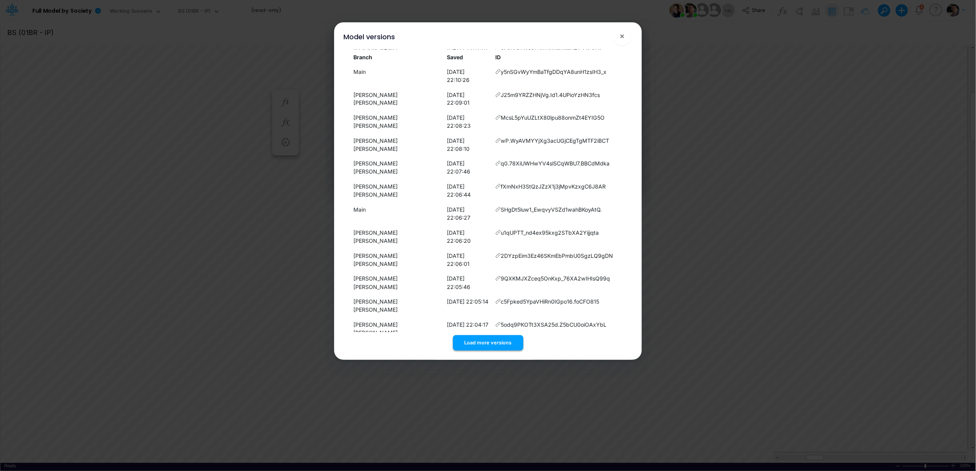
click at [481, 341] on button "Load more versions" at bounding box center [488, 342] width 70 height 15
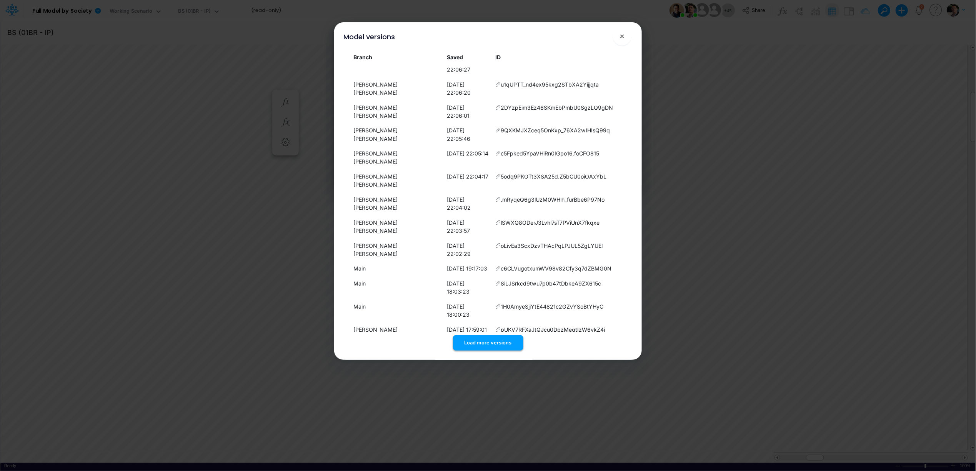
click at [488, 343] on button "Load more versions" at bounding box center [488, 342] width 70 height 15
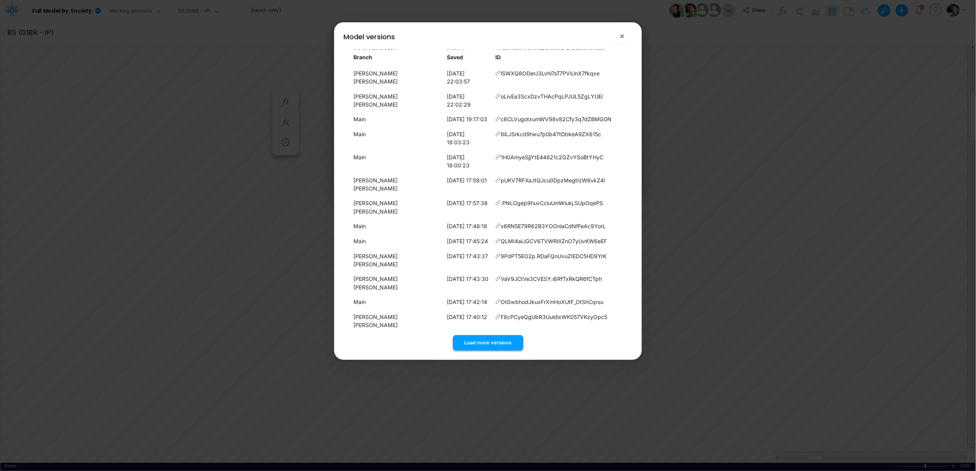
click at [489, 345] on button "Load more versions" at bounding box center [488, 342] width 70 height 15
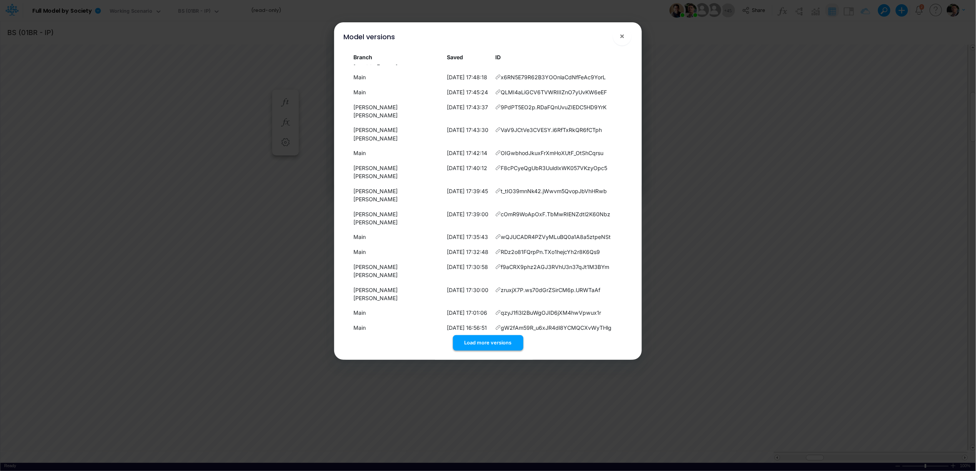
click at [484, 343] on button "Load more versions" at bounding box center [488, 342] width 70 height 15
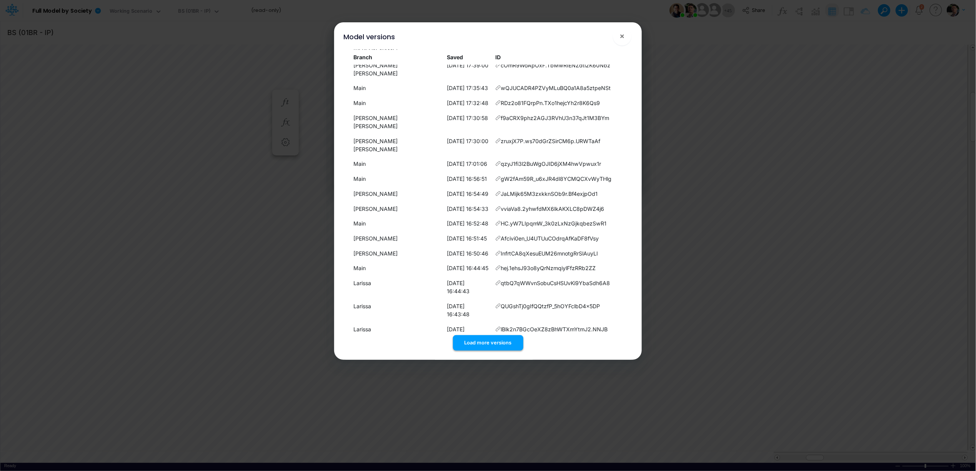
click at [481, 340] on button "Load more versions" at bounding box center [488, 342] width 70 height 15
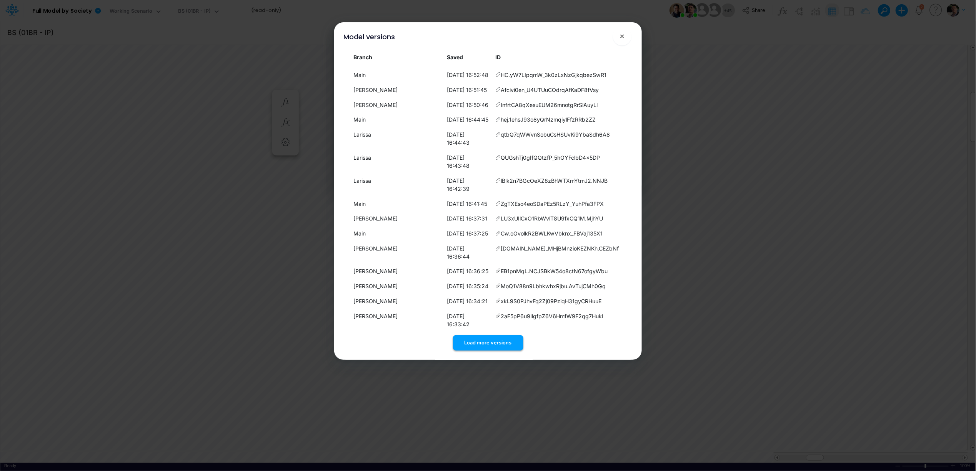
click at [485, 346] on button "Load more versions" at bounding box center [488, 342] width 70 height 15
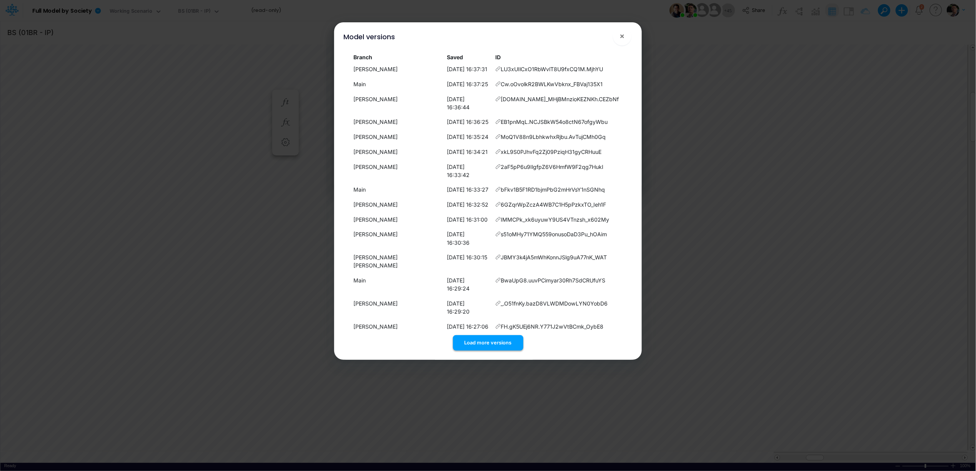
click at [486, 340] on button "Load more versions" at bounding box center [488, 342] width 70 height 15
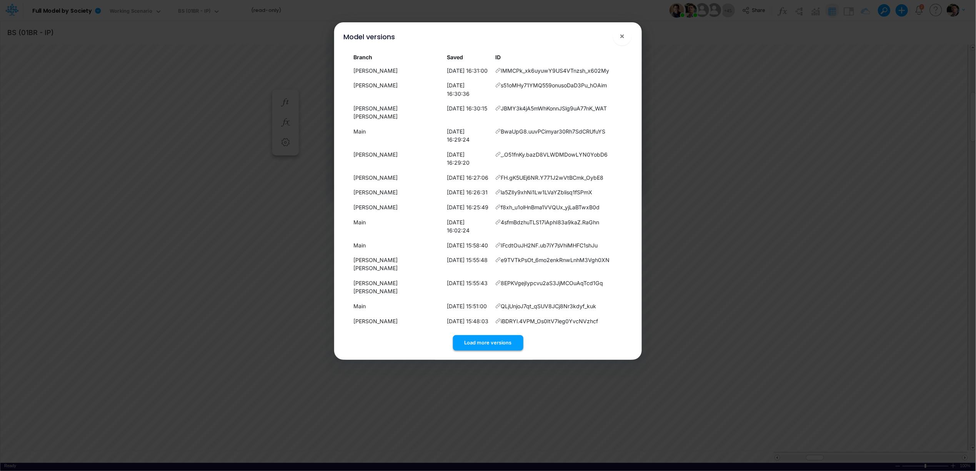
click at [488, 343] on button "Load more versions" at bounding box center [488, 342] width 70 height 15
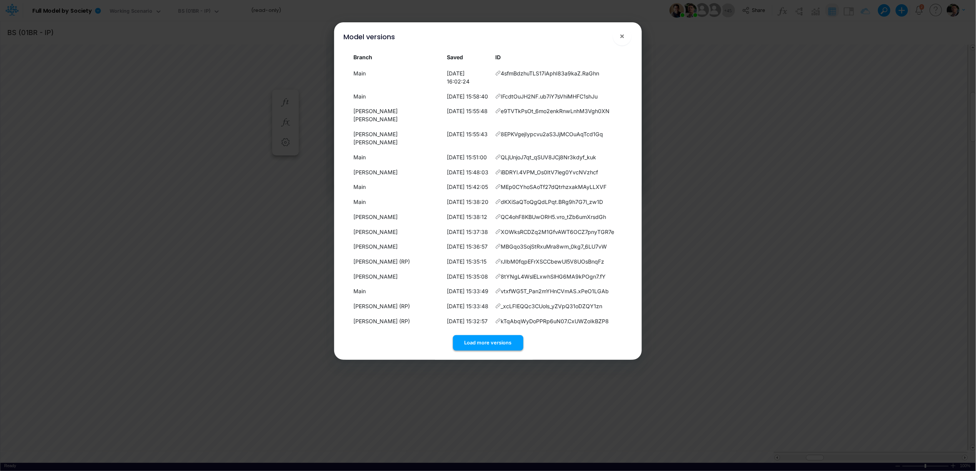
click at [478, 342] on button "Load more versions" at bounding box center [488, 342] width 70 height 15
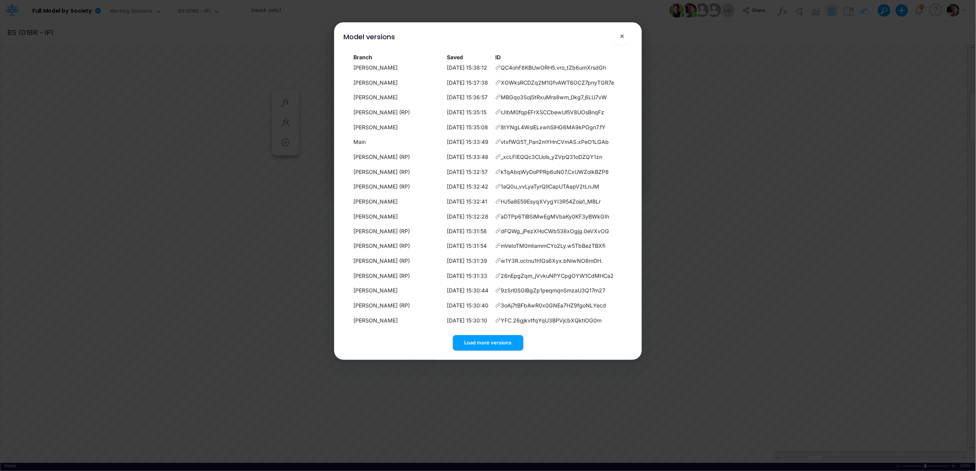
click at [481, 342] on button "Load more versions" at bounding box center [488, 342] width 70 height 15
click at [492, 338] on button "Load more versions" at bounding box center [488, 342] width 70 height 15
click at [491, 345] on button "Load more versions" at bounding box center [488, 342] width 70 height 15
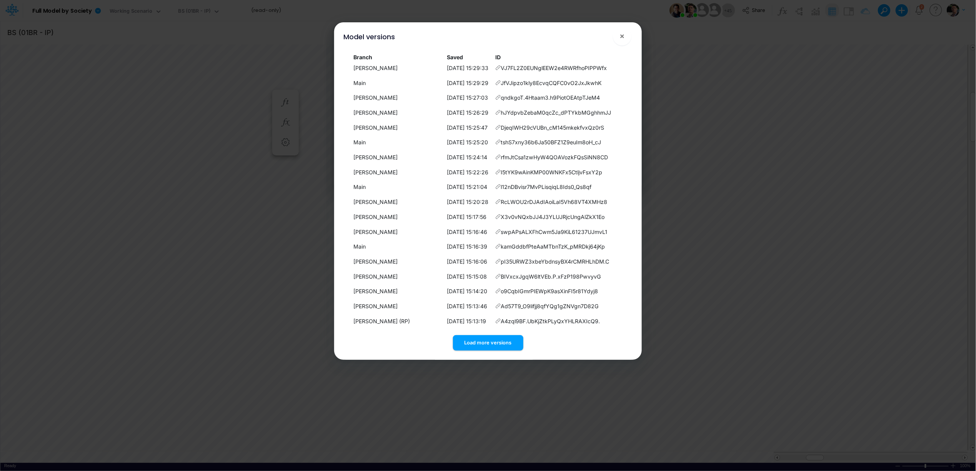
scroll to position [5395, 0]
click at [481, 346] on button "Load more versions" at bounding box center [488, 342] width 70 height 15
click at [493, 341] on button "Load more versions" at bounding box center [488, 342] width 70 height 15
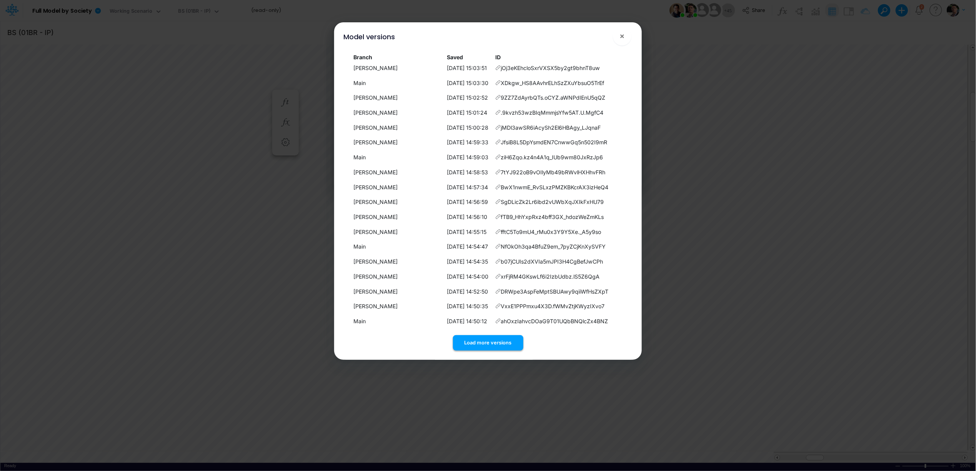
click at [494, 348] on button "Load more versions" at bounding box center [488, 342] width 70 height 15
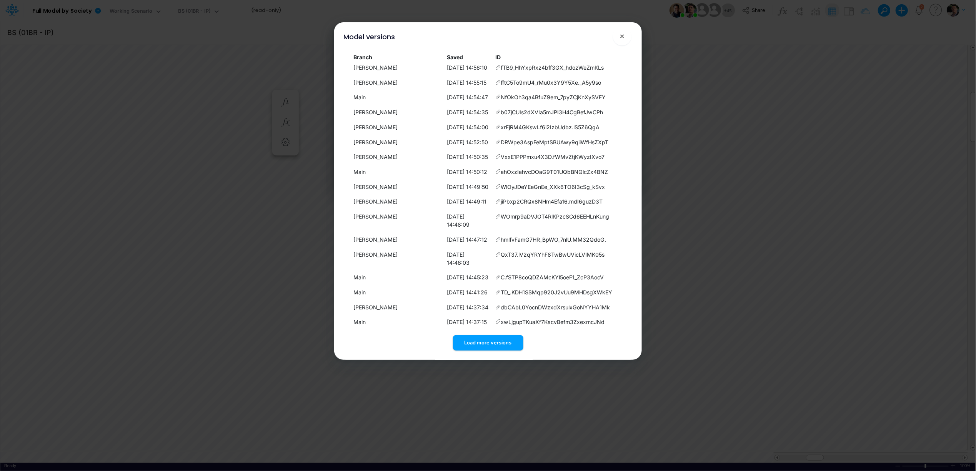
click at [494, 343] on button "Load more versions" at bounding box center [488, 342] width 70 height 15
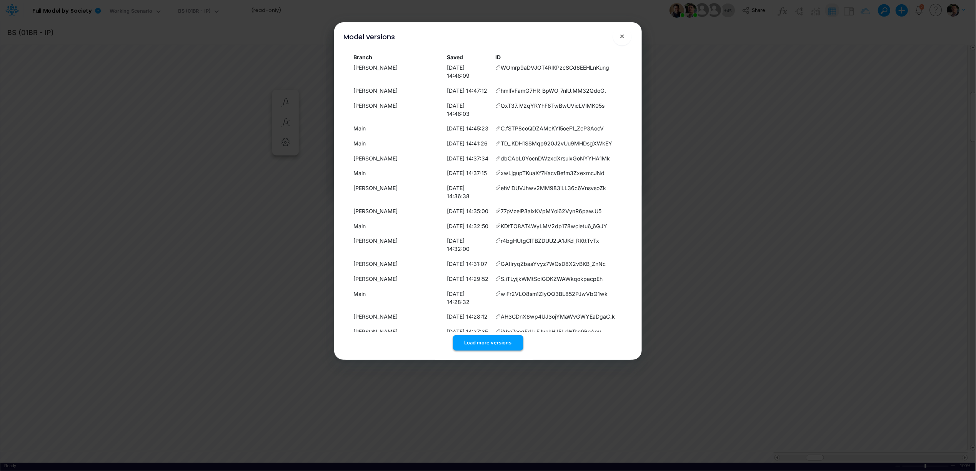
click at [486, 343] on button "Load more versions" at bounding box center [488, 342] width 70 height 15
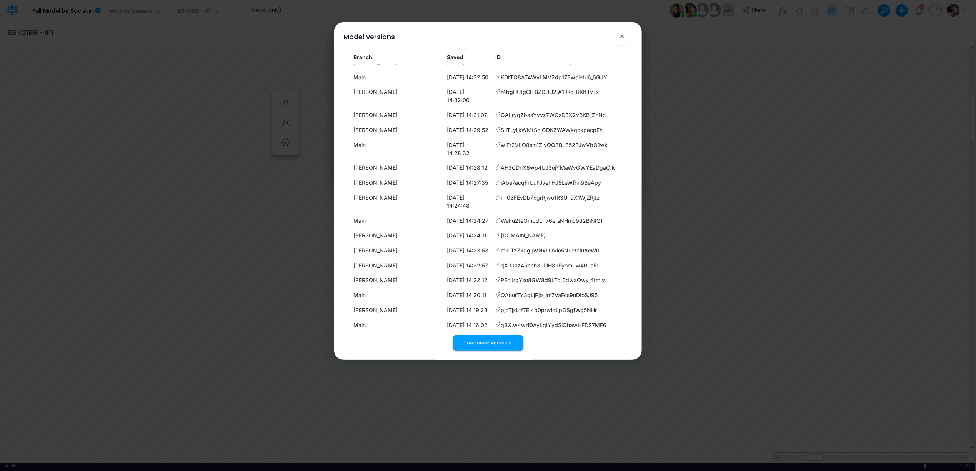
click at [487, 343] on button "Load more versions" at bounding box center [488, 342] width 70 height 15
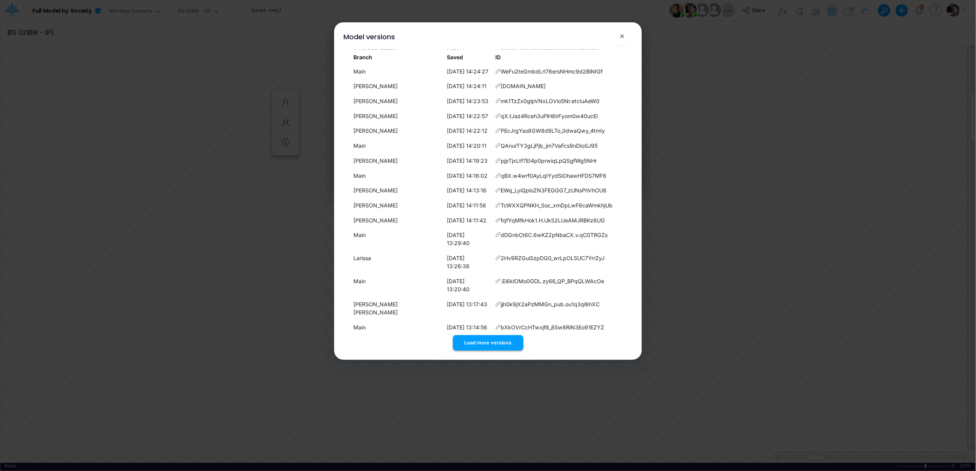
click at [489, 338] on button "Load more versions" at bounding box center [488, 342] width 70 height 15
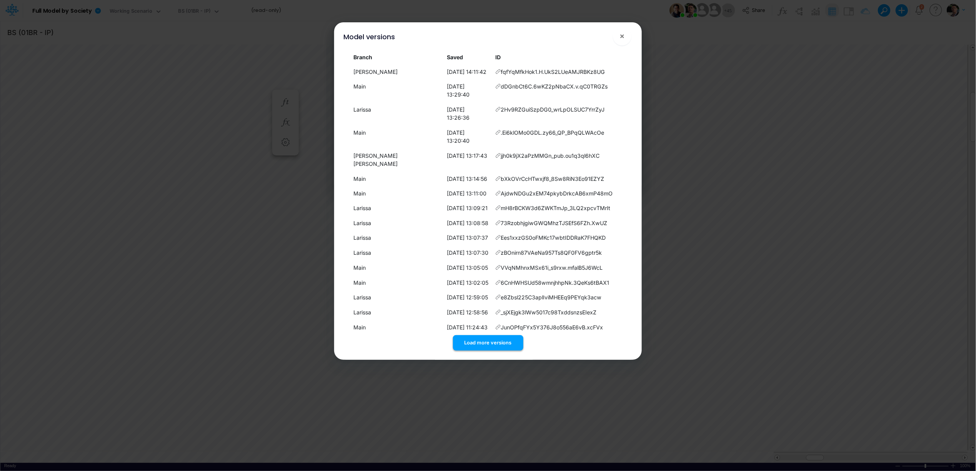
click at [486, 340] on button "Load more versions" at bounding box center [488, 342] width 70 height 15
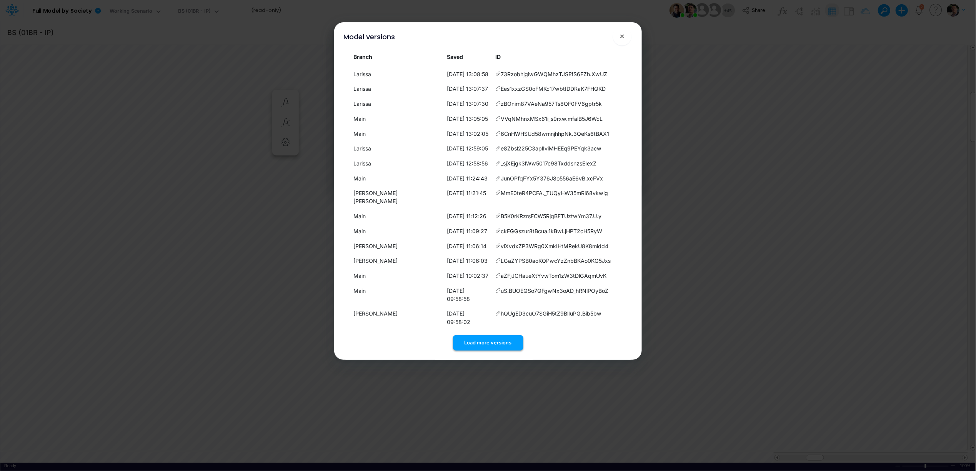
click at [476, 343] on button "Load more versions" at bounding box center [488, 342] width 70 height 15
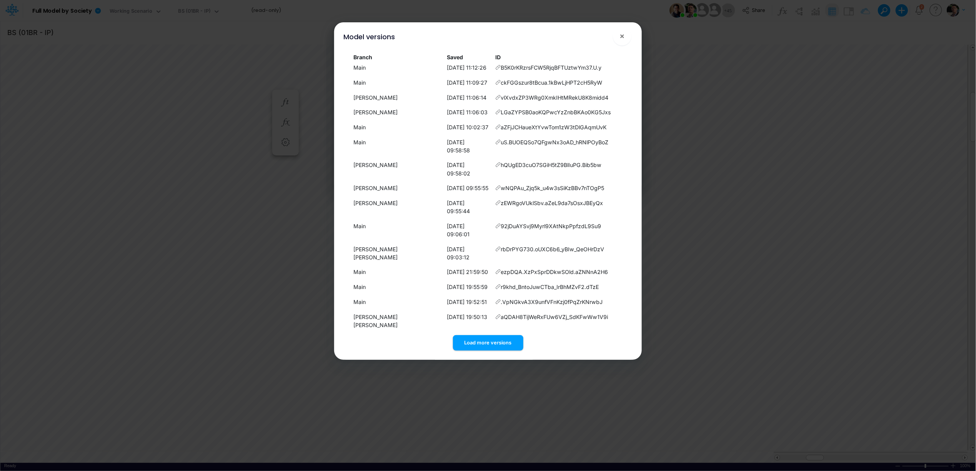
click at [479, 342] on button "Load more versions" at bounding box center [488, 342] width 70 height 15
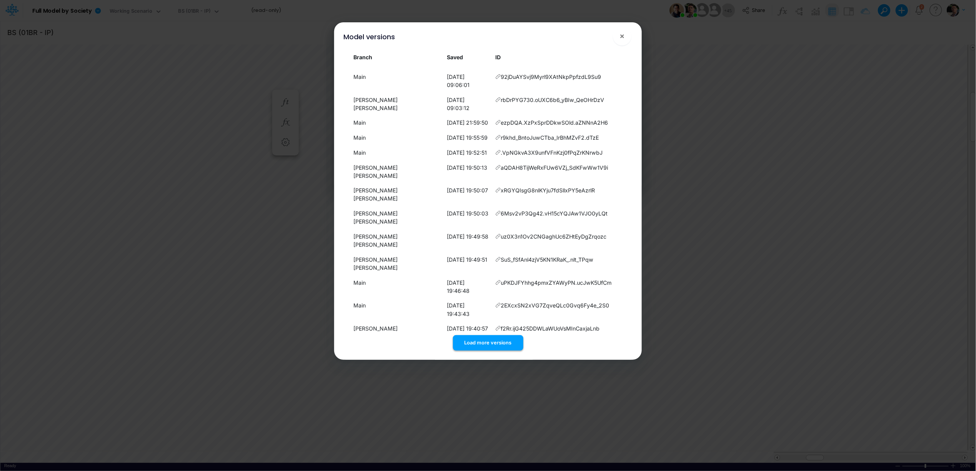
click at [472, 341] on button "Load more versions" at bounding box center [488, 342] width 70 height 15
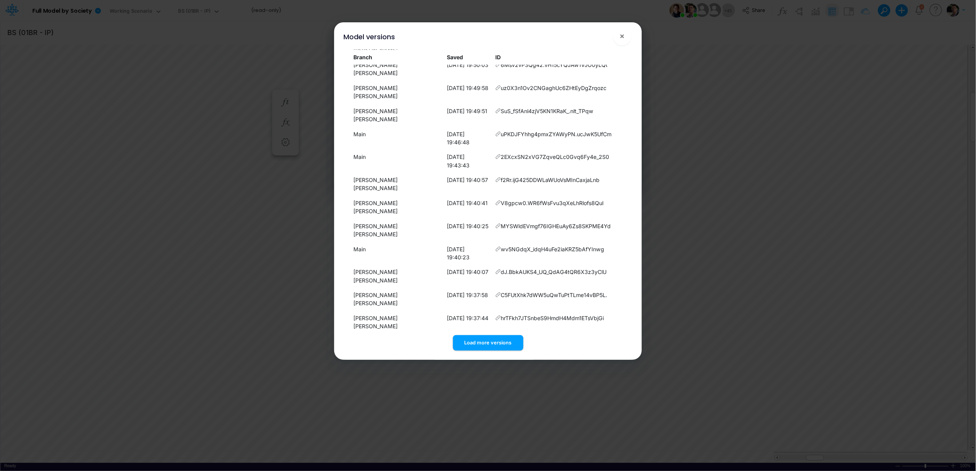
click at [488, 344] on button "Load more versions" at bounding box center [488, 342] width 70 height 15
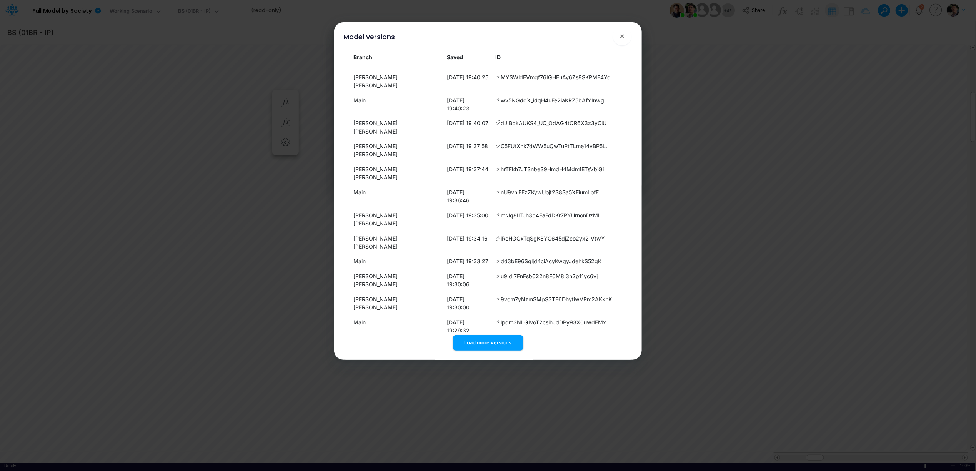
click at [483, 341] on button "Load more versions" at bounding box center [488, 342] width 70 height 15
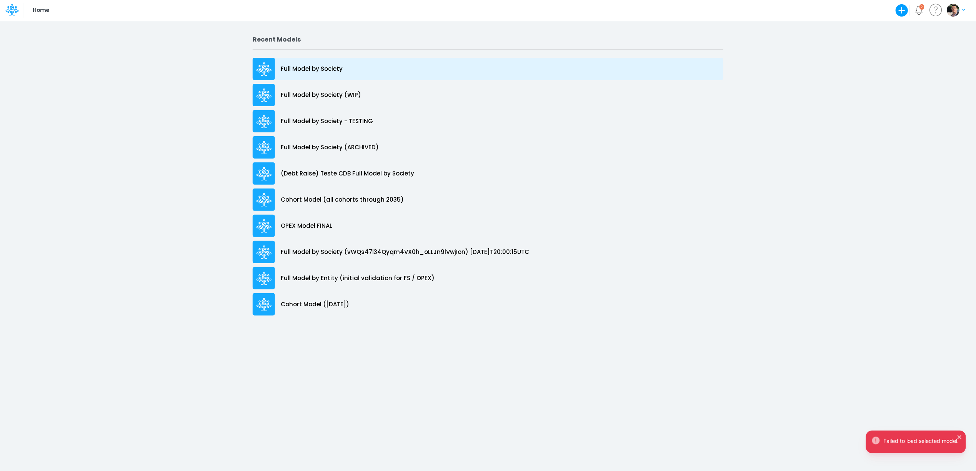
click at [321, 68] on p "Full Model by Society" at bounding box center [312, 69] width 62 height 9
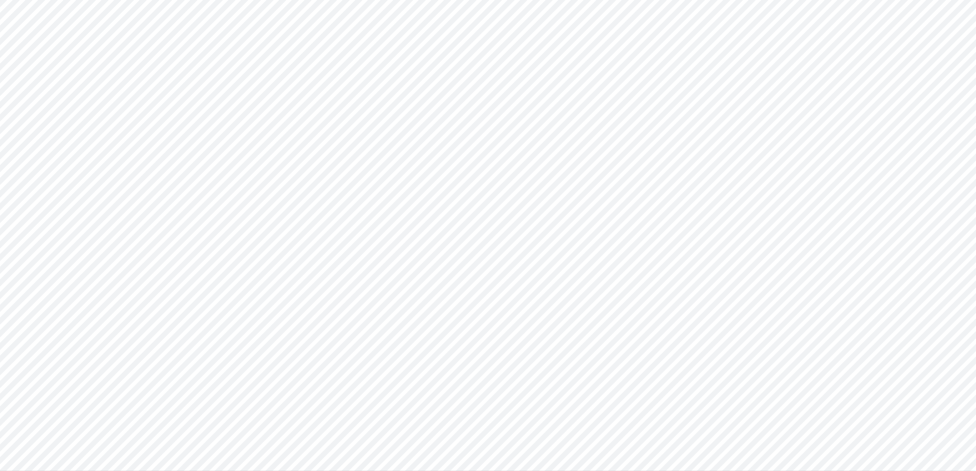
type input "BS (01BR - IP)"
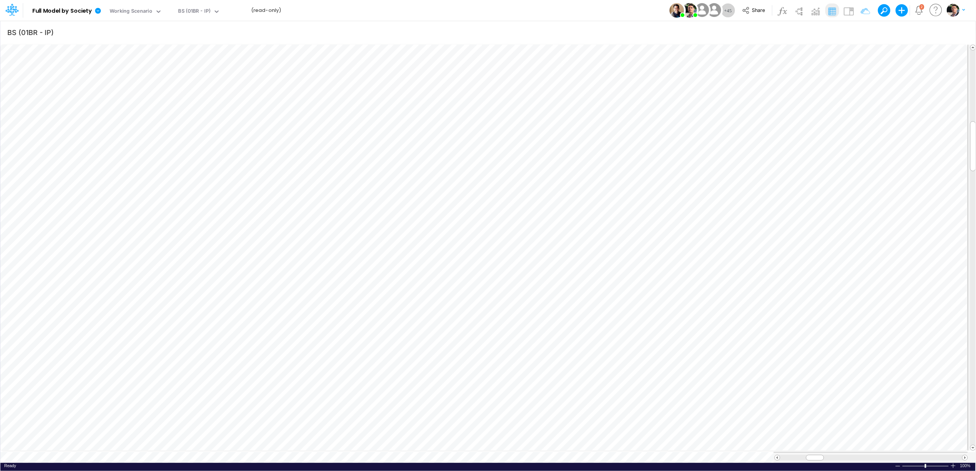
scroll to position [0, 0]
drag, startPoint x: 816, startPoint y: 456, endPoint x: 781, endPoint y: 456, distance: 34.6
click at [781, 456] on div at bounding box center [789, 458] width 18 height 6
click at [100, 12] on icon at bounding box center [98, 11] width 6 height 6
click at [715, 9] on img at bounding box center [714, 10] width 17 height 17
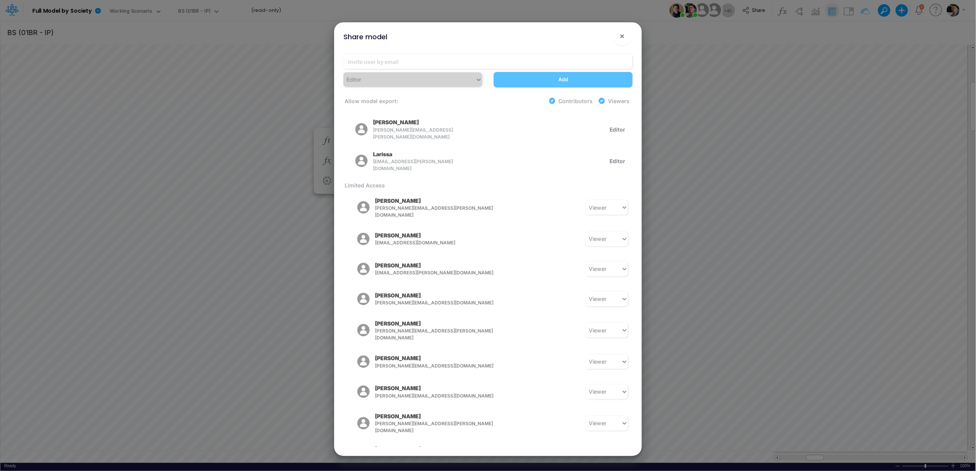
scroll to position [0, 0]
